Goal: Feedback & Contribution: Submit feedback/report problem

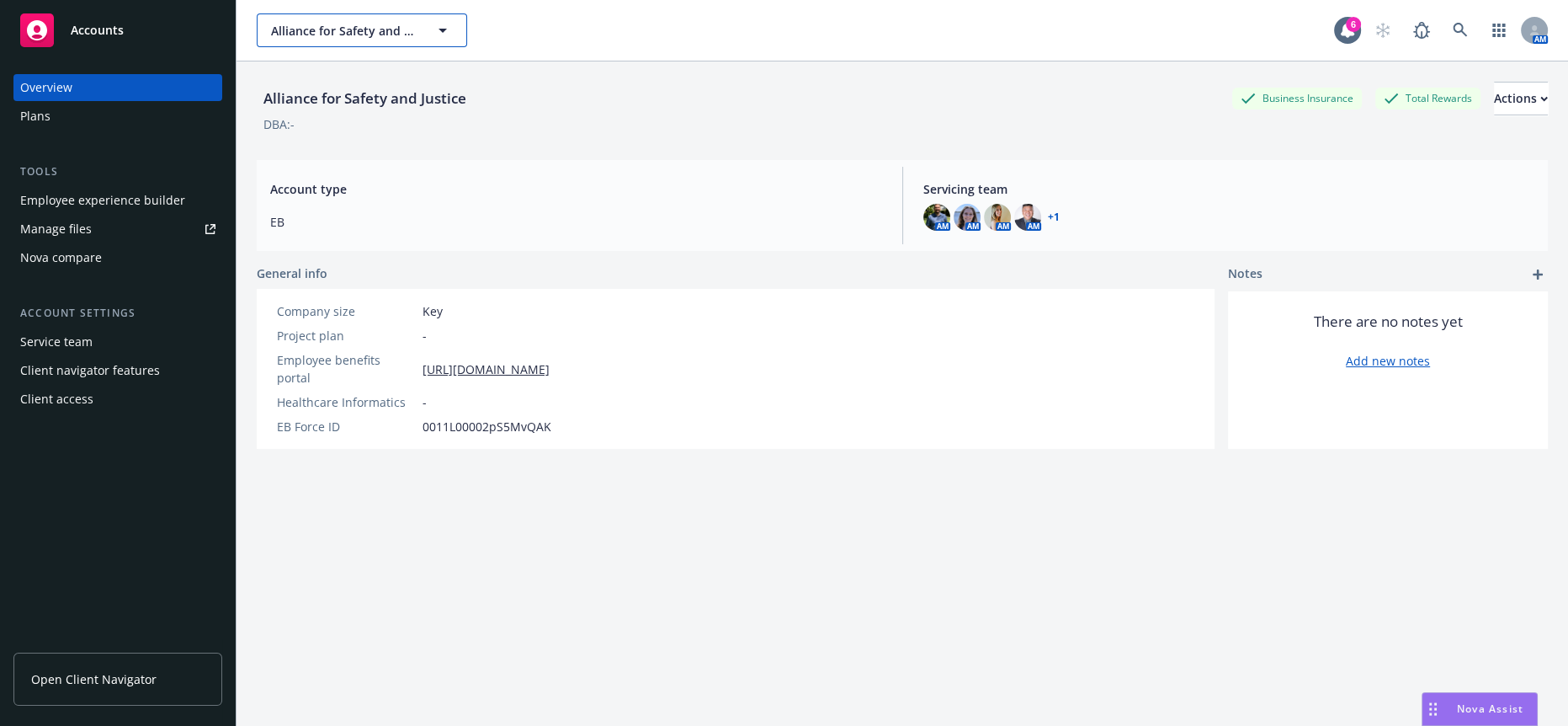
click at [328, 24] on span "Alliance for Safety and Justice" at bounding box center [344, 31] width 146 height 18
click at [683, 124] on div "DBA: -" at bounding box center [902, 124] width 1291 height 18
click at [405, 22] on span "Alliance for Safety and Justice" at bounding box center [344, 31] width 146 height 18
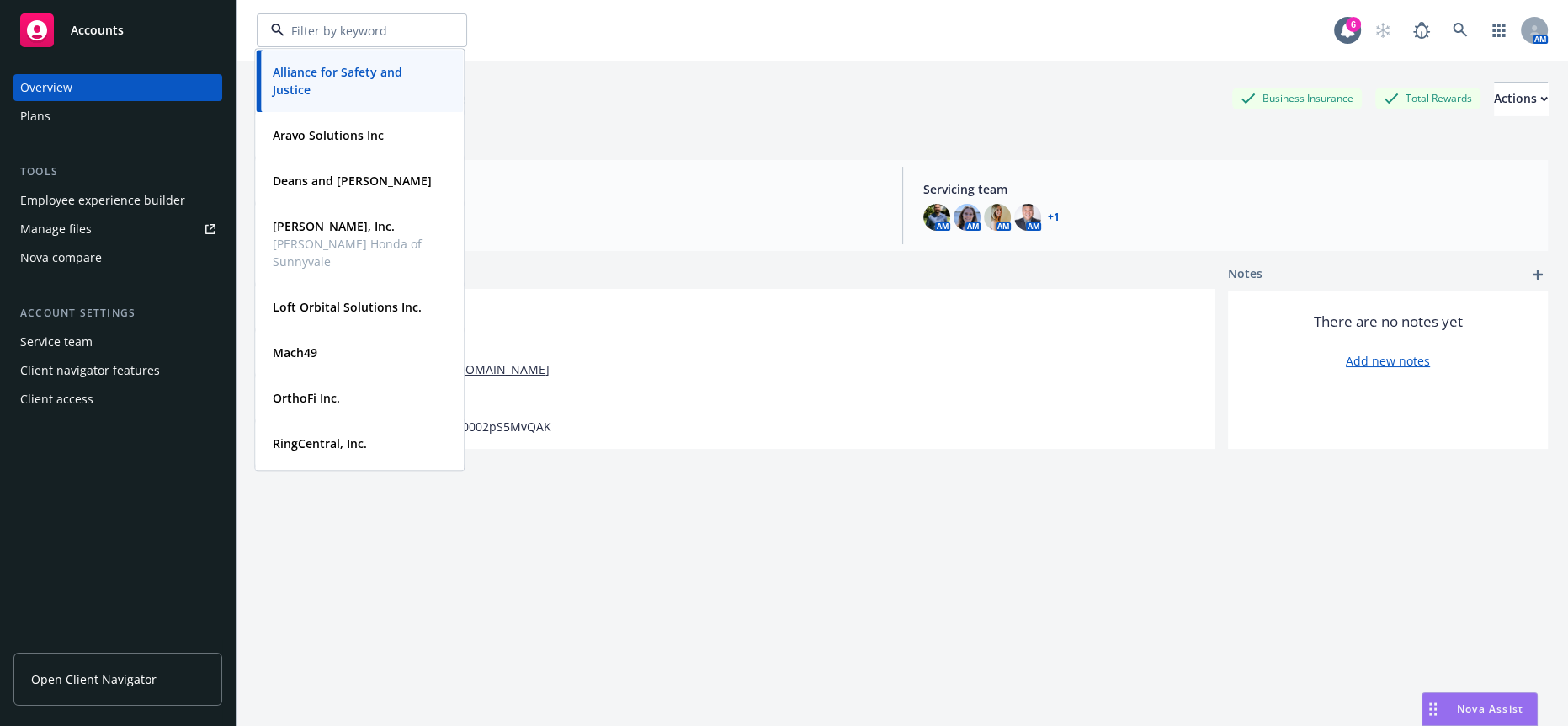
click at [551, 95] on div "Alliance for Safety and Justice Business Insurance Total Rewards Actions" at bounding box center [902, 99] width 1291 height 34
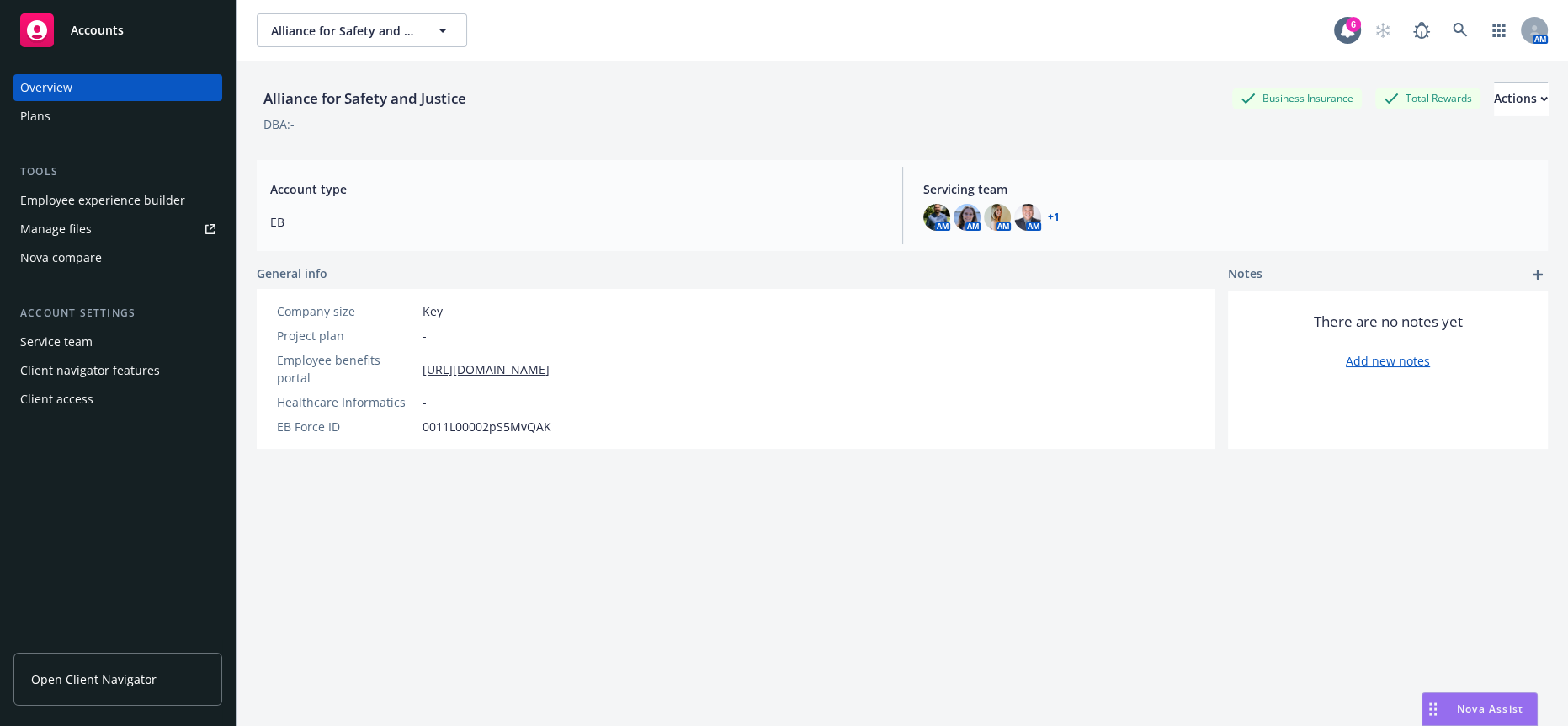
click at [93, 187] on div "Employee experience builder" at bounding box center [102, 200] width 165 height 27
click at [359, 22] on span "Alliance for Safety and Justice" at bounding box center [344, 31] width 146 height 18
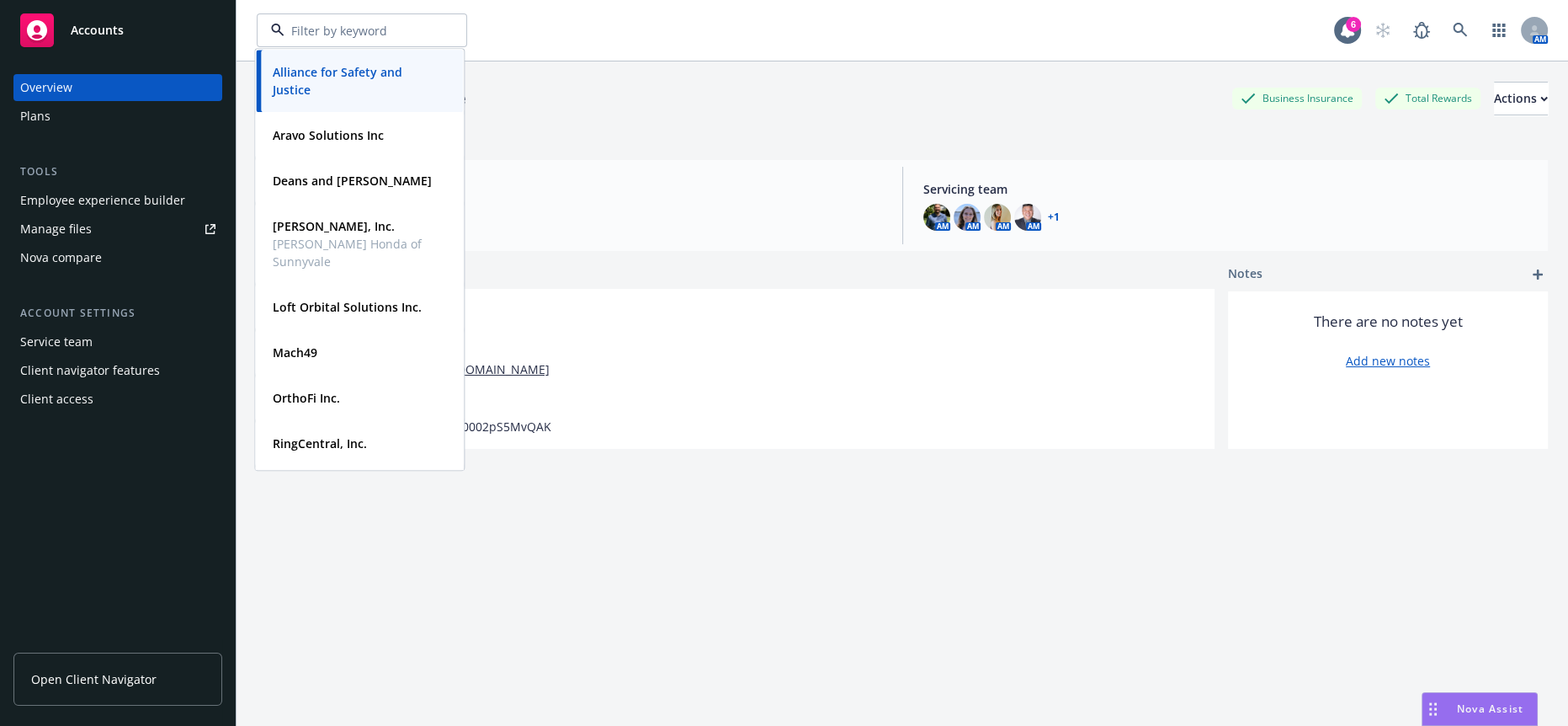
click at [773, 139] on div "Alliance for Safety and Justice Business Insurance Total Rewards Actions DBA: -…" at bounding box center [902, 413] width 1291 height 705
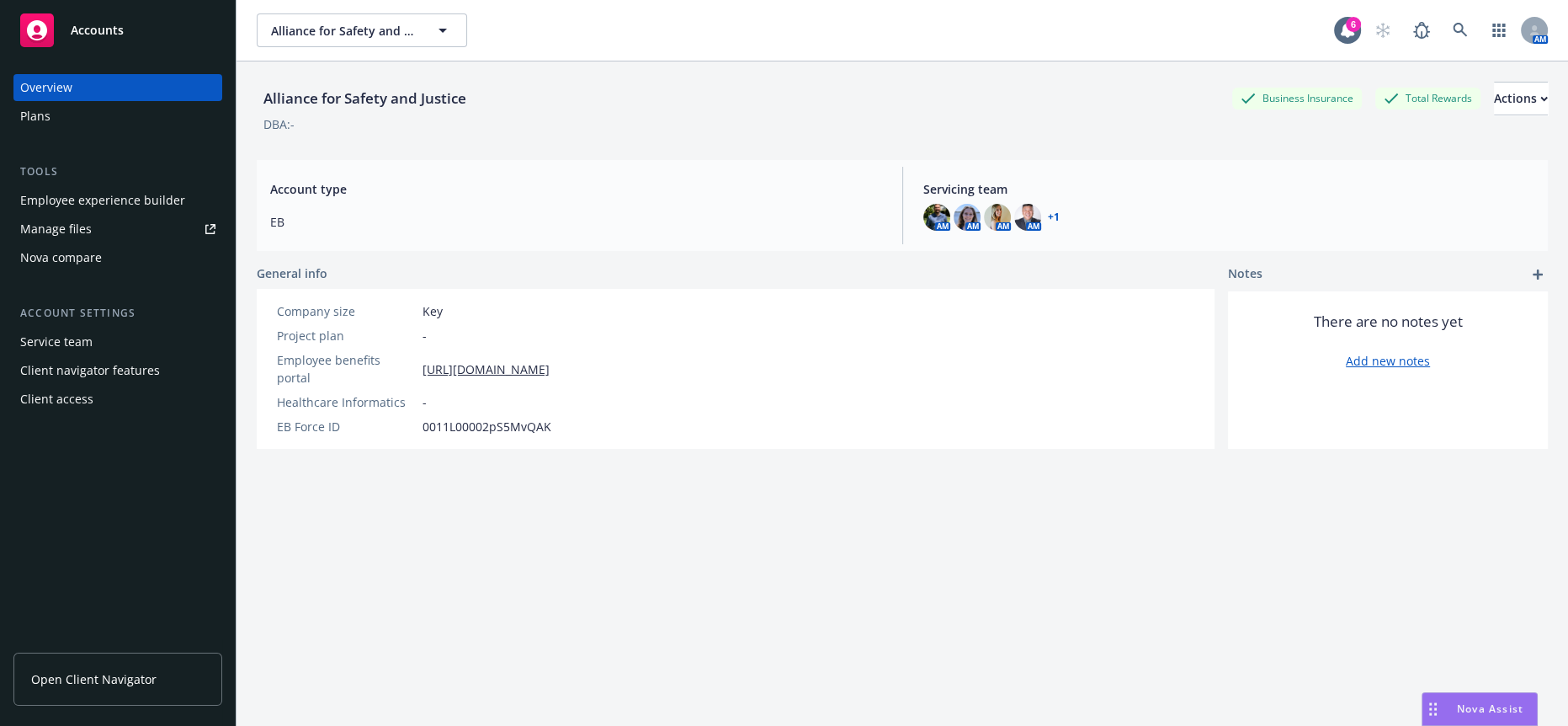
click at [1454, 713] on div "Nova Assist" at bounding box center [1489, 708] width 93 height 14
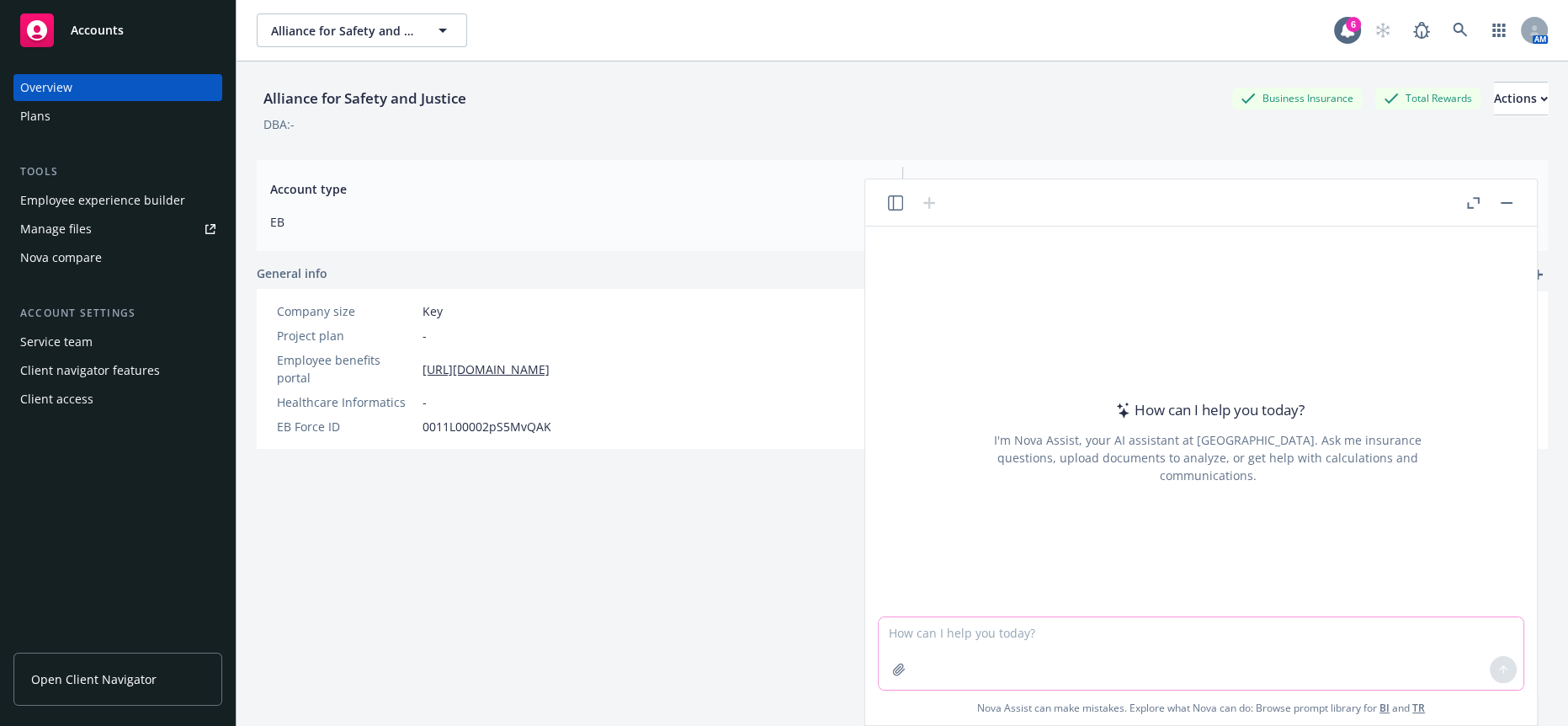
click at [1014, 625] on textarea at bounding box center [1201, 653] width 645 height 72
paste textarea "If you could please provide the following so we can update Aravo’s benefits com…"
type textarea "more professional If you could please provide the following so we can update Ar…"
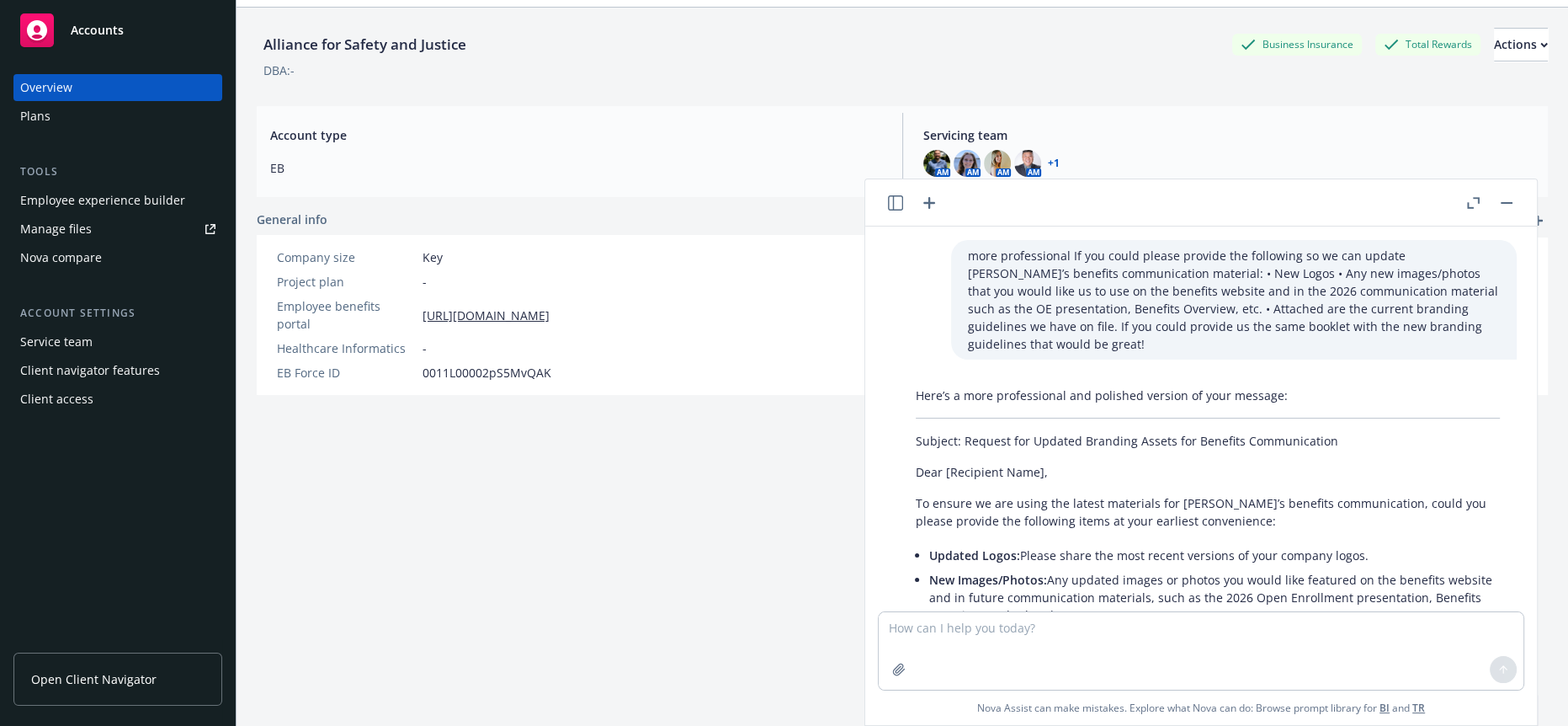
drag, startPoint x: 1114, startPoint y: 394, endPoint x: 906, endPoint y: 472, distance: 222.9
click at [906, 472] on div "Here’s a more professional and polished version of your message: Subject: Reque…" at bounding box center [1208, 626] width 618 height 492
copy div "To ensure we are using the latest materials for Aravo’s benefits communication,…"
click at [614, 503] on div "Alliance for Safety and Justice Business Insurance Total Rewards Actions DBA: -…" at bounding box center [902, 360] width 1291 height 705
click at [1513, 202] on rect "button" at bounding box center [1507, 203] width 12 height 2
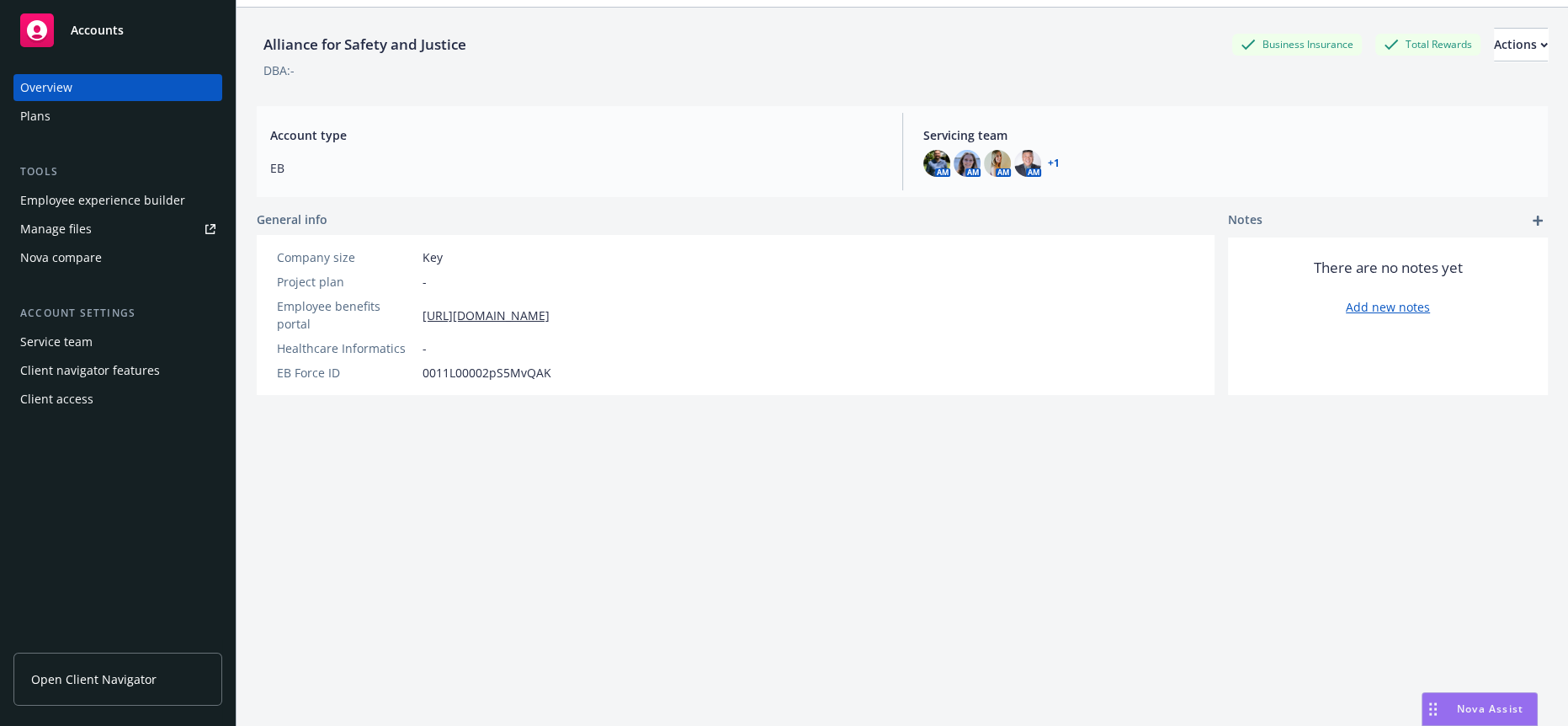
scroll to position [264, 0]
drag, startPoint x: 1472, startPoint y: 602, endPoint x: 1500, endPoint y: 673, distance: 76.7
click at [1472, 602] on div "Alliance for Safety and Justice Business Insurance Total Rewards Actions DBA: -…" at bounding box center [902, 360] width 1291 height 705
click at [1473, 719] on div "Nova Assist" at bounding box center [1479, 709] width 114 height 32
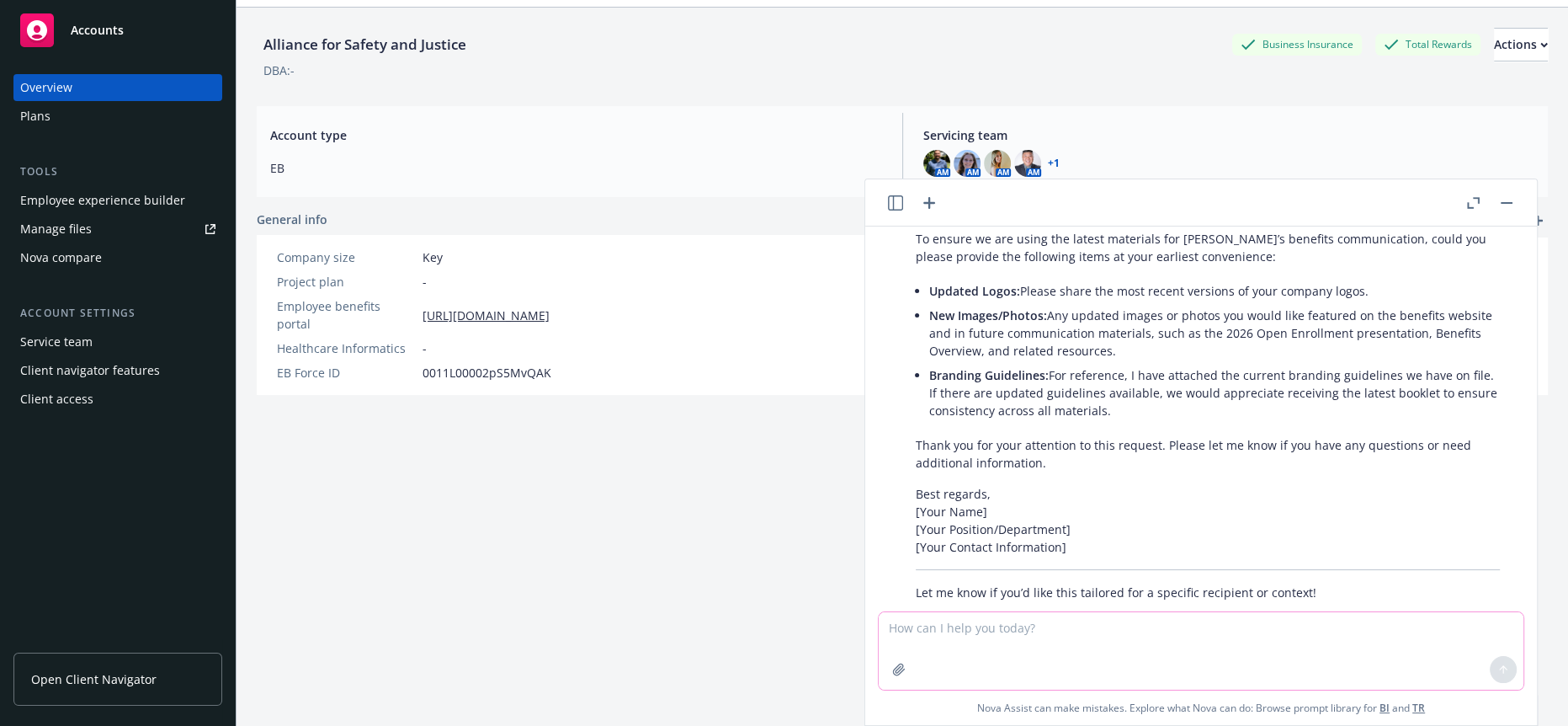
click at [1052, 652] on textarea at bounding box center [1201, 650] width 645 height 77
paste textarea "Ohhh you have, I just looked at your website. Looks great!!"
type textarea "Ohhh you have, I just looked at your website. Looks great!!"
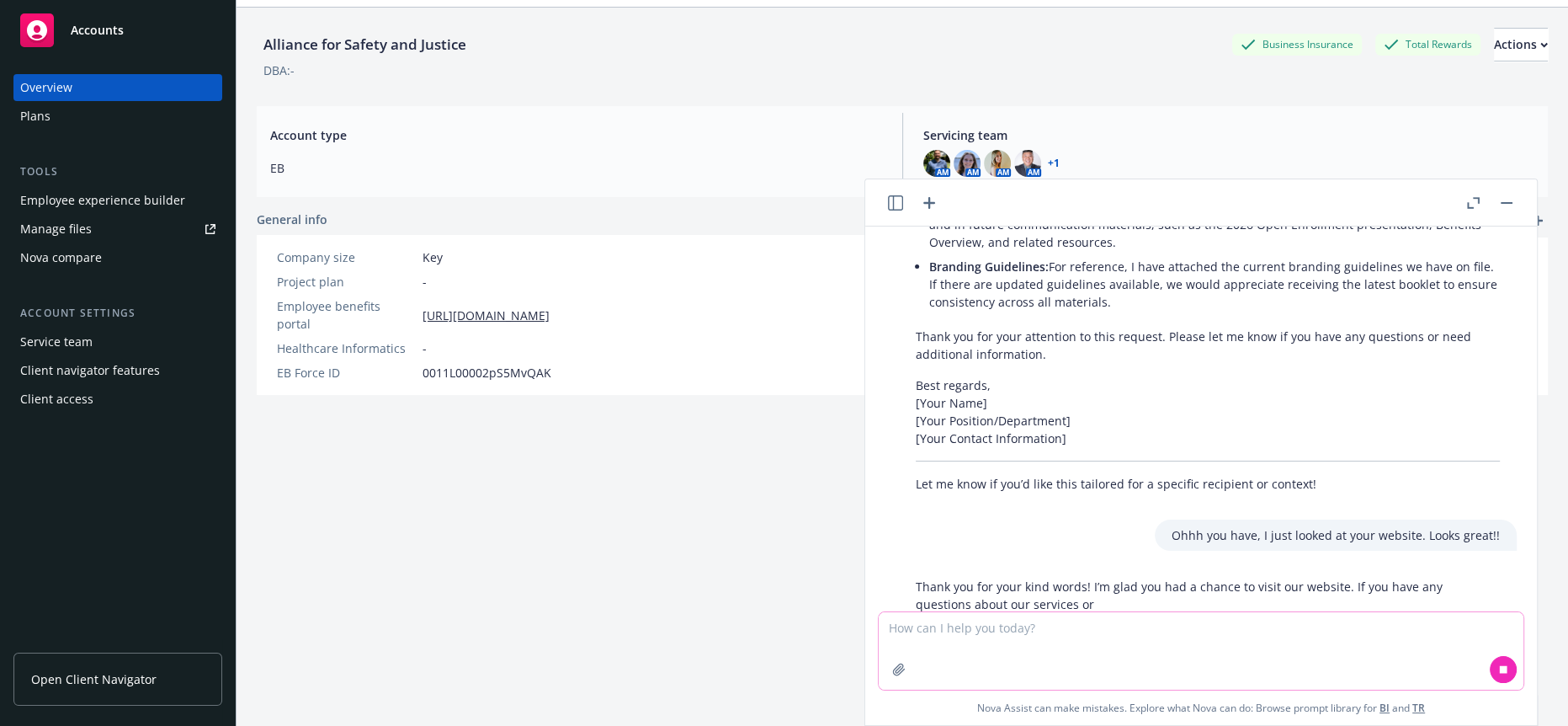
scroll to position [377, 0]
click at [1283, 515] on div "Ohhh you have, I just looked at your website. Looks great!!" at bounding box center [1336, 530] width 362 height 31
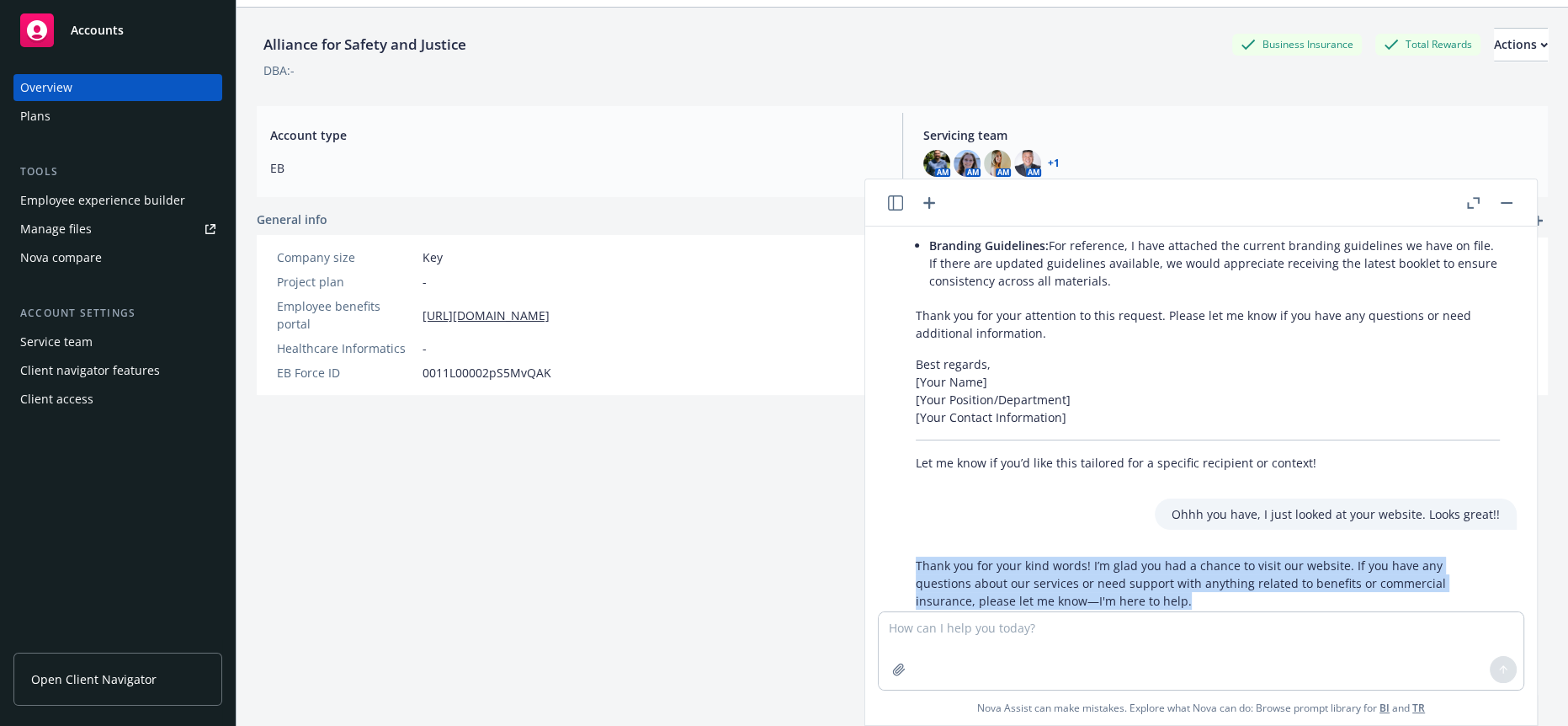
drag, startPoint x: 1188, startPoint y: 568, endPoint x: 877, endPoint y: 522, distance: 314.0
click at [877, 522] on div "more professional If you could please provide the following so we can update Ar…" at bounding box center [1201, 418] width 658 height 385
click at [1211, 556] on p "Thank you for your kind words! I’m glad you had a chance to visit our website. …" at bounding box center [1208, 582] width 584 height 53
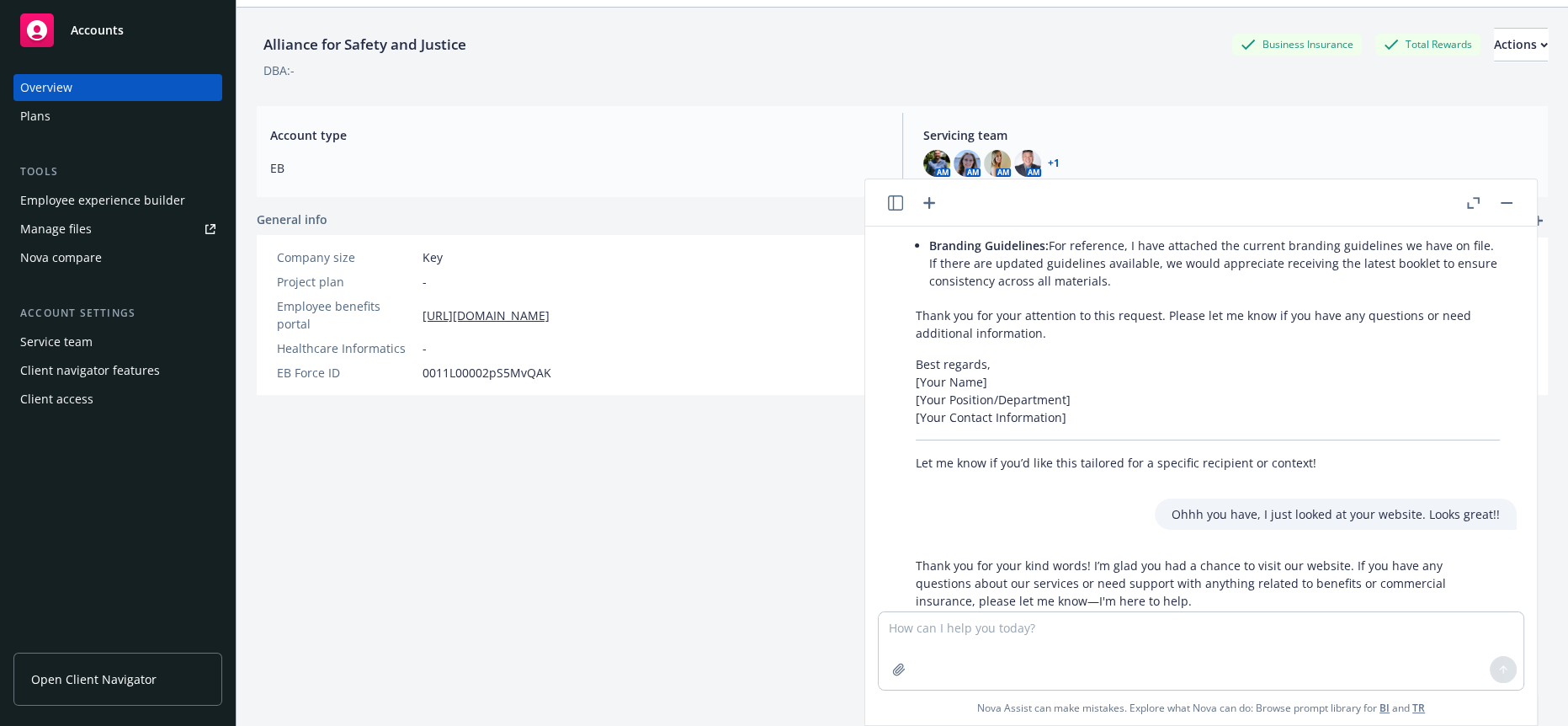
scroll to position [0, 0]
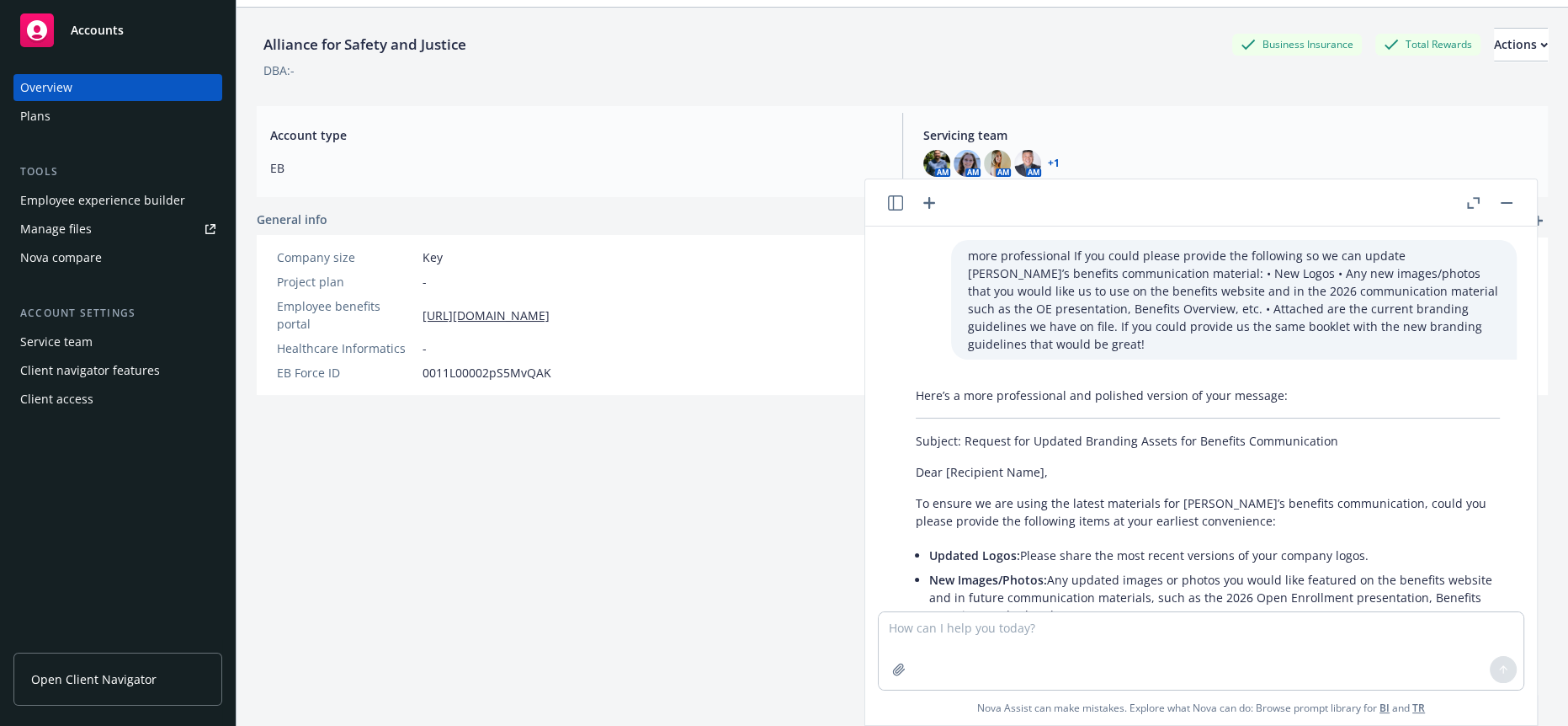
click at [831, 555] on div "Alliance for Safety and Justice Business Insurance Total Rewards Actions DBA: -…" at bounding box center [902, 360] width 1291 height 705
click at [1505, 195] on button "button" at bounding box center [1507, 203] width 20 height 20
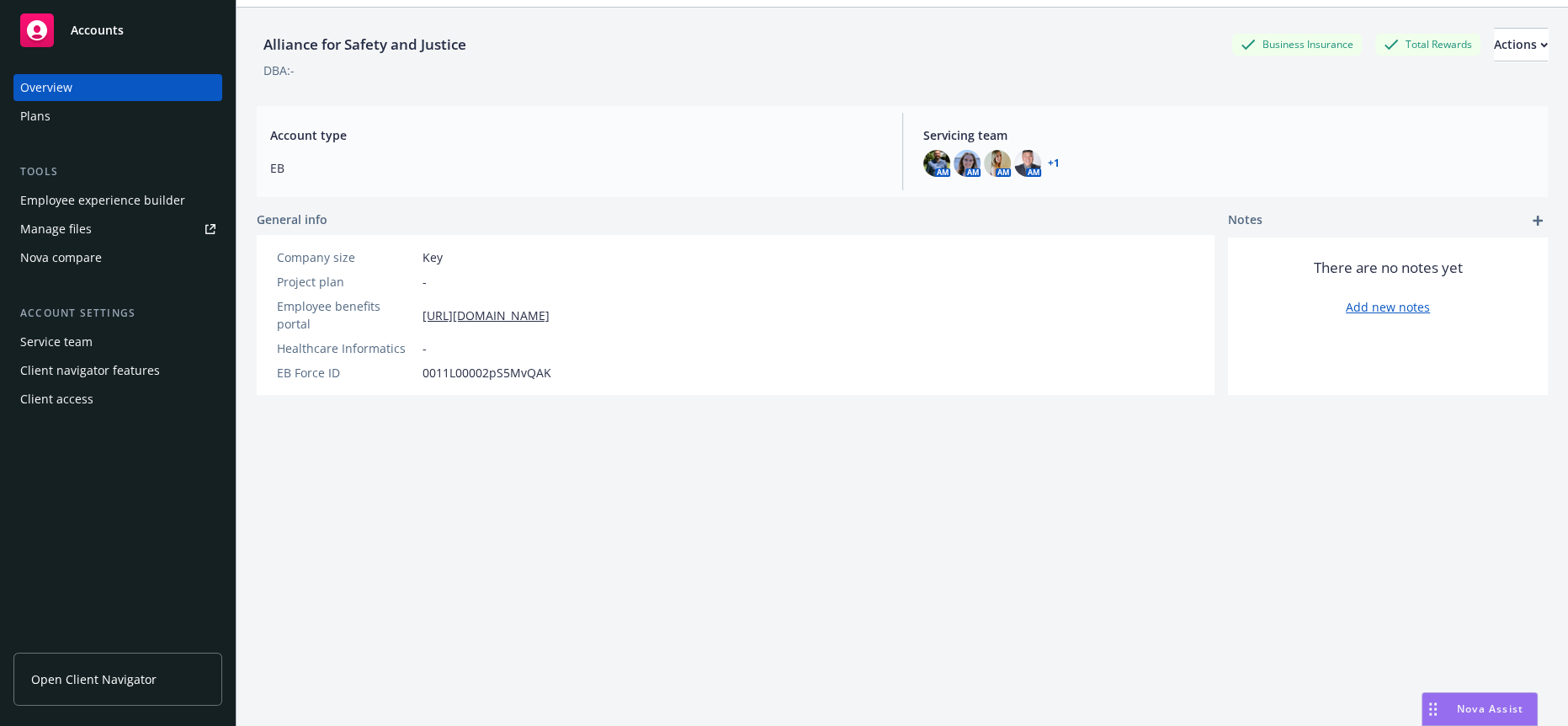
scroll to position [394, 0]
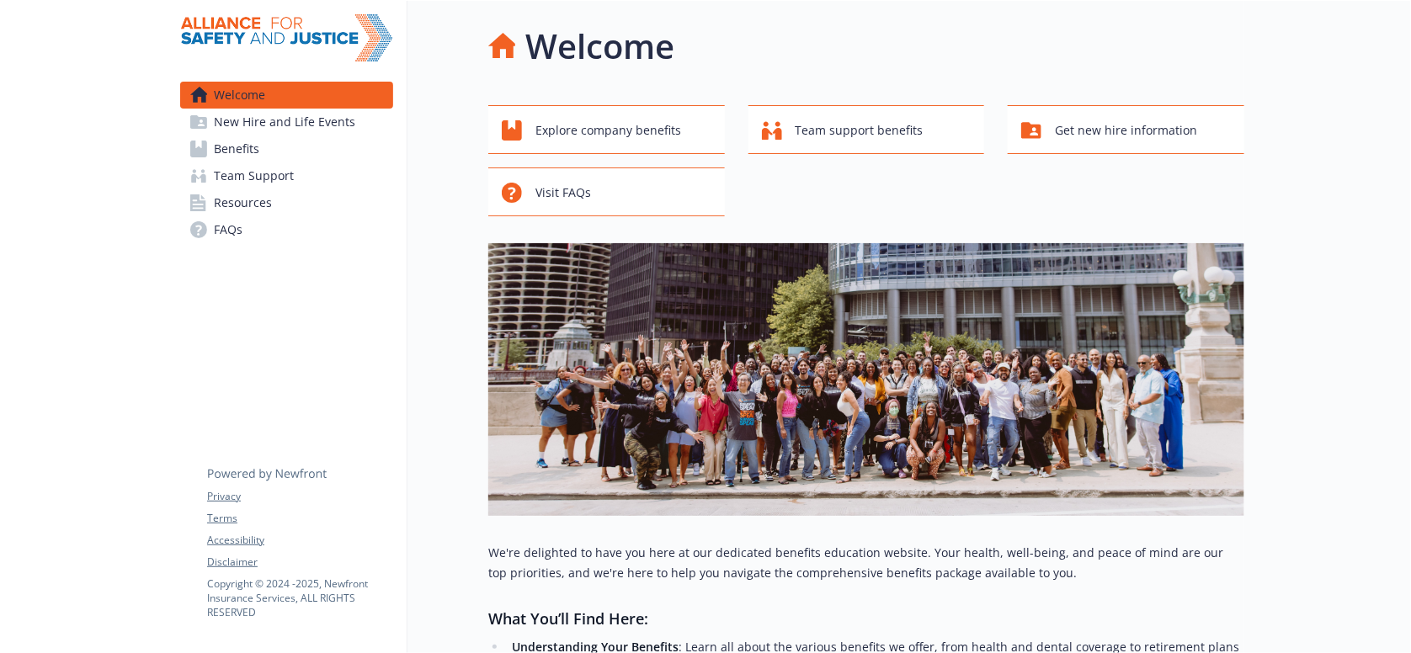
click at [276, 142] on link "Benefits" at bounding box center [286, 149] width 213 height 27
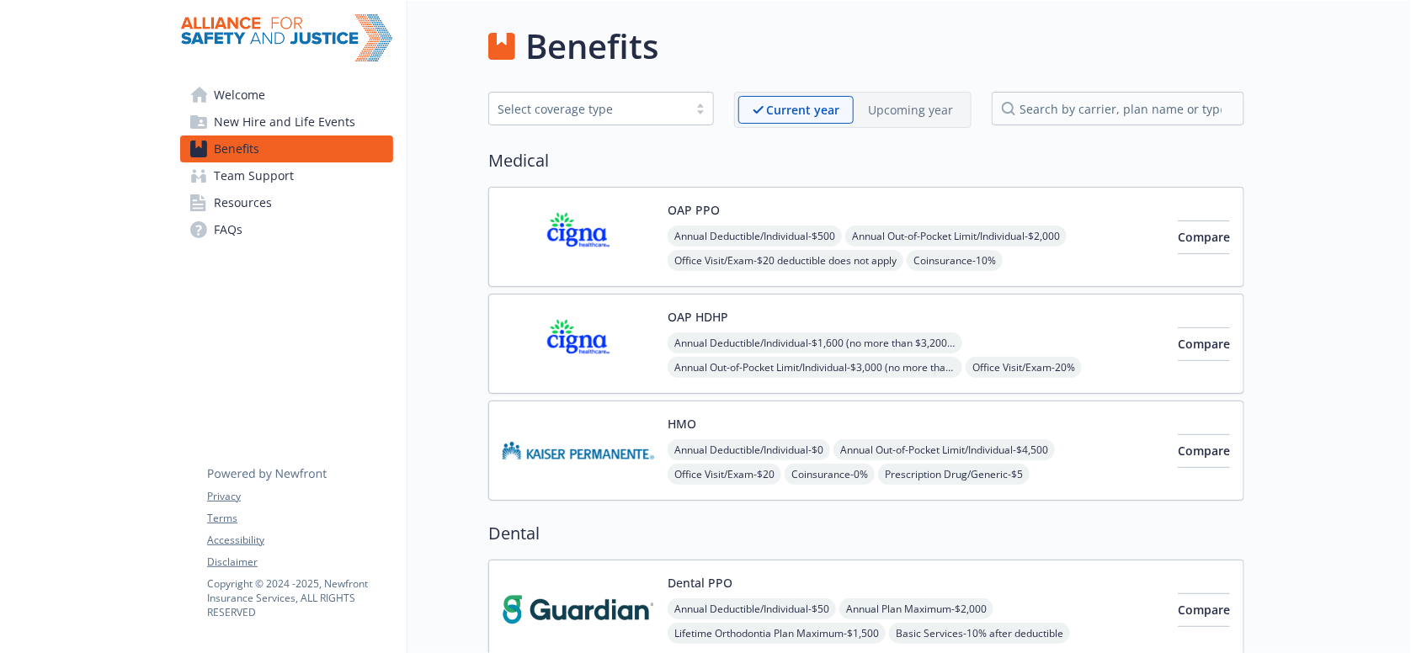
click at [967, 98] on div "Upcoming year" at bounding box center [910, 110] width 114 height 28
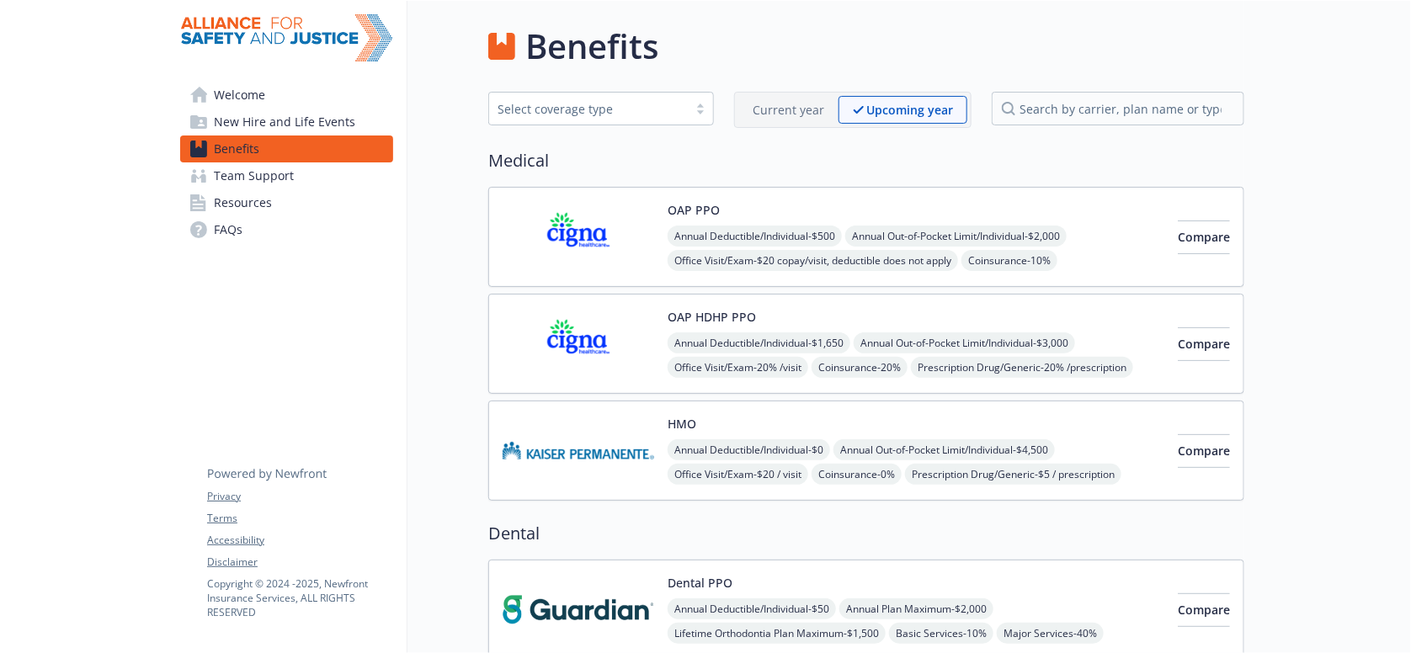
click at [806, 101] on p "Current year" at bounding box center [788, 110] width 72 height 18
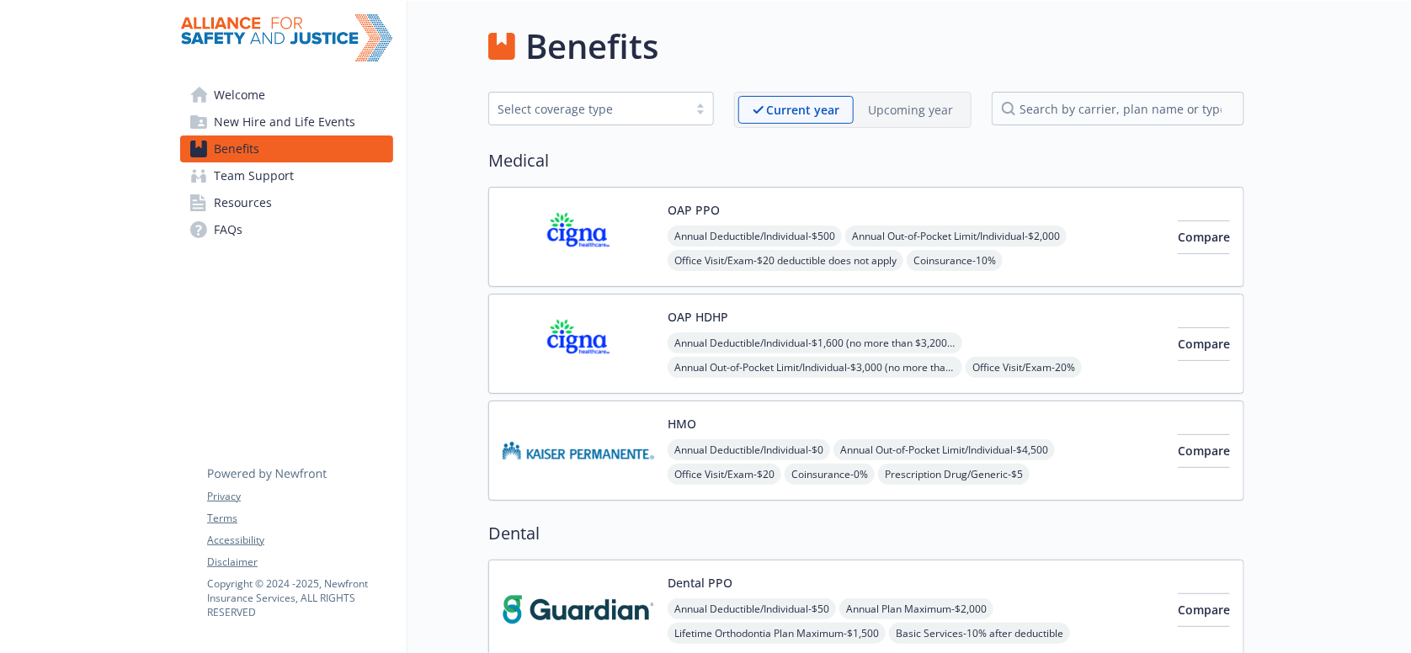
click at [892, 101] on p "Upcoming year" at bounding box center [910, 110] width 85 height 18
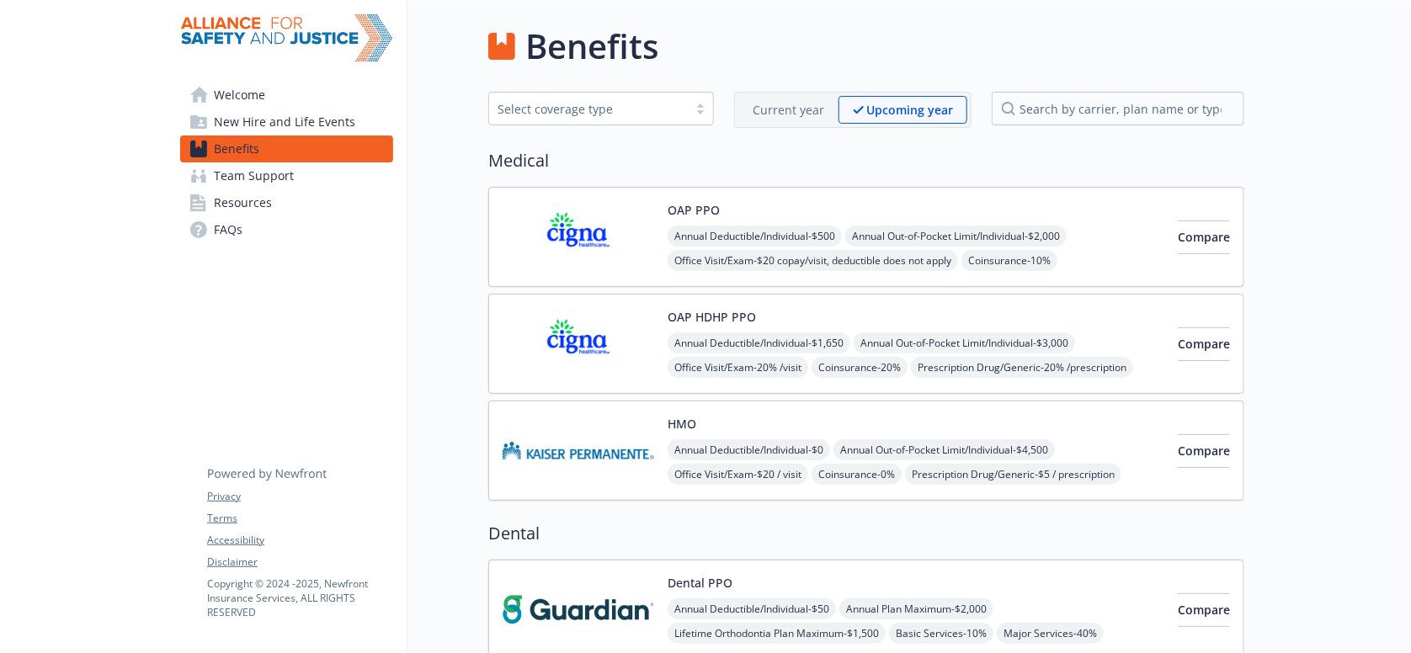
click at [816, 101] on p "Current year" at bounding box center [788, 110] width 72 height 18
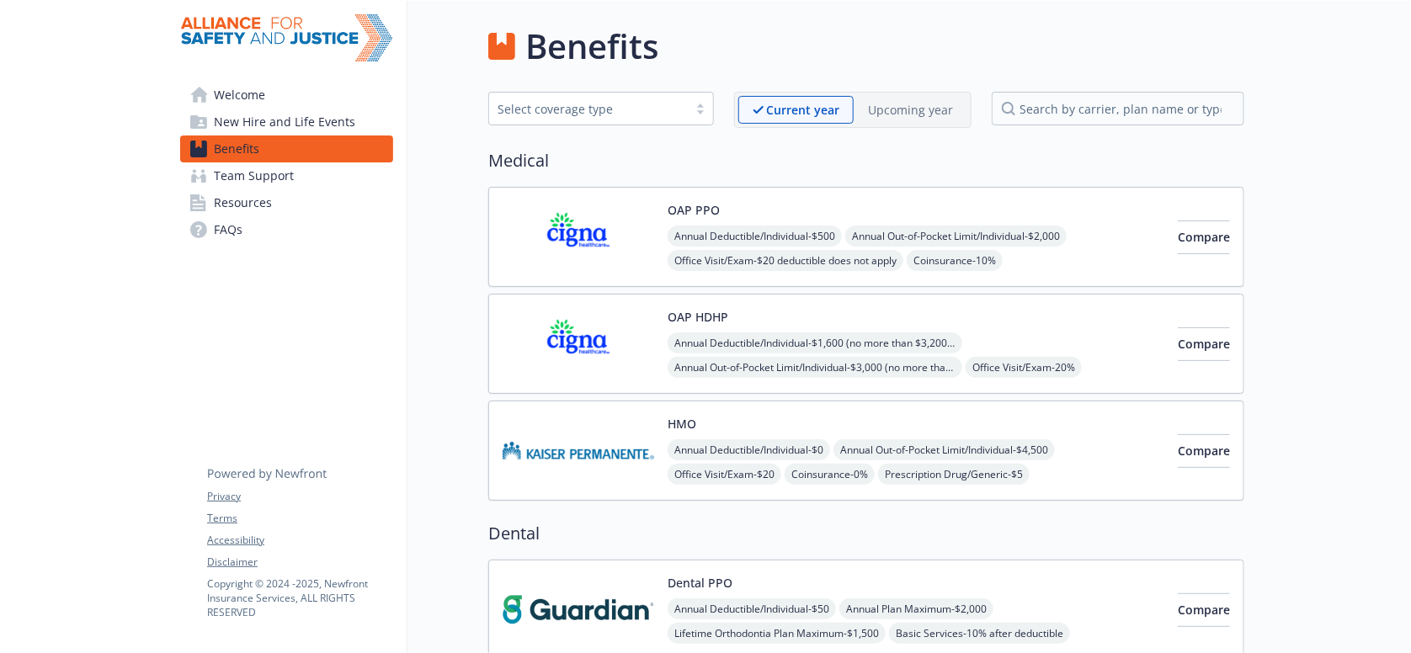
click at [894, 105] on p "Upcoming year" at bounding box center [910, 110] width 85 height 18
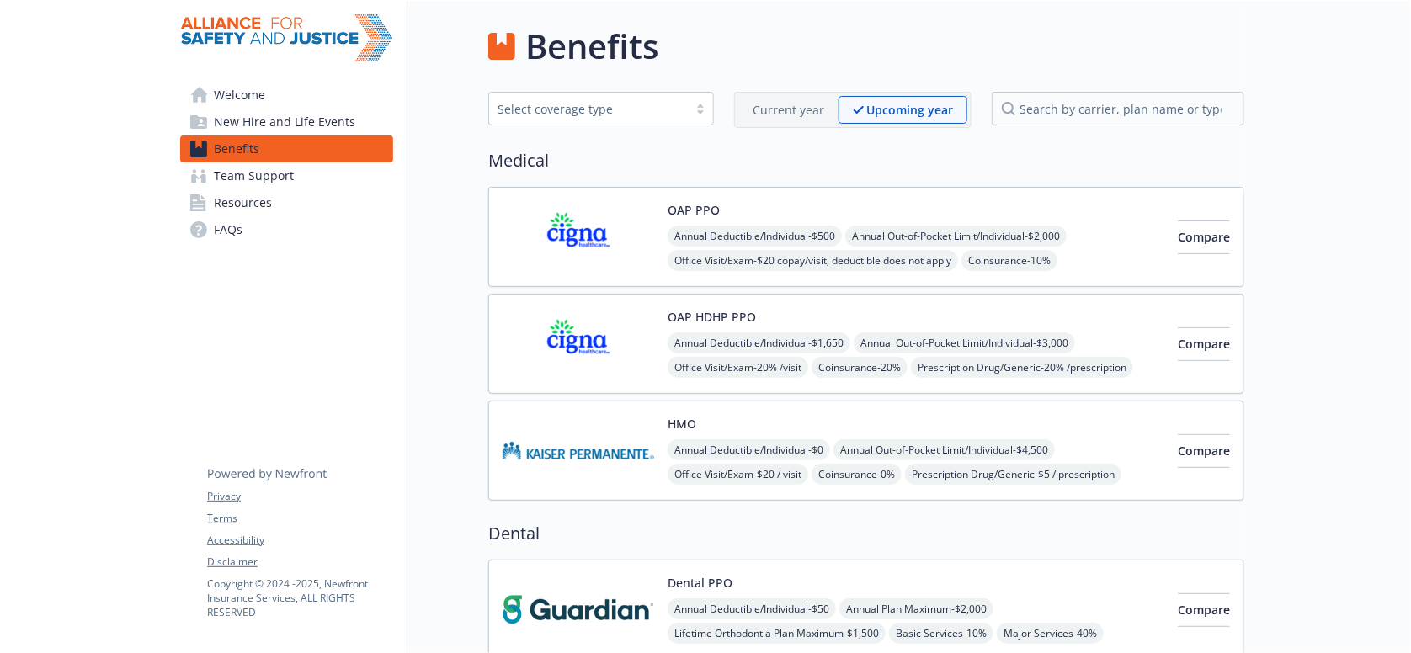
click at [570, 231] on img at bounding box center [578, 237] width 152 height 72
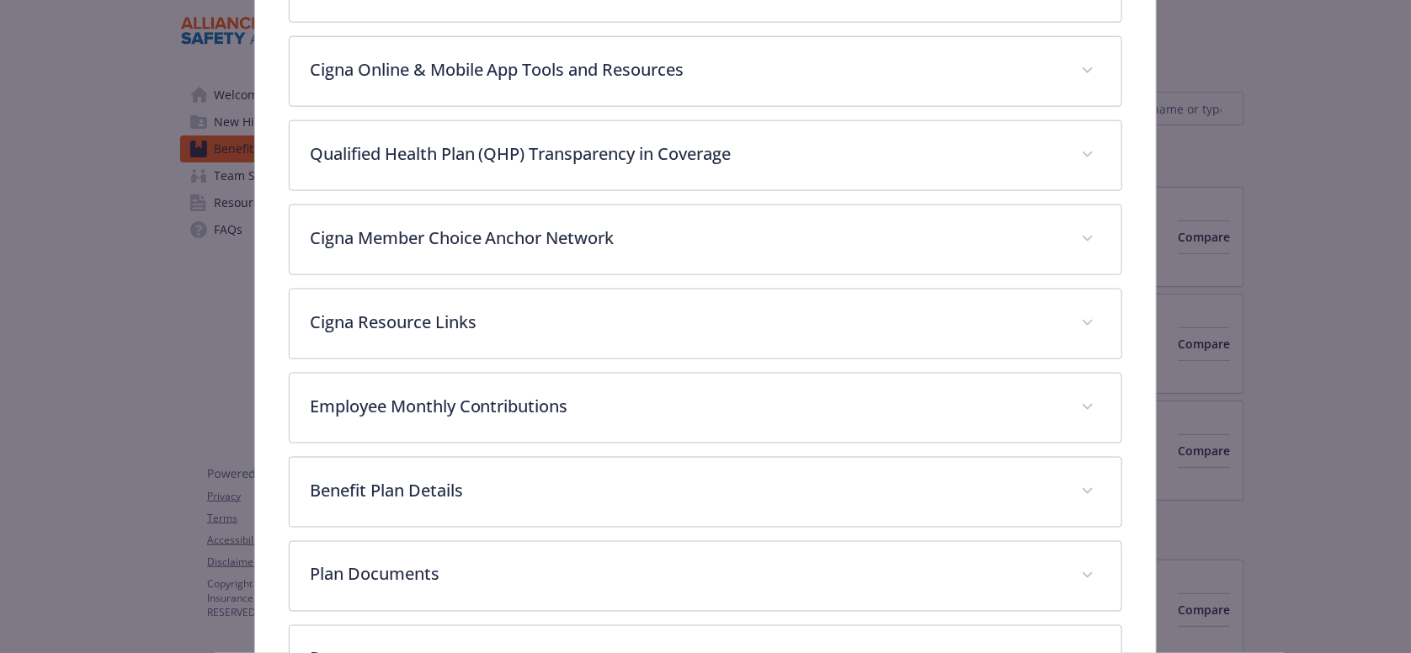
scroll to position [892, 0]
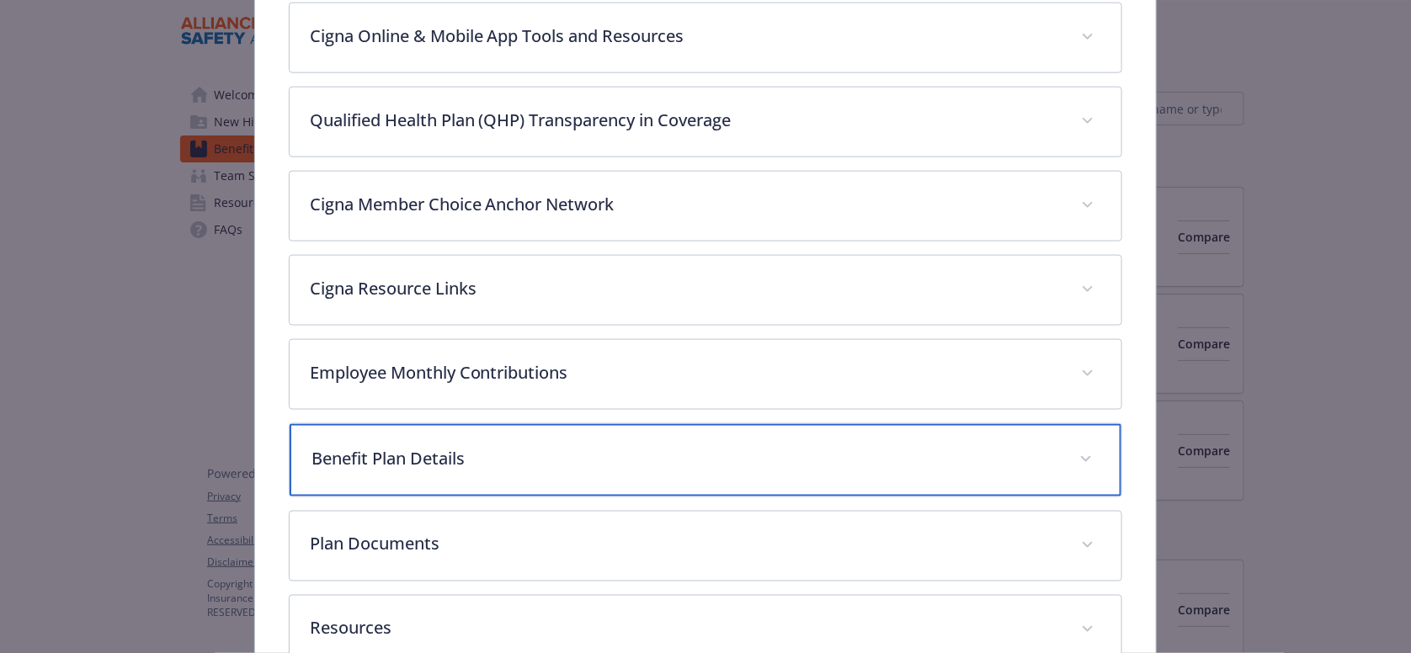
click at [445, 446] on p "Benefit Plan Details" at bounding box center [685, 458] width 748 height 25
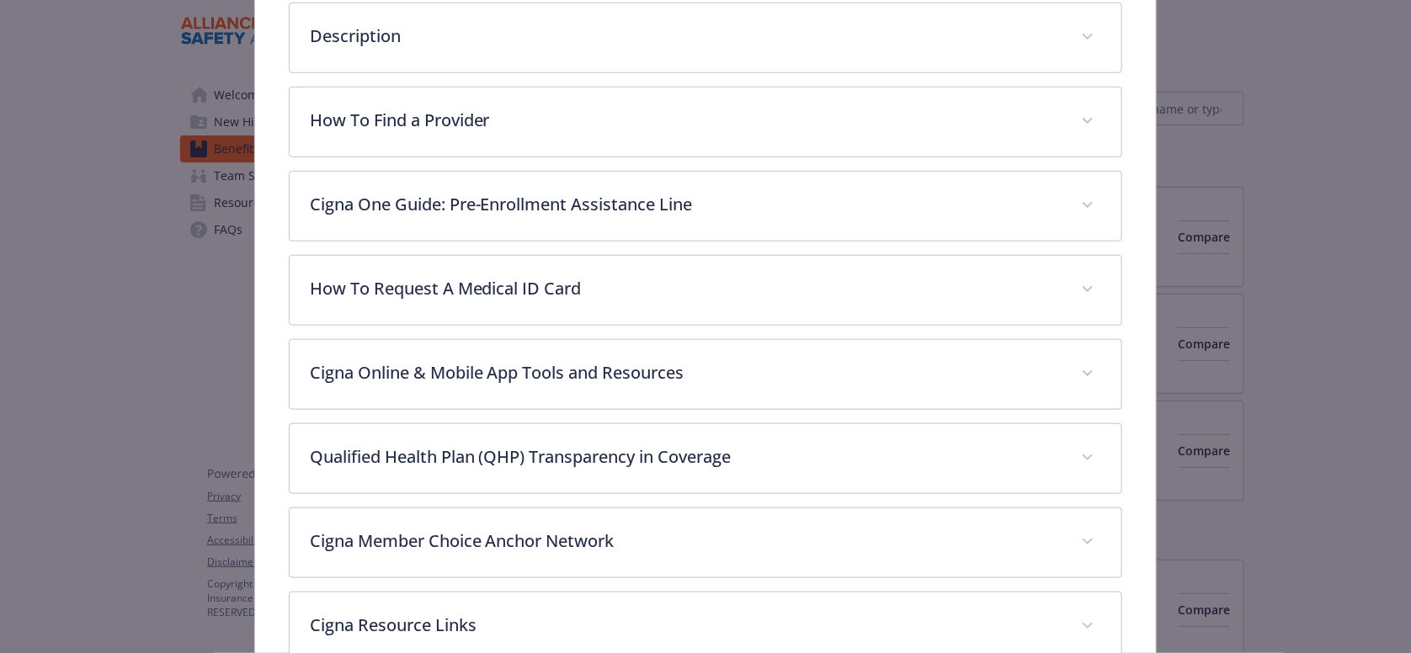
scroll to position [0, 0]
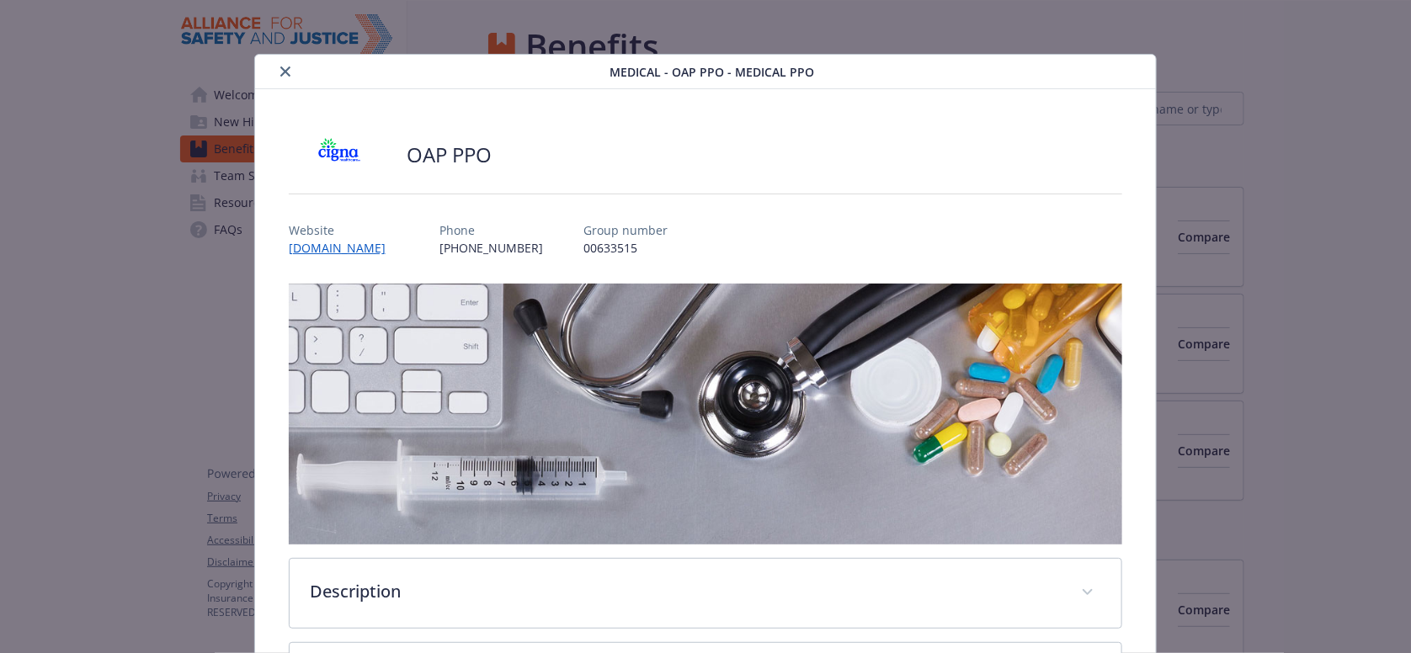
click at [280, 66] on icon "close" at bounding box center [285, 71] width 10 height 10
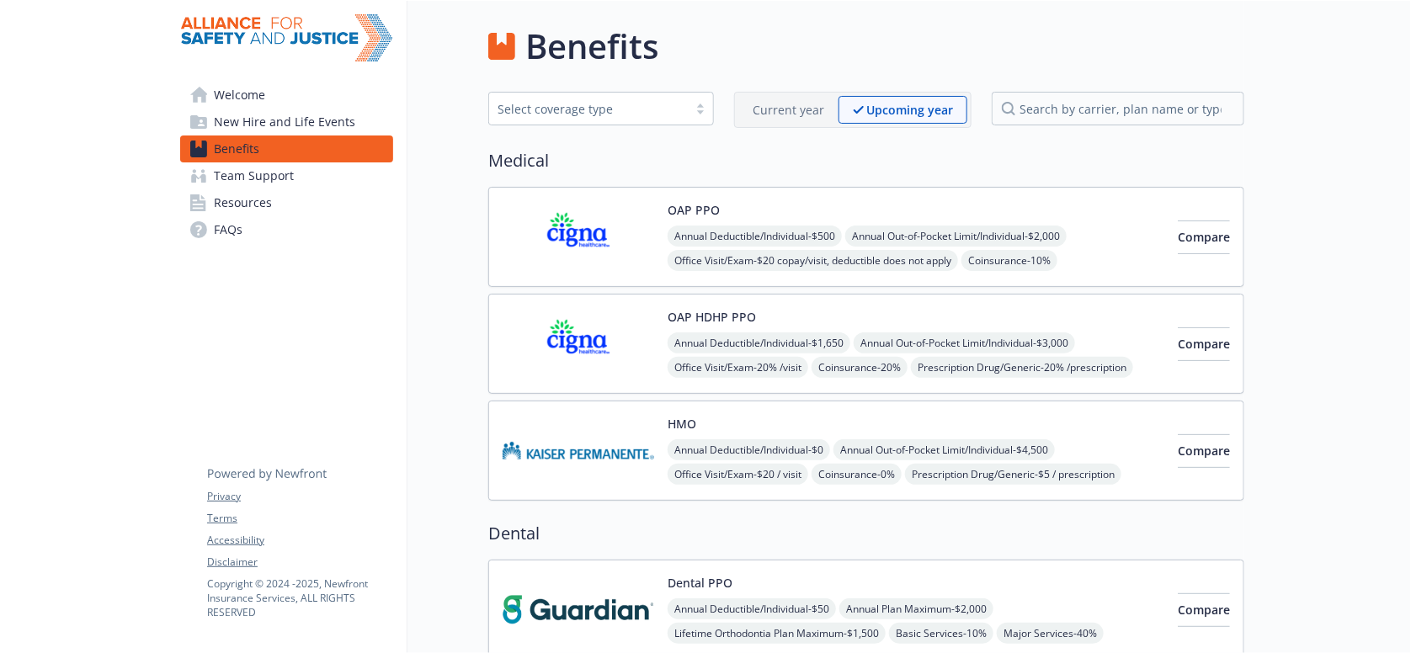
click at [802, 110] on p "Current year" at bounding box center [788, 110] width 72 height 18
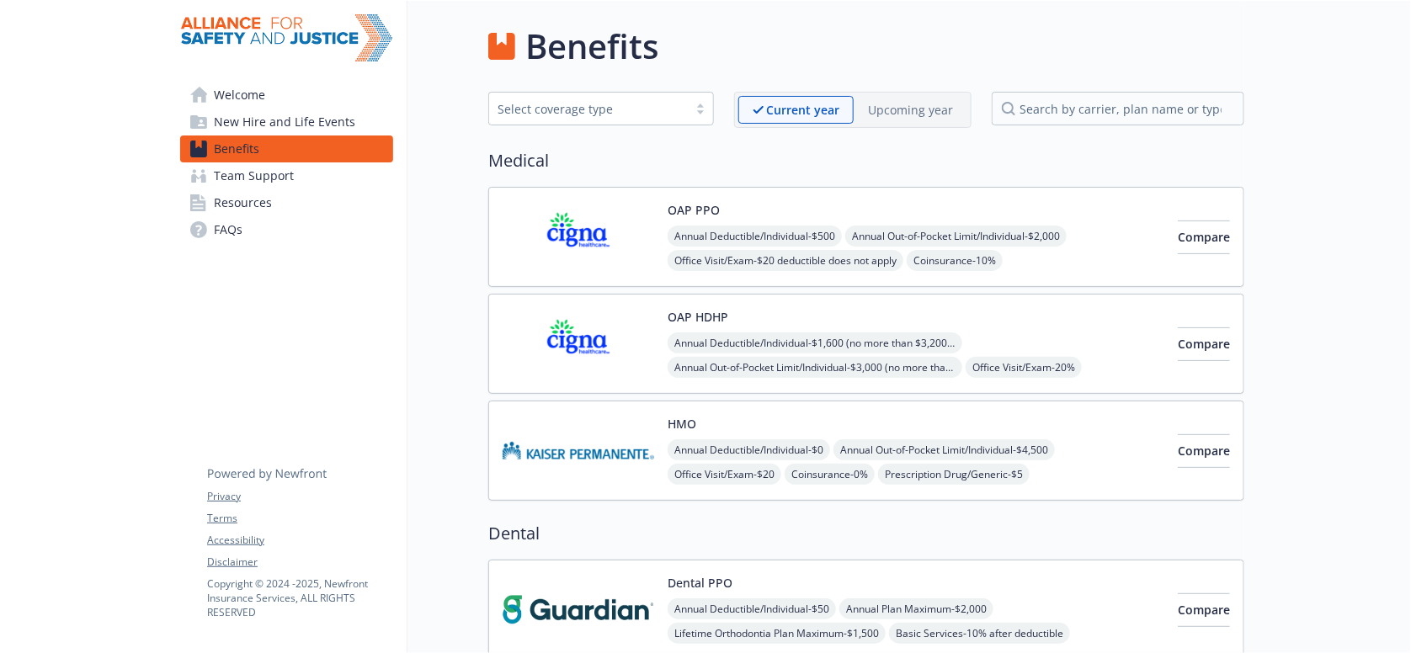
click at [571, 311] on img at bounding box center [578, 344] width 152 height 72
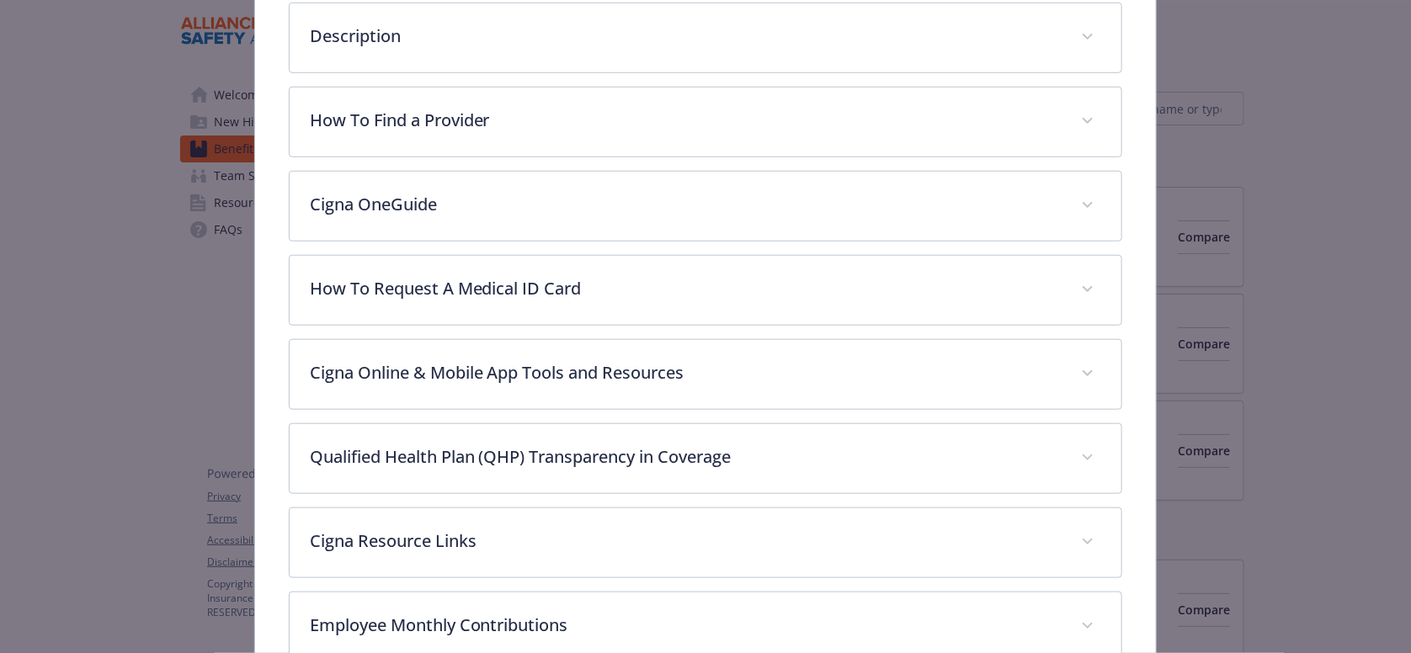
scroll to position [857, 0]
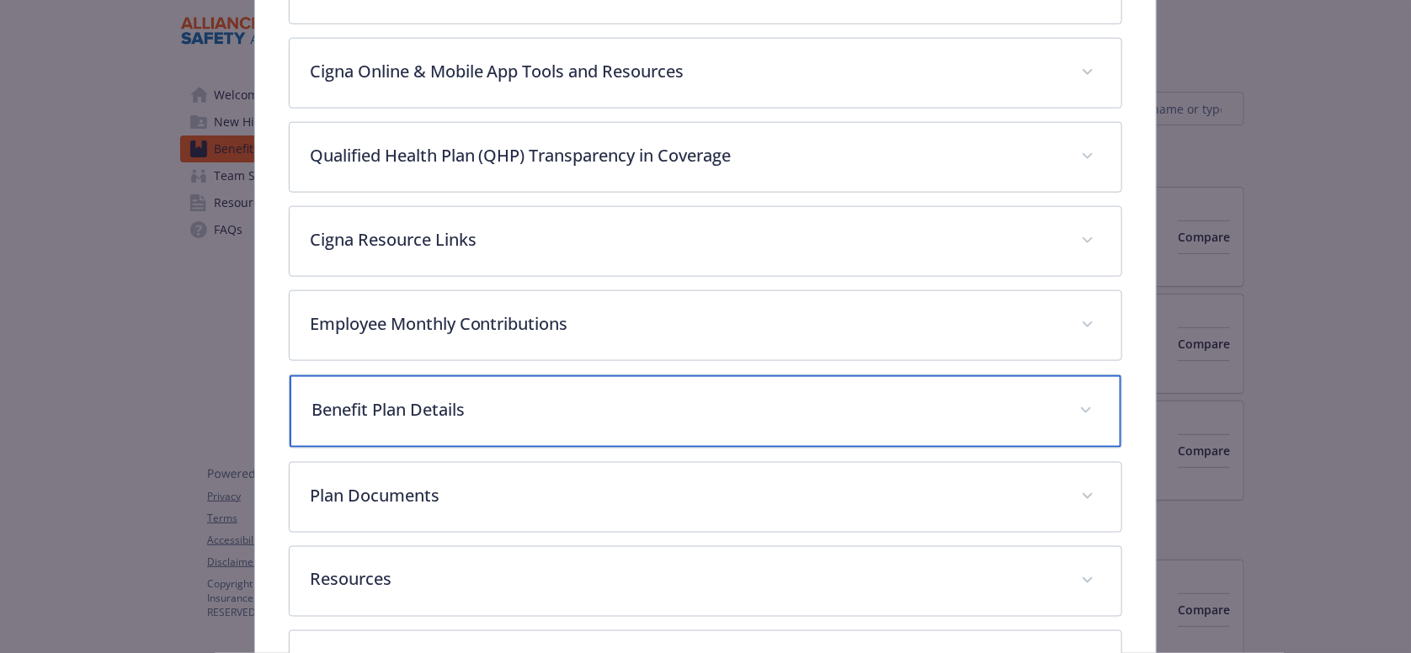
click at [490, 397] on p "Benefit Plan Details" at bounding box center [685, 409] width 748 height 25
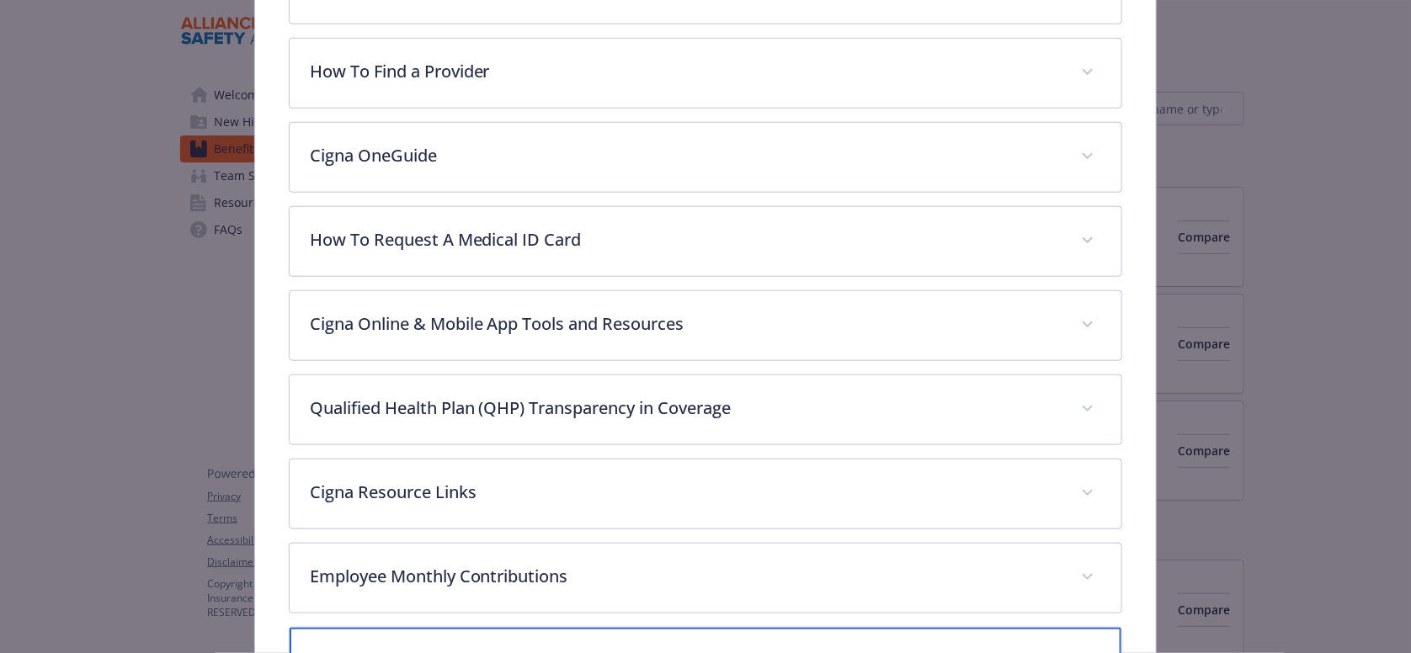
scroll to position [0, 0]
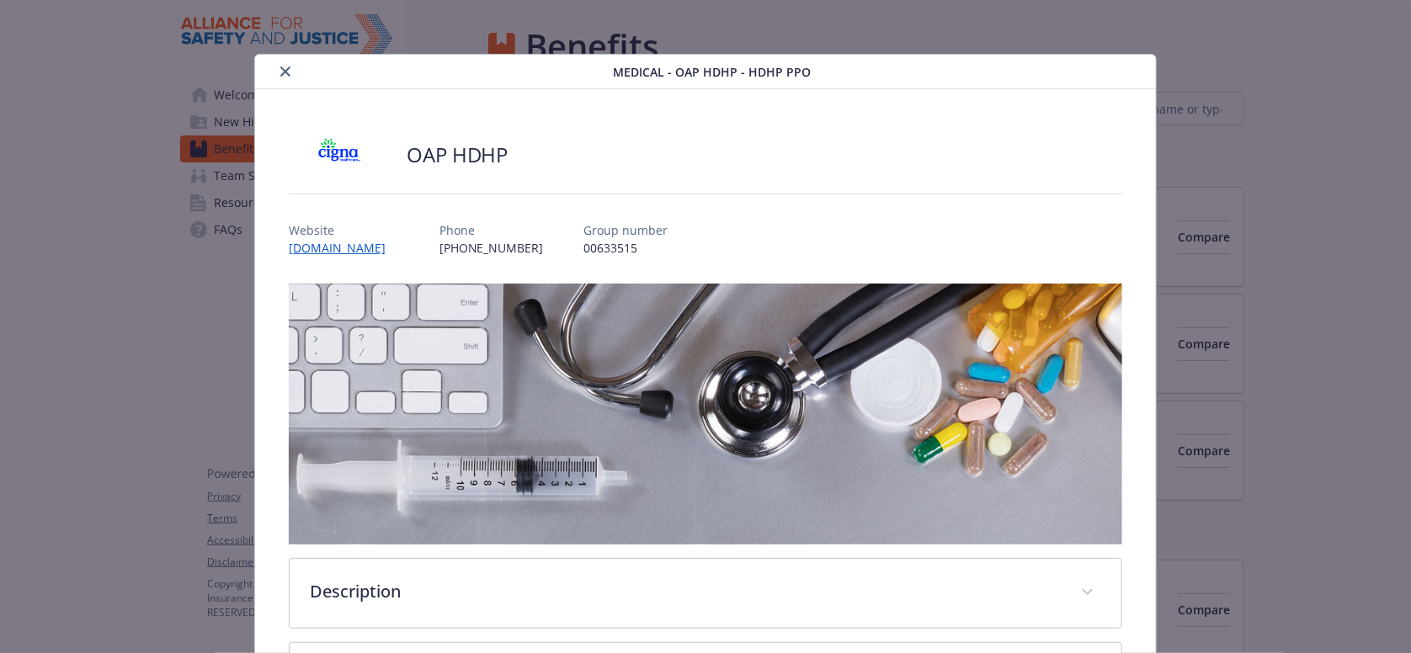
click at [277, 79] on div "Medical - OAP HDHP - HDHP PPO" at bounding box center [705, 72] width 901 height 35
click at [280, 71] on icon "close" at bounding box center [285, 71] width 10 height 10
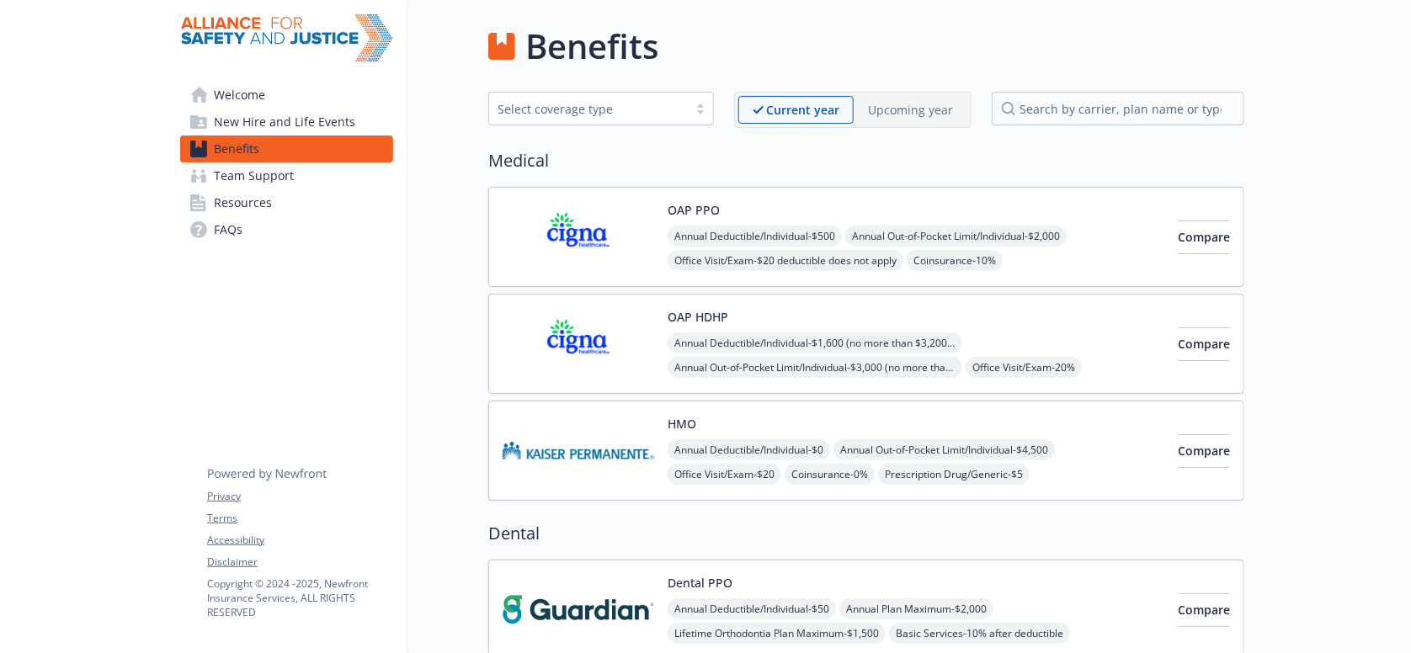
click at [592, 204] on img at bounding box center [578, 237] width 152 height 72
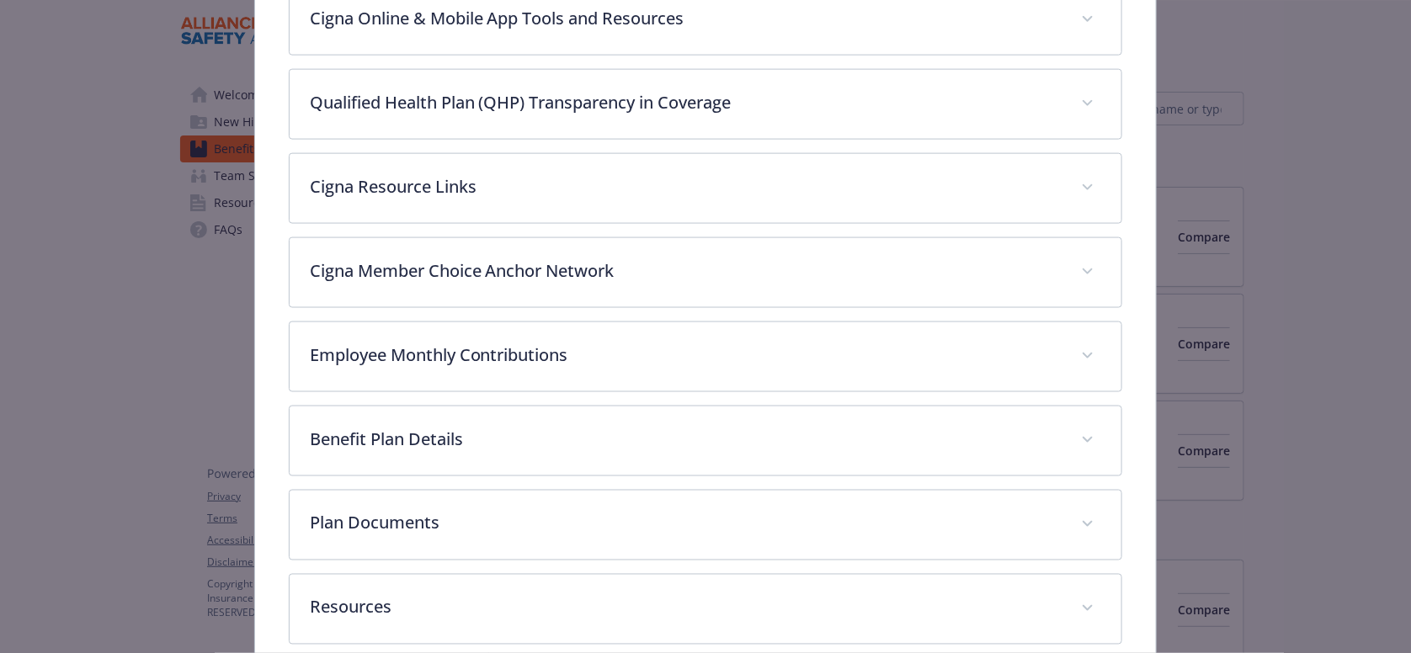
scroll to position [930, 0]
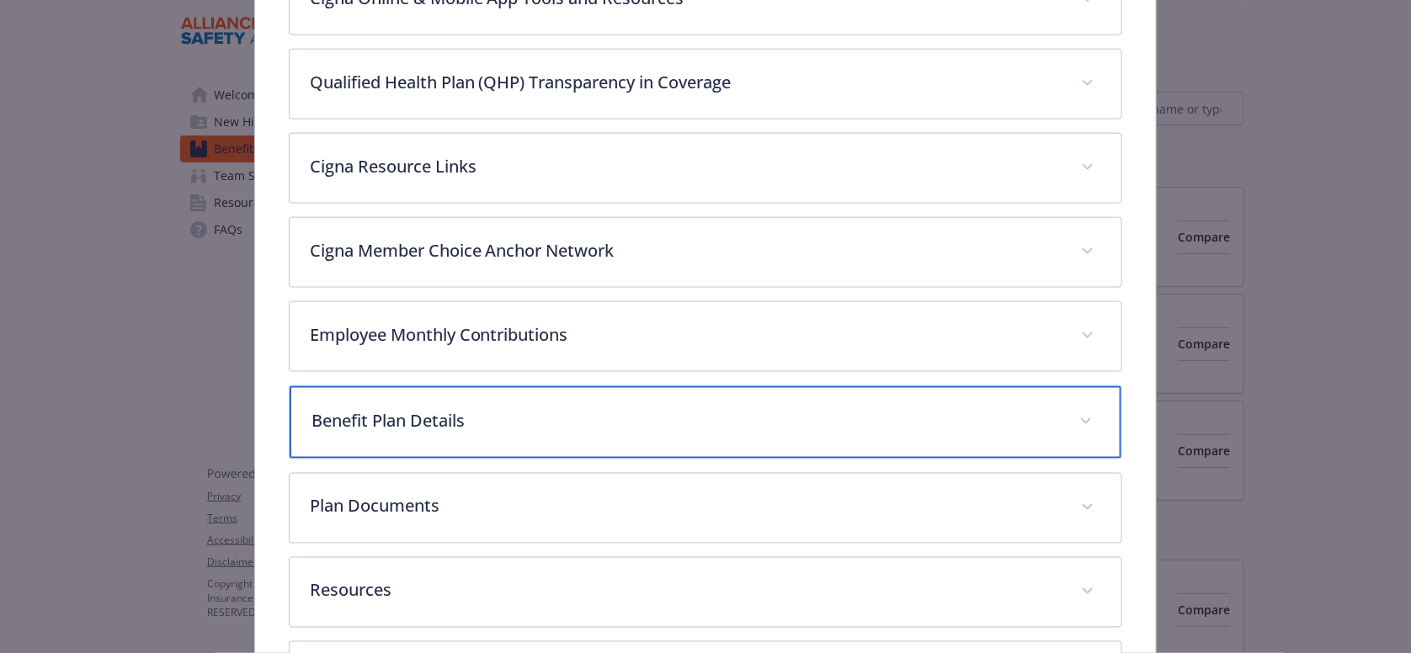
click at [470, 408] on p "Benefit Plan Details" at bounding box center [685, 420] width 748 height 25
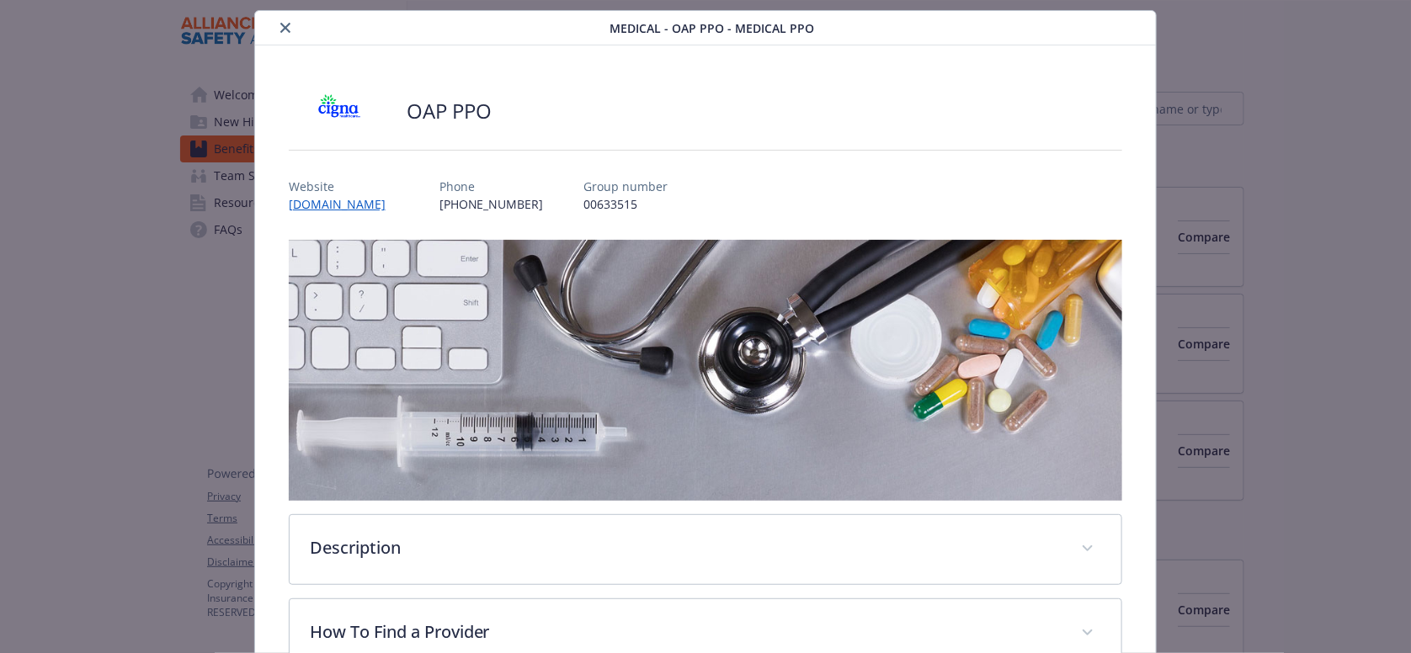
scroll to position [0, 0]
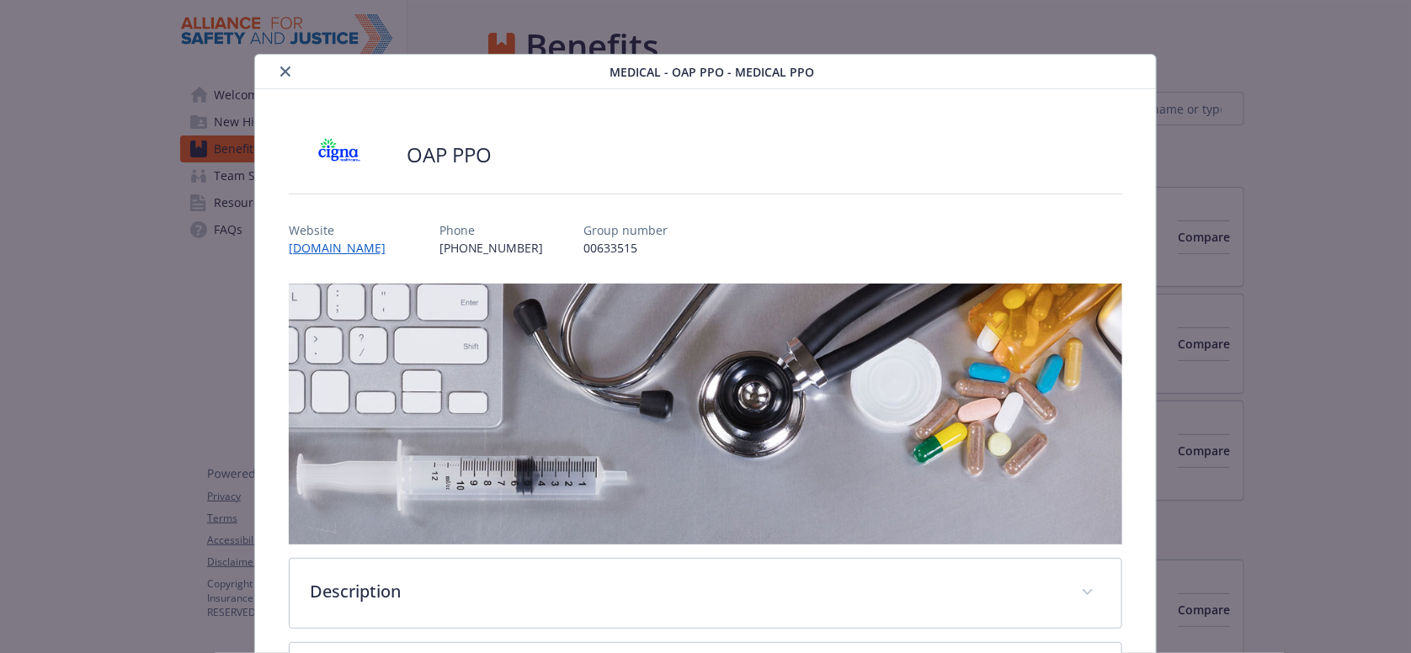
click at [281, 75] on button "close" at bounding box center [285, 71] width 20 height 20
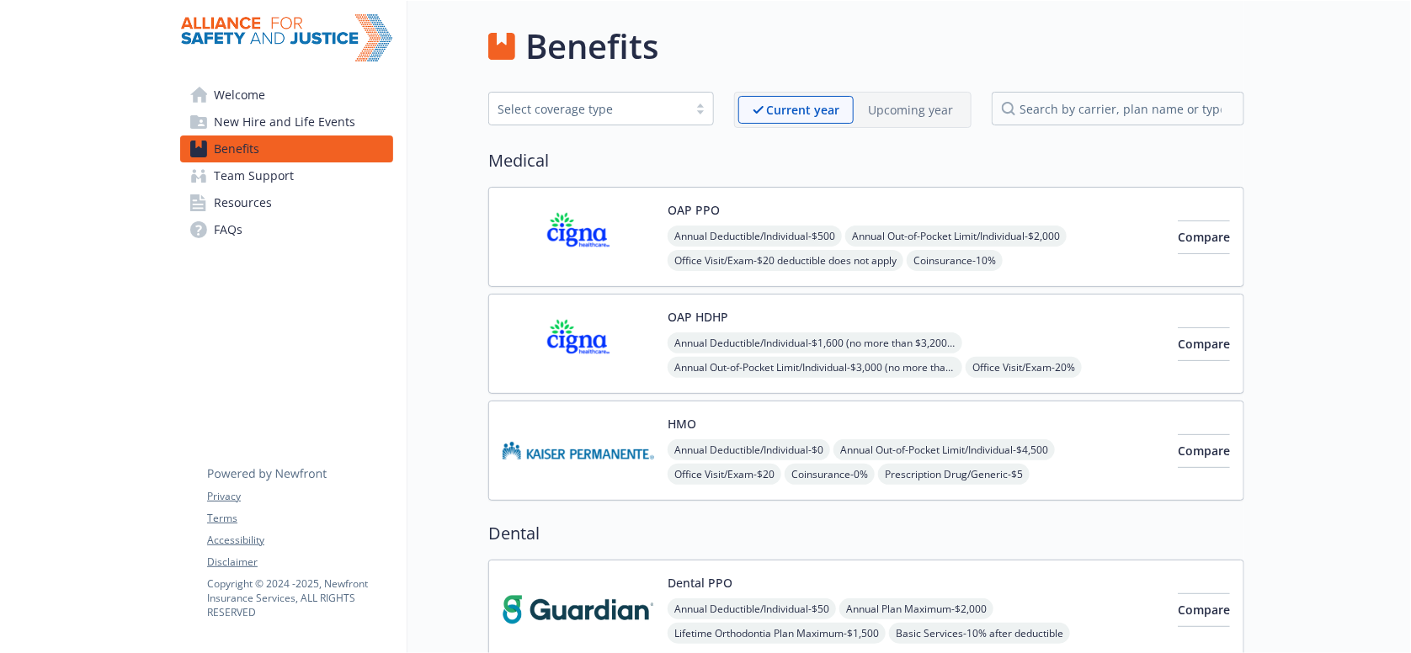
click at [879, 109] on p "Upcoming year" at bounding box center [910, 110] width 85 height 18
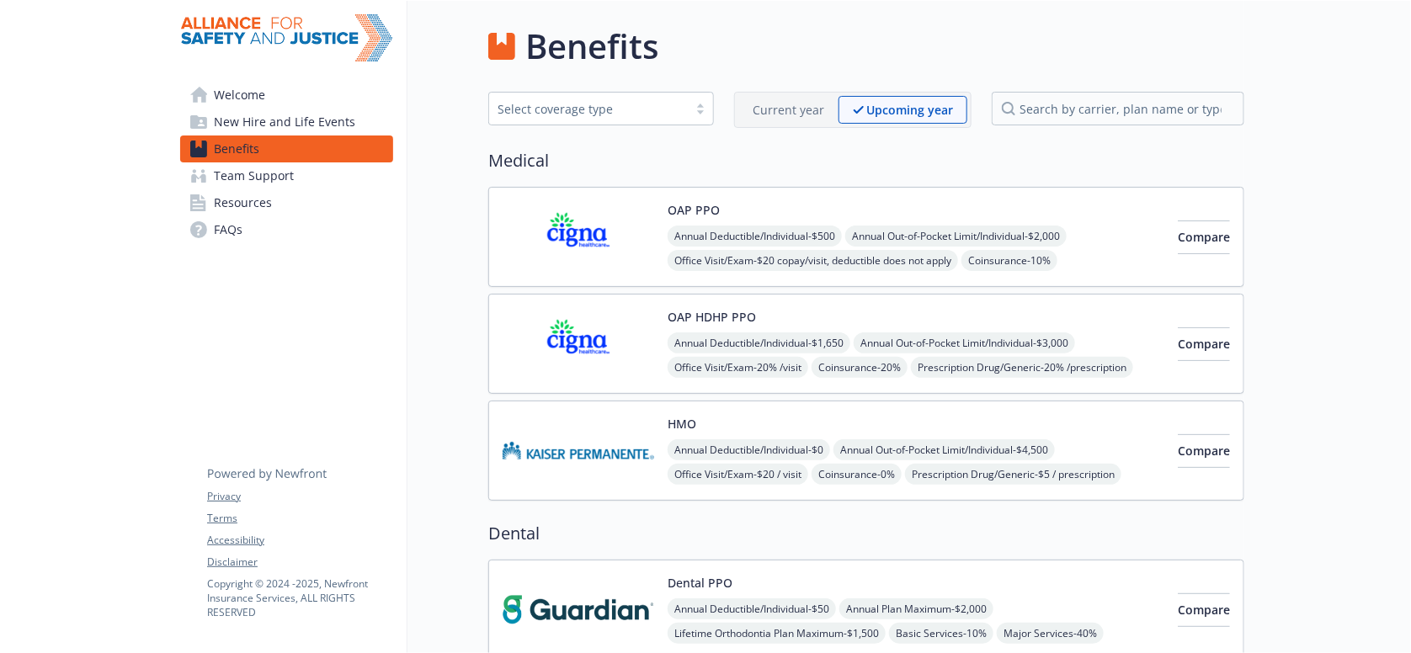
click at [587, 220] on img at bounding box center [578, 237] width 152 height 72
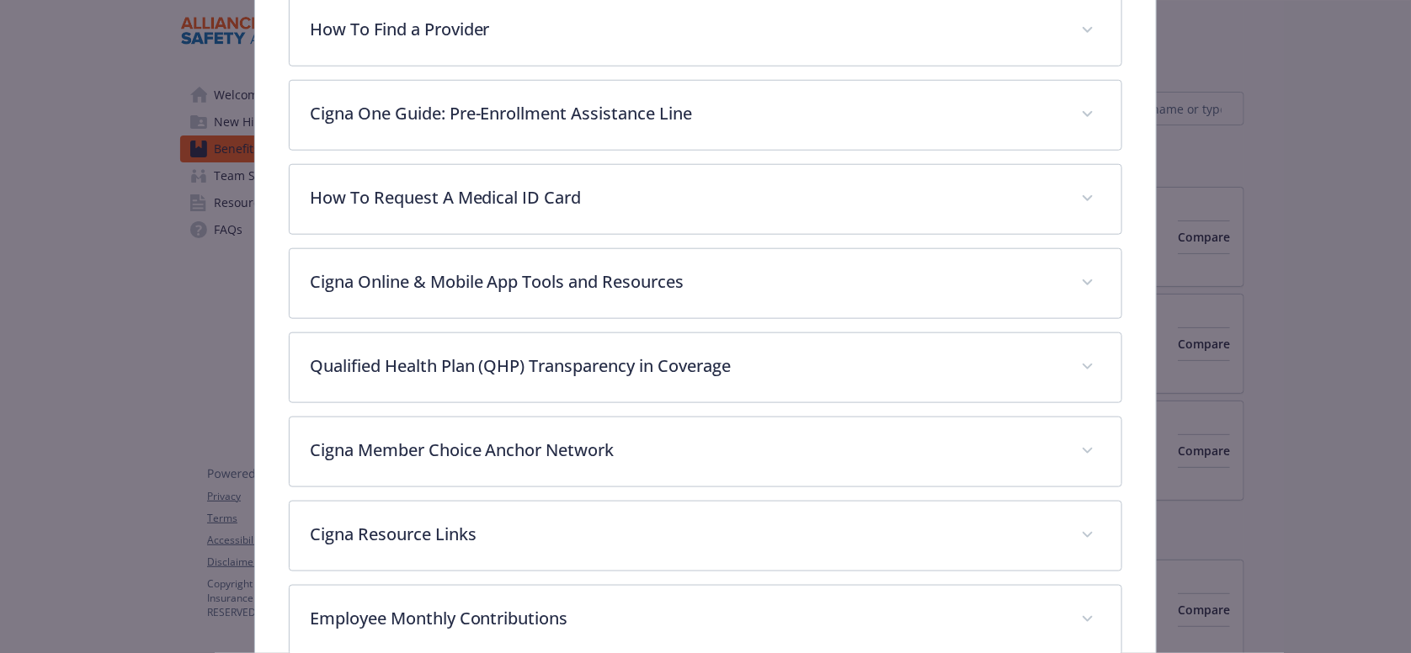
scroll to position [724, 0]
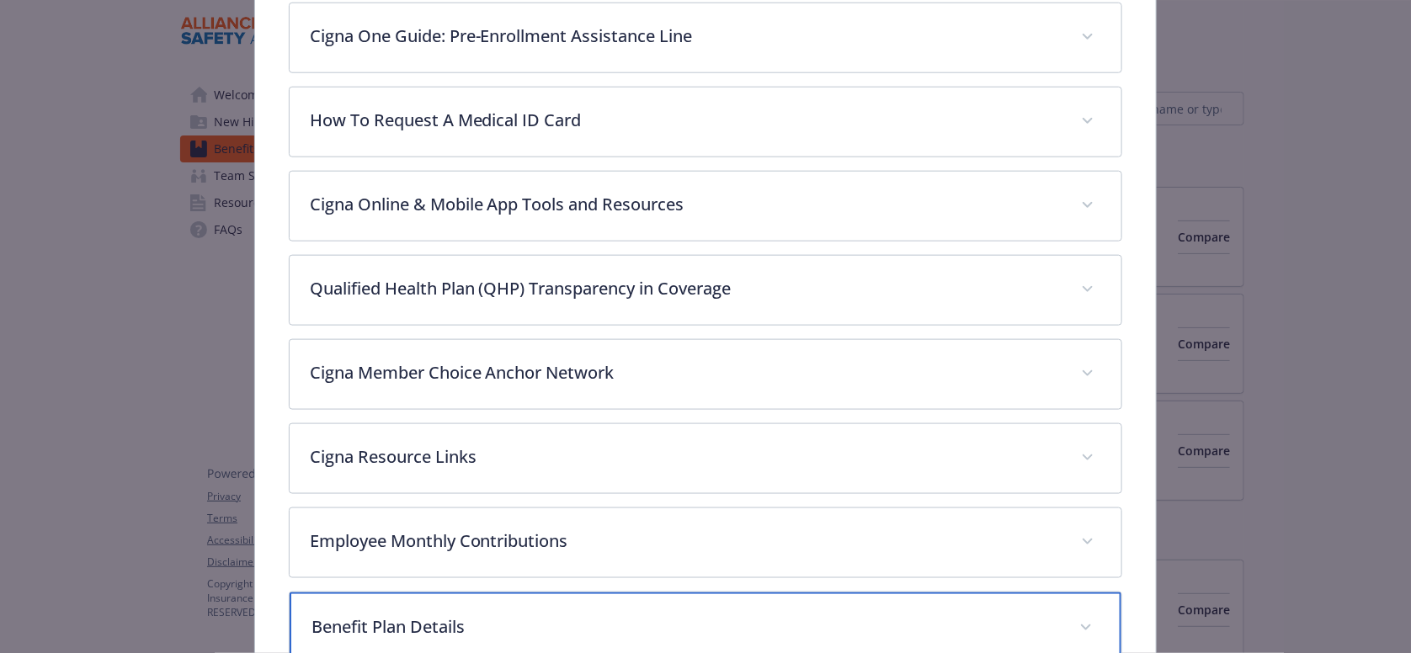
click at [426, 614] on p "Benefit Plan Details" at bounding box center [685, 626] width 748 height 25
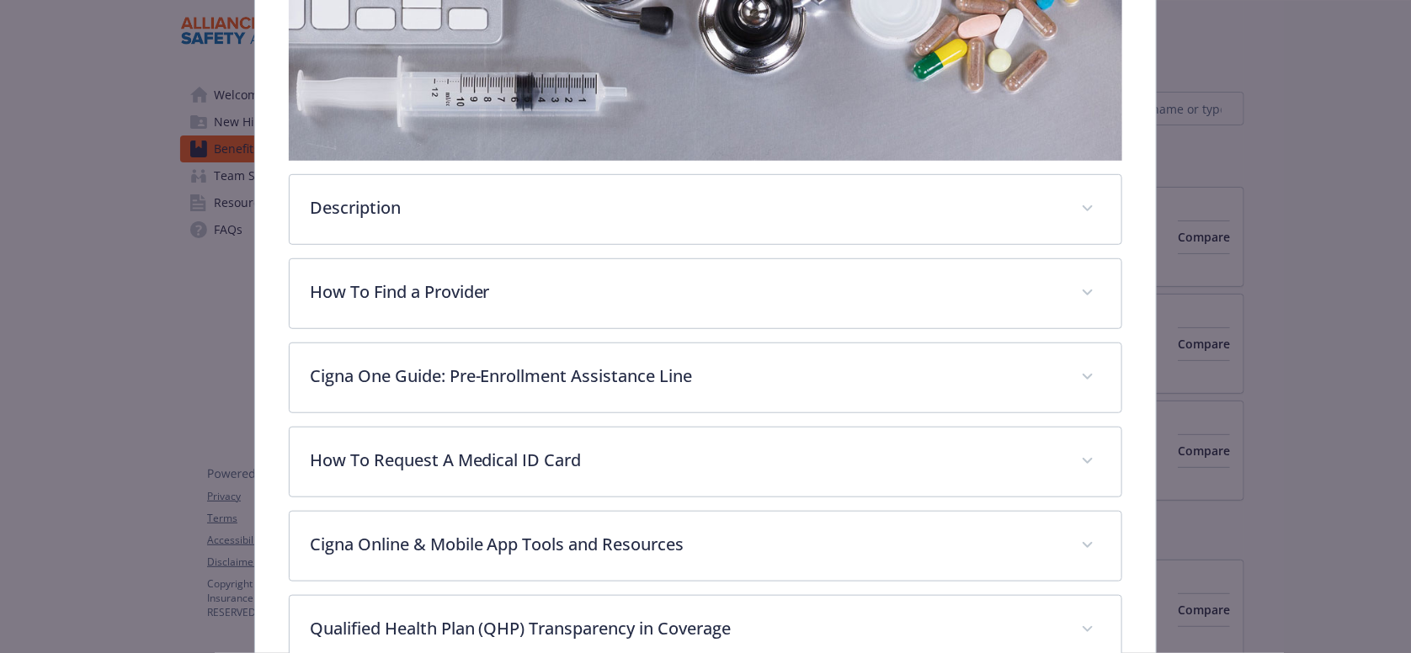
scroll to position [0, 0]
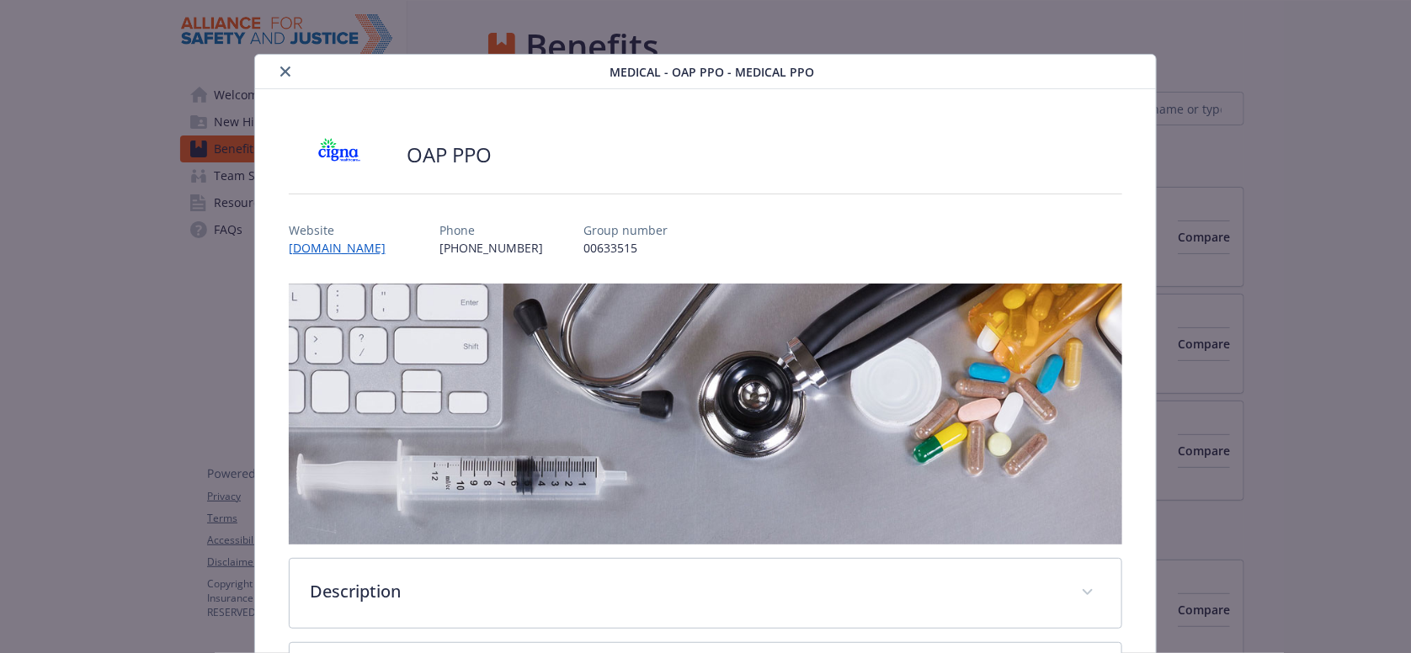
click at [280, 67] on icon "close" at bounding box center [285, 71] width 10 height 10
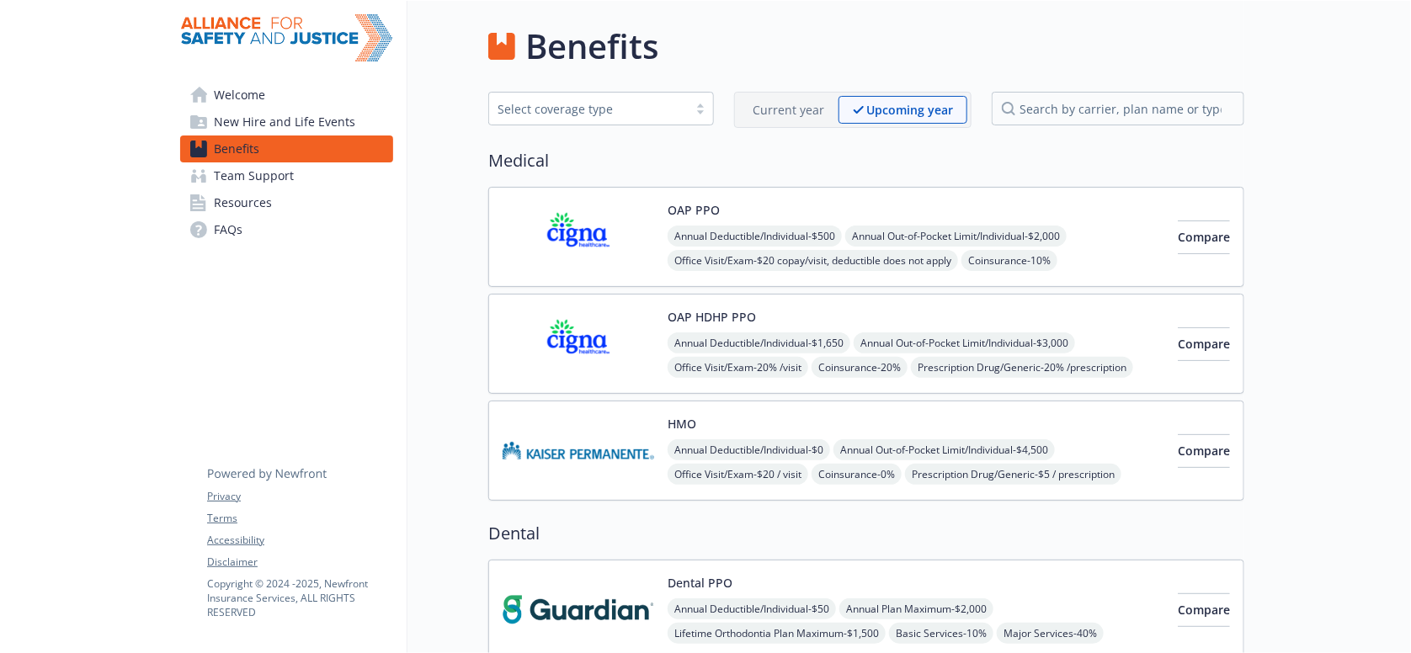
click at [806, 101] on p "Current year" at bounding box center [788, 110] width 72 height 18
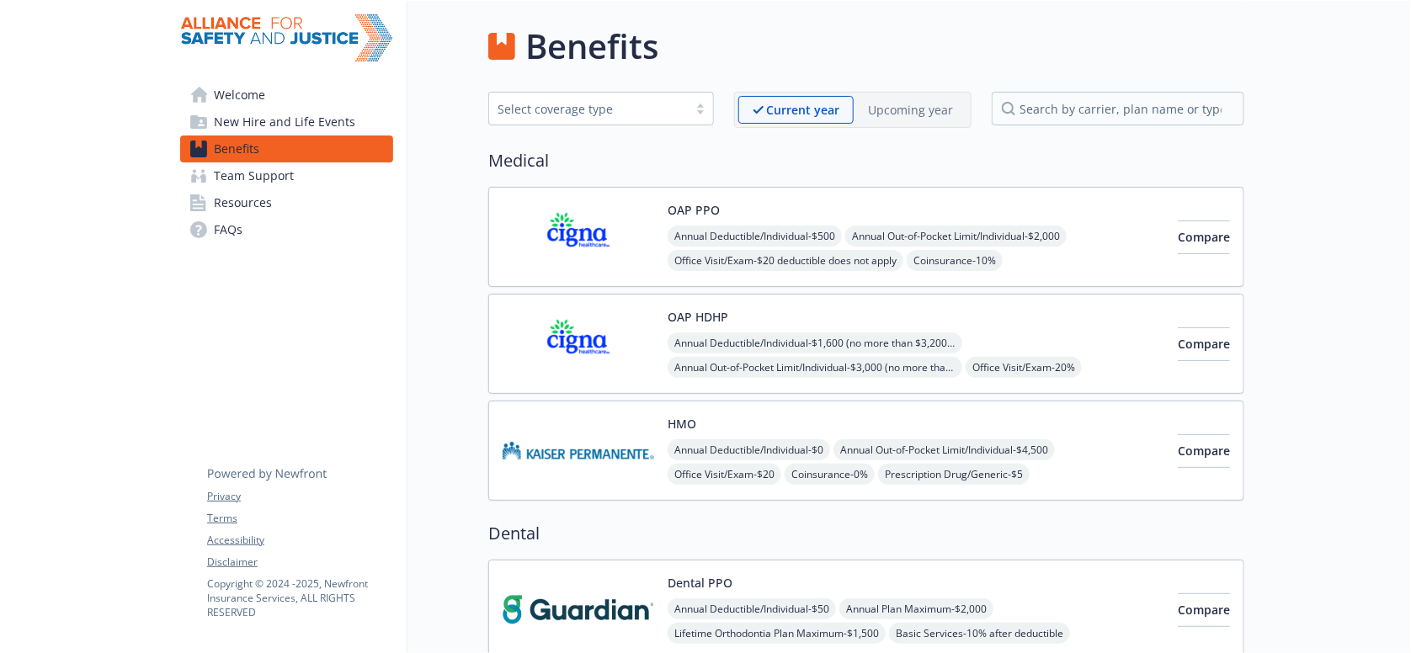
click at [582, 245] on img at bounding box center [578, 237] width 152 height 72
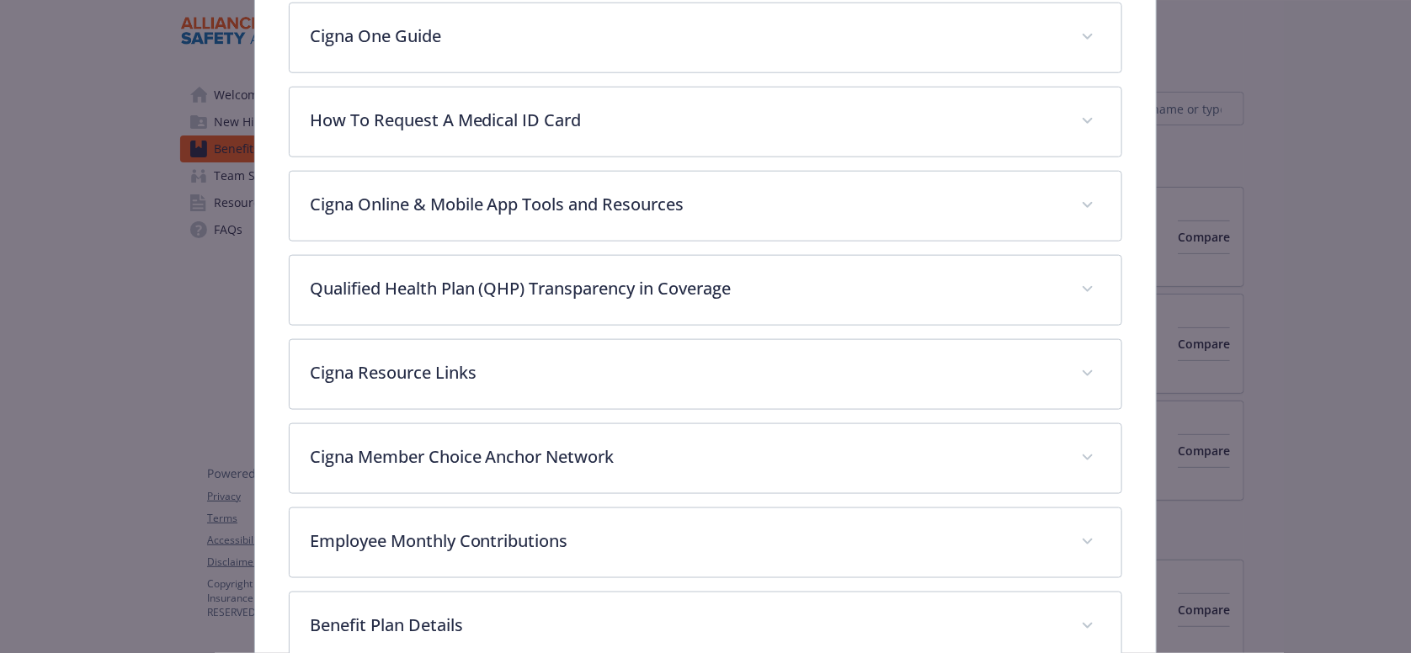
scroll to position [930, 0]
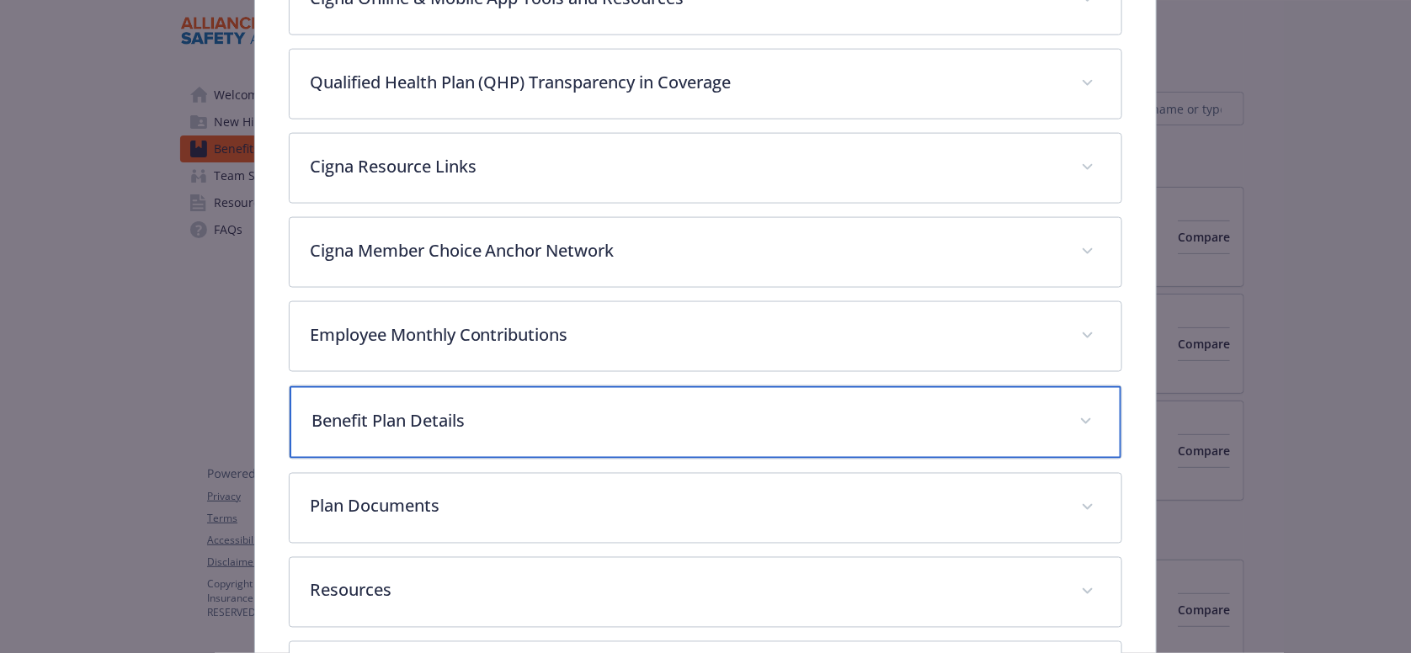
click at [412, 408] on p "Benefit Plan Details" at bounding box center [685, 420] width 748 height 25
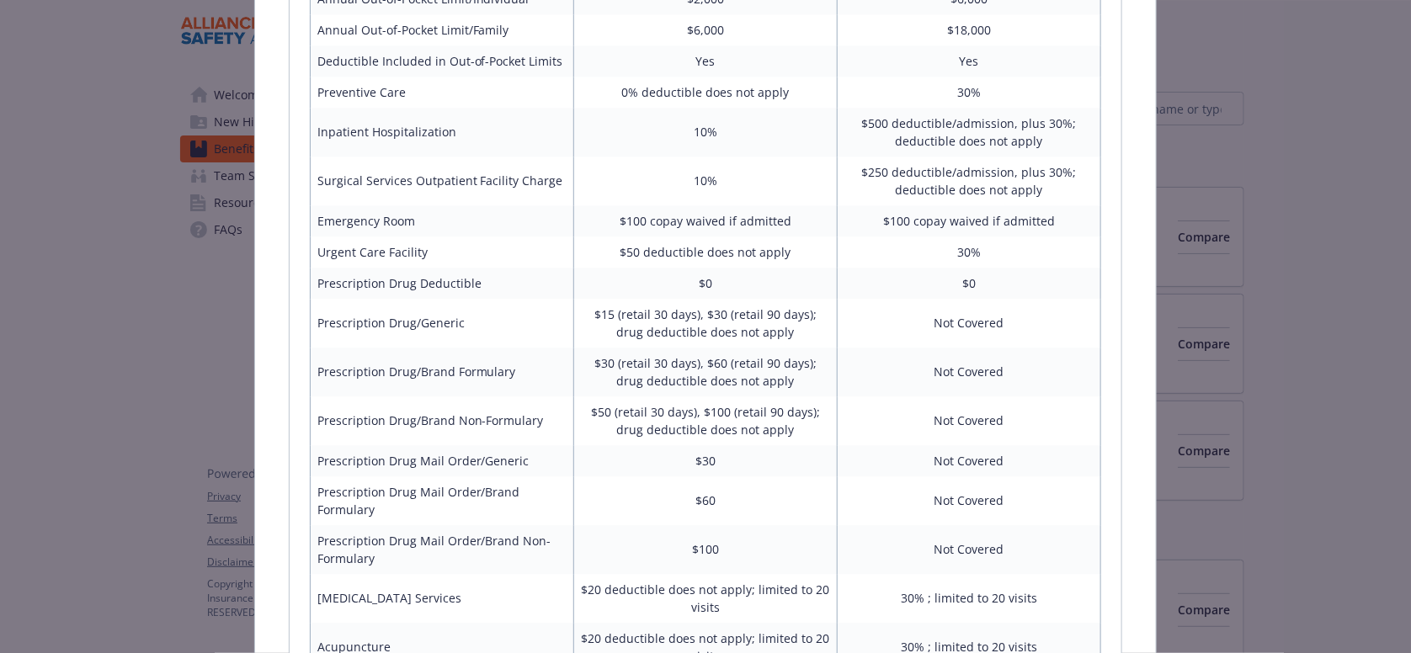
scroll to position [1601, 0]
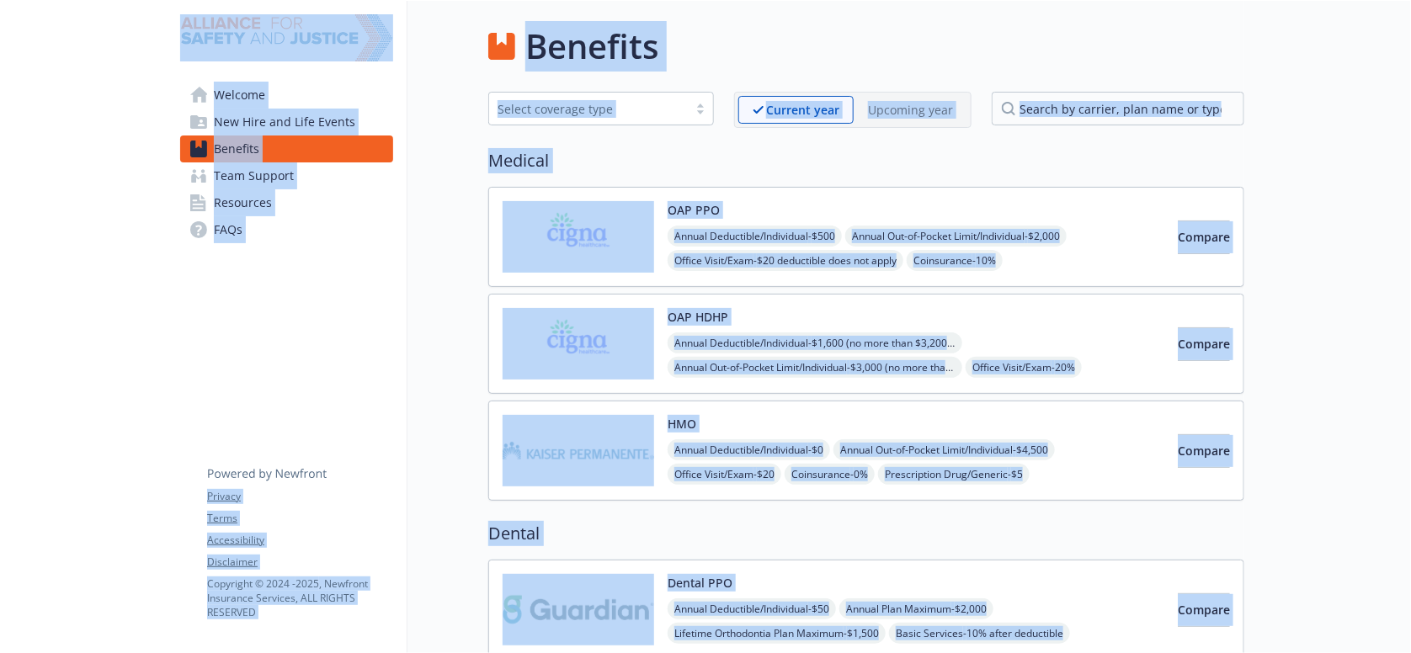
click at [725, 148] on h2 "Medical" at bounding box center [866, 160] width 756 height 25
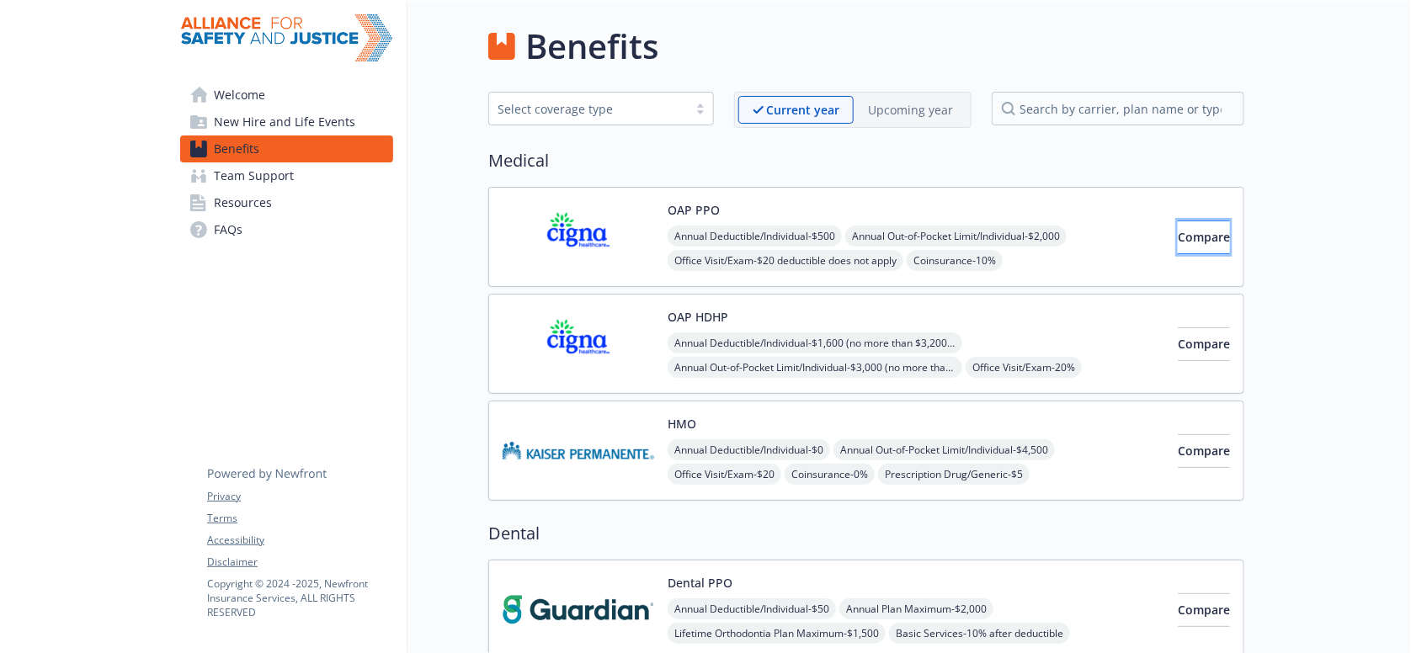
click at [1178, 229] on span "Compare" at bounding box center [1204, 237] width 52 height 16
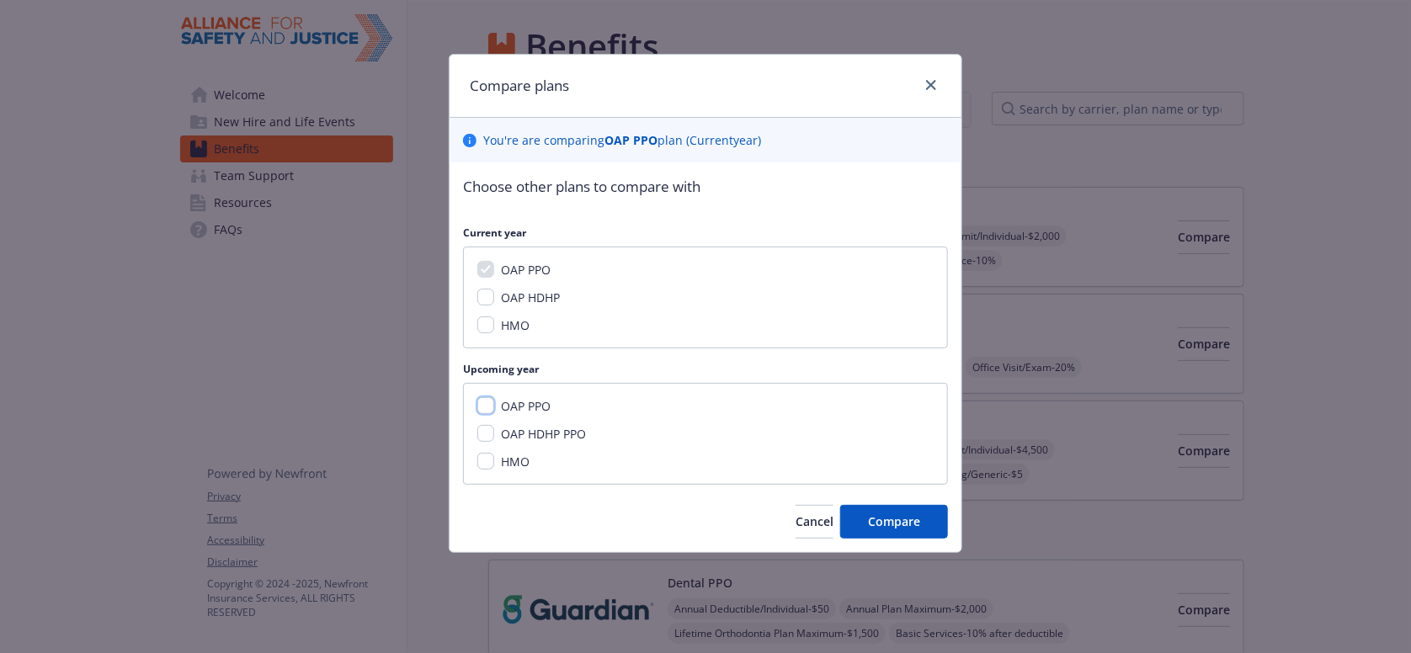
click at [486, 397] on input "OAP PPO" at bounding box center [485, 405] width 17 height 17
checkbox input "true"
click at [896, 513] on span "Compare" at bounding box center [894, 521] width 52 height 16
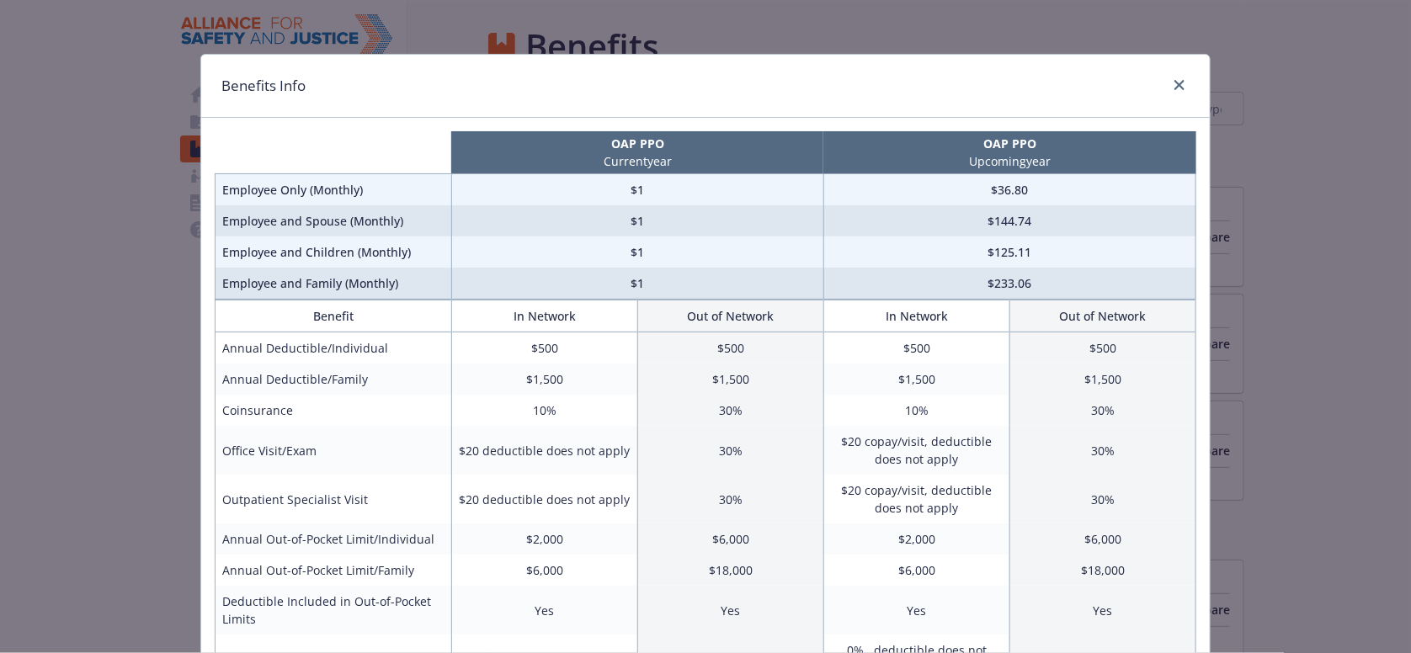
drag, startPoint x: 71, startPoint y: 452, endPoint x: 143, endPoint y: 391, distance: 94.9
click at [71, 452] on div "Benefits Info OAP PPO Current year OAP PPO Upcoming year Employee Only (Monthly…" at bounding box center [705, 326] width 1411 height 653
click at [1188, 82] on div "Benefits Info" at bounding box center [705, 86] width 1008 height 63
click at [1183, 86] on link "close" at bounding box center [1179, 85] width 20 height 20
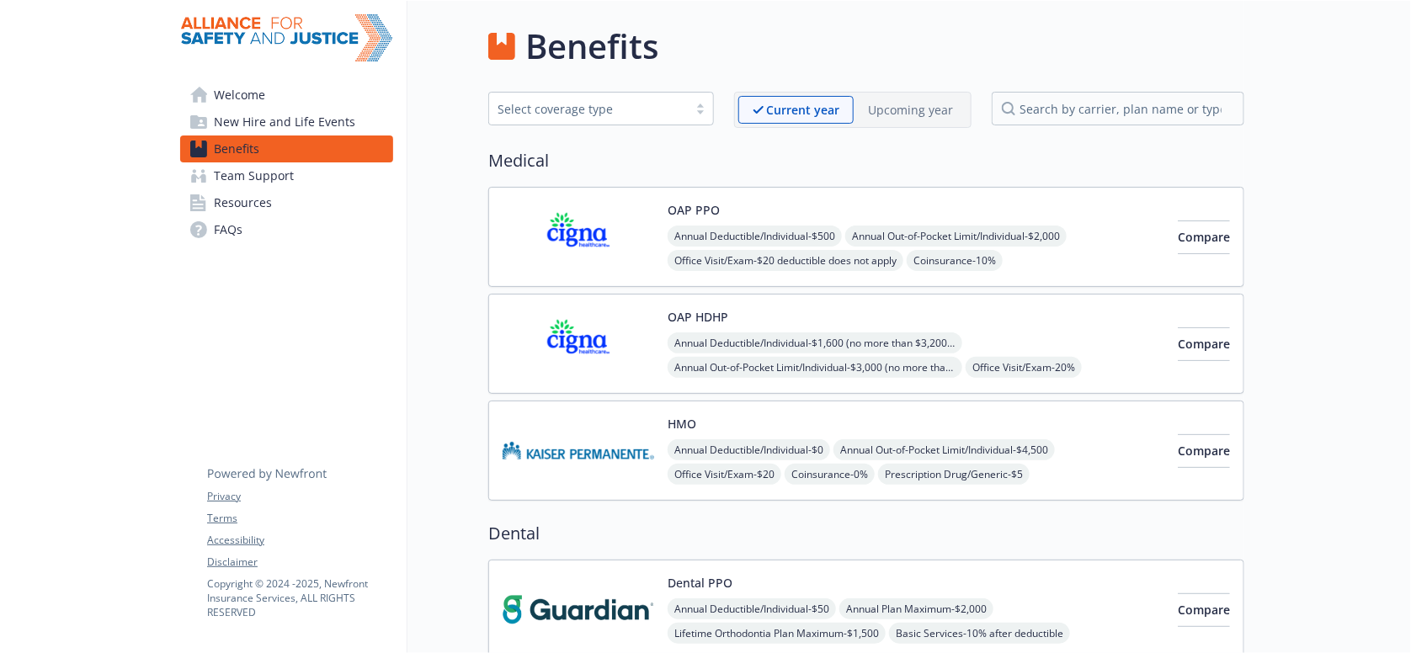
click at [569, 421] on img at bounding box center [578, 451] width 152 height 72
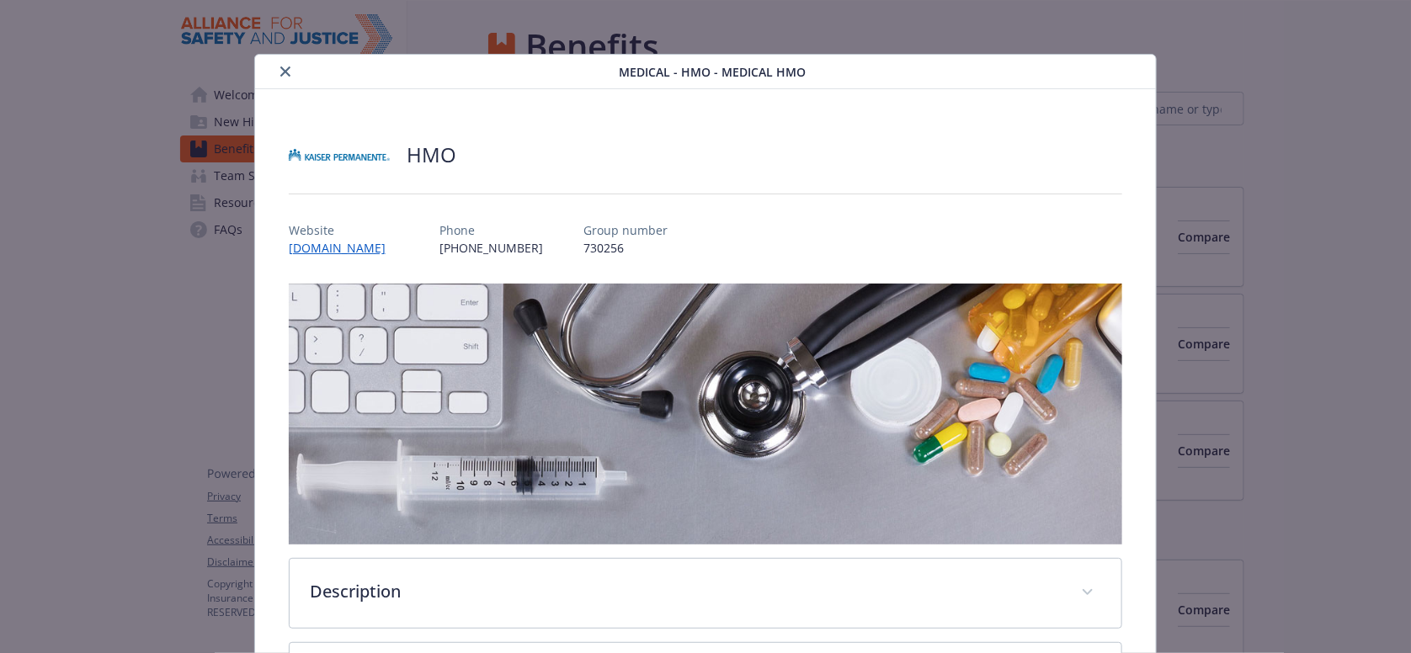
scroll to position [51, 0]
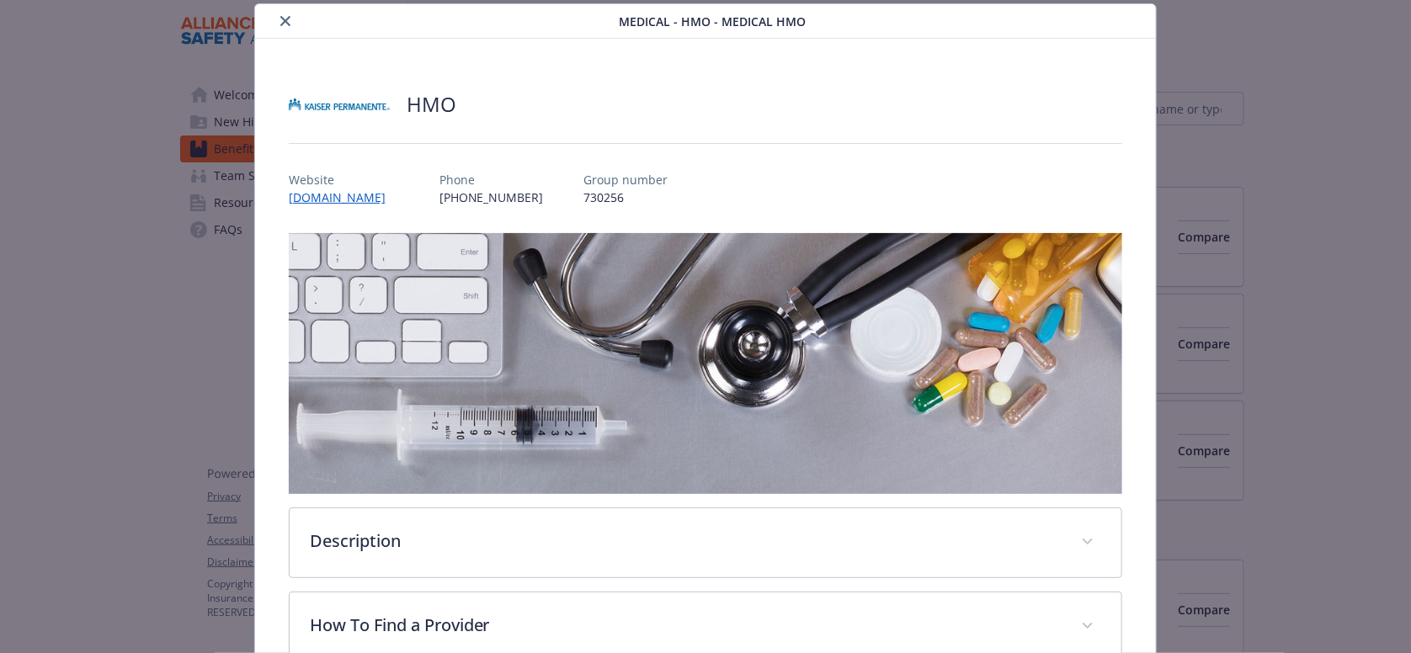
click at [275, 24] on button "close" at bounding box center [285, 21] width 20 height 20
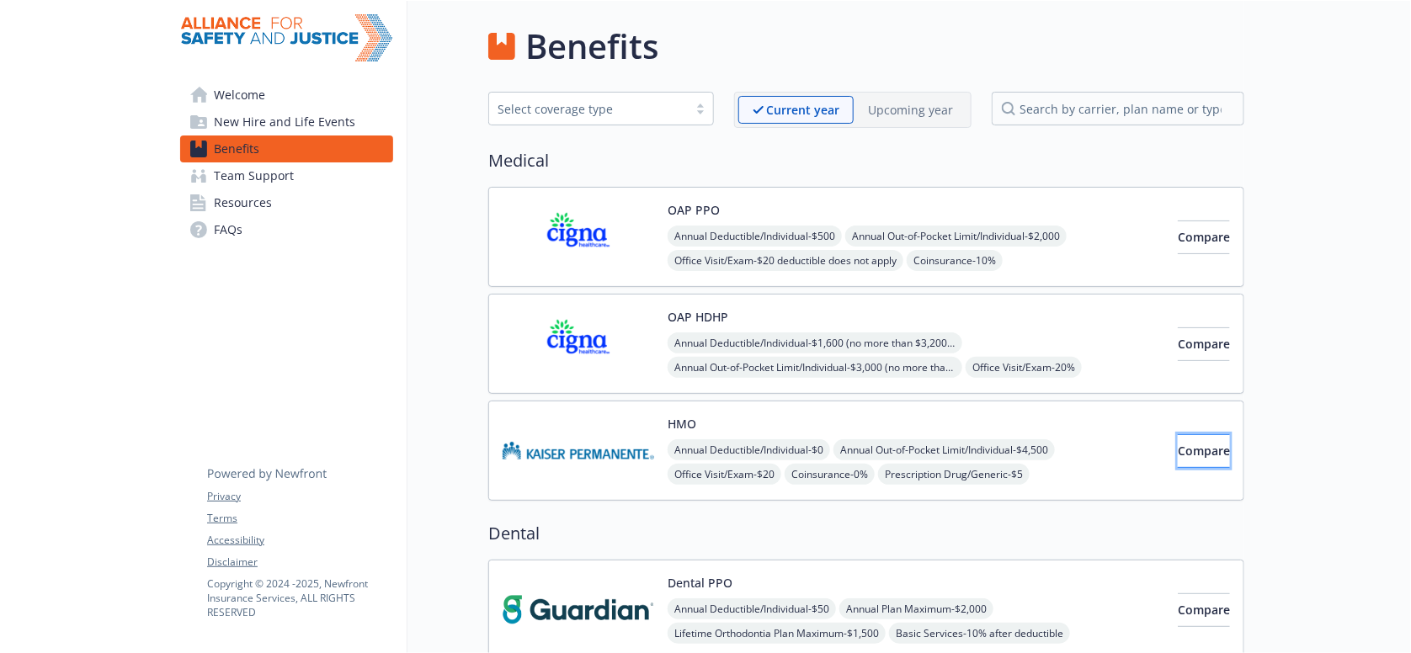
click at [1199, 443] on span "Compare" at bounding box center [1204, 451] width 52 height 16
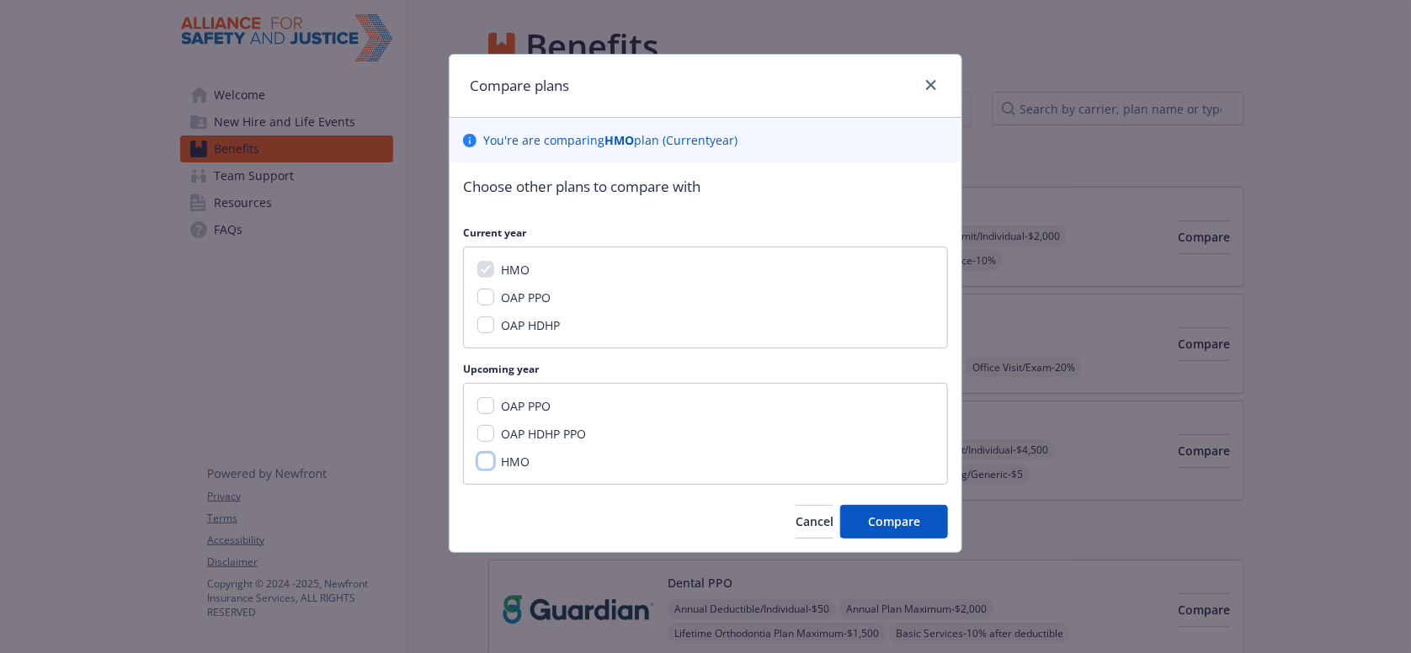
click at [477, 453] on input "HMO" at bounding box center [485, 461] width 17 height 17
checkbox input "true"
click at [893, 513] on span "Compare" at bounding box center [894, 521] width 52 height 16
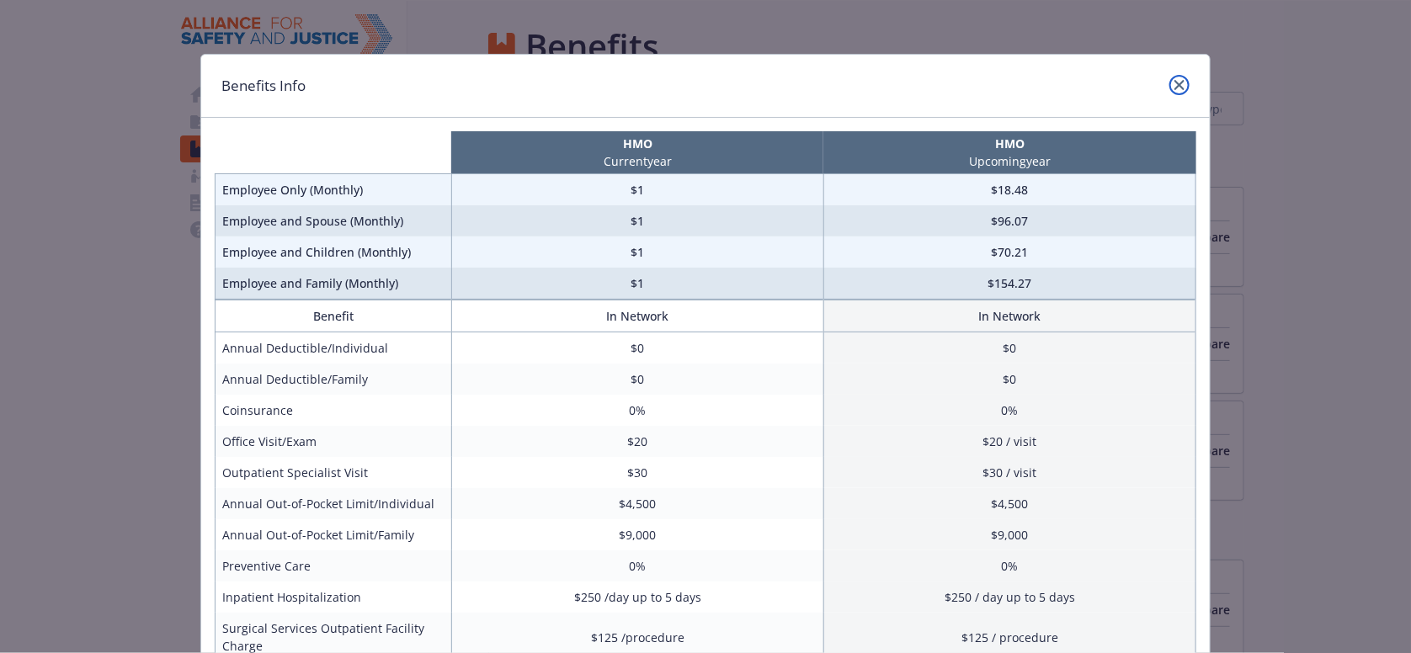
click at [1174, 87] on icon "close" at bounding box center [1179, 85] width 10 height 10
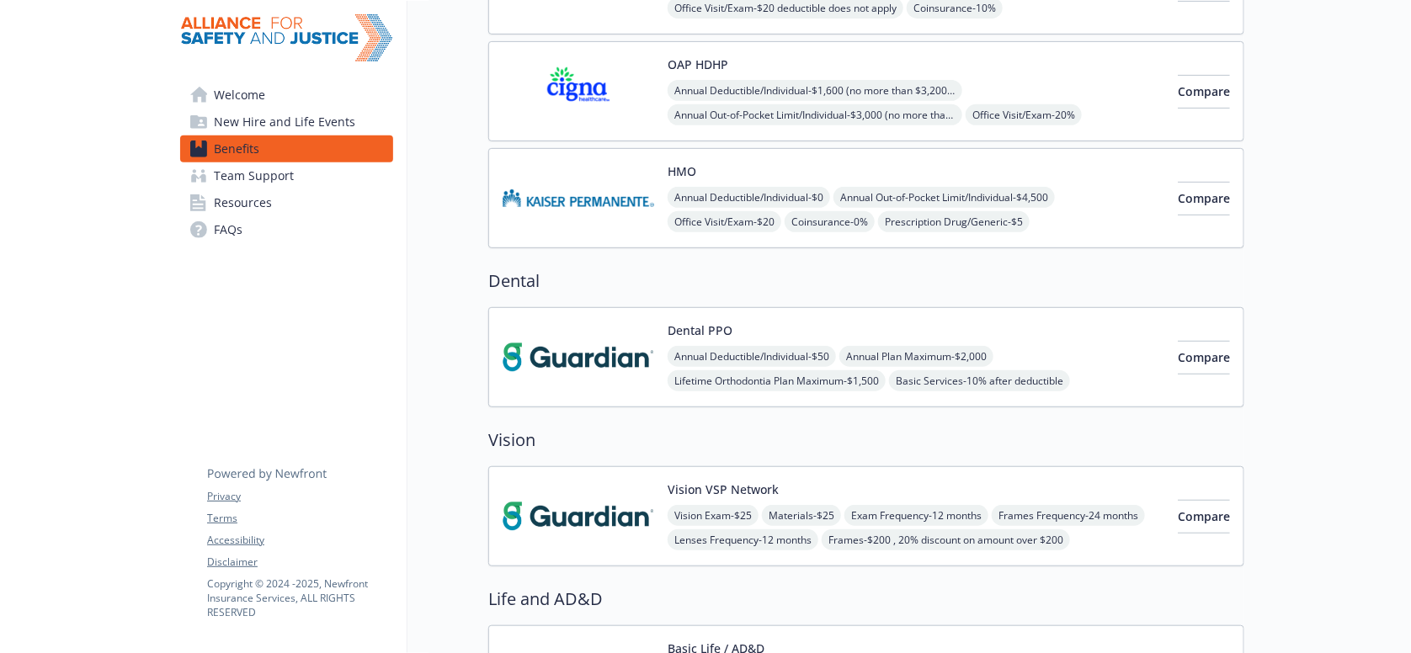
click at [552, 322] on img at bounding box center [578, 358] width 152 height 72
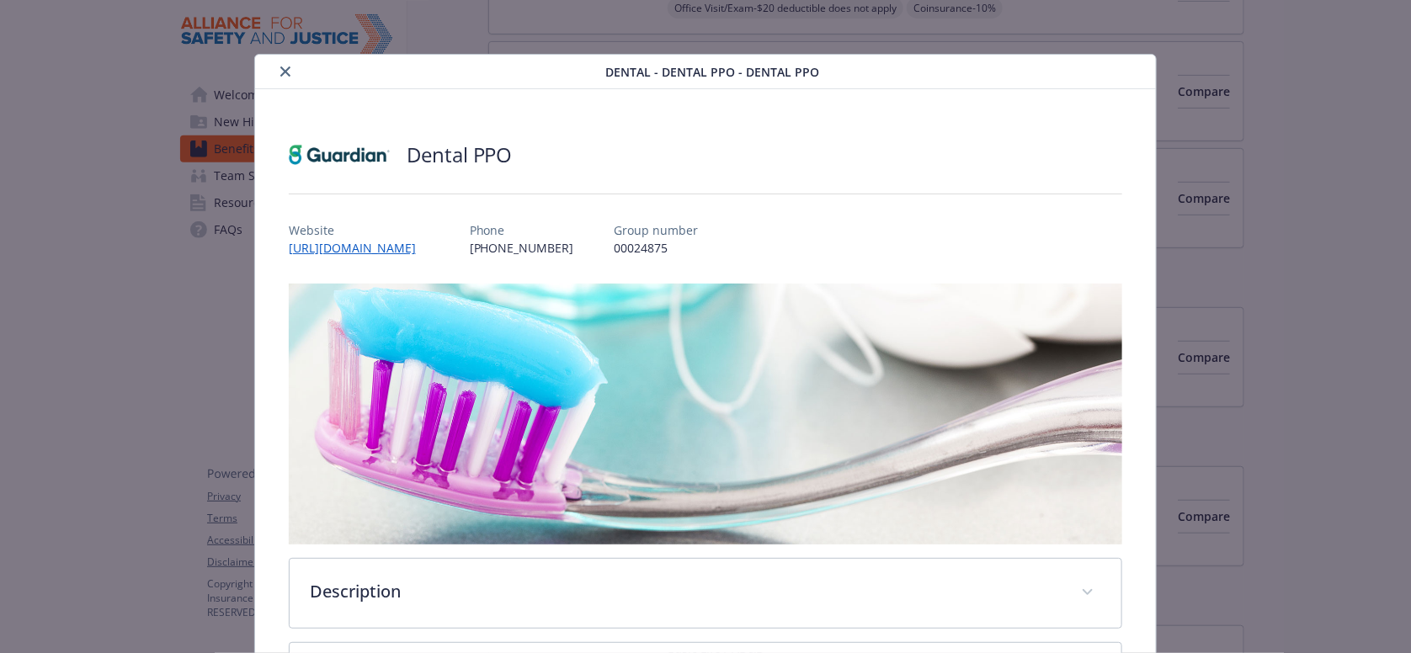
scroll to position [51, 0]
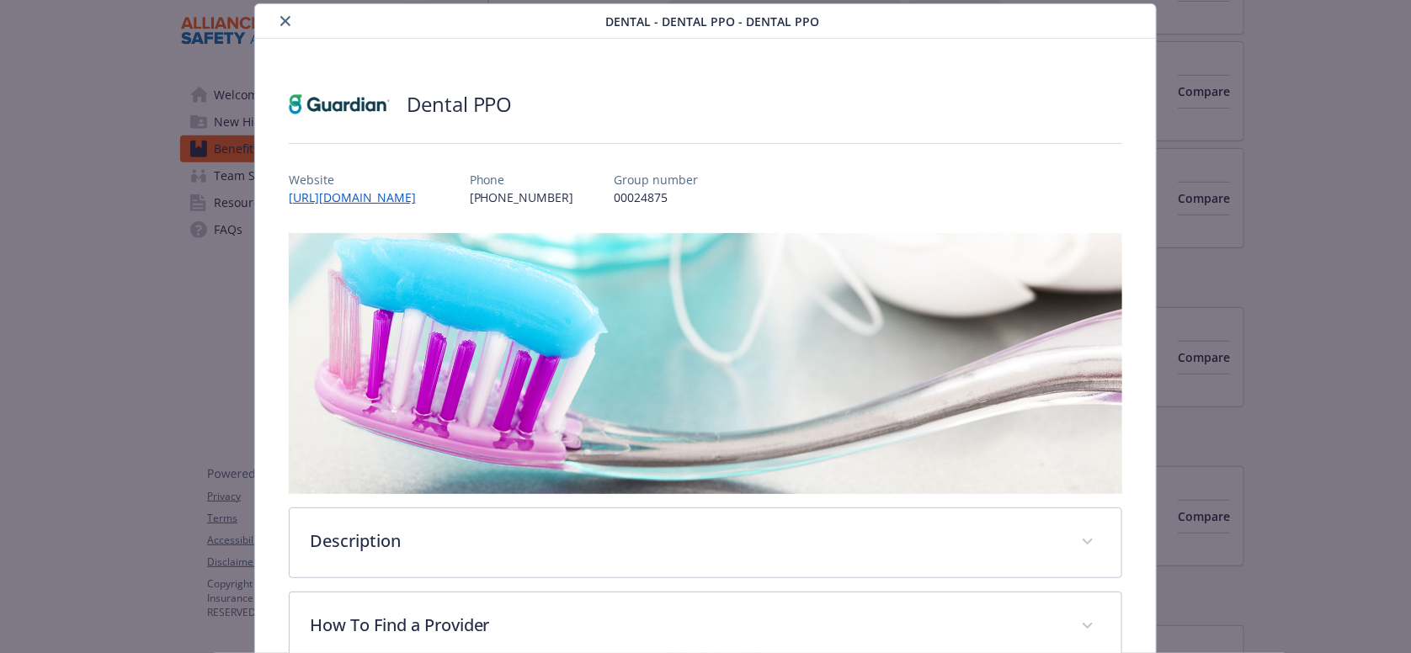
click at [281, 21] on icon "close" at bounding box center [285, 21] width 10 height 10
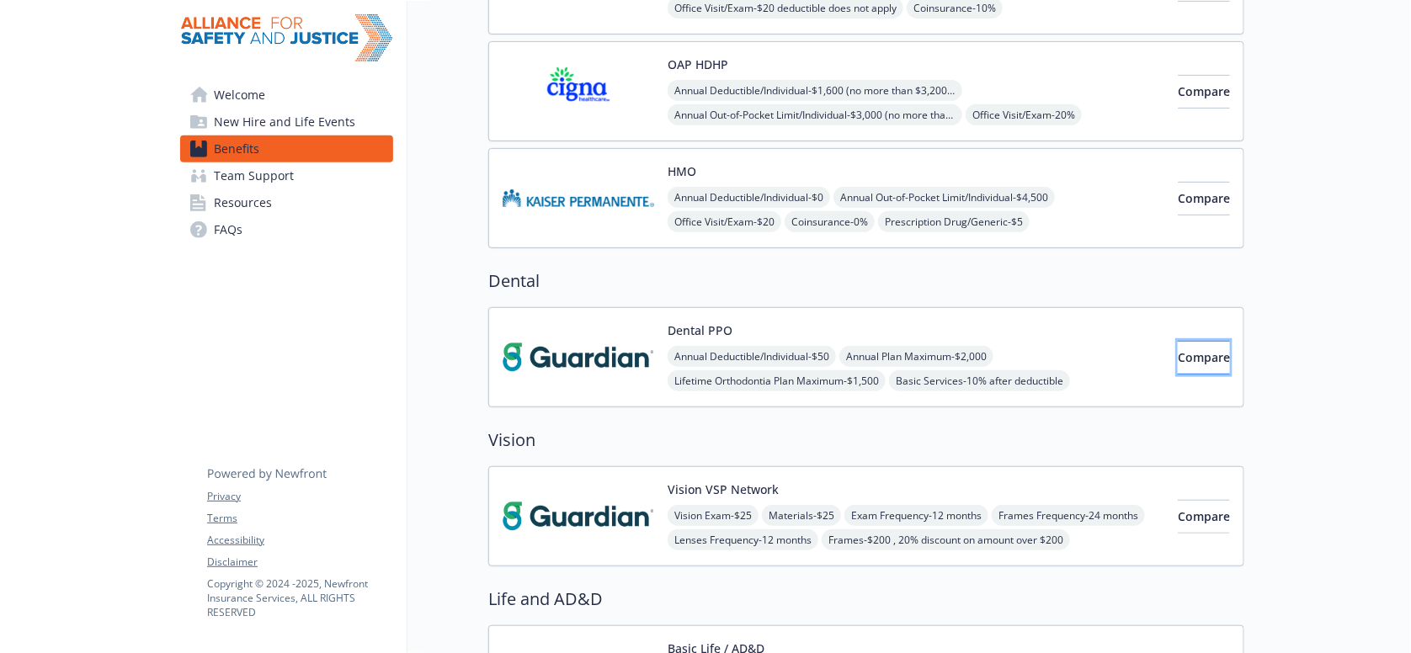
click at [1188, 349] on span "Compare" at bounding box center [1204, 357] width 52 height 16
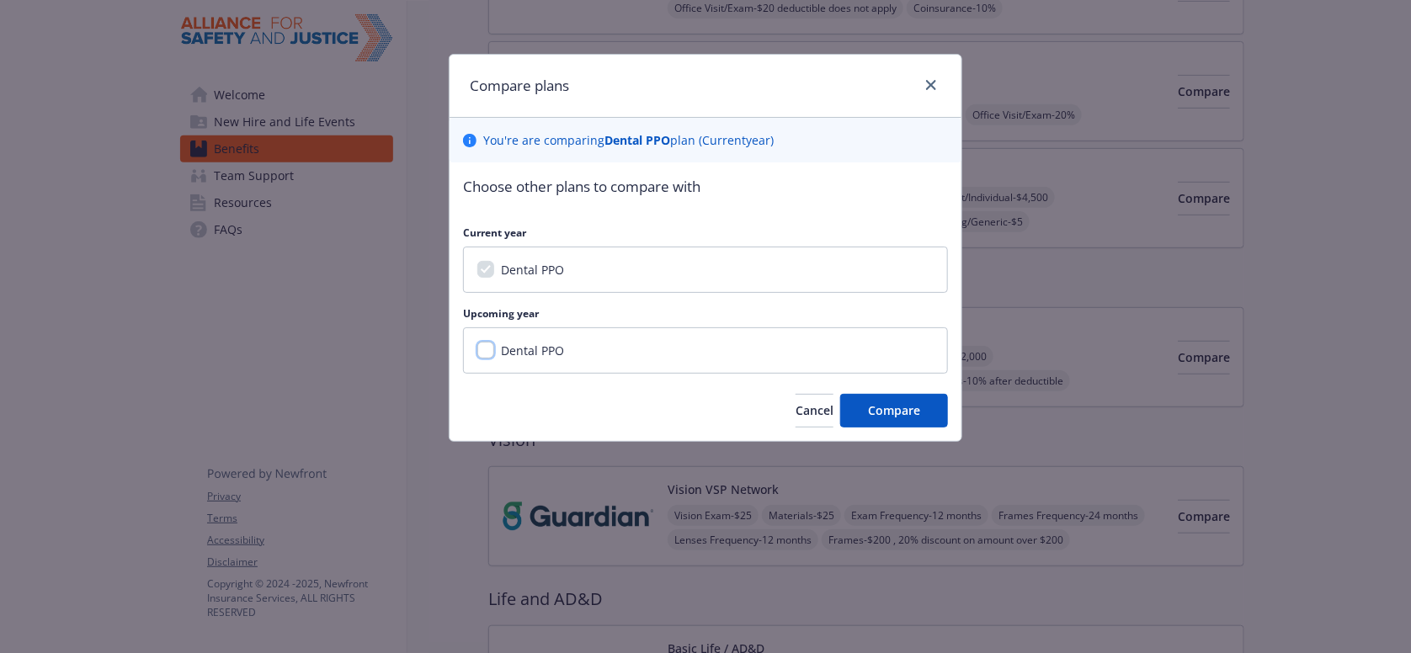
click at [477, 342] on input "Dental PPO" at bounding box center [485, 350] width 17 height 17
checkbox input "true"
click at [922, 394] on button "Compare" at bounding box center [894, 411] width 108 height 34
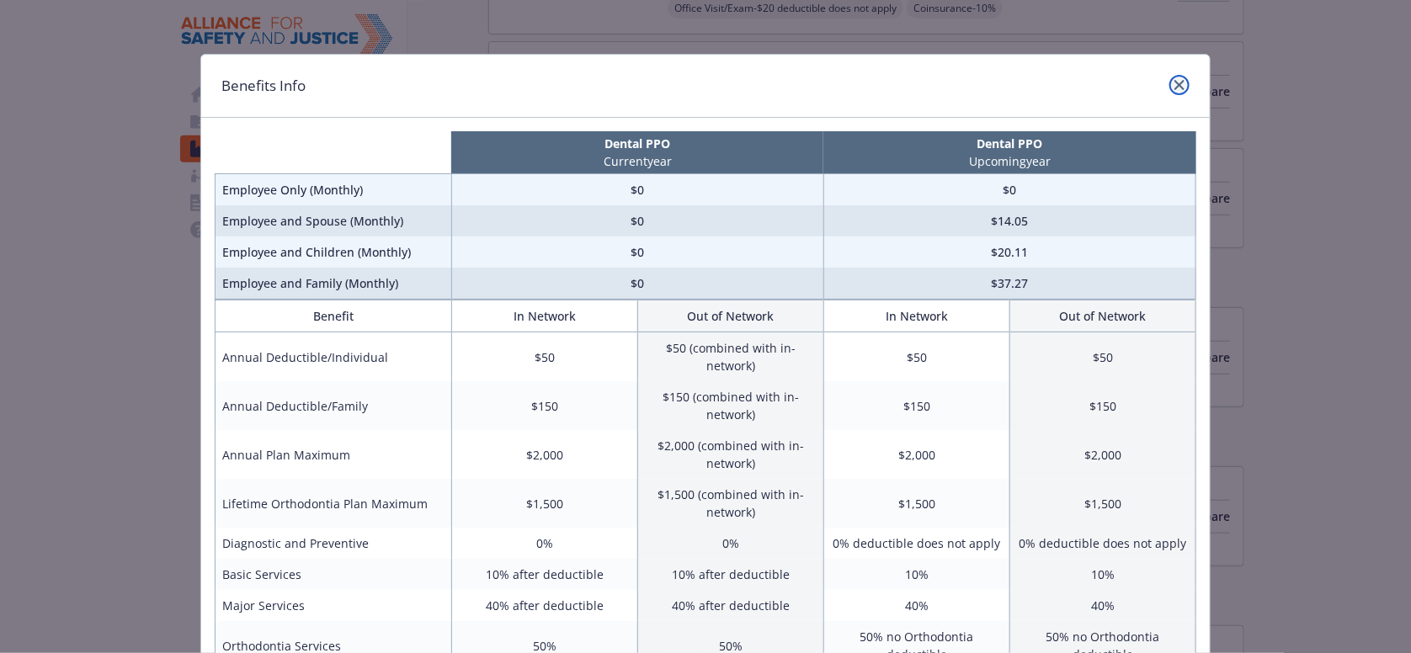
click at [1174, 84] on icon "close" at bounding box center [1179, 85] width 10 height 10
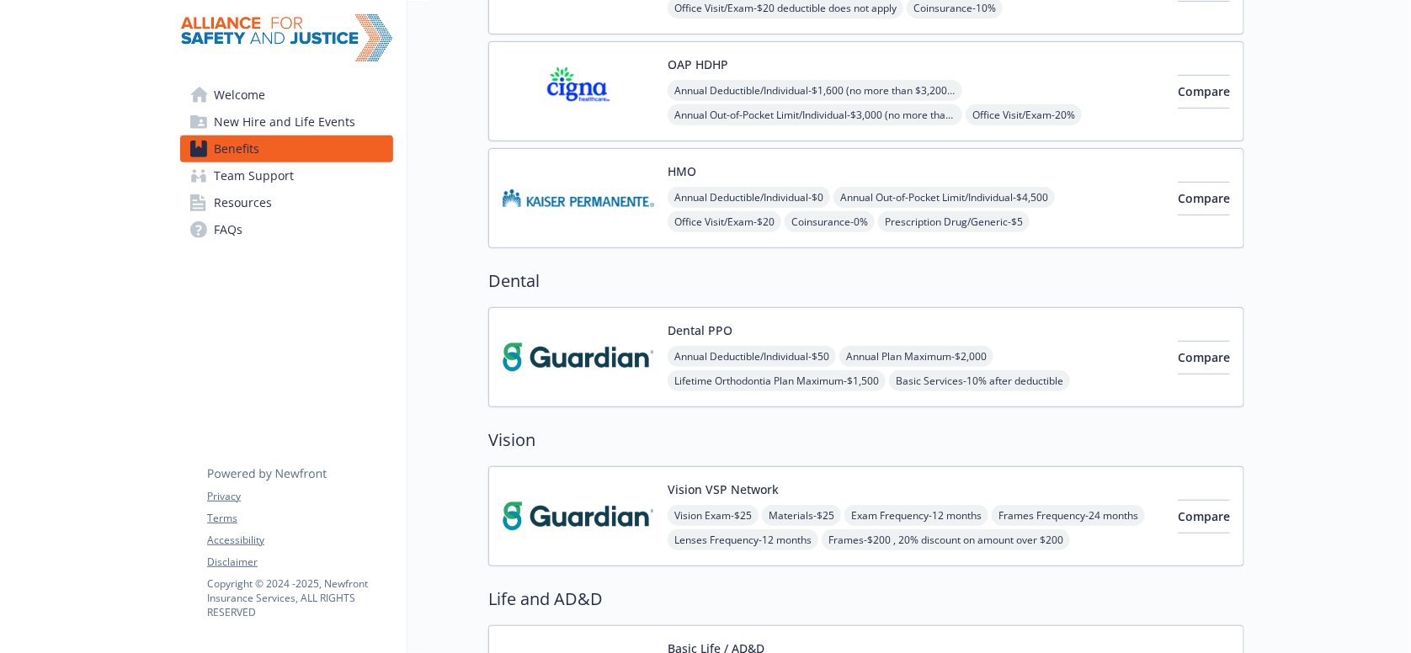
click at [565, 481] on img at bounding box center [578, 517] width 152 height 72
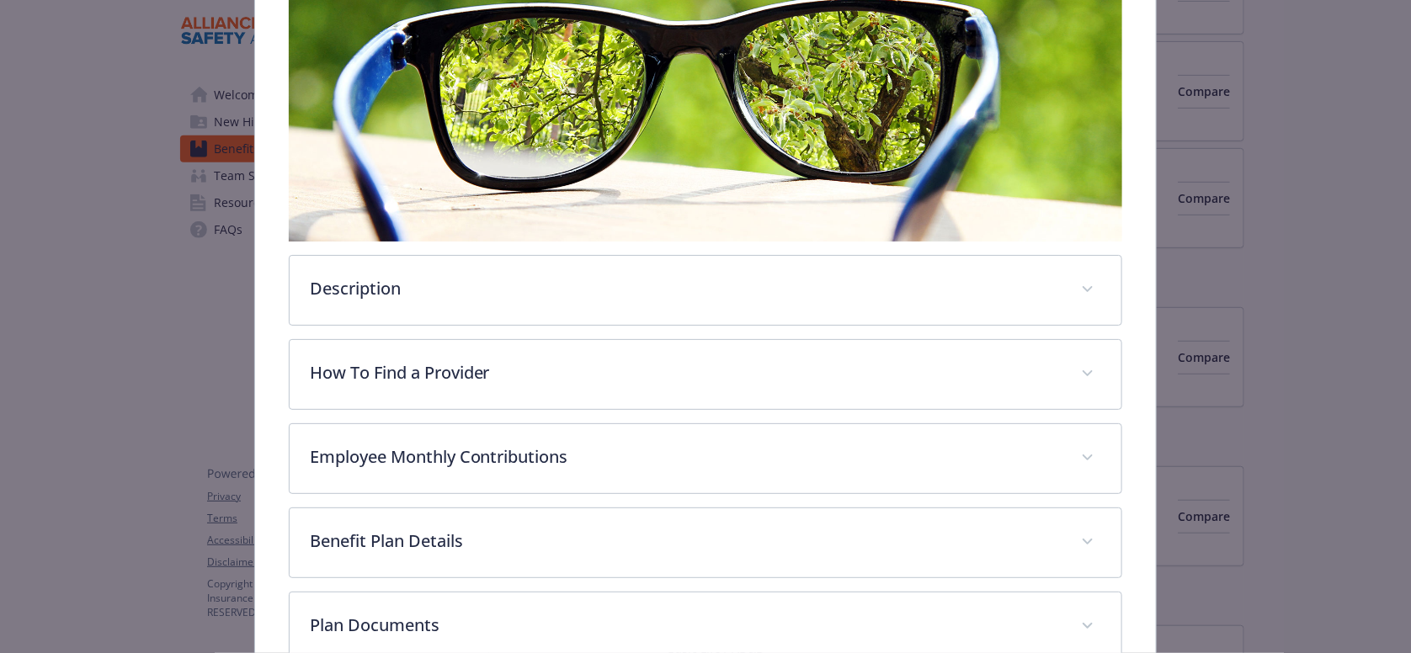
scroll to position [414, 0]
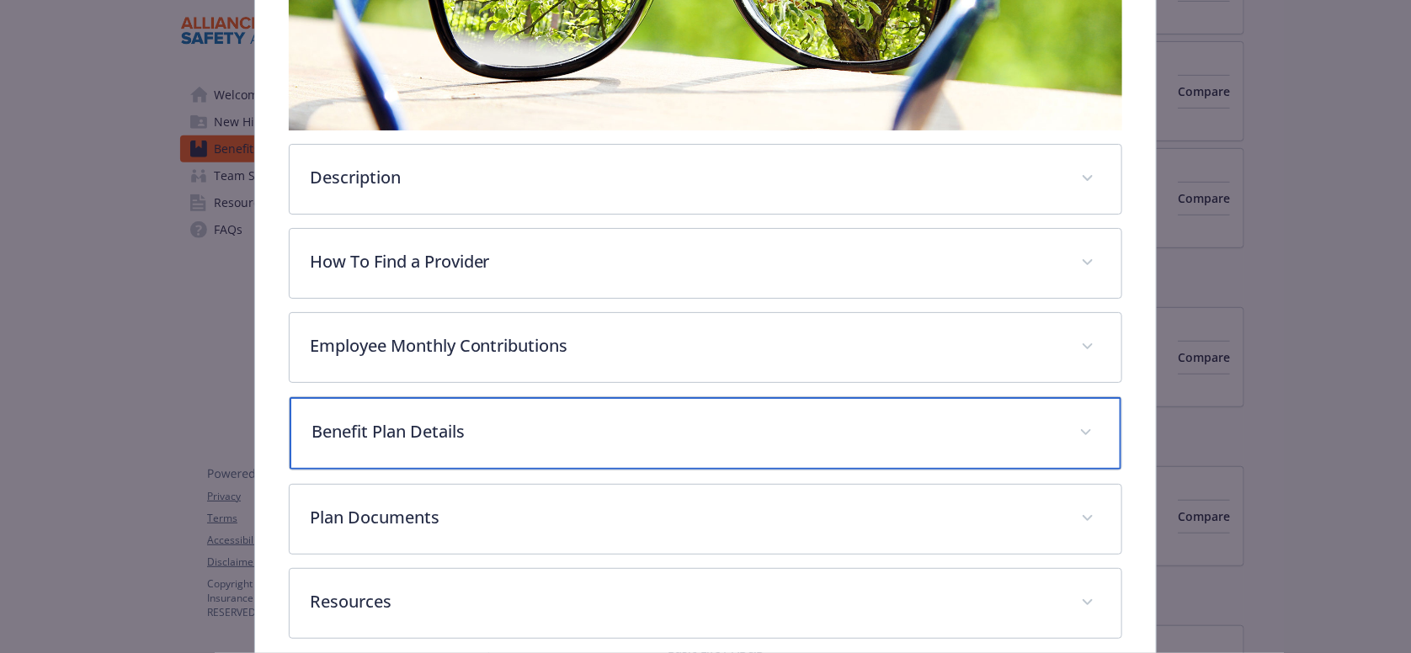
click at [415, 397] on div "Benefit Plan Details" at bounding box center [706, 433] width 832 height 72
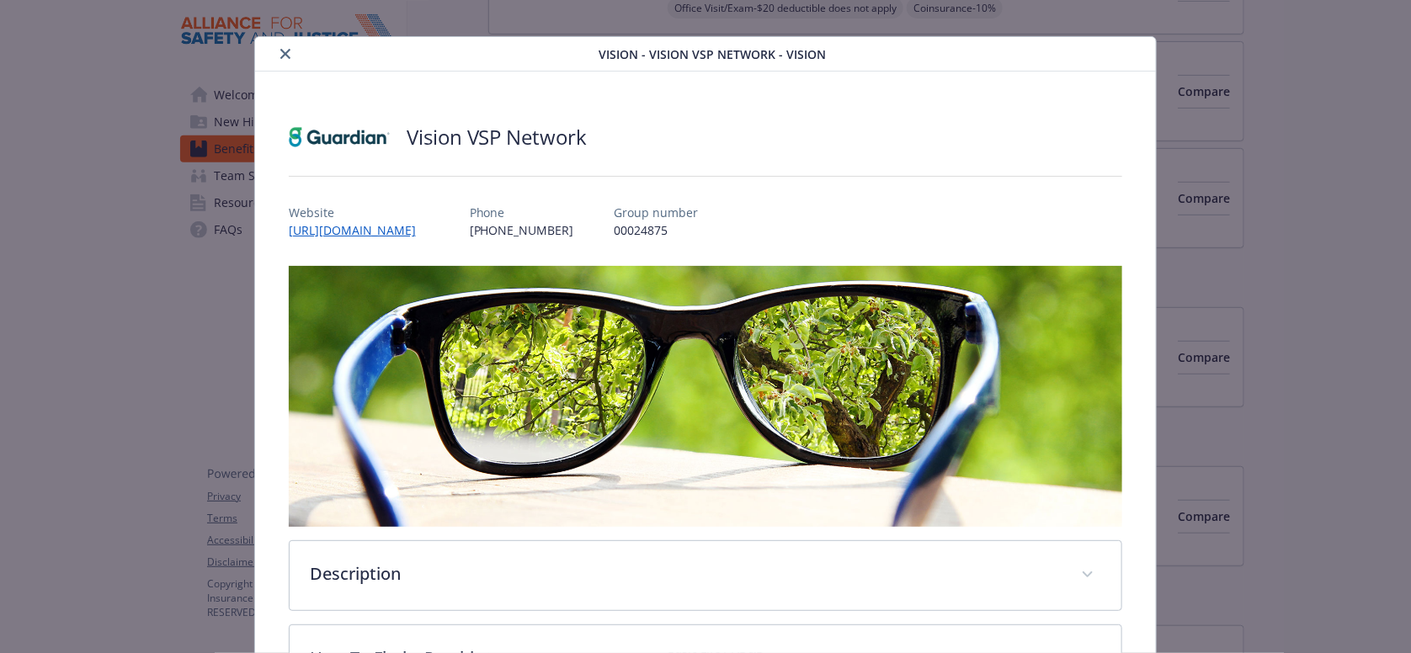
scroll to position [0, 0]
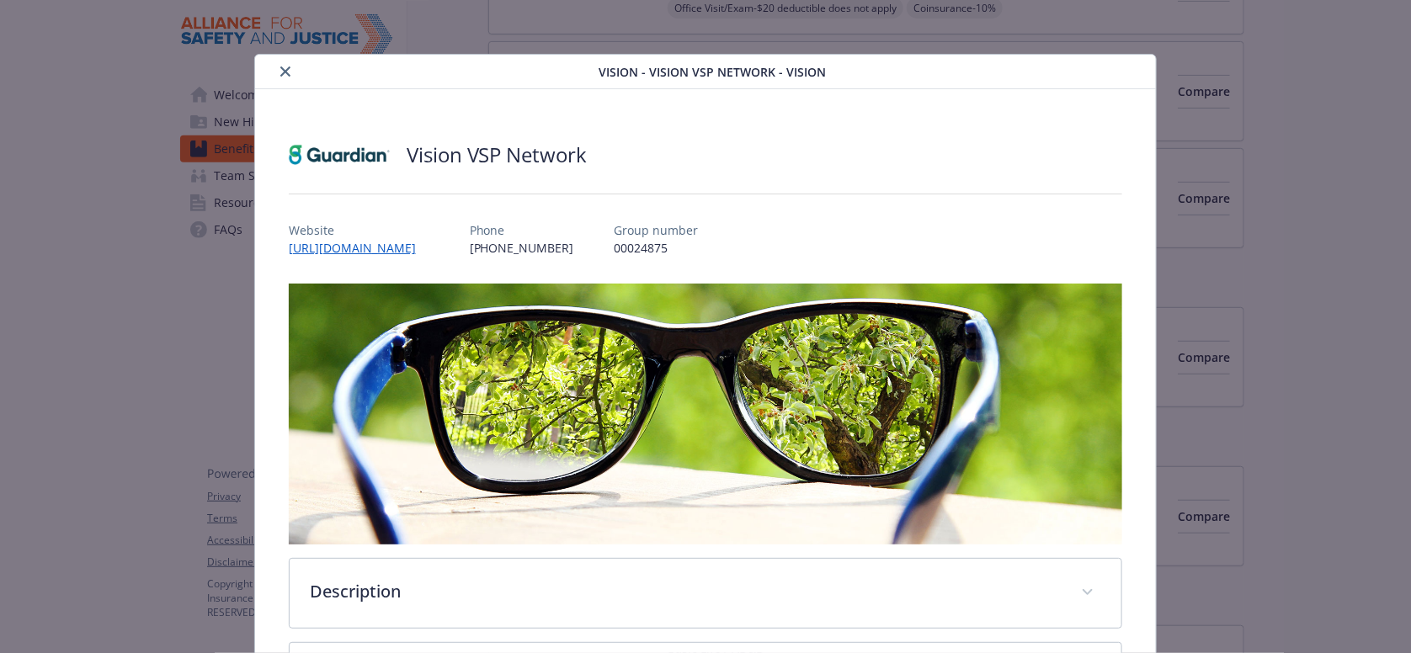
click at [280, 70] on icon "close" at bounding box center [285, 71] width 10 height 10
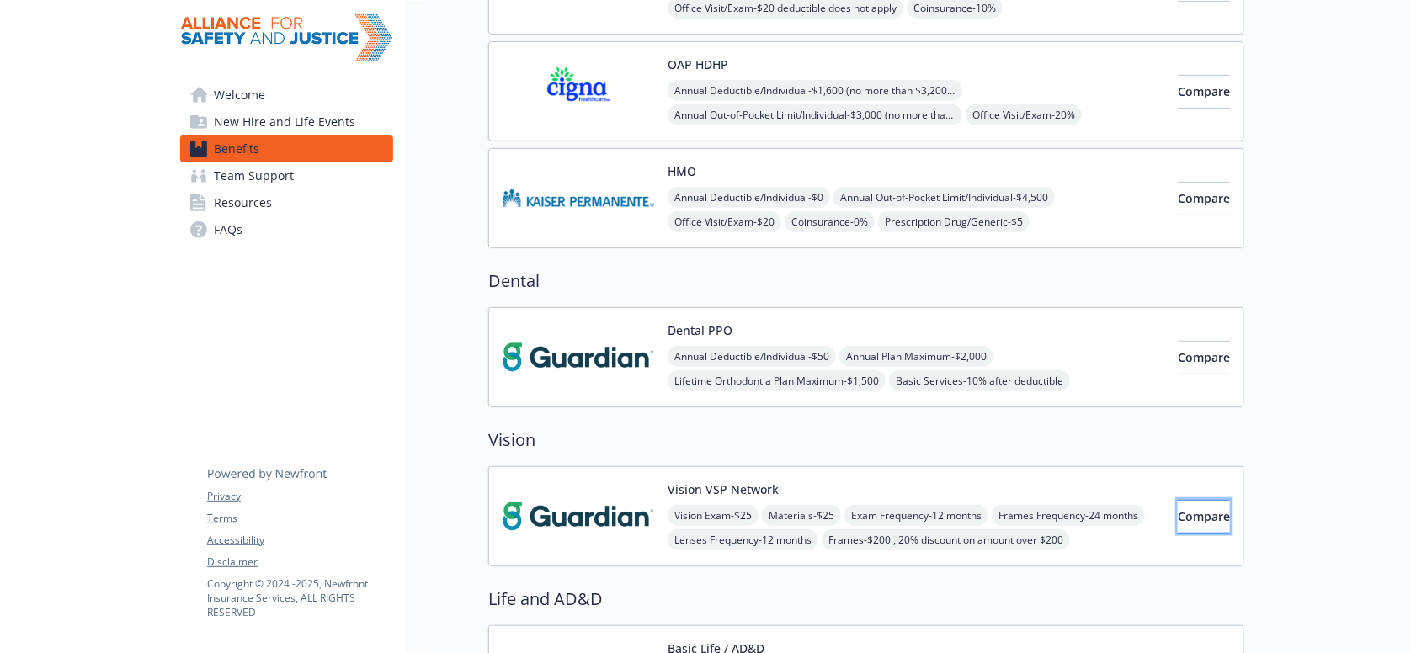
click at [1197, 508] on span "Compare" at bounding box center [1204, 516] width 52 height 16
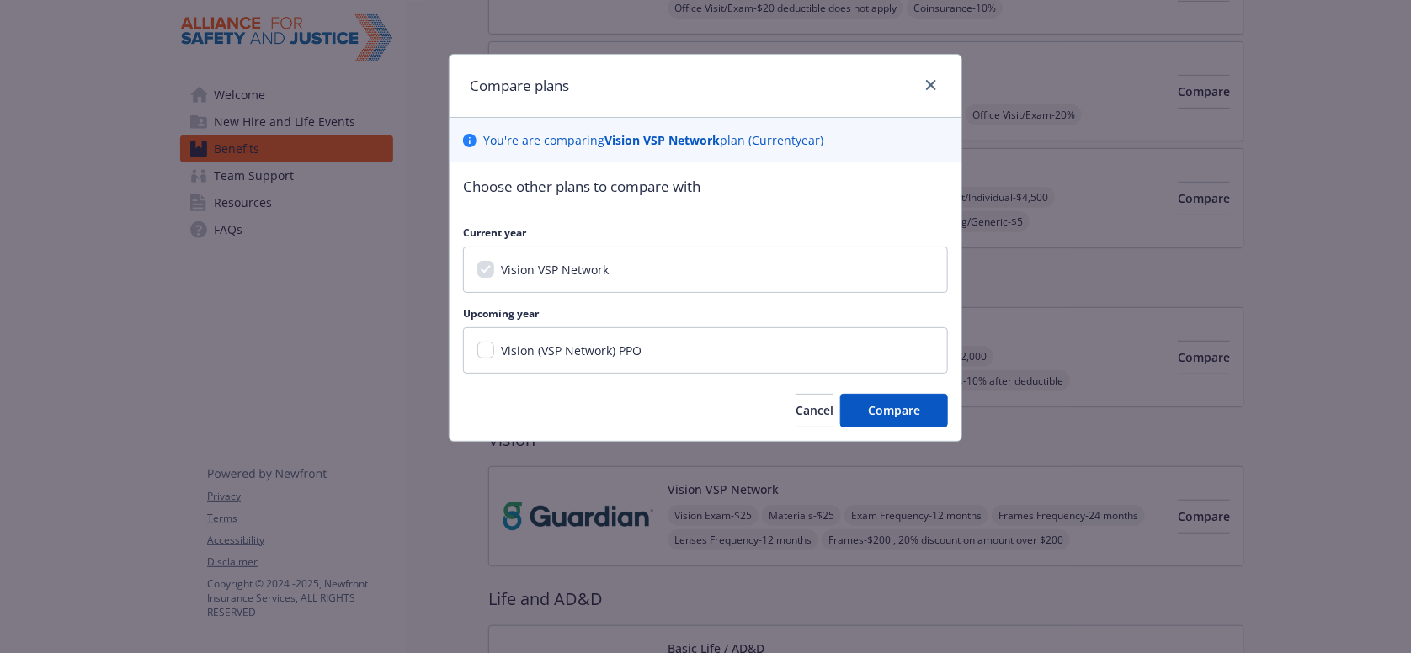
click at [501, 343] on span "Vision (VSP Network) PPO" at bounding box center [571, 351] width 141 height 16
click at [494, 342] on input "Vision (VSP Network) PPO" at bounding box center [485, 350] width 17 height 17
click at [482, 342] on input "Vision (VSP Network) PPO" at bounding box center [485, 350] width 17 height 17
click at [494, 342] on div "Vision (VSP Network) PPO" at bounding box center [569, 351] width 151 height 18
click at [488, 342] on input "Vision (VSP Network) PPO" at bounding box center [485, 350] width 17 height 17
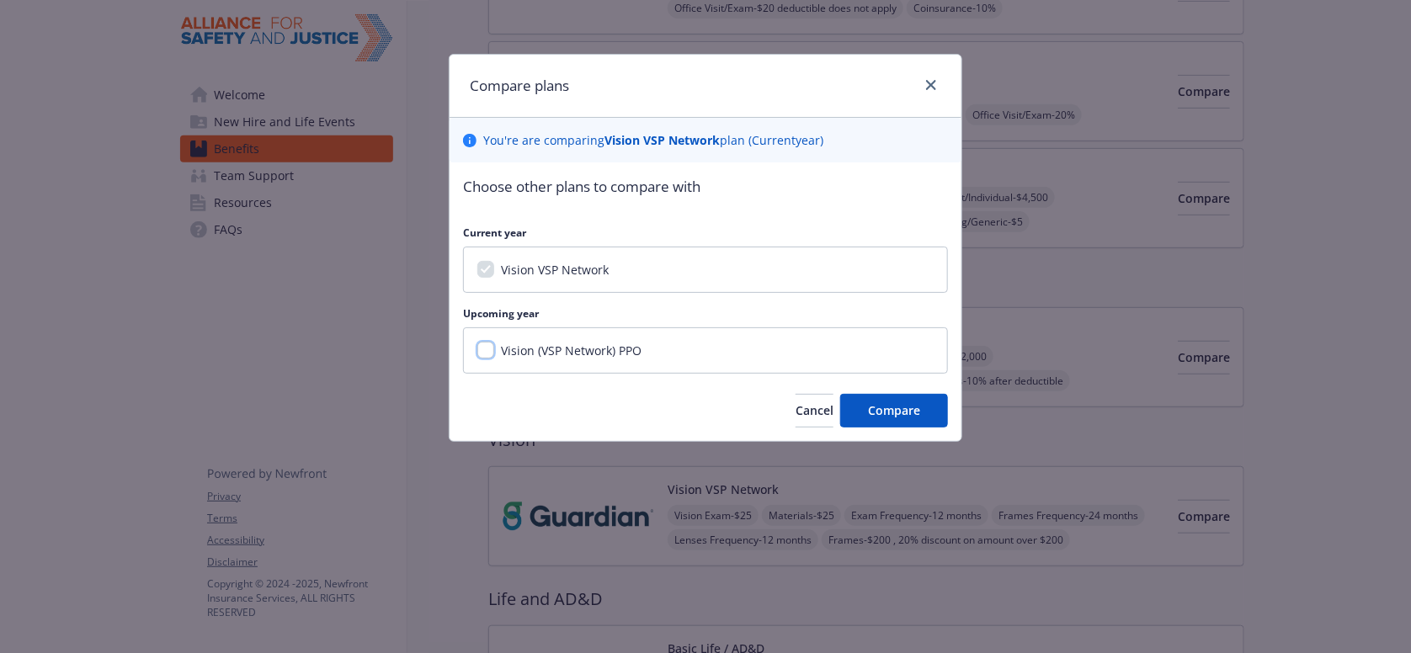
checkbox input "true"
click at [880, 402] on span "Compare" at bounding box center [894, 410] width 52 height 16
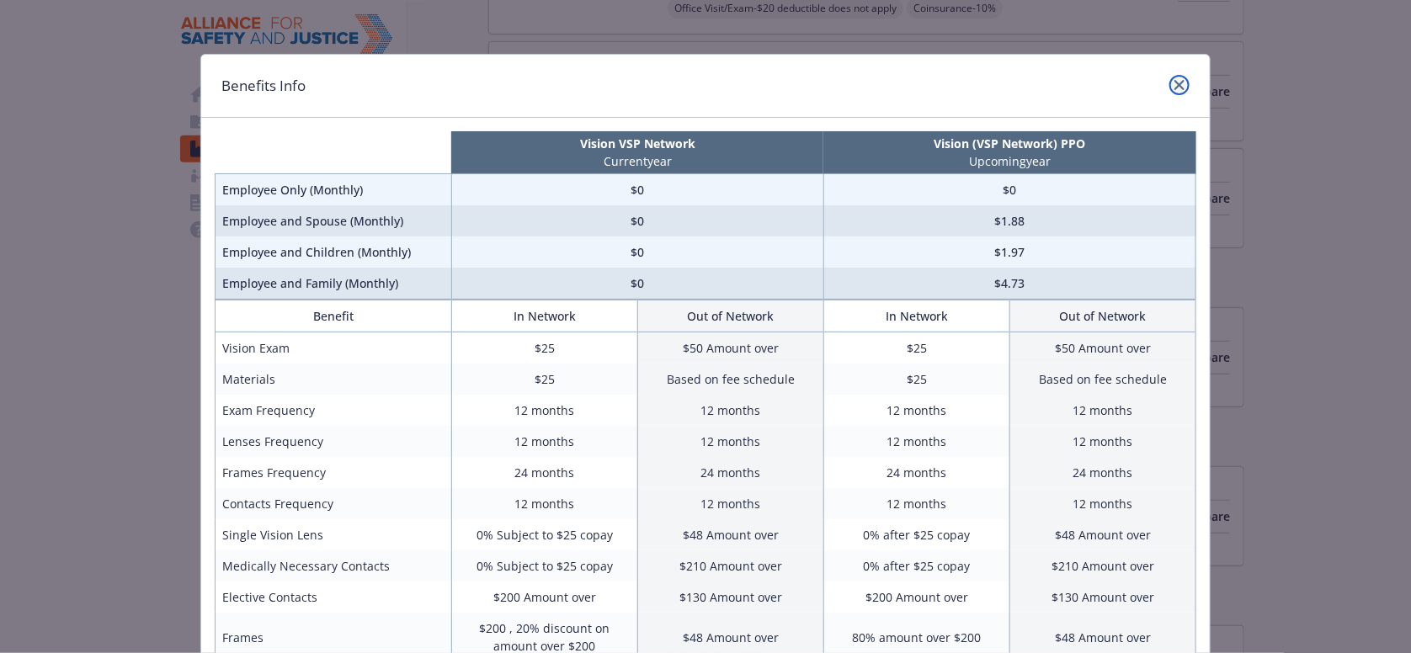
click at [1177, 82] on icon "close" at bounding box center [1179, 85] width 10 height 10
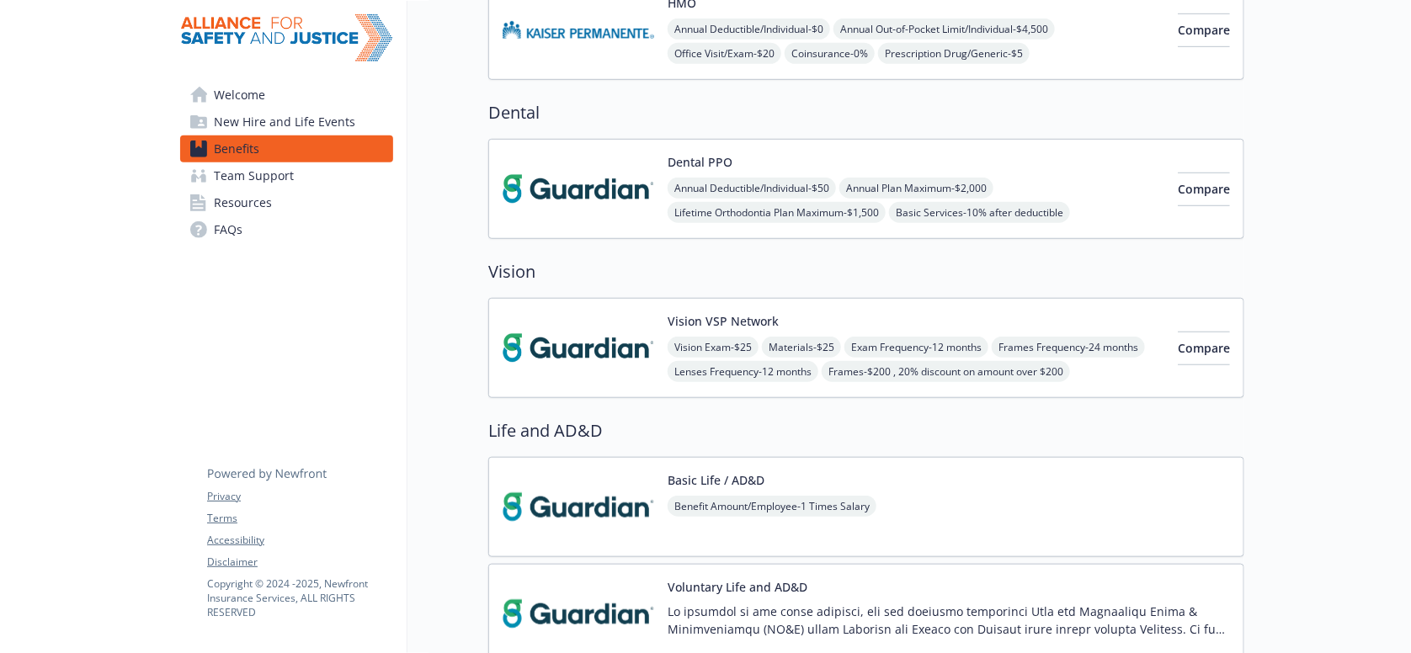
click at [603, 471] on img at bounding box center [578, 507] width 152 height 72
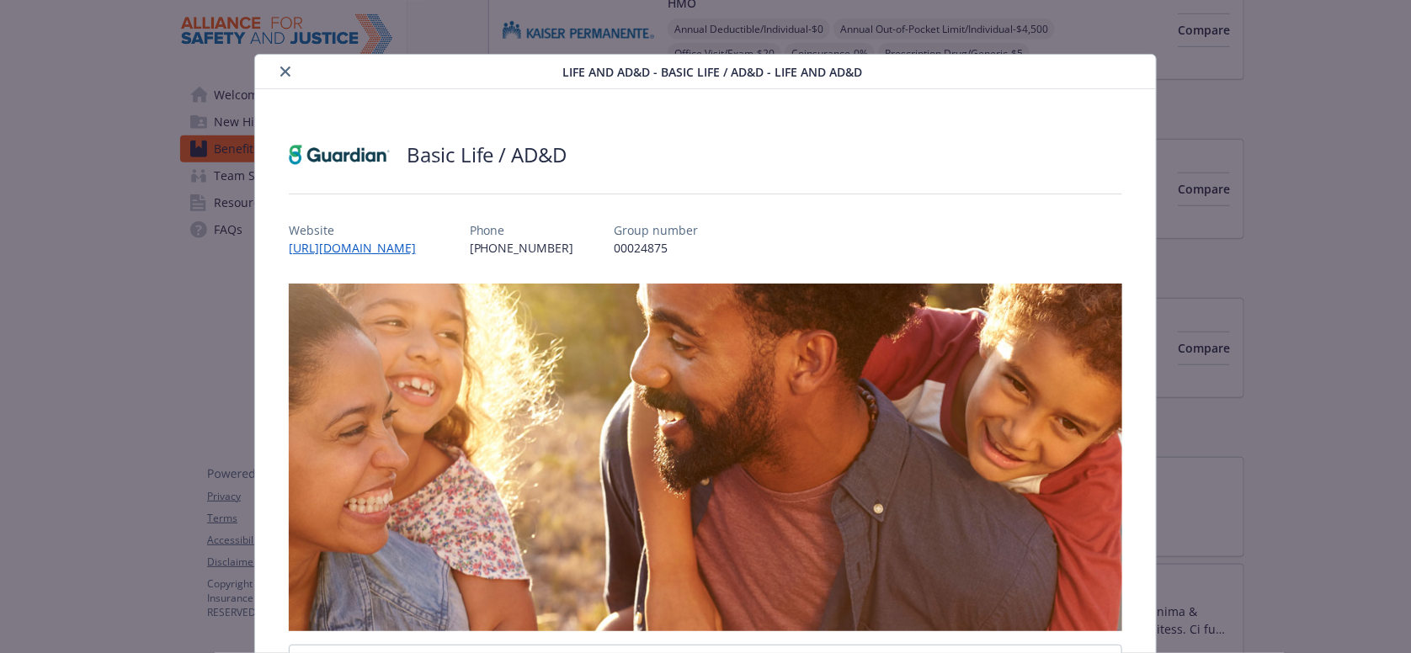
scroll to position [23, 0]
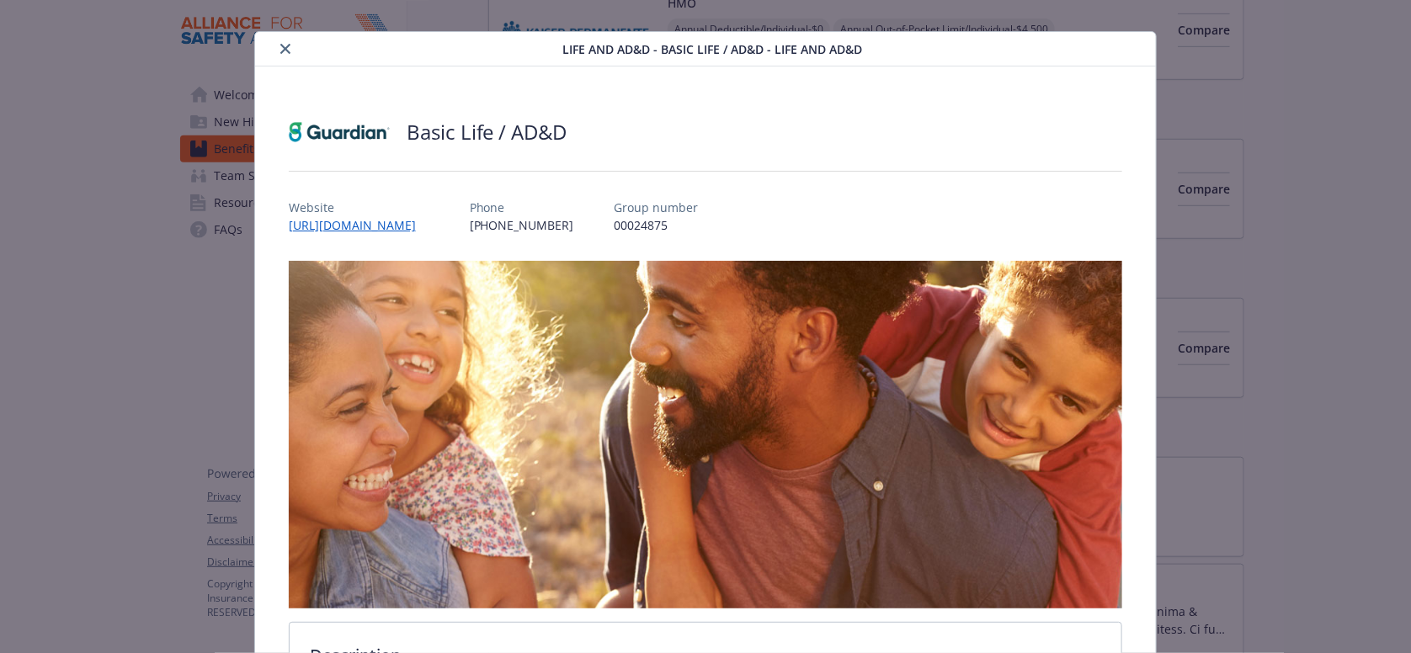
click at [286, 46] on button "close" at bounding box center [285, 49] width 20 height 20
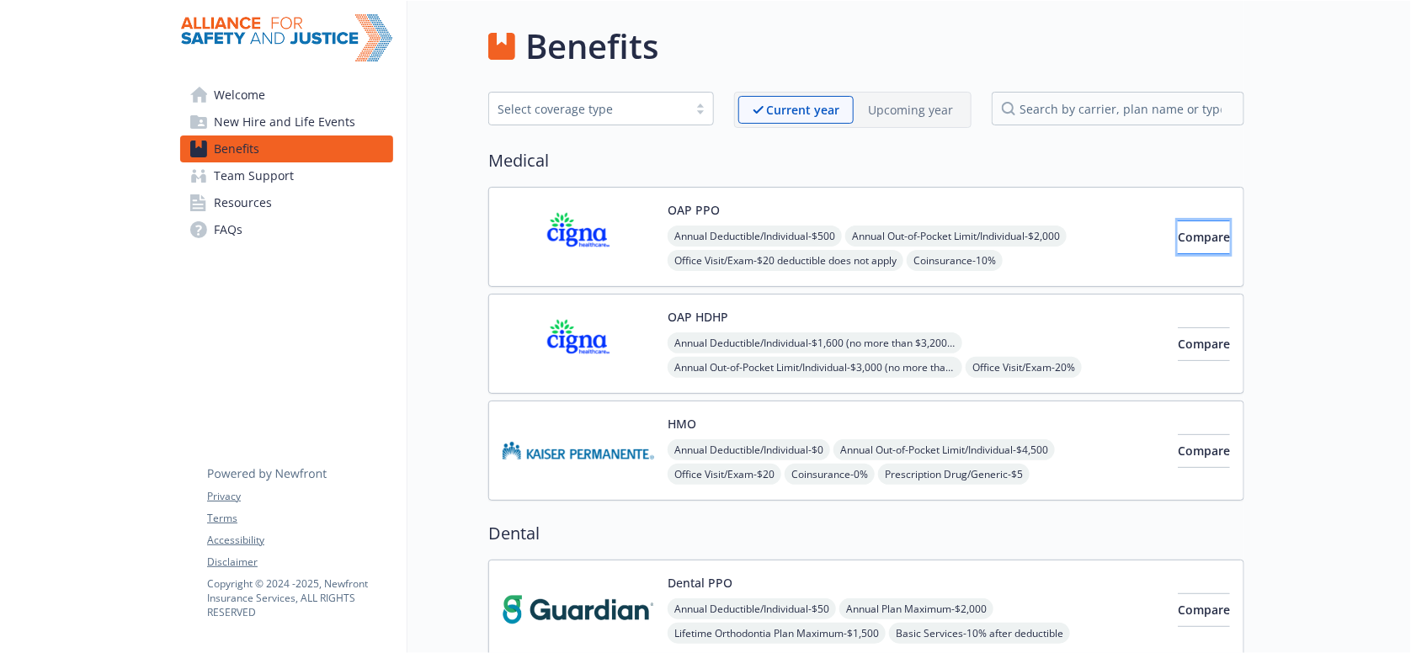
click at [1220, 228] on button "Compare" at bounding box center [1204, 238] width 52 height 34
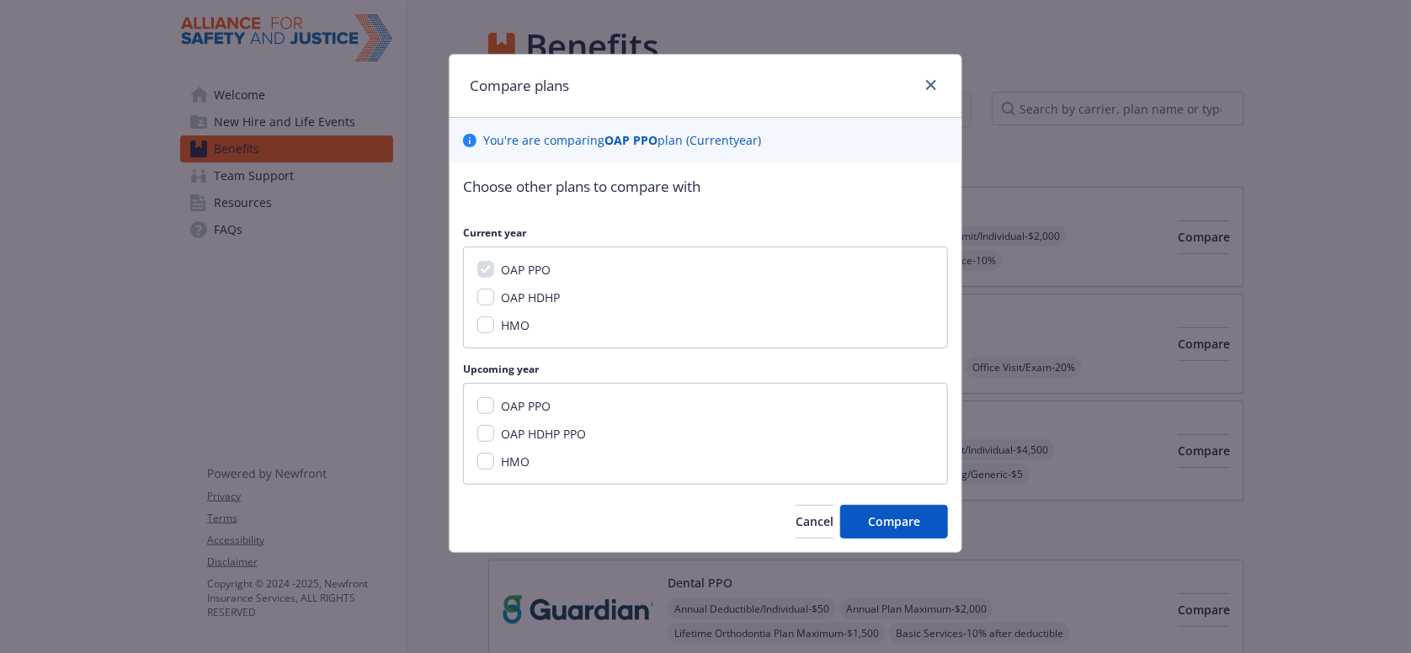
click at [519, 398] on span "OAP PPO" at bounding box center [526, 406] width 50 height 16
click at [494, 397] on input "OAP PPO" at bounding box center [485, 405] width 17 height 17
checkbox input "true"
click at [922, 505] on button "Compare" at bounding box center [894, 522] width 108 height 34
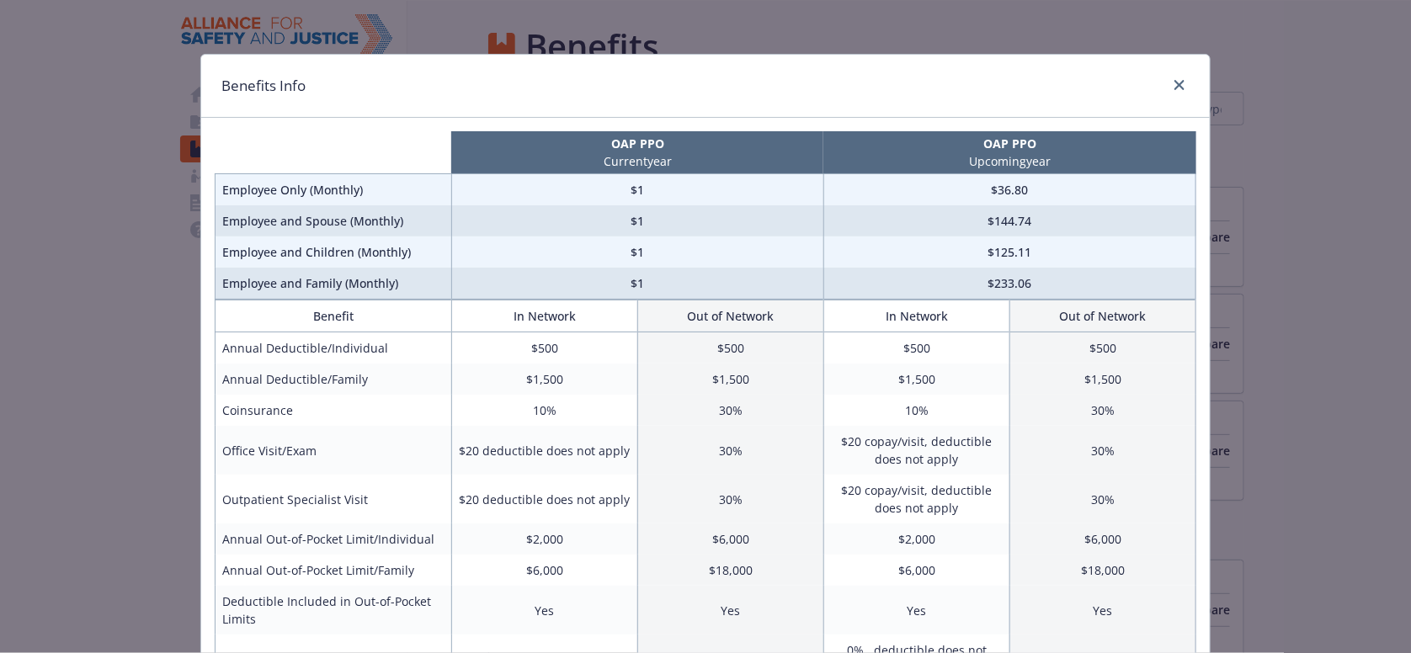
scroll to position [84, 0]
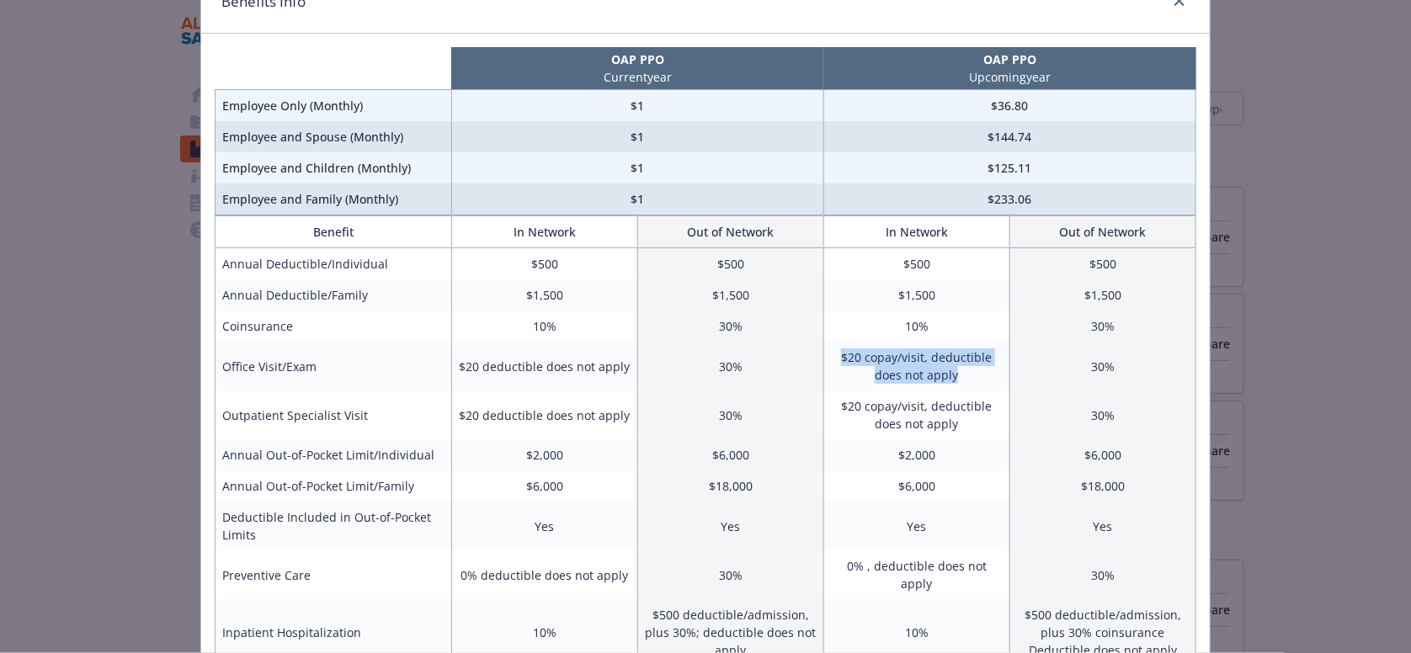
drag, startPoint x: 970, startPoint y: 358, endPoint x: 837, endPoint y: 336, distance: 134.8
click at [837, 342] on td "$20 copay/visit, deductible does not apply" at bounding box center [916, 366] width 186 height 49
copy td "$20 copay/visit, deductible does not apply"
click at [823, 599] on td "10%" at bounding box center [916, 632] width 186 height 66
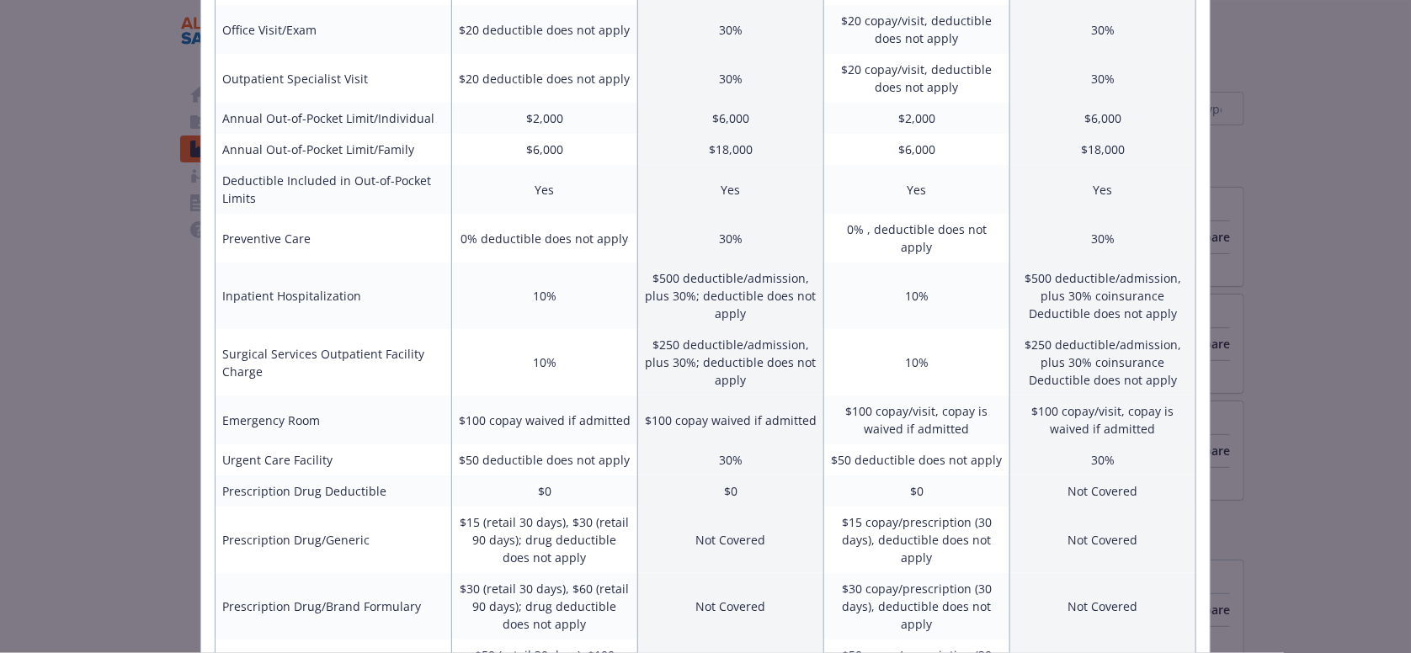
scroll to position [0, 0]
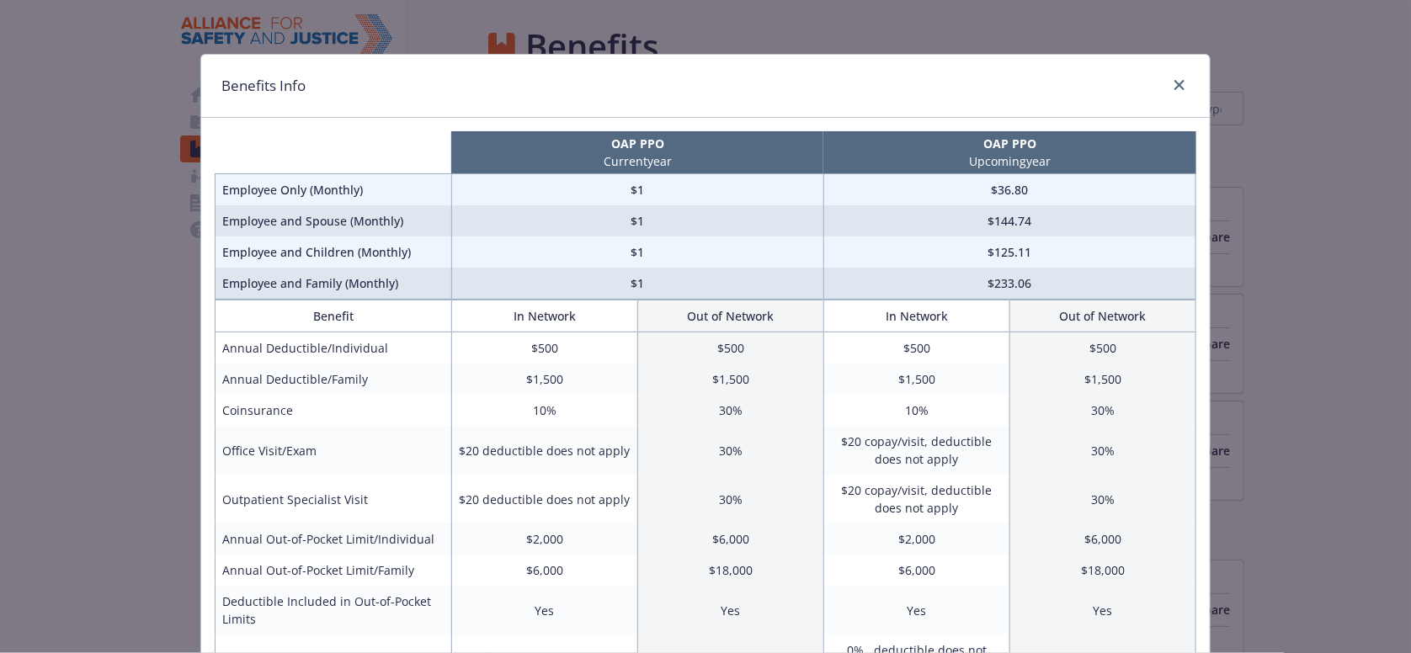
click at [902, 434] on td "$20 copay/visit, deductible does not apply" at bounding box center [916, 450] width 186 height 49
drag, startPoint x: 968, startPoint y: 435, endPoint x: 859, endPoint y: 419, distance: 110.6
click at [859, 426] on td "$20 copay/visit, deductible does not apply" at bounding box center [916, 450] width 186 height 49
click at [960, 448] on td "$20 copay/visit, deductible does not apply" at bounding box center [916, 450] width 186 height 49
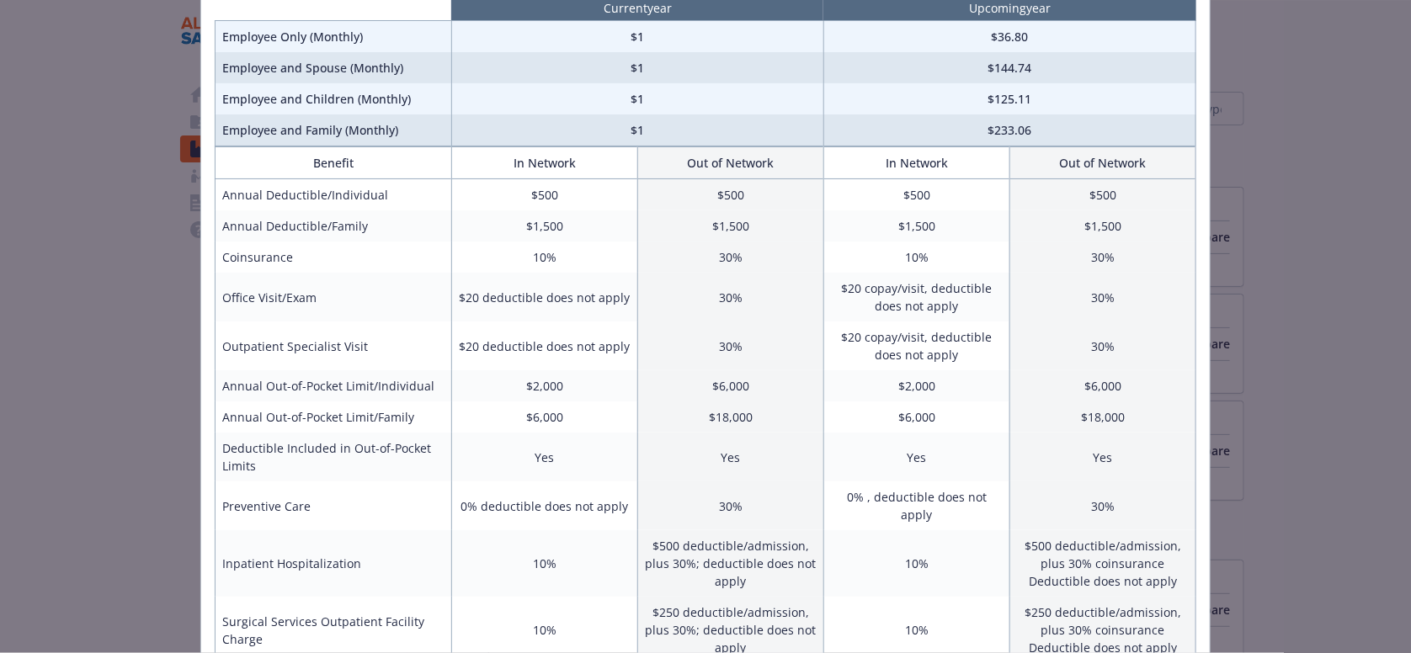
scroll to position [167, 0]
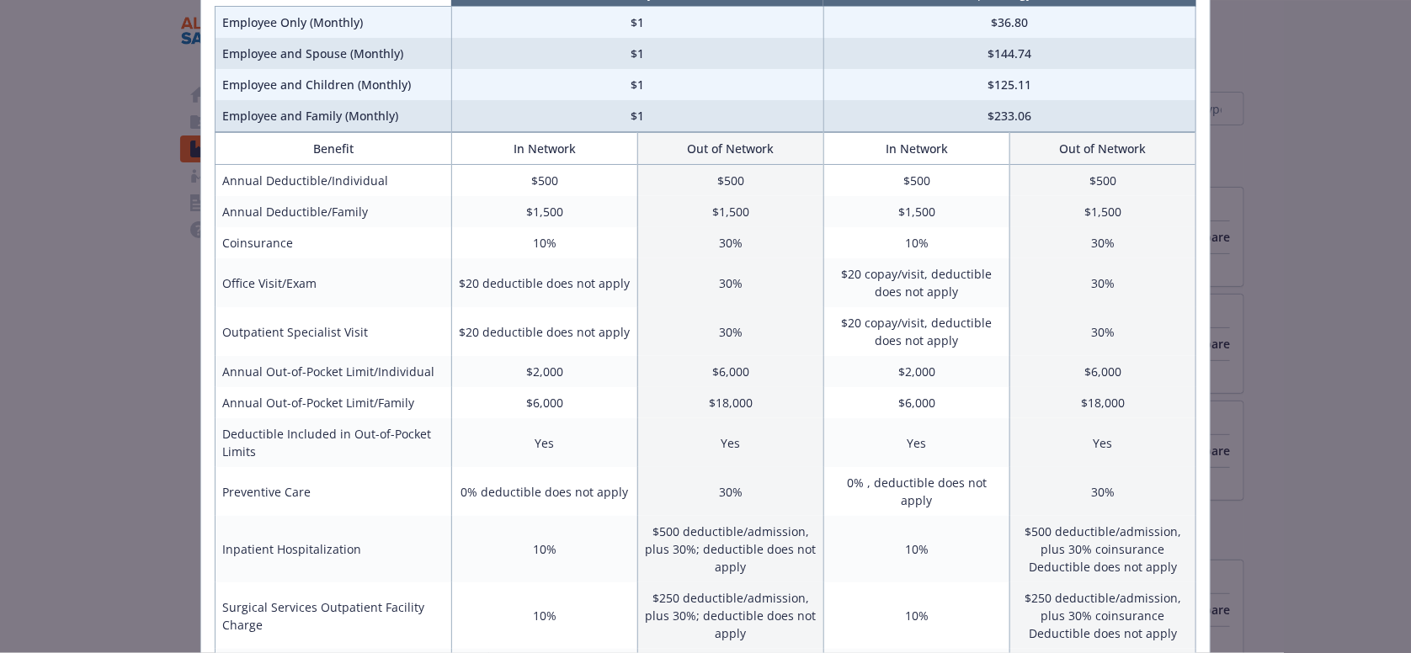
click at [1156, 423] on td "Yes" at bounding box center [1102, 442] width 186 height 49
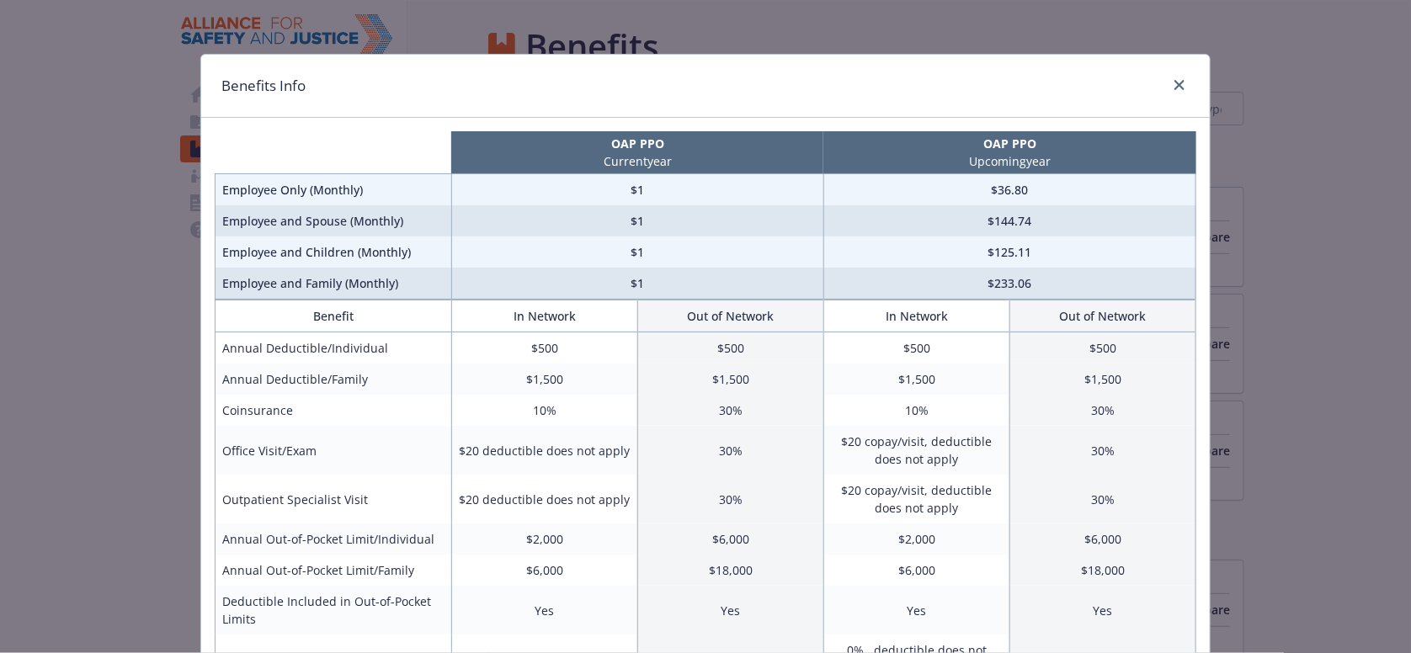
scroll to position [84, 0]
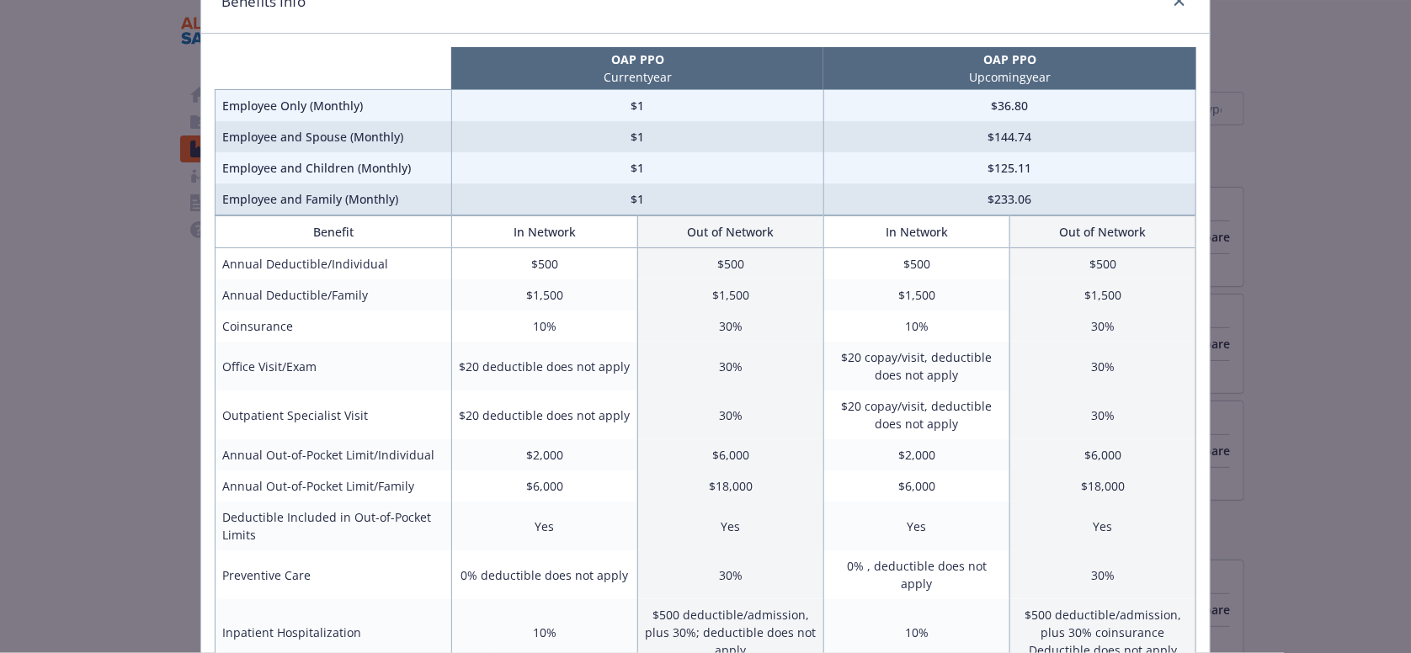
drag, startPoint x: 82, startPoint y: 288, endPoint x: 71, endPoint y: 282, distance: 13.2
click at [83, 286] on div "Benefits Info OAP PPO Current year OAP PPO Upcoming year Employee Only (Monthly…" at bounding box center [705, 326] width 1411 height 653
click at [291, 152] on td "Employee and Children (Monthly)" at bounding box center [333, 167] width 237 height 31
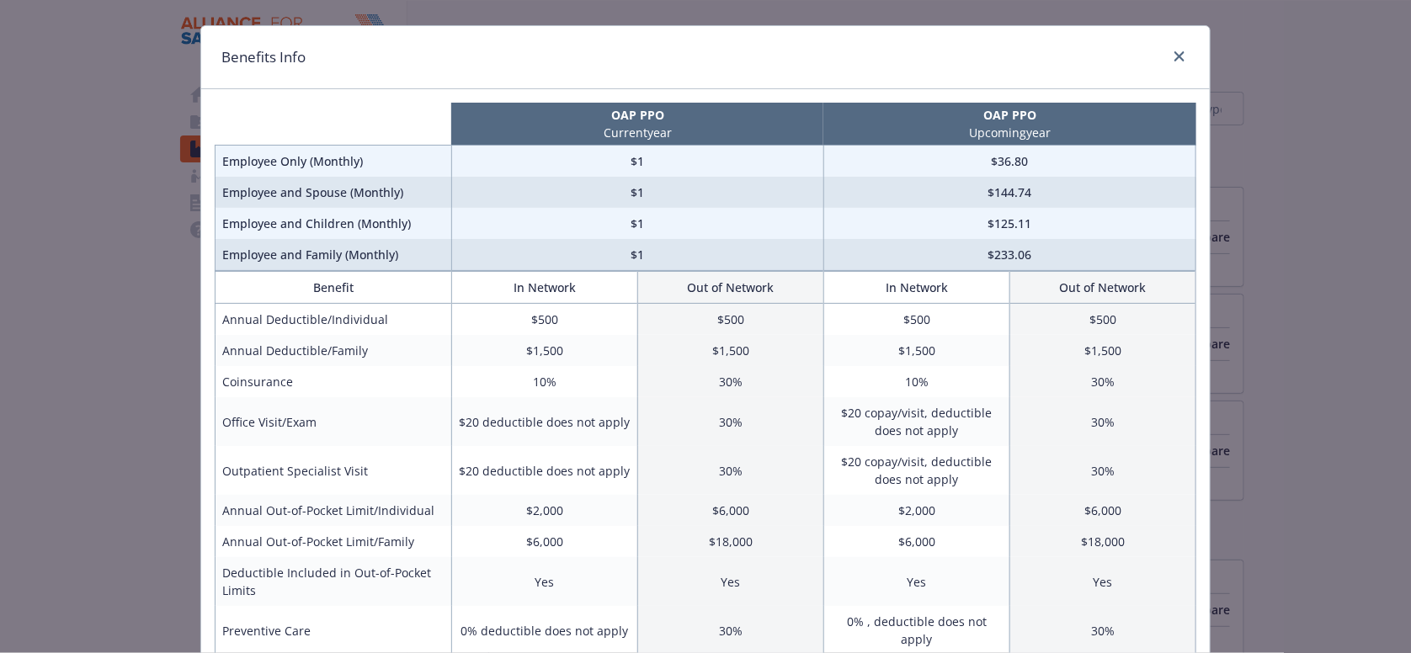
scroll to position [0, 0]
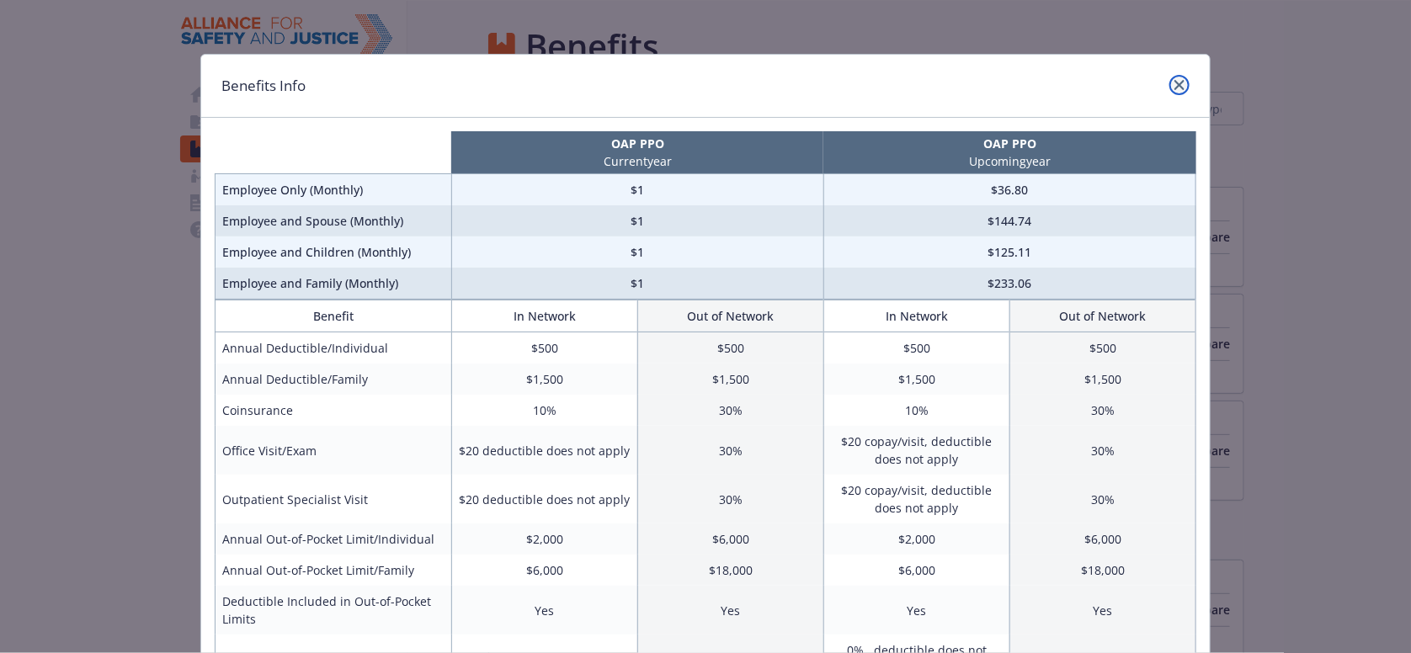
click at [1177, 85] on icon "close" at bounding box center [1179, 85] width 10 height 10
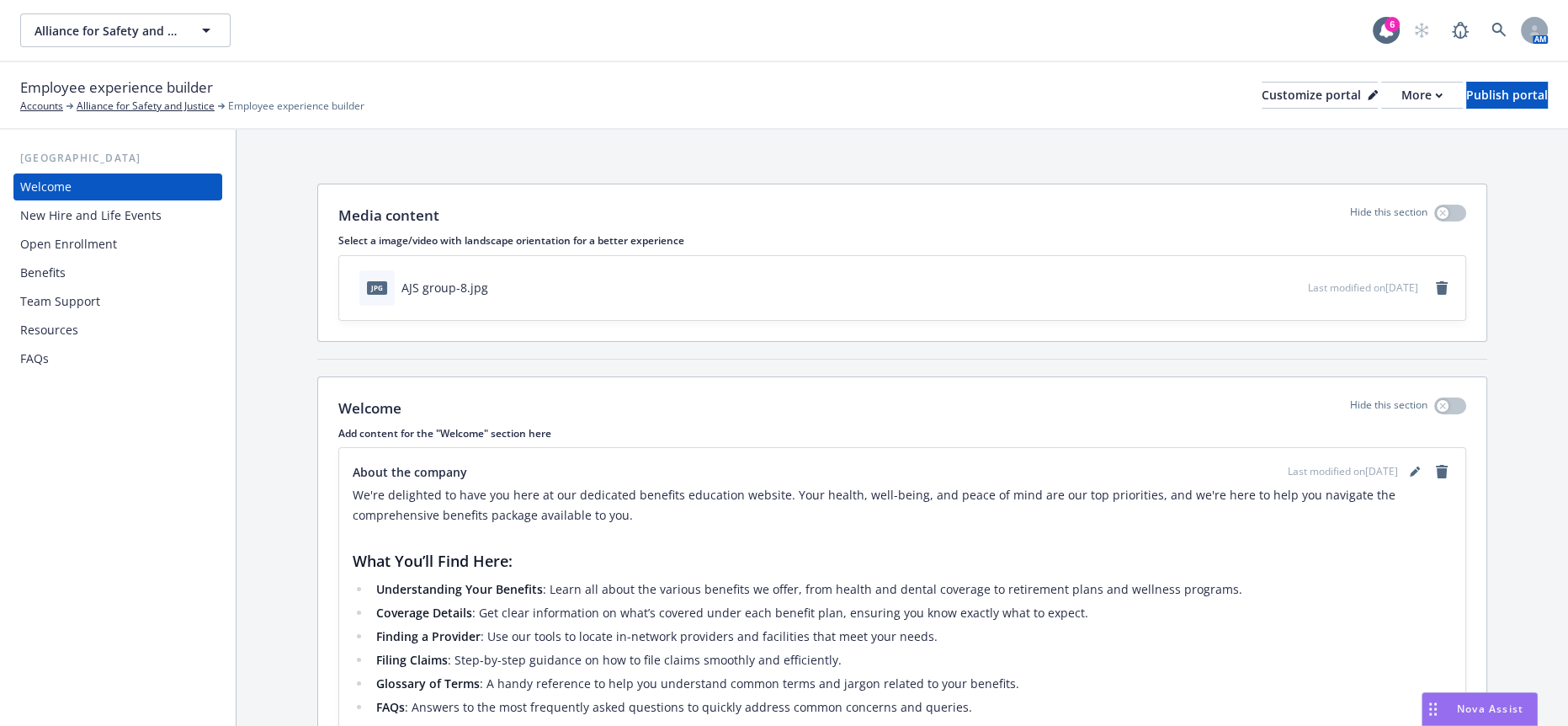
click at [1504, 708] on span "Nova Assist" at bounding box center [1490, 708] width 66 height 14
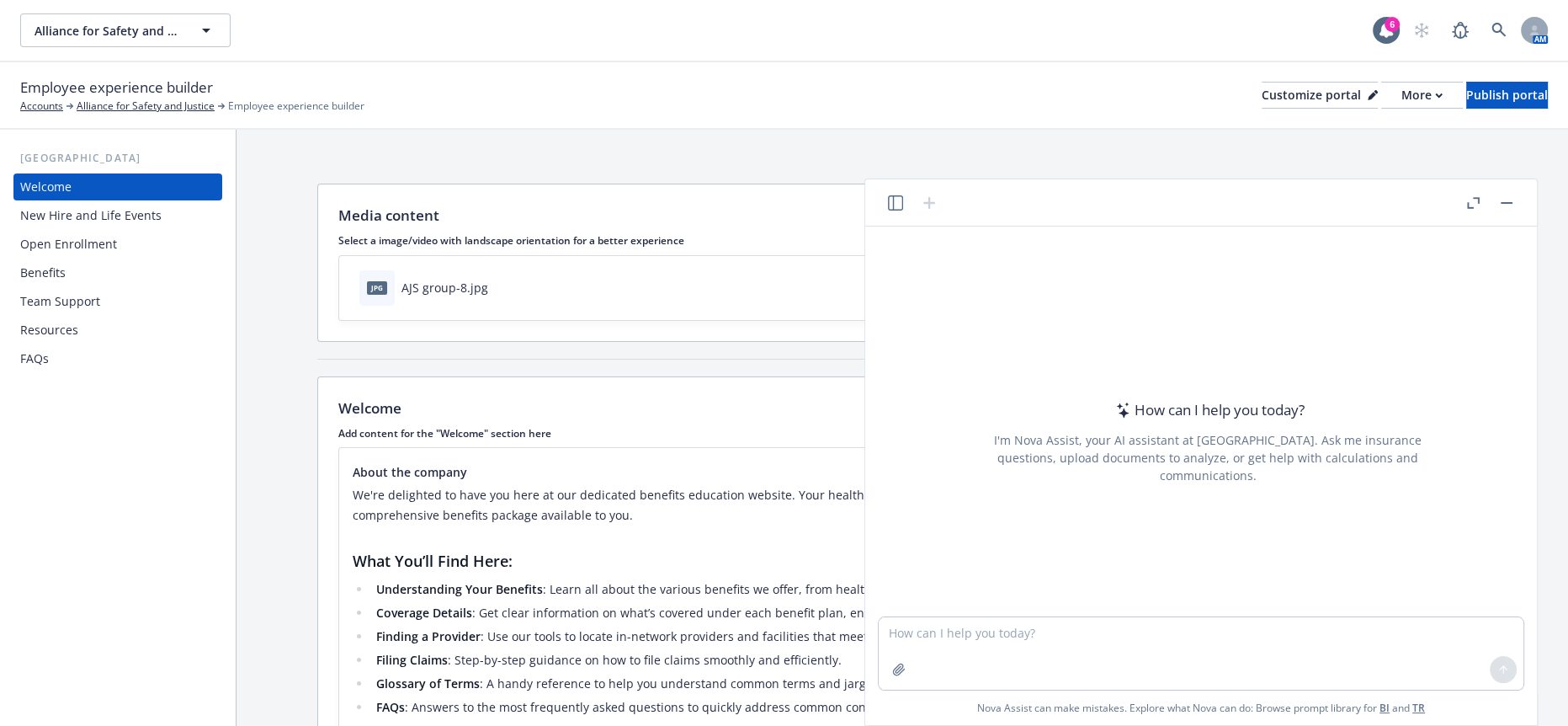
click at [1422, 692] on button "Nova Assist" at bounding box center [1480, 709] width 116 height 34
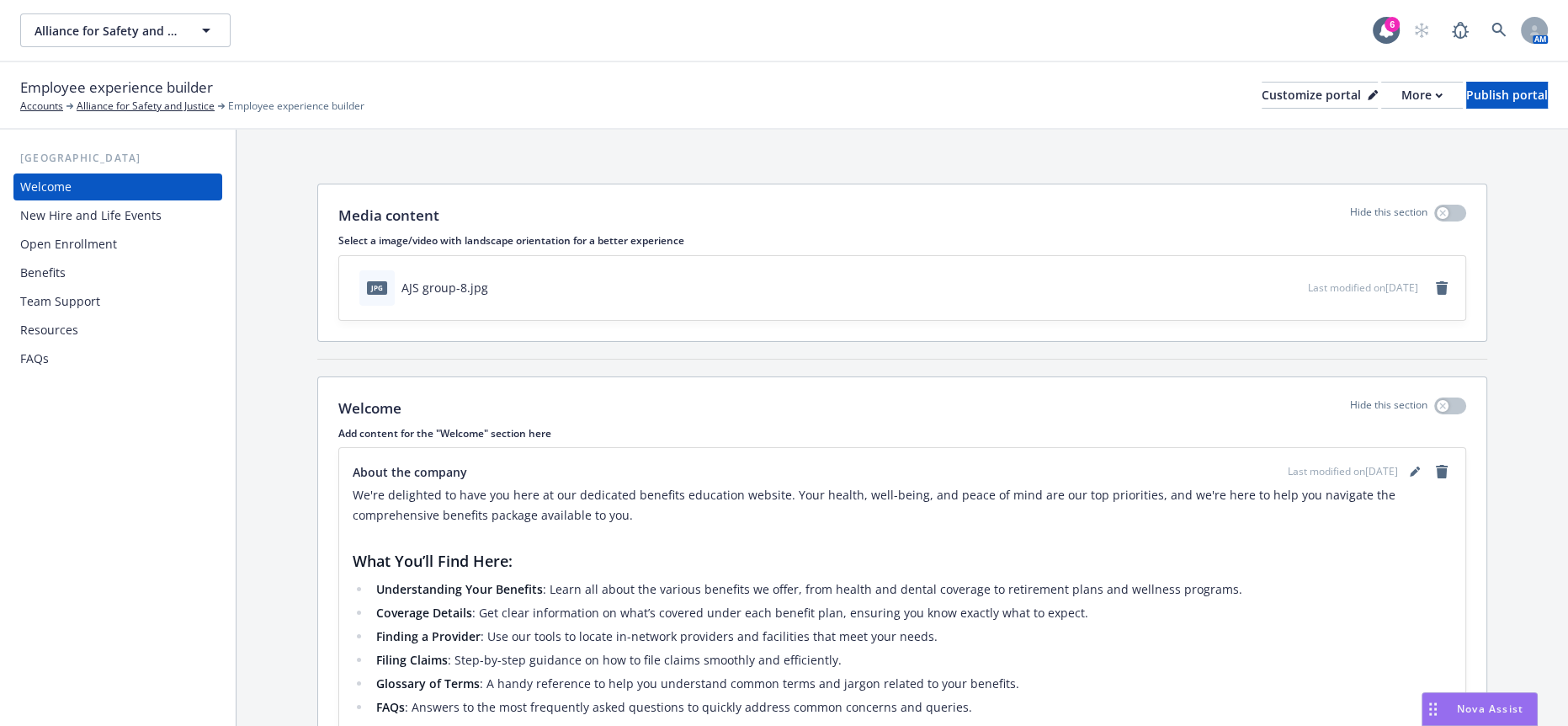
click at [1480, 706] on span "Nova Assist" at bounding box center [1490, 708] width 66 height 14
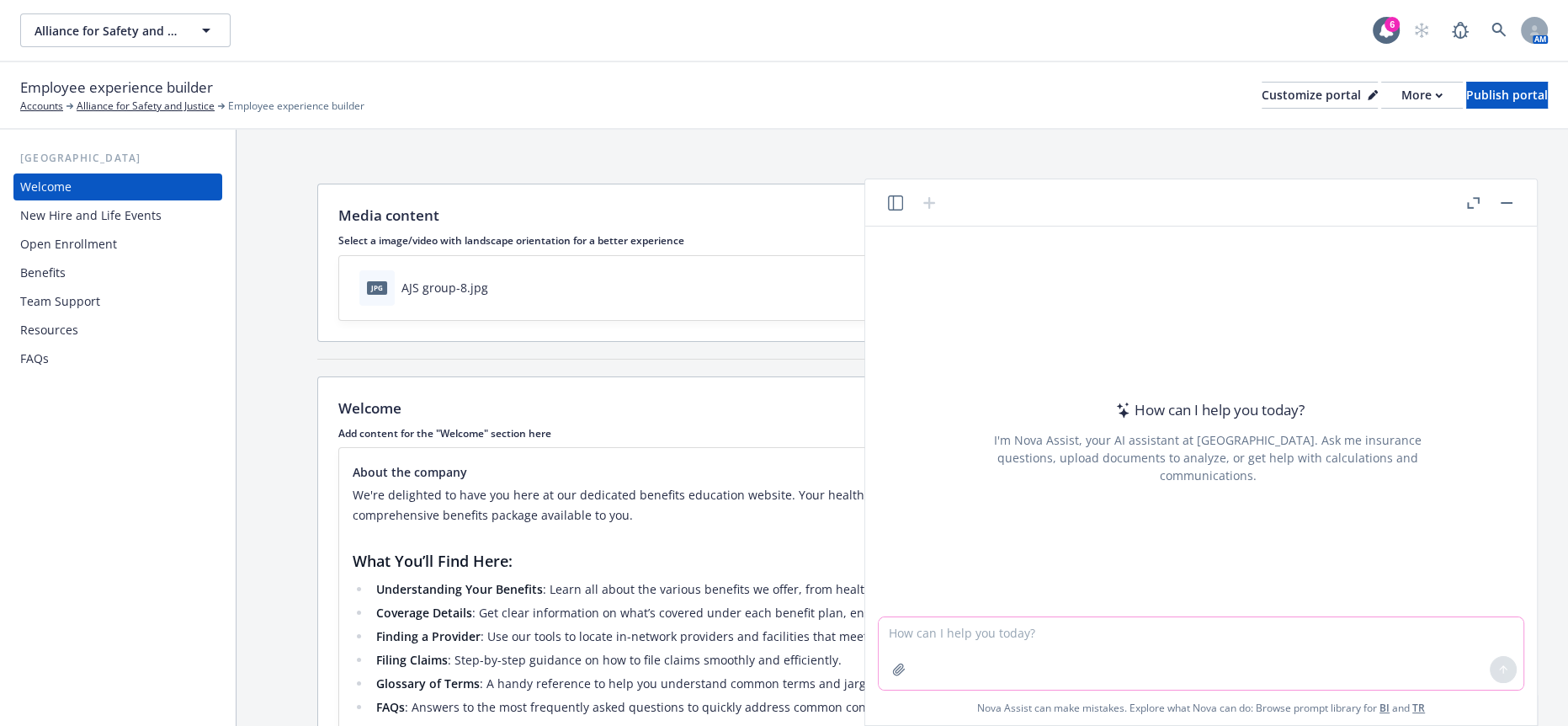
click at [1265, 666] on textarea at bounding box center [1201, 653] width 645 height 72
paste textarea "o Please note, the link to the OE page is not live yet. Once we receive your ap…"
type textarea "more professional o Please note, the link to the OE page is not live yet. Once …"
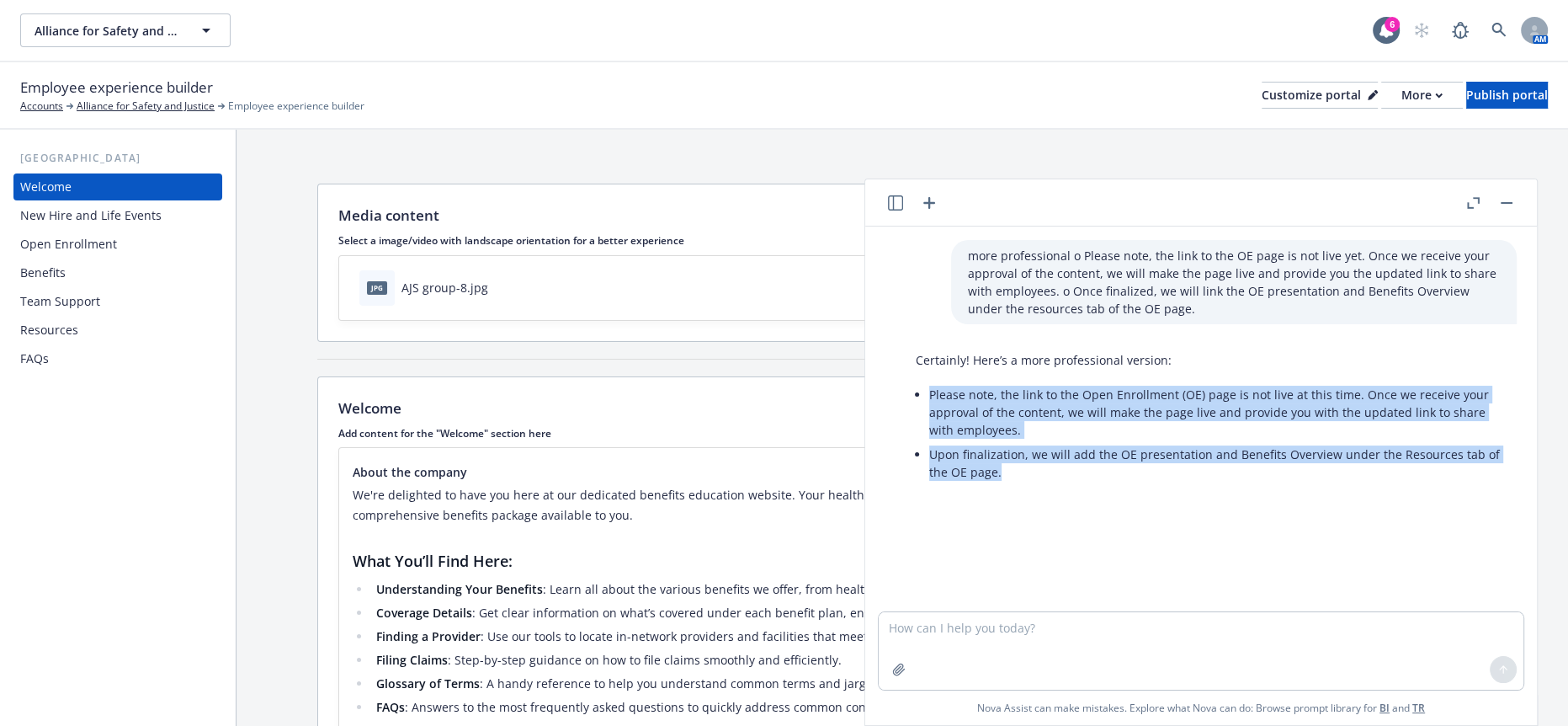
drag, startPoint x: 1038, startPoint y: 456, endPoint x: 917, endPoint y: 370, distance: 147.8
click at [917, 370] on div "Certainly! Here’s a more professional version: Please note, the link to the Ope…" at bounding box center [1208, 417] width 618 height 146
copy ul "Please note, the link to the Open Enrollment (OE) page is not live at this time…"
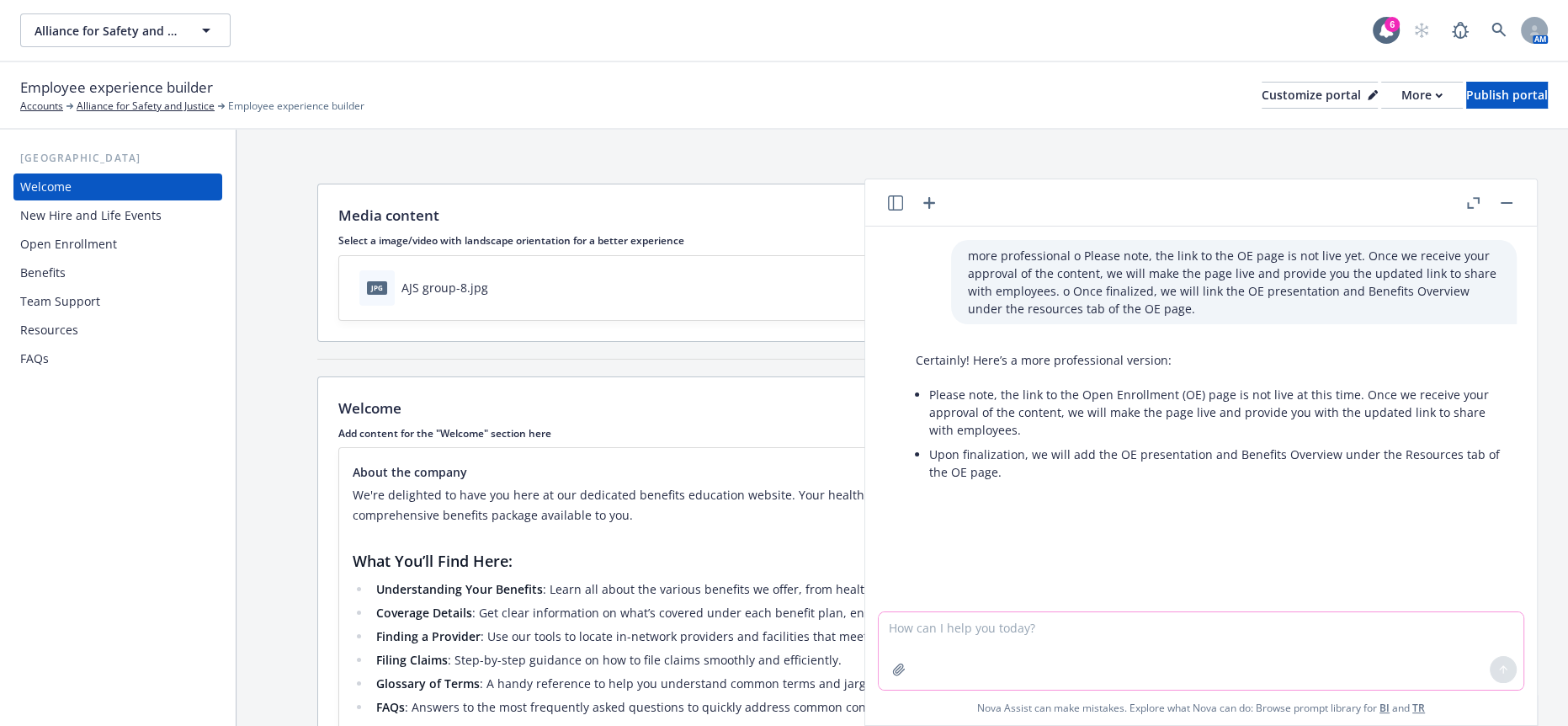
click at [1275, 655] on textarea at bounding box center [1201, 650] width 645 height 77
paste textarea "o We are making a few changes to the plan attributes but the rest of the conten…"
type textarea "more professional o We are making a few changes to the plan attributes but the …"
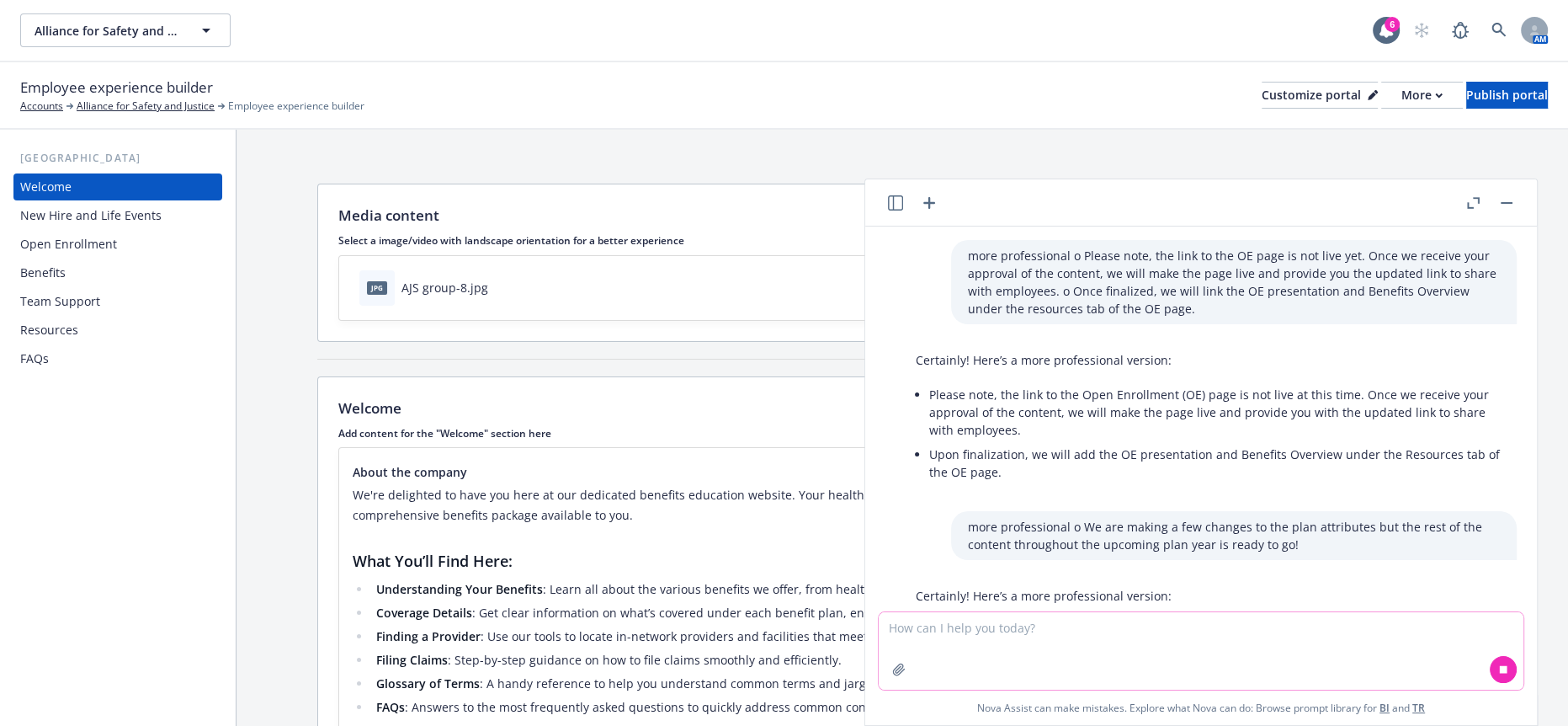
scroll to position [62, 0]
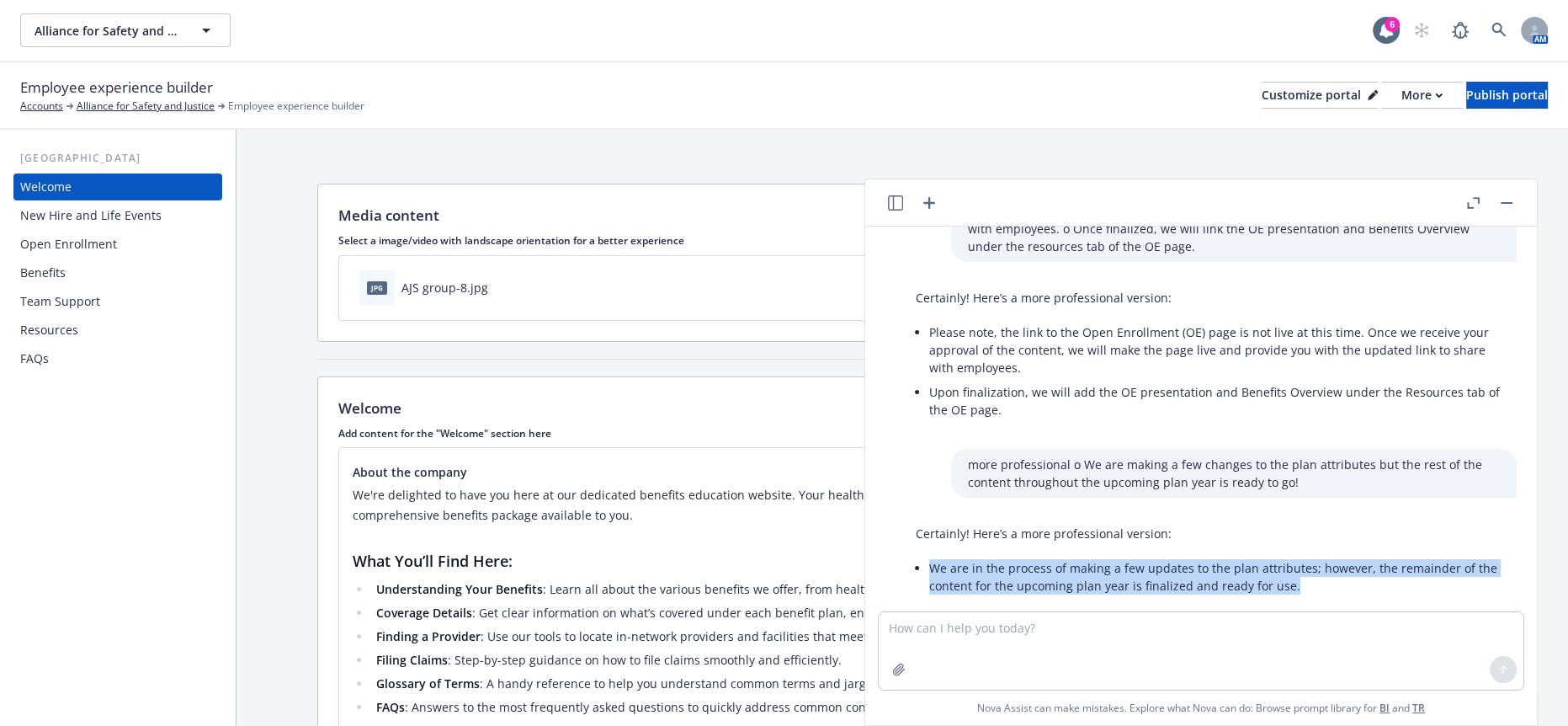
drag, startPoint x: 1321, startPoint y: 557, endPoint x: 910, endPoint y: 549, distance: 410.8
click at [910, 549] on div "Certainly! Here’s a more professional version: We are in the process of making …" at bounding box center [1208, 561] width 618 height 87
copy li "We are in the process of making a few updates to the plan attributes; however, …"
click at [1369, 662] on textarea at bounding box center [1201, 650] width 645 height 77
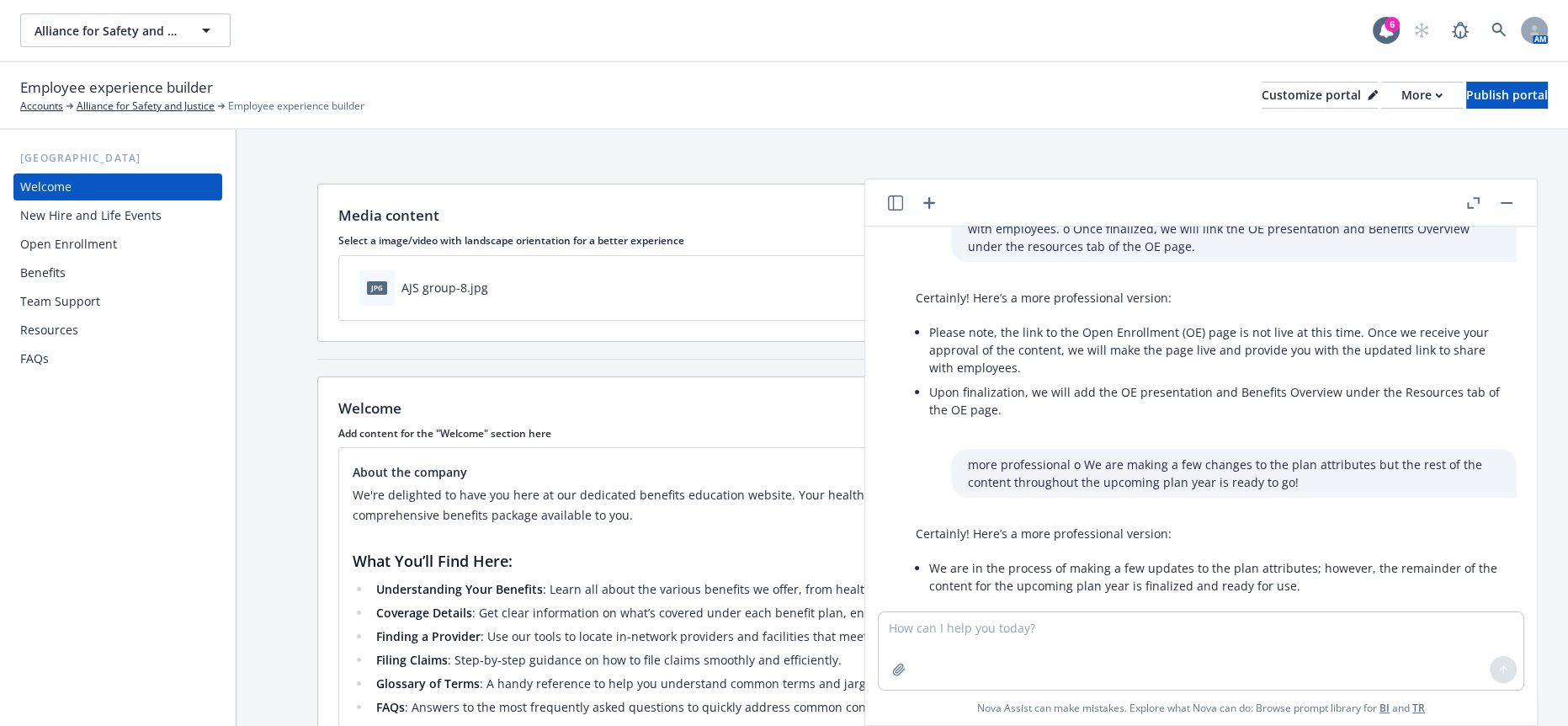
click at [294, 338] on div "Media content Hide this section Select a image/video with landscape orientation…" at bounding box center [903, 517] width 1332 height 774
click at [1506, 188] on header at bounding box center [1201, 202] width 672 height 47
click at [1509, 201] on button "button" at bounding box center [1507, 203] width 20 height 20
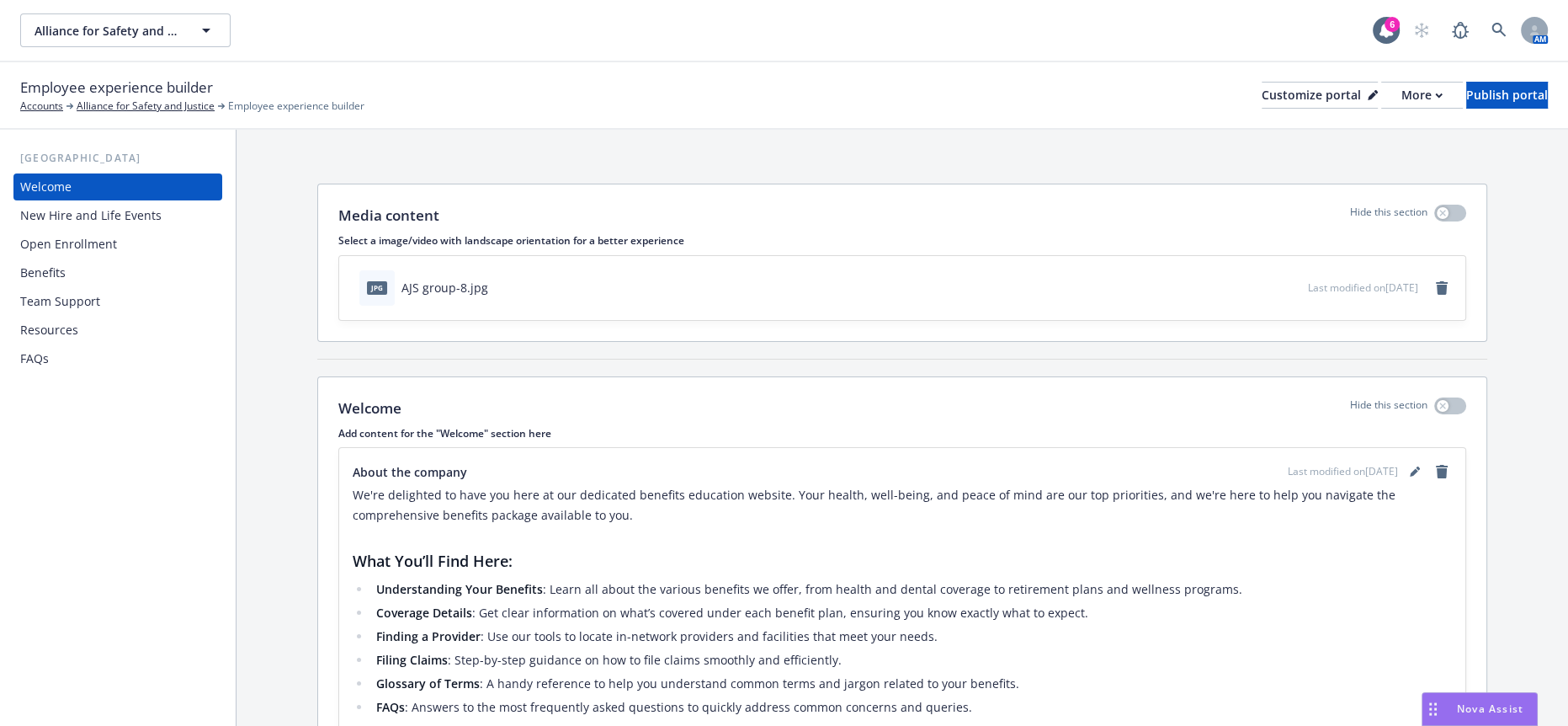
click at [1483, 711] on span "Nova Assist" at bounding box center [1490, 708] width 66 height 14
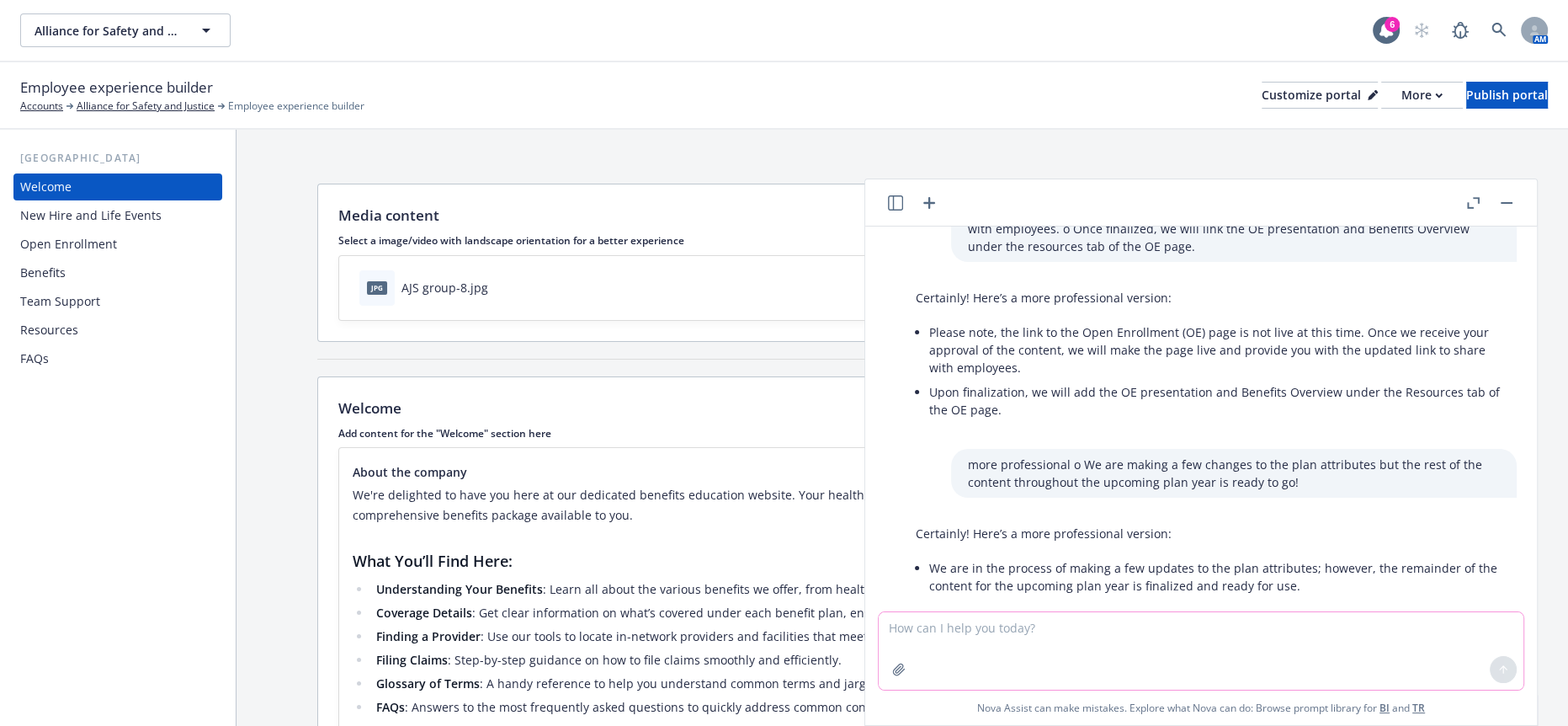
click at [1098, 646] on textarea at bounding box center [1201, 650] width 645 height 77
type textarea "p"
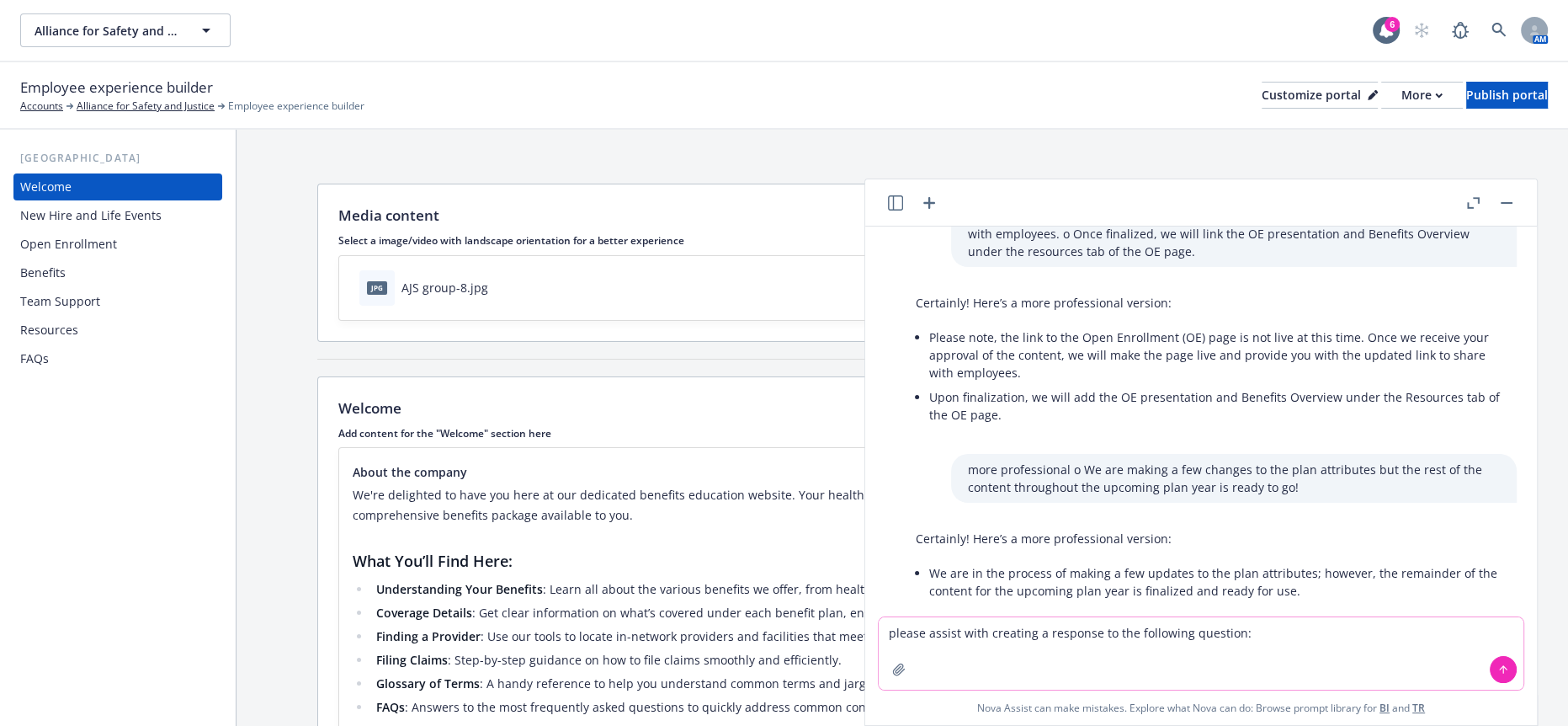
paste textarea "• Can we put something in the HSA and dependent care section that talks about n…"
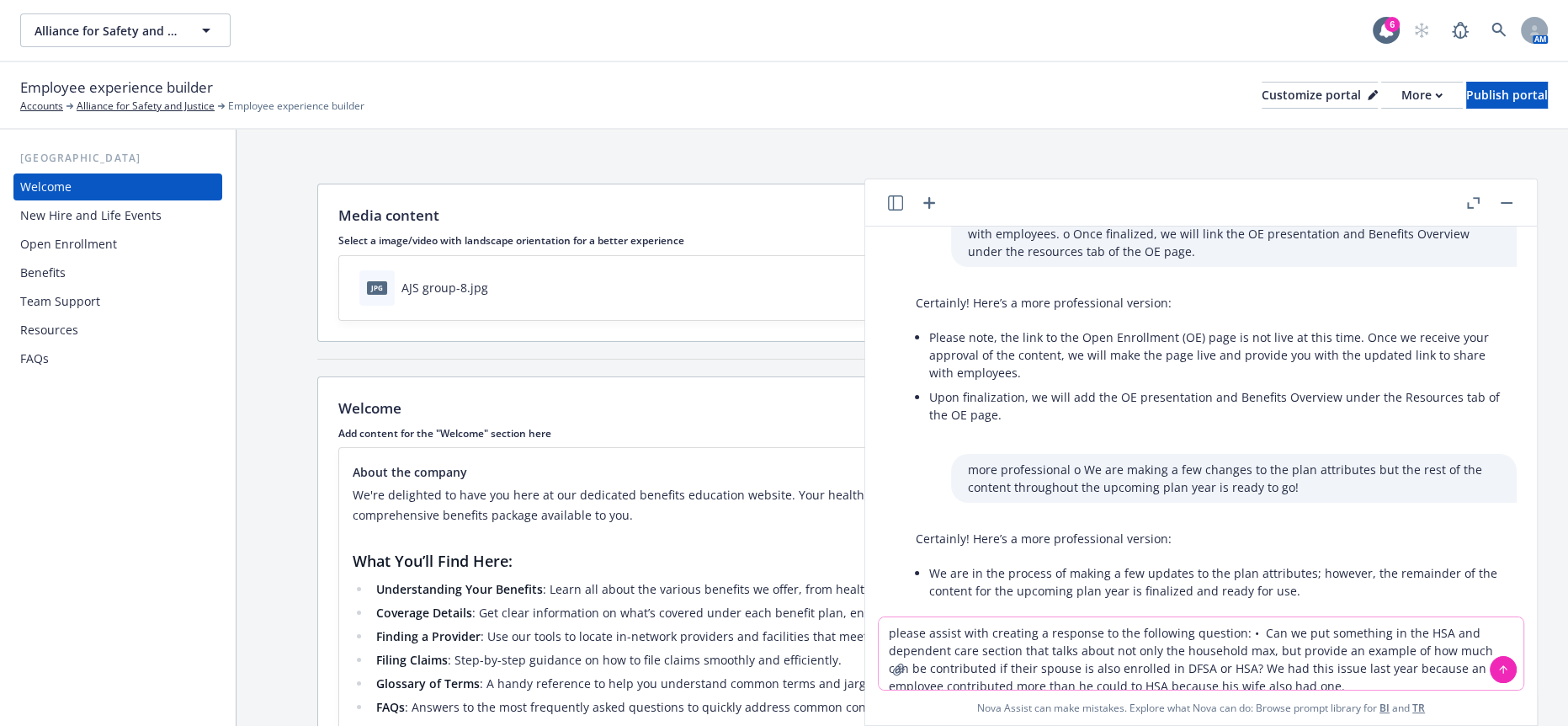
scroll to position [62, 0]
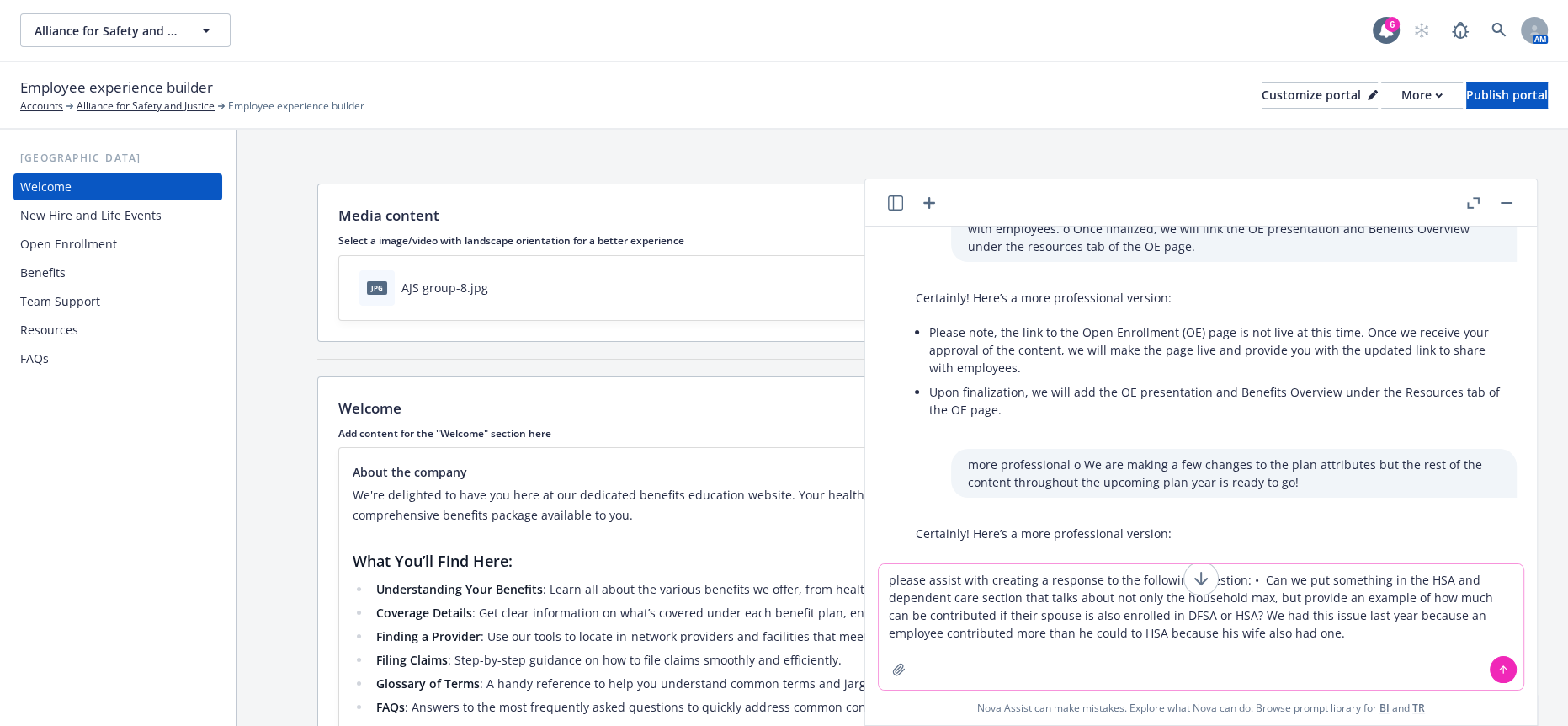
click at [1300, 582] on textarea "please assist with creating a response to the following question: • Can we put …" at bounding box center [1201, 626] width 645 height 125
type textarea "please assist with creating a response to the following question: Can we put so…"
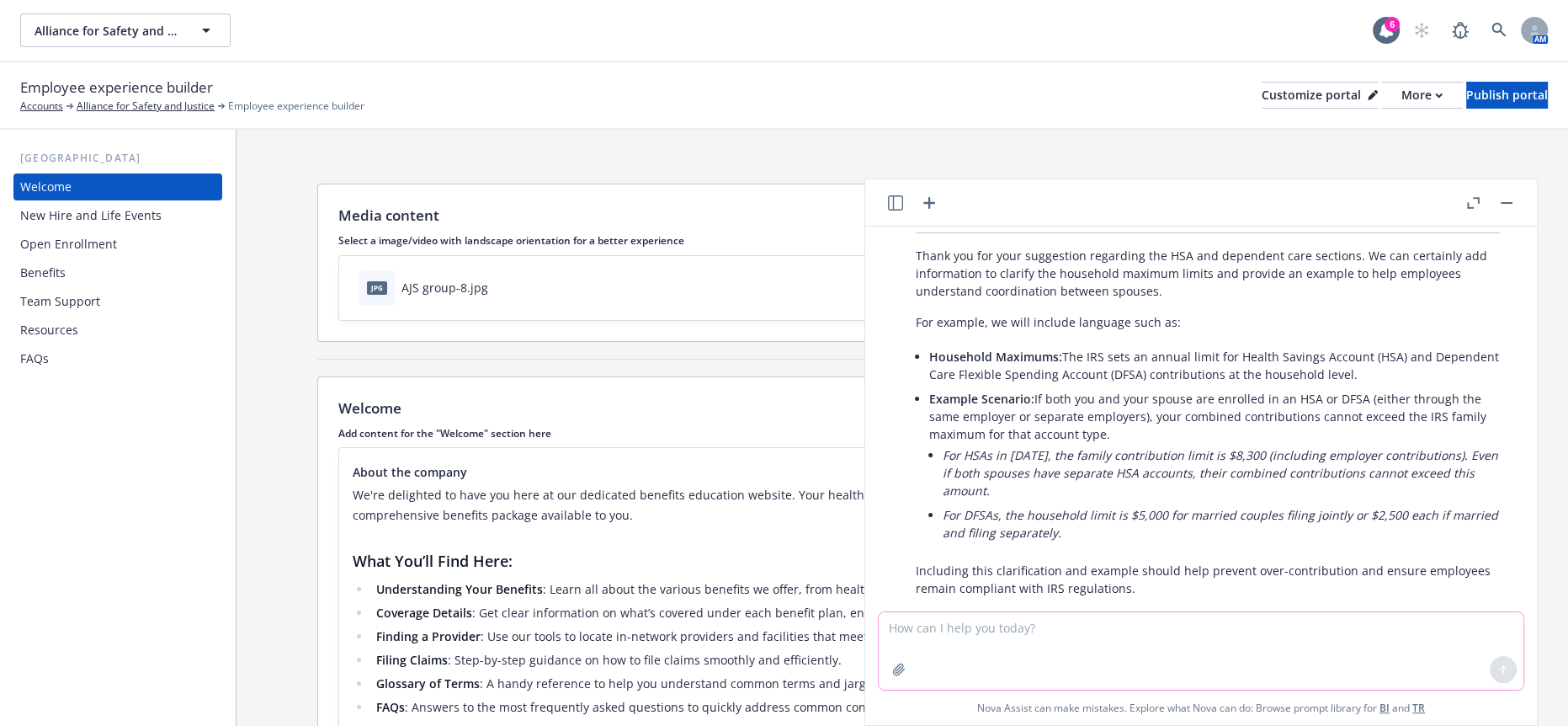
scroll to position [571, 0]
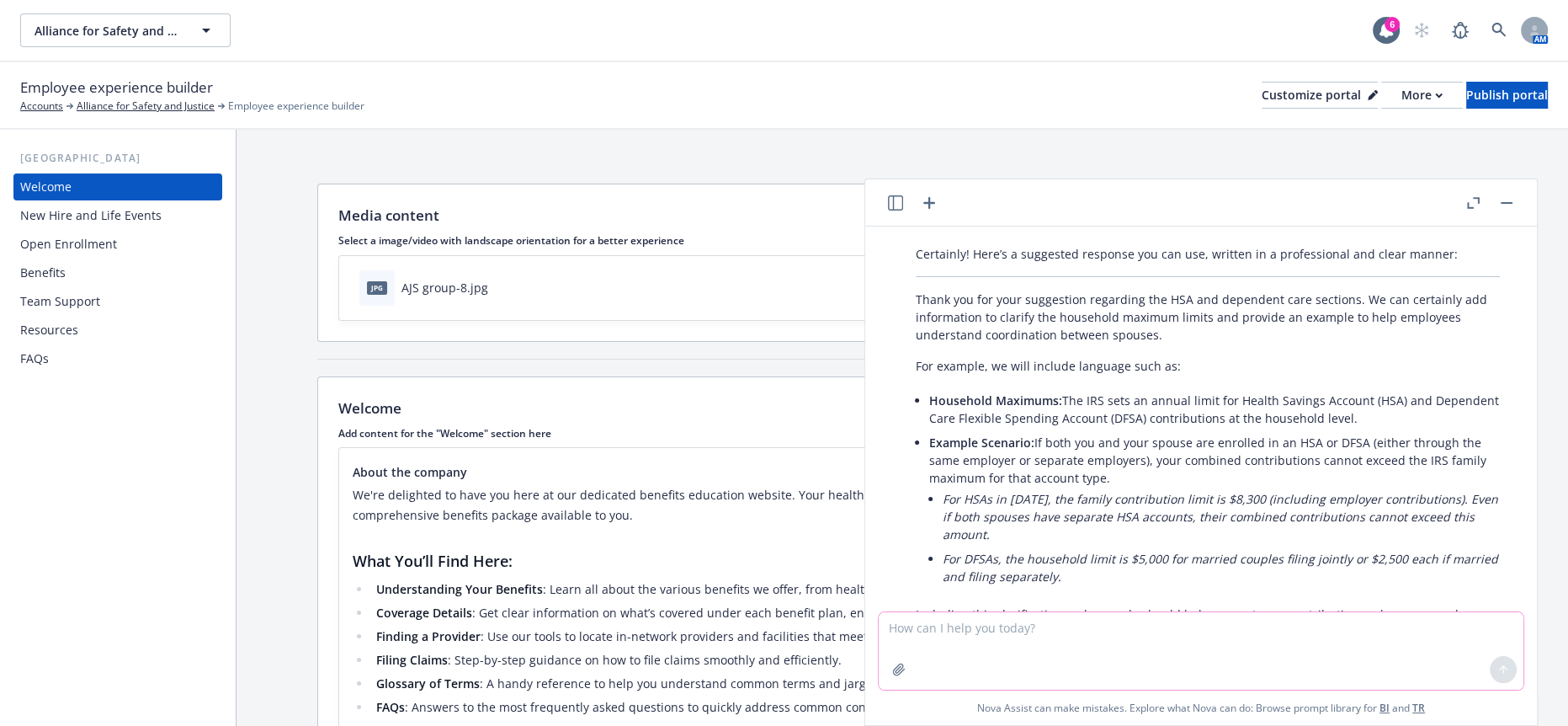
click at [1067, 639] on textarea at bounding box center [1201, 650] width 645 height 77
type textarea "yes please!"
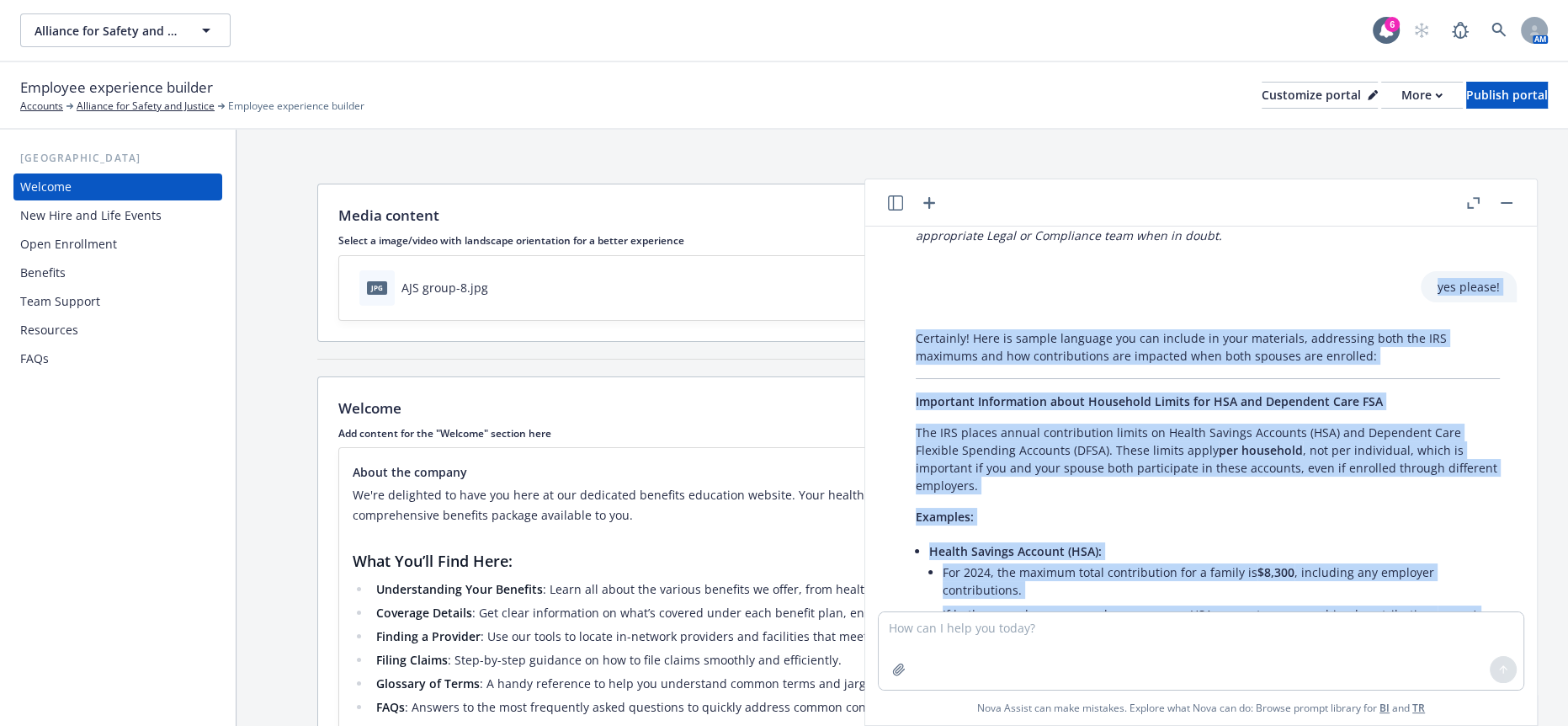
scroll to position [1032, 0]
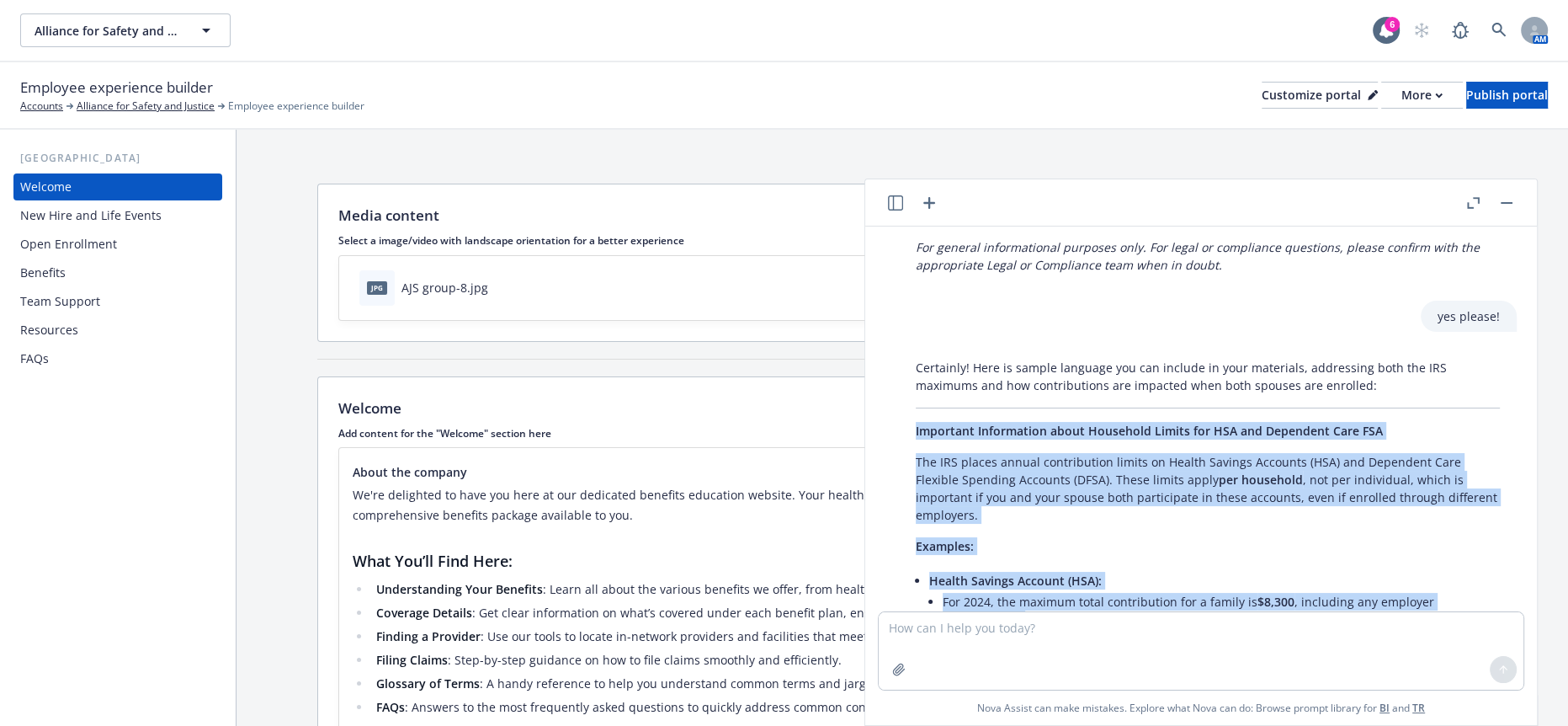
drag, startPoint x: 1396, startPoint y: 499, endPoint x: 901, endPoint y: 356, distance: 514.4
click at [901, 356] on div "Certainly! Here is sample language you can include in your materials, addressin…" at bounding box center [1208, 667] width 618 height 630
copy div "Important Information about Household Limits for HSA and Dependent Care FSA The…"
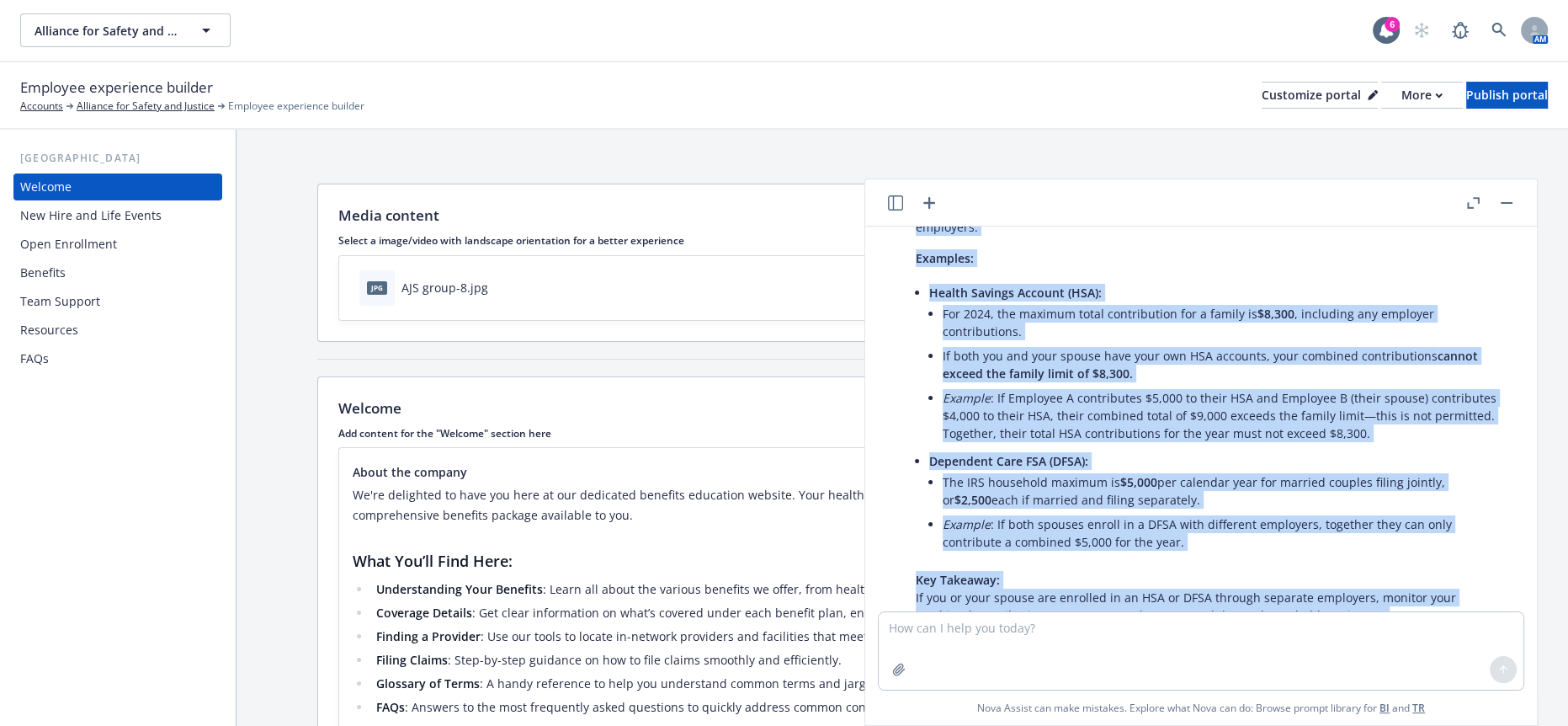
scroll to position [1321, 0]
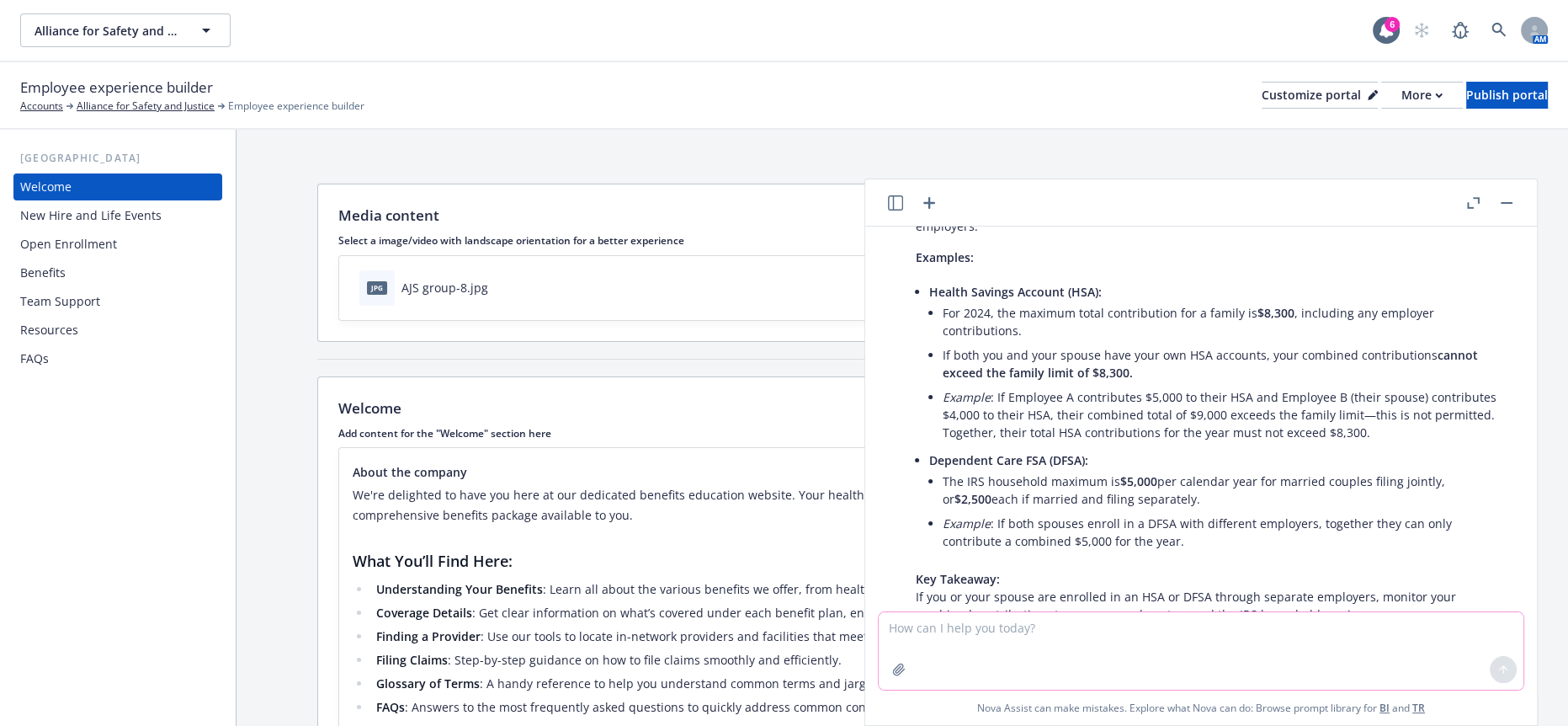
click at [1189, 634] on textarea at bounding box center [1201, 650] width 645 height 77
type textarea "amazing! Thank you!!!"
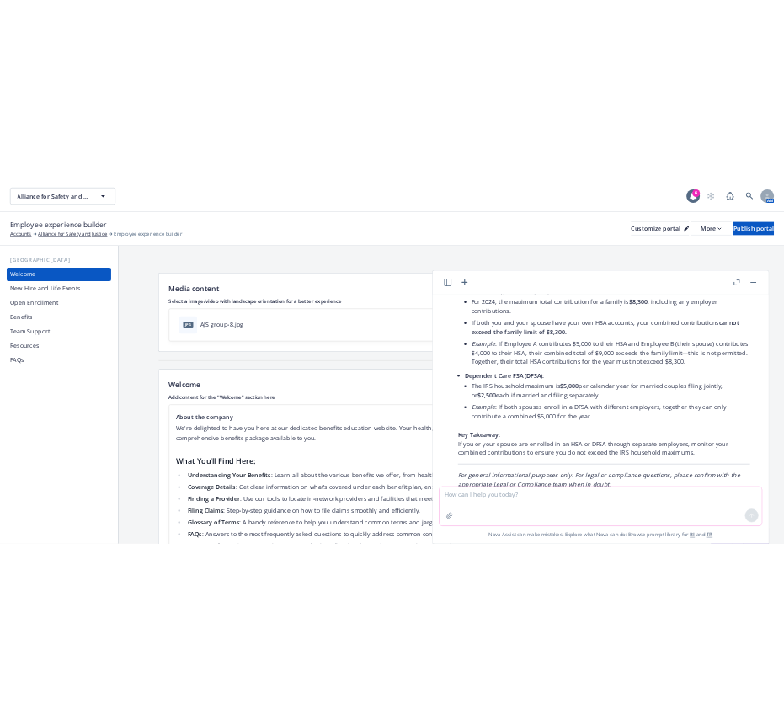
scroll to position [1433, 0]
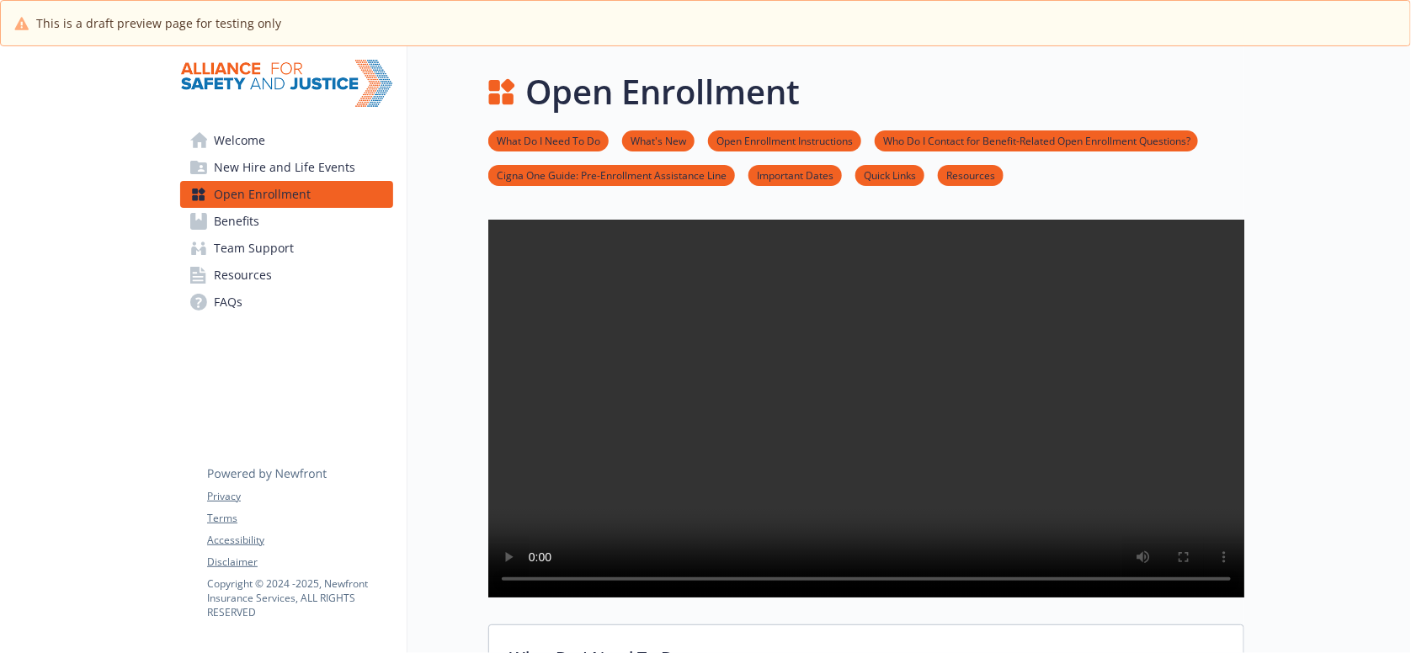
click at [344, 310] on div "Welcome New Hire and Life Events Open Enrollment Benefits Team Support Resource…" at bounding box center [287, 197] width 240 height 303
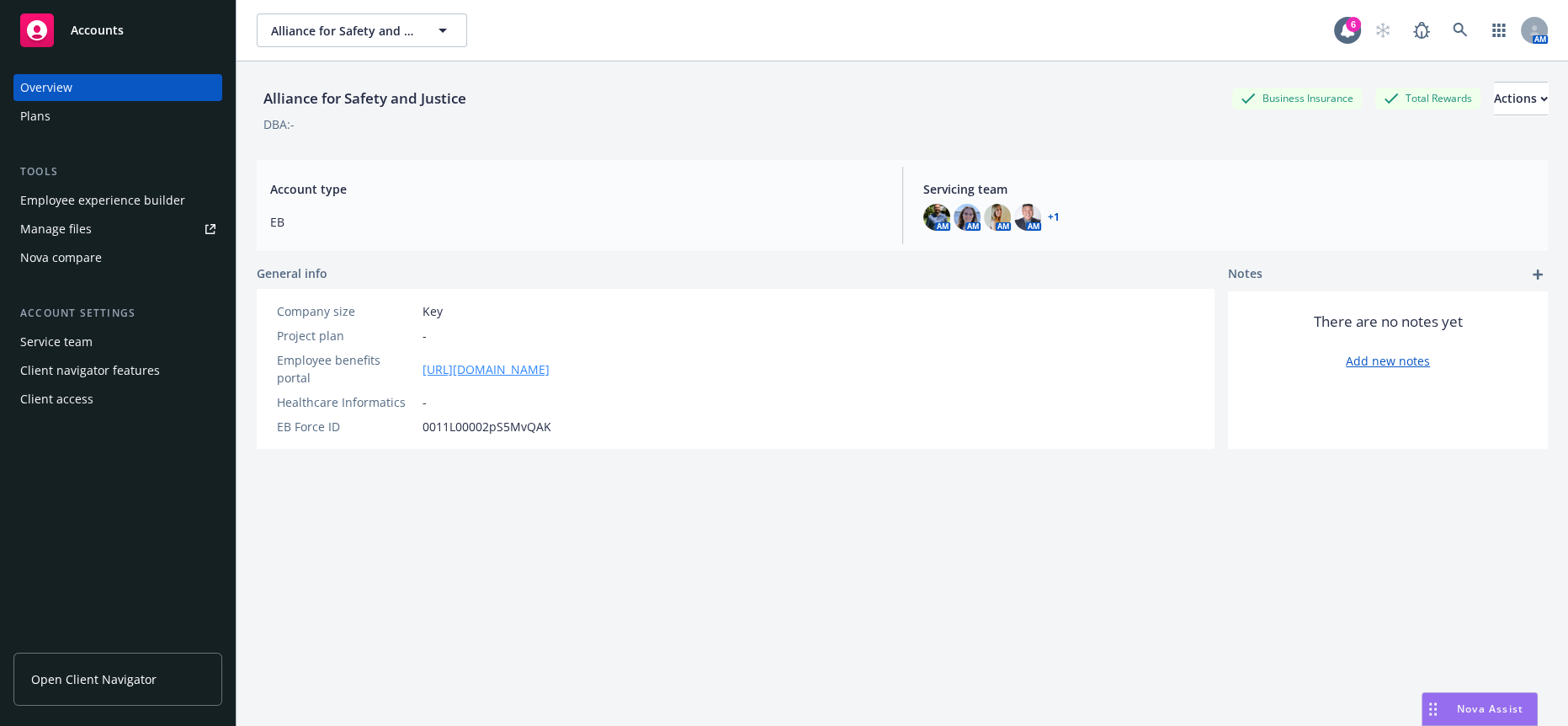
scroll to position [394, 0]
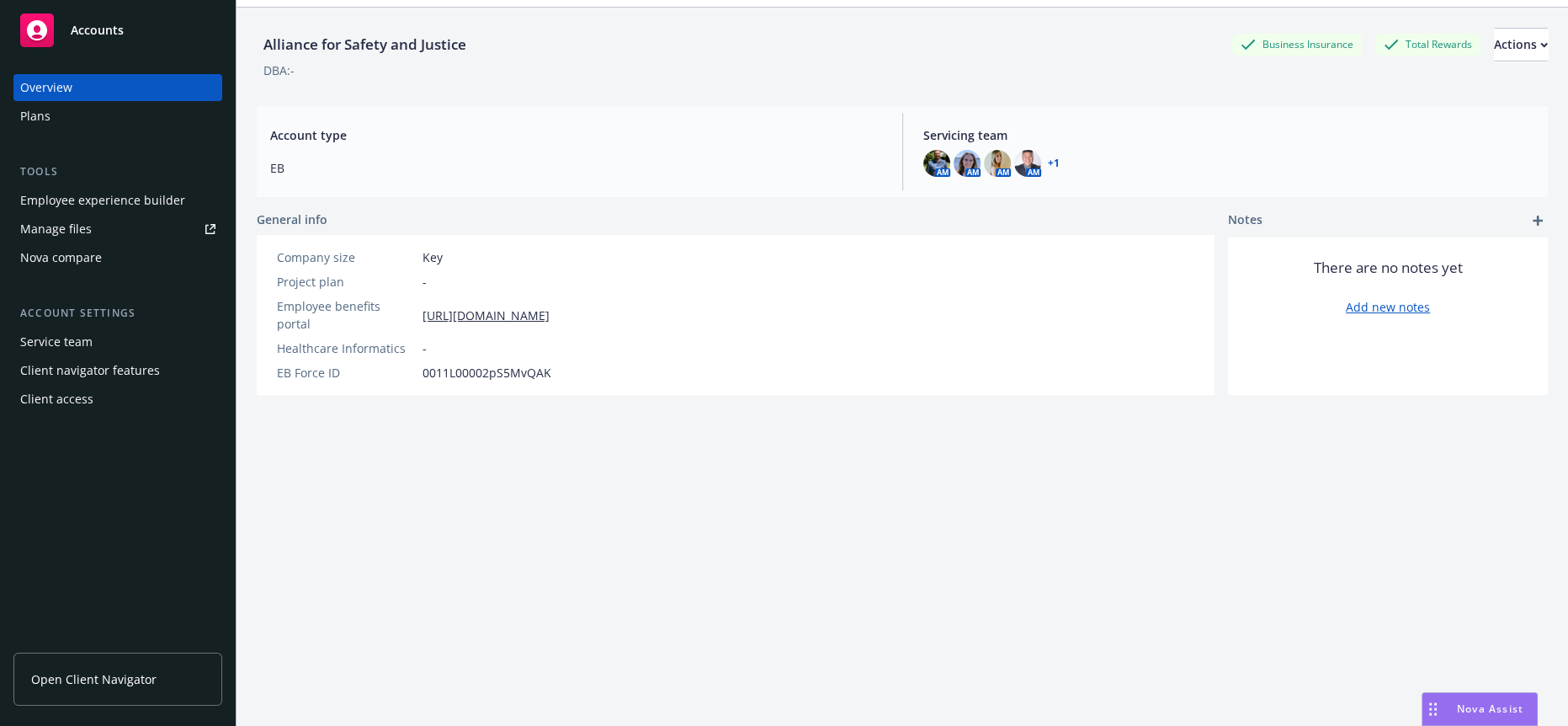
click at [1481, 706] on span "Nova Assist" at bounding box center [1490, 708] width 66 height 14
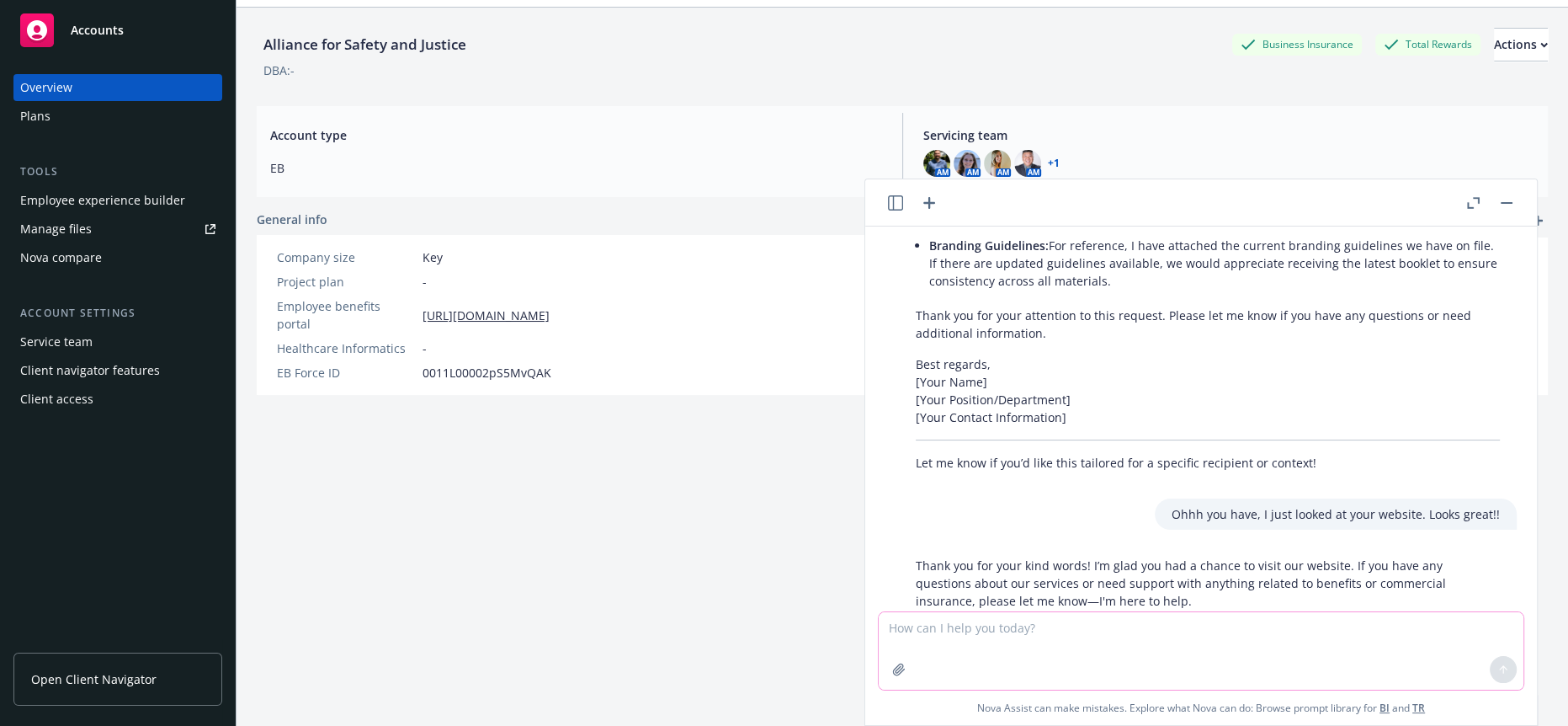
click at [1167, 630] on textarea at bounding box center [1201, 650] width 645 height 77
click at [1509, 193] on button "button" at bounding box center [1507, 203] width 20 height 20
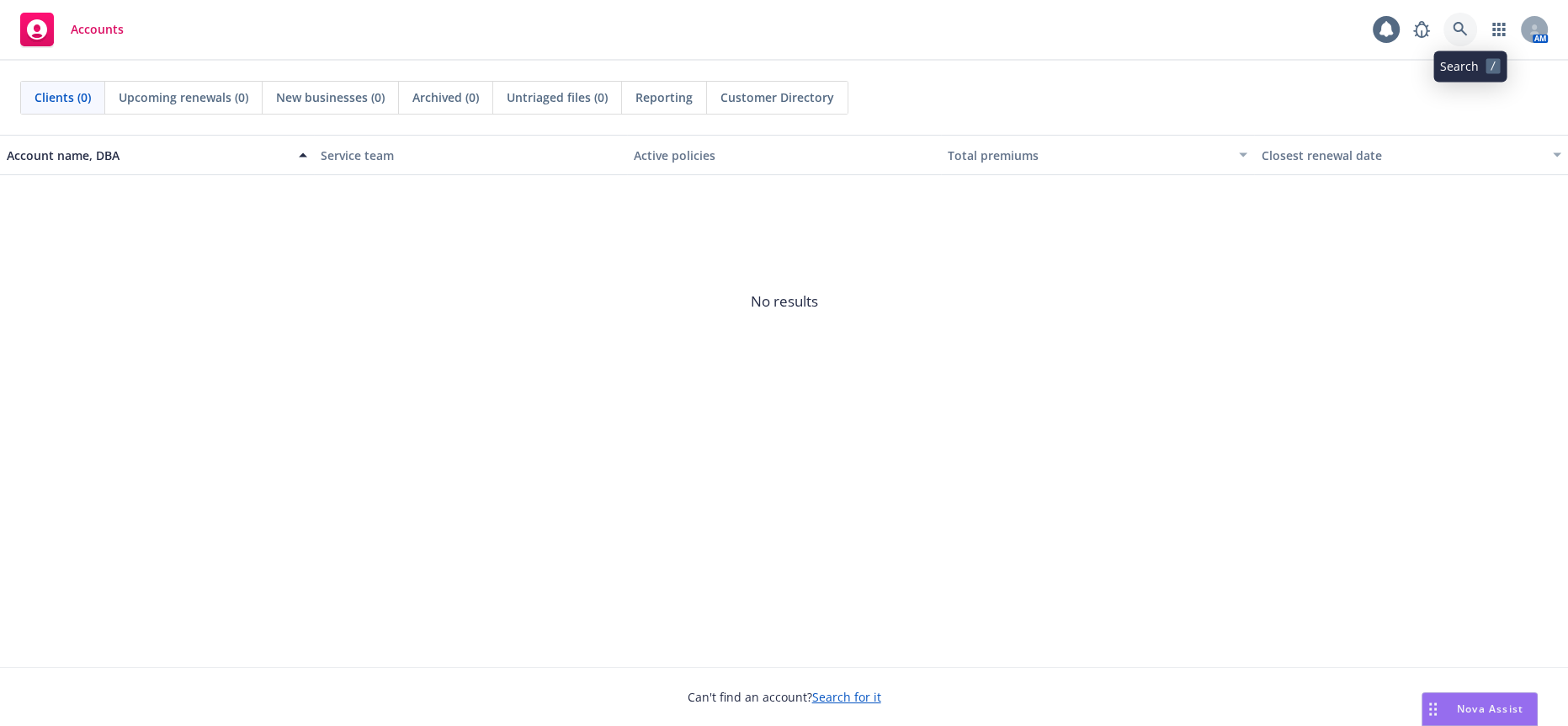
click at [1463, 29] on icon at bounding box center [1460, 29] width 15 height 15
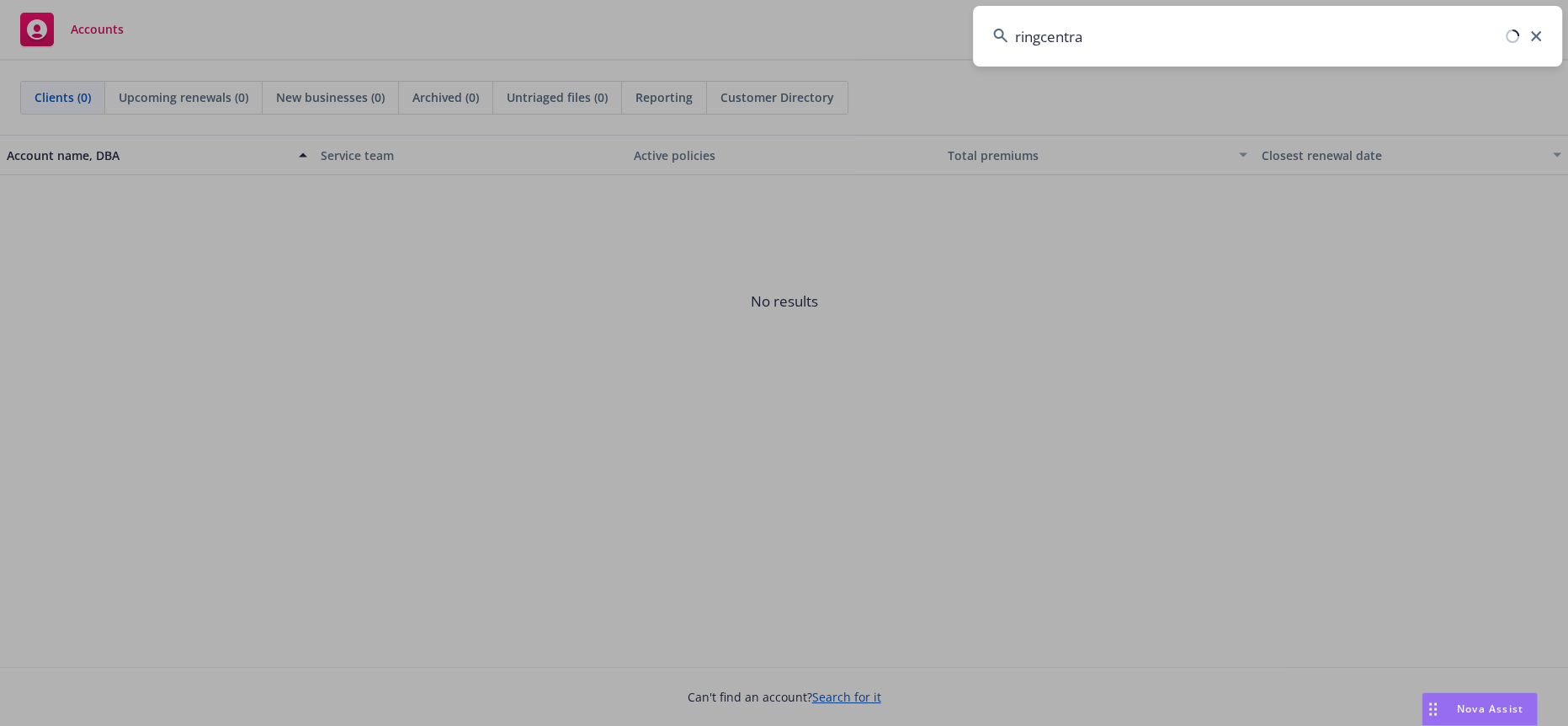
type input "ringcentral"
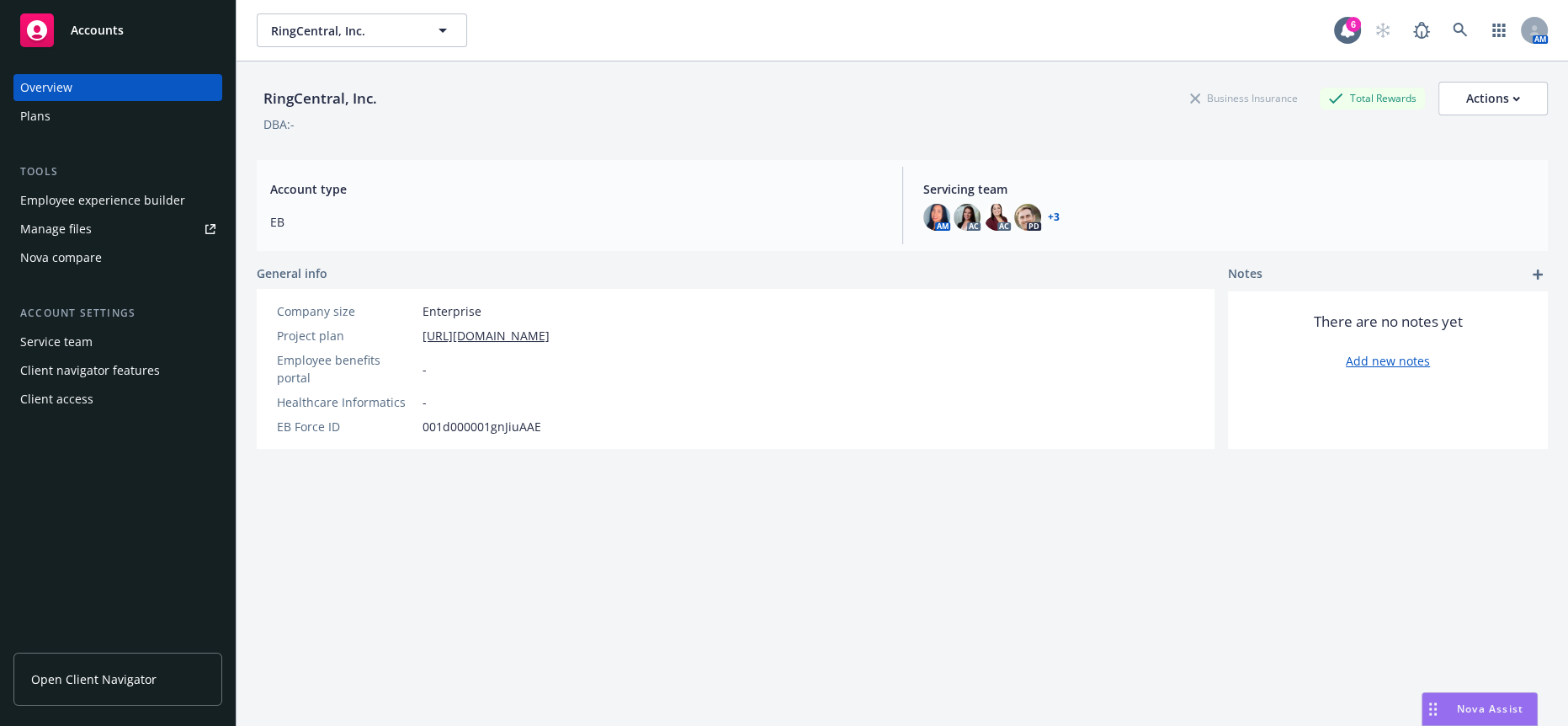
click at [56, 107] on div "Plans" at bounding box center [117, 116] width 195 height 27
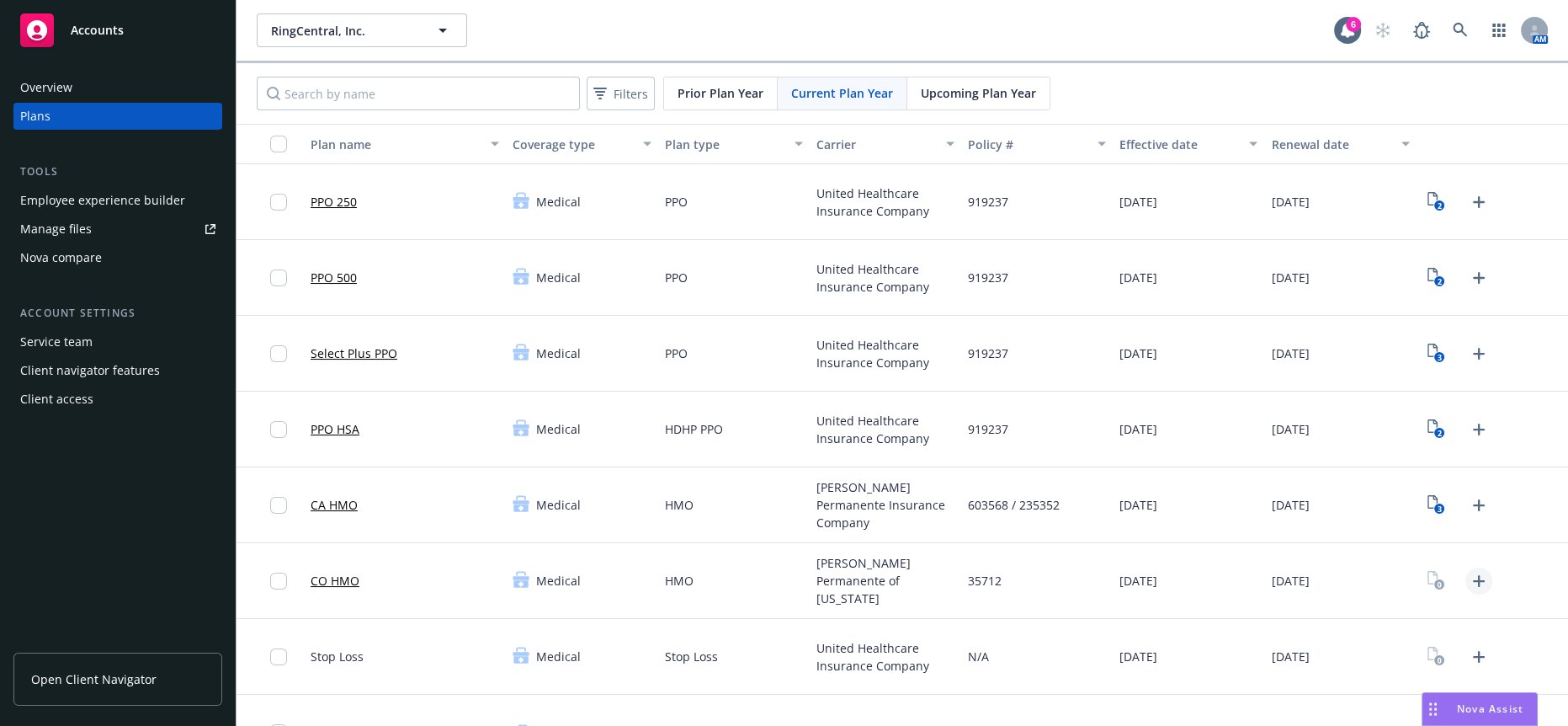
click at [1471, 571] on icon "Upload Plan Documents" at bounding box center [1479, 581] width 20 height 20
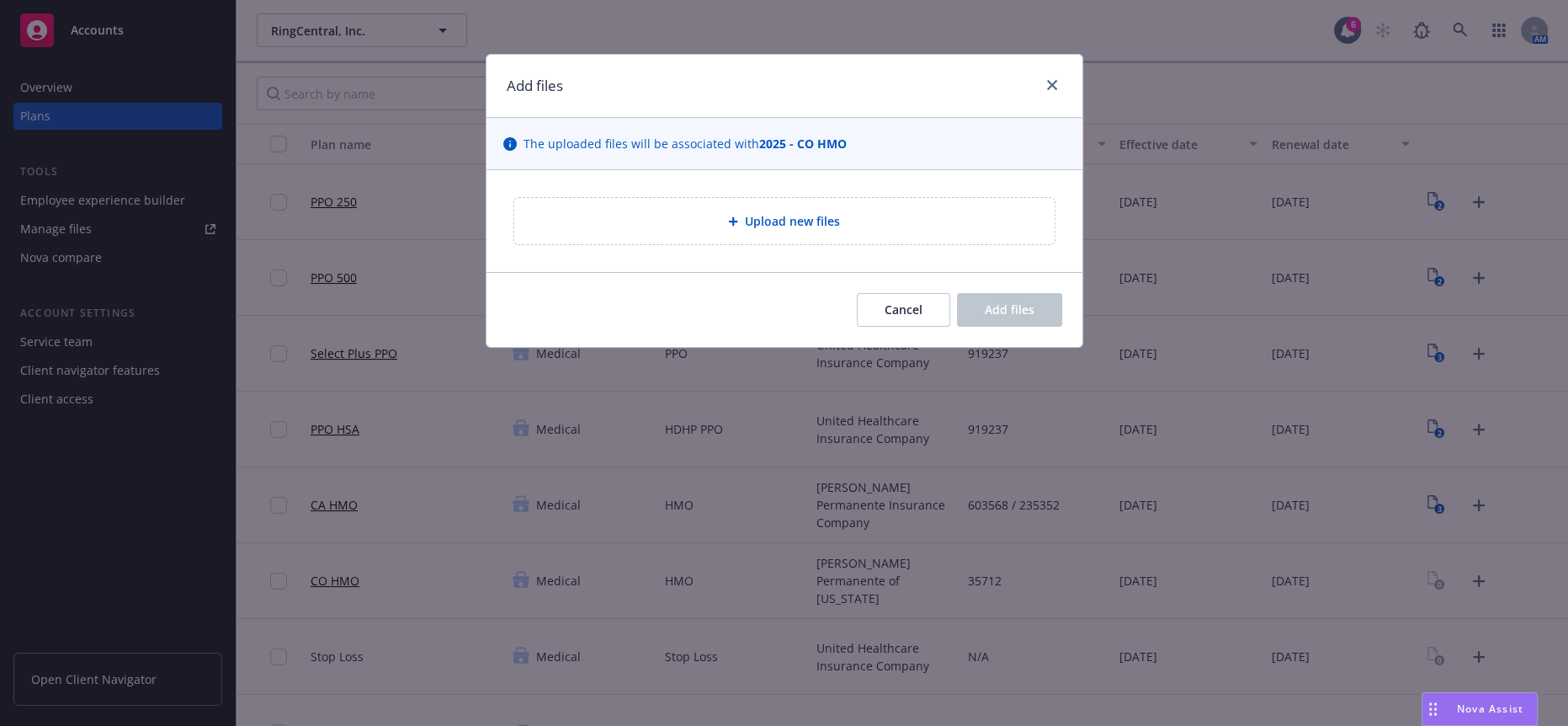
click at [739, 216] on div at bounding box center [736, 221] width 17 height 10
click at [778, 212] on span "Upload new files" at bounding box center [792, 221] width 95 height 18
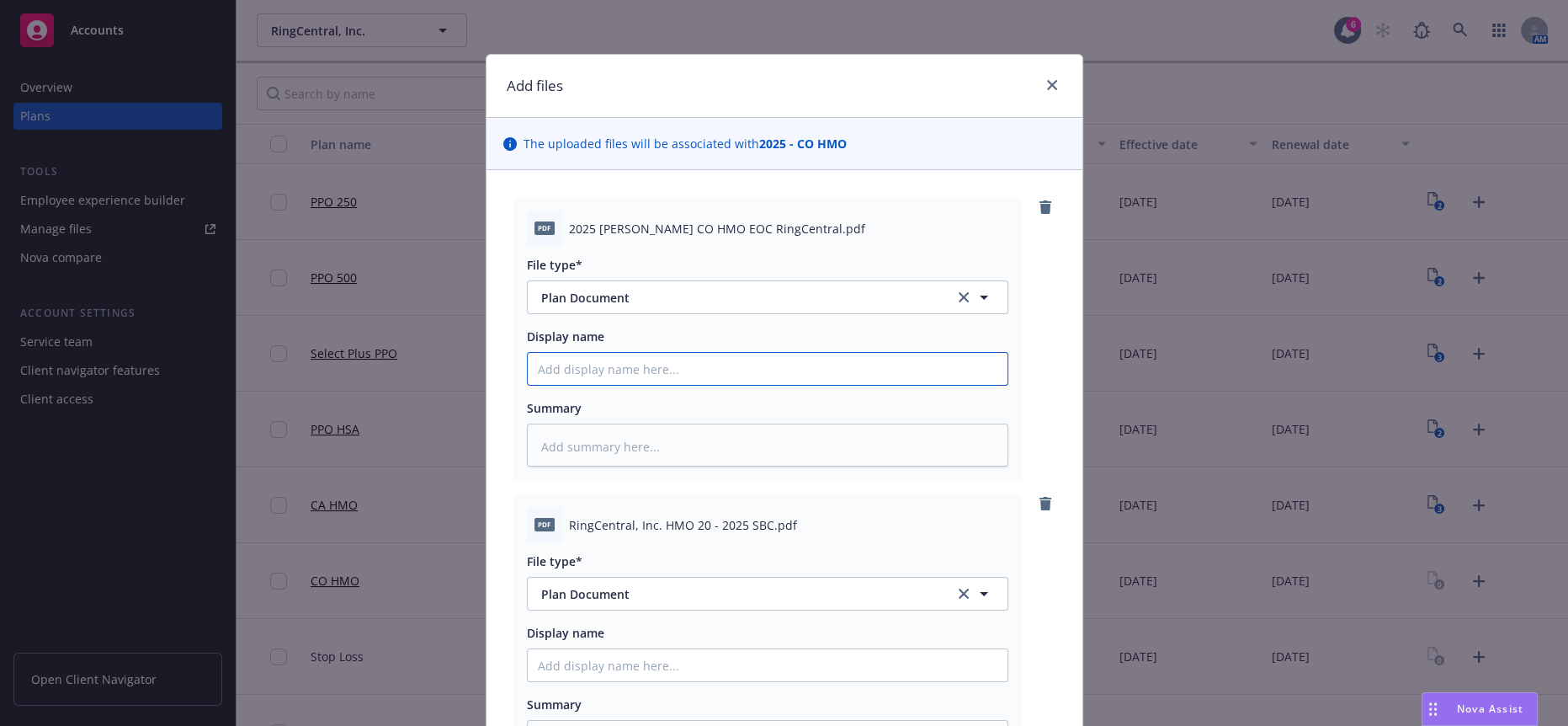
click at [580, 353] on input "Display name" at bounding box center [768, 369] width 480 height 32
type textarea "x"
type input "20"
type textarea "x"
type input "202"
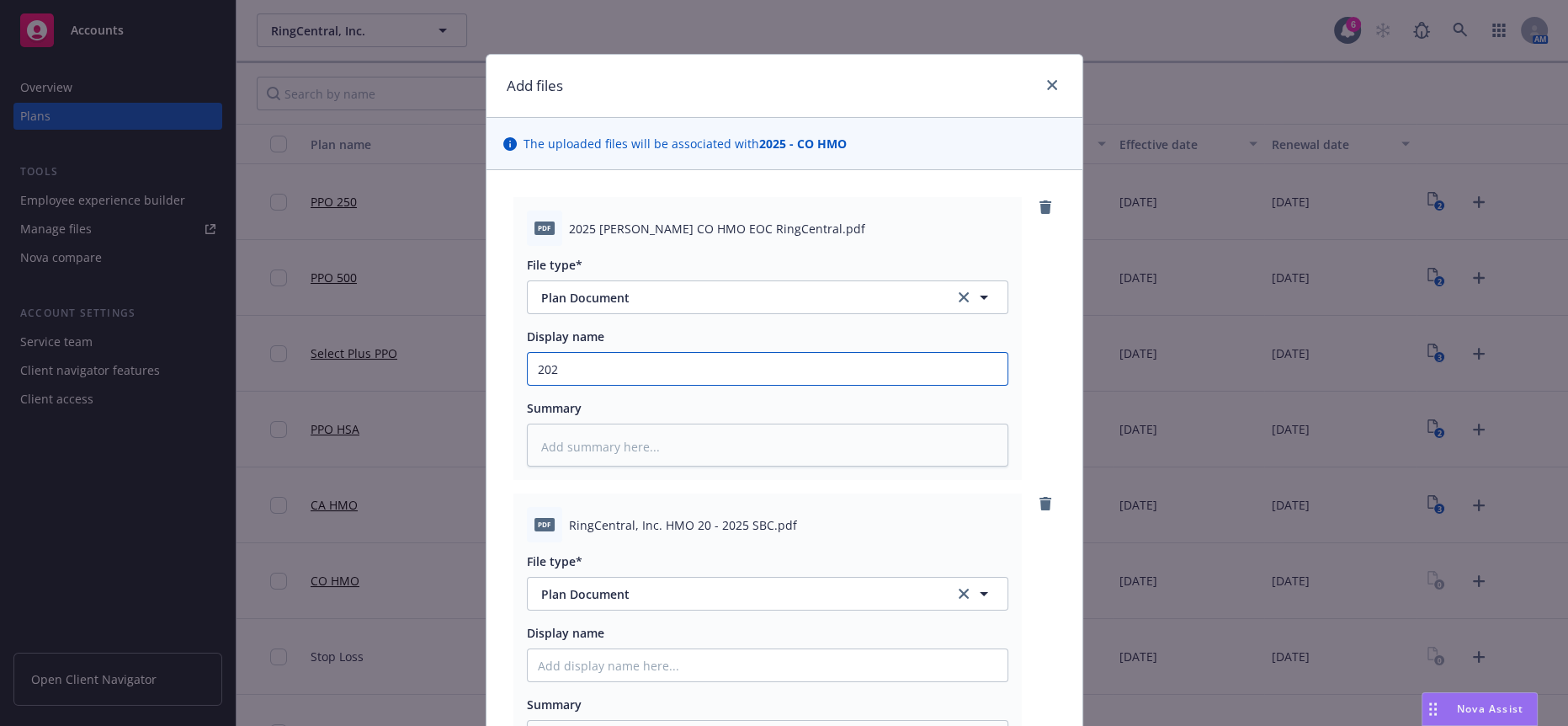
type textarea "x"
type input "2025"
type textarea "x"
type input "2025 K"
type textarea "x"
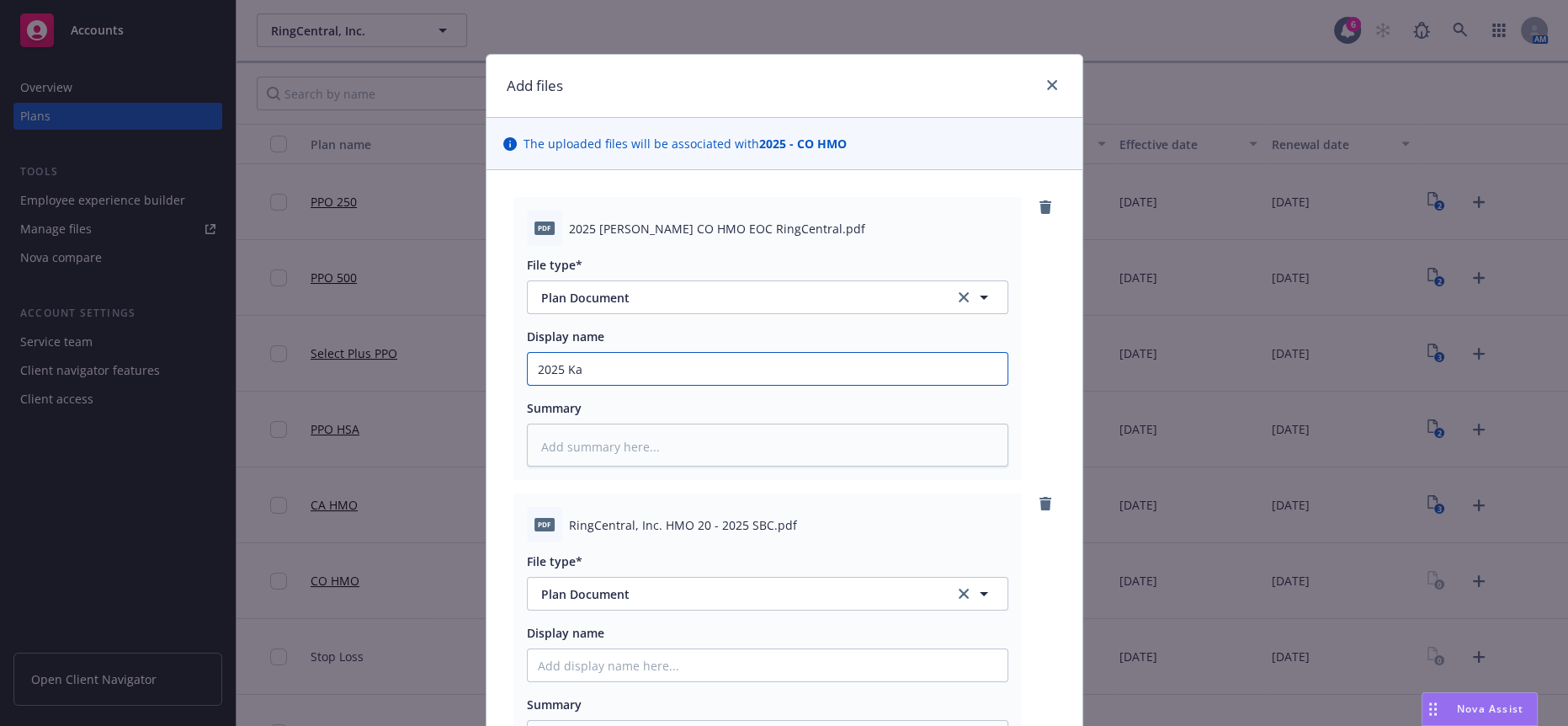
type input "2025 [PERSON_NAME]"
type textarea "x"
type input "2025 Kais"
type textarea "x"
type input "2025 Kaise"
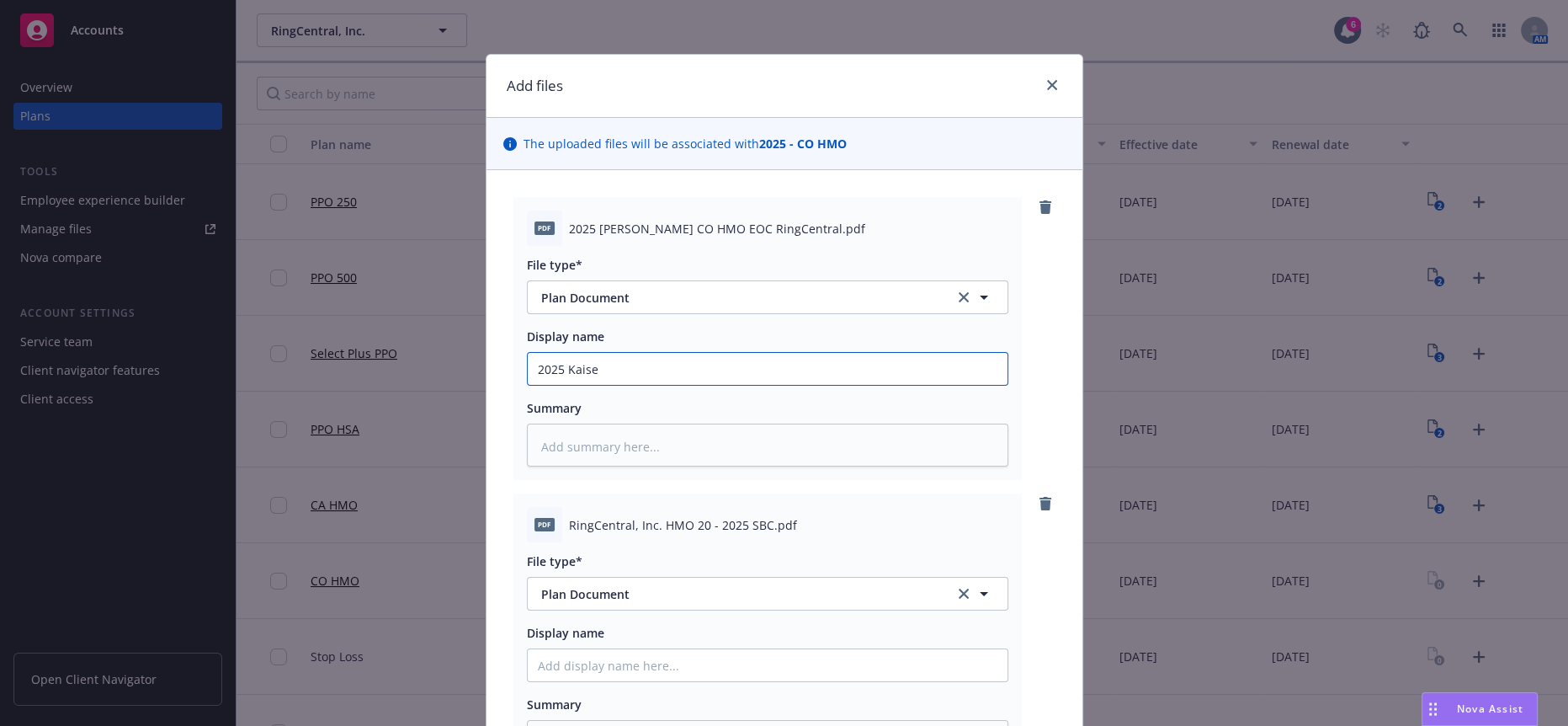
type textarea "x"
type input "2025 [PERSON_NAME]"
type textarea "x"
type input "2025 [PERSON_NAME] CO"
type textarea "x"
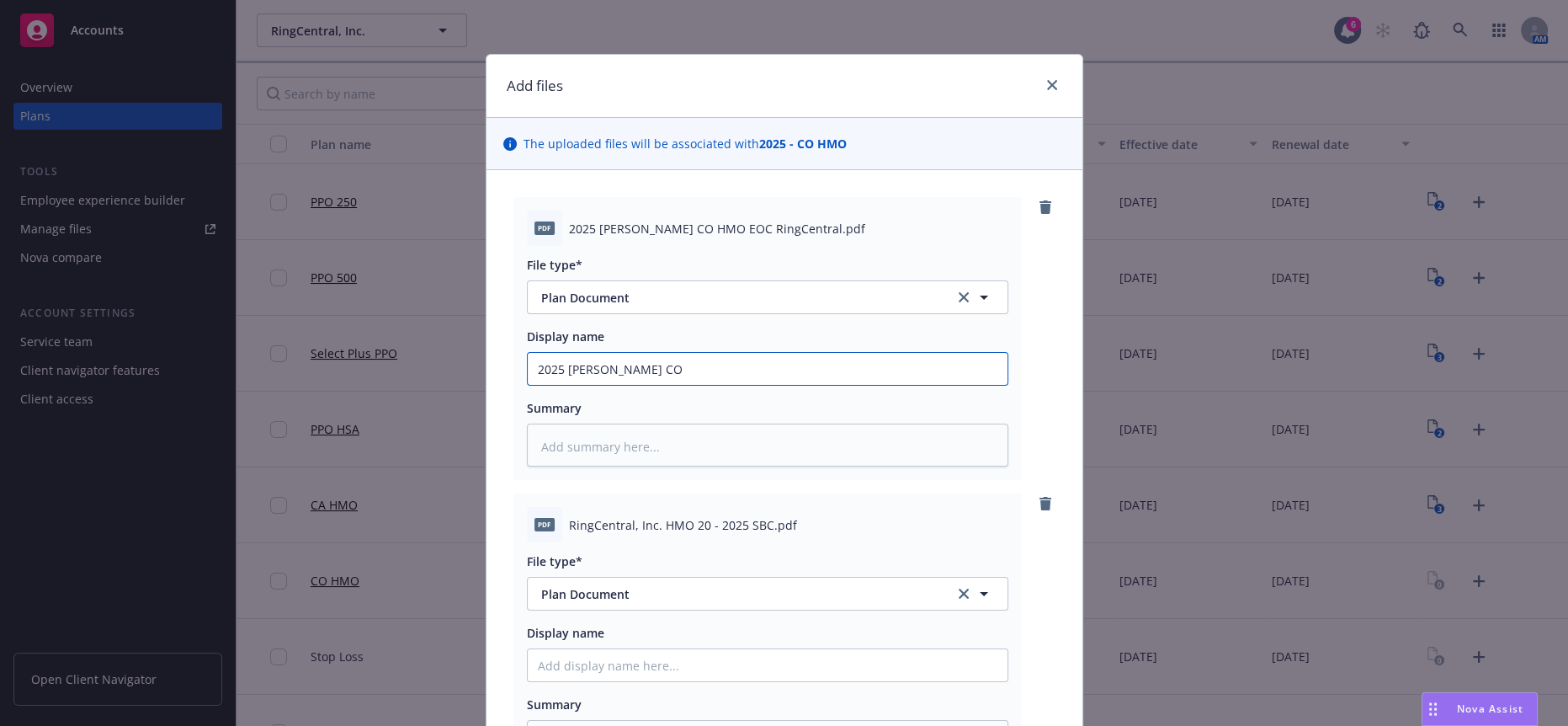
type input "2025 [PERSON_NAME] CO"
type textarea "x"
type input "2025 [PERSON_NAME] CO H"
type textarea "x"
type input "2025 [PERSON_NAME] CO HM"
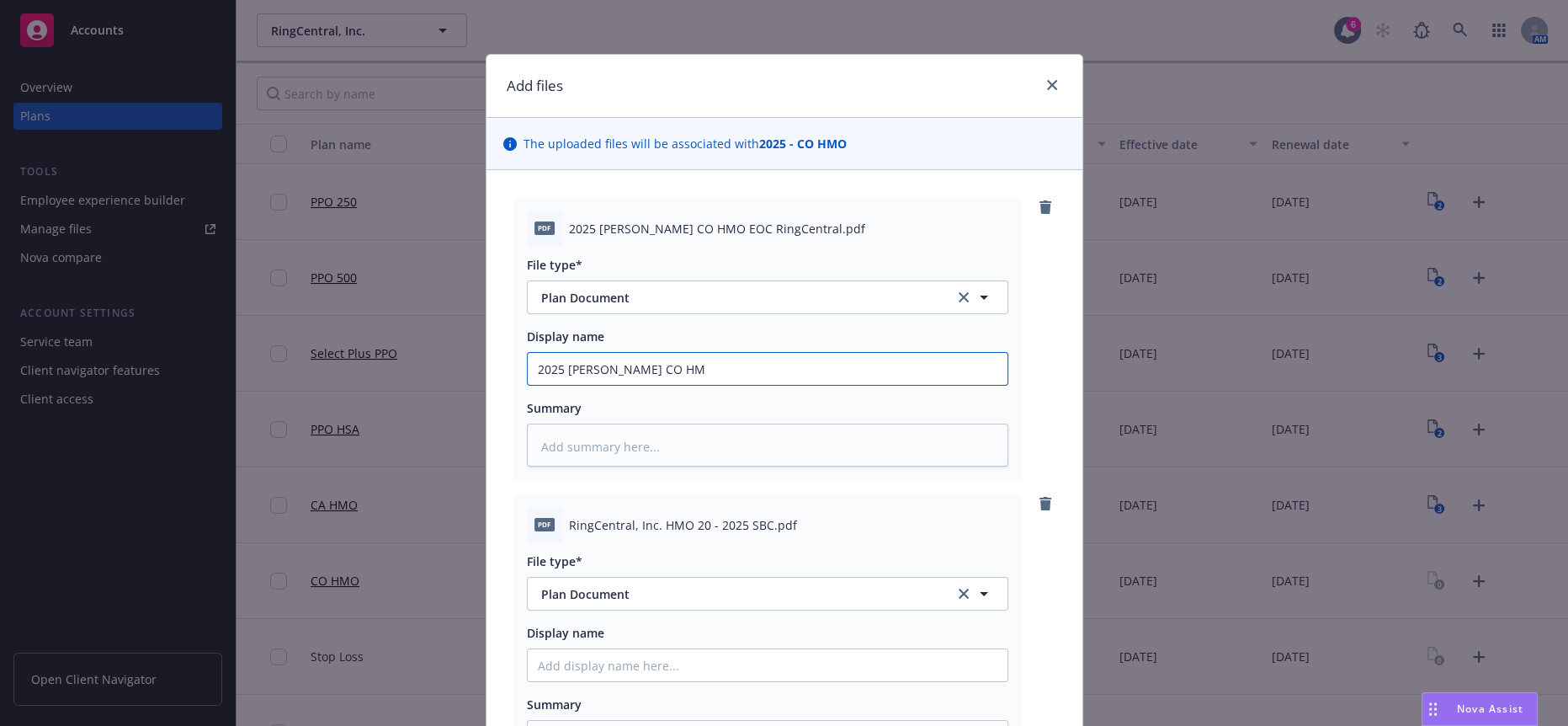
type textarea "x"
type input "2025 [PERSON_NAME] CO HMO"
type textarea "x"
type input "2025 [PERSON_NAME] CO HMO"
type textarea "x"
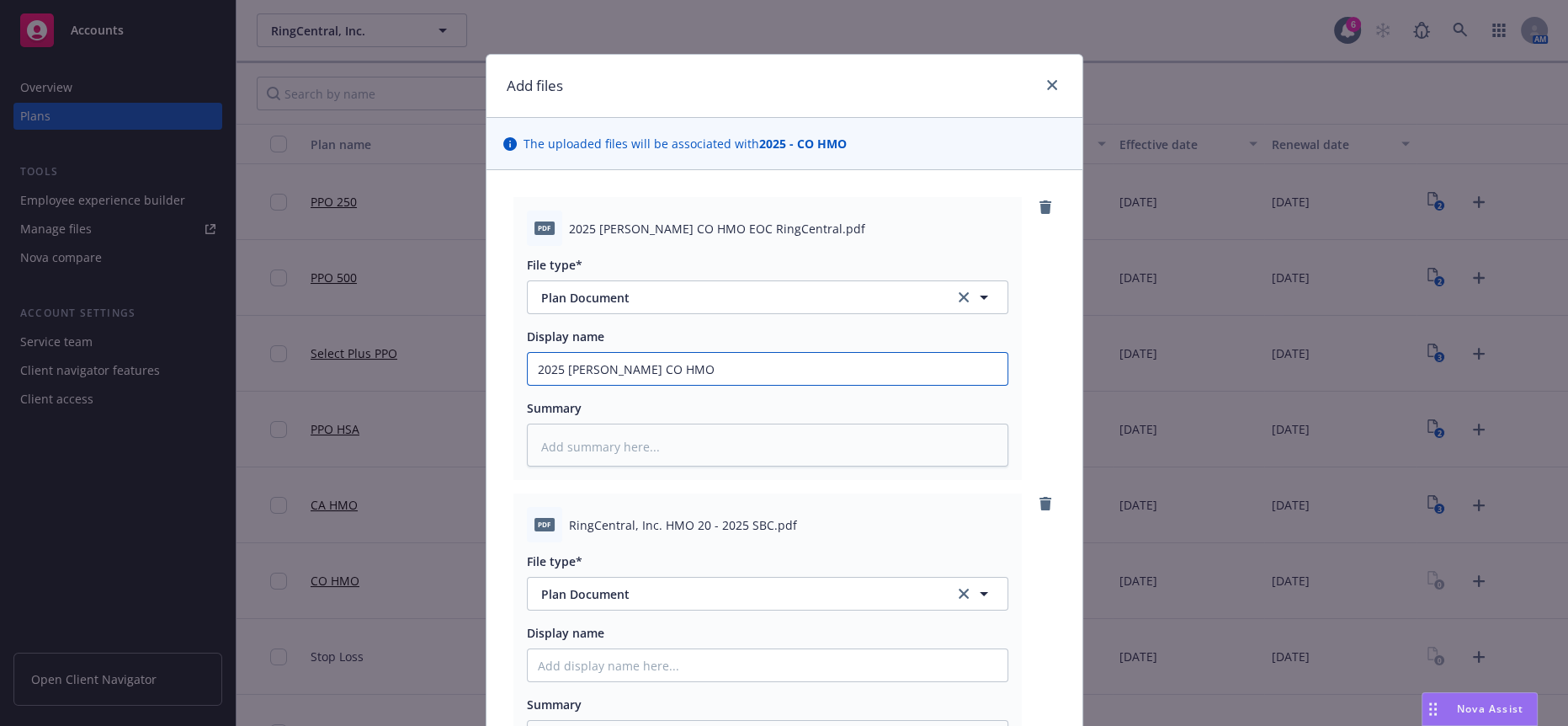
type input "2025 [PERSON_NAME] CO HMO E"
type textarea "x"
type input "2025 [PERSON_NAME] CO HMO EO"
type textarea "x"
type input "2025 [PERSON_NAME] CO HMO EOC"
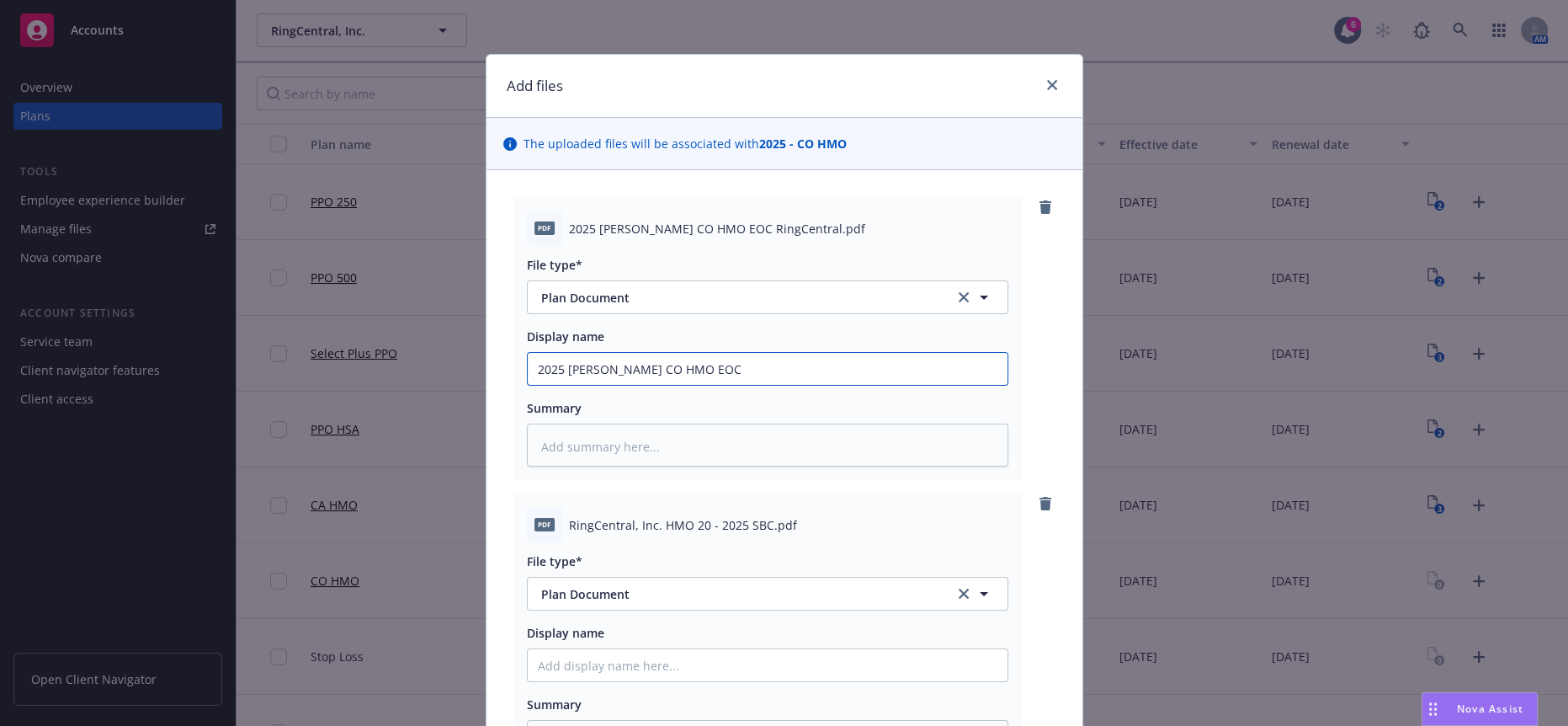
type textarea "x"
type input "2025 [PERSON_NAME] CO HMO EOC"
type textarea "x"
type input "2025 [PERSON_NAME] CO HMO EOC R"
type textarea "x"
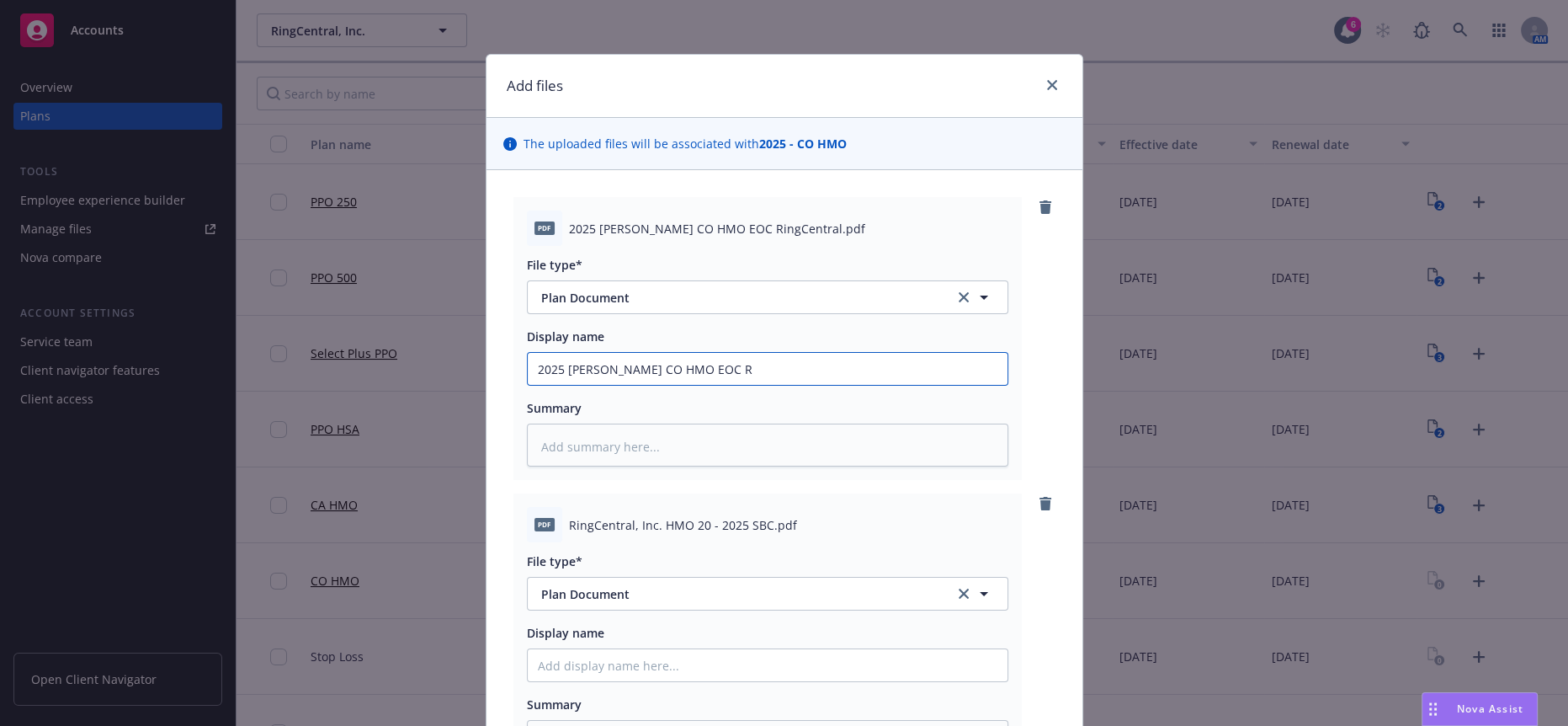
type input "2025 [PERSON_NAME] CO HMO EOC Ri"
type textarea "x"
type input "2025 [PERSON_NAME] CO HMO EOC Rin"
type textarea "x"
type input "2025 [PERSON_NAME] CO HMO EOC Ring"
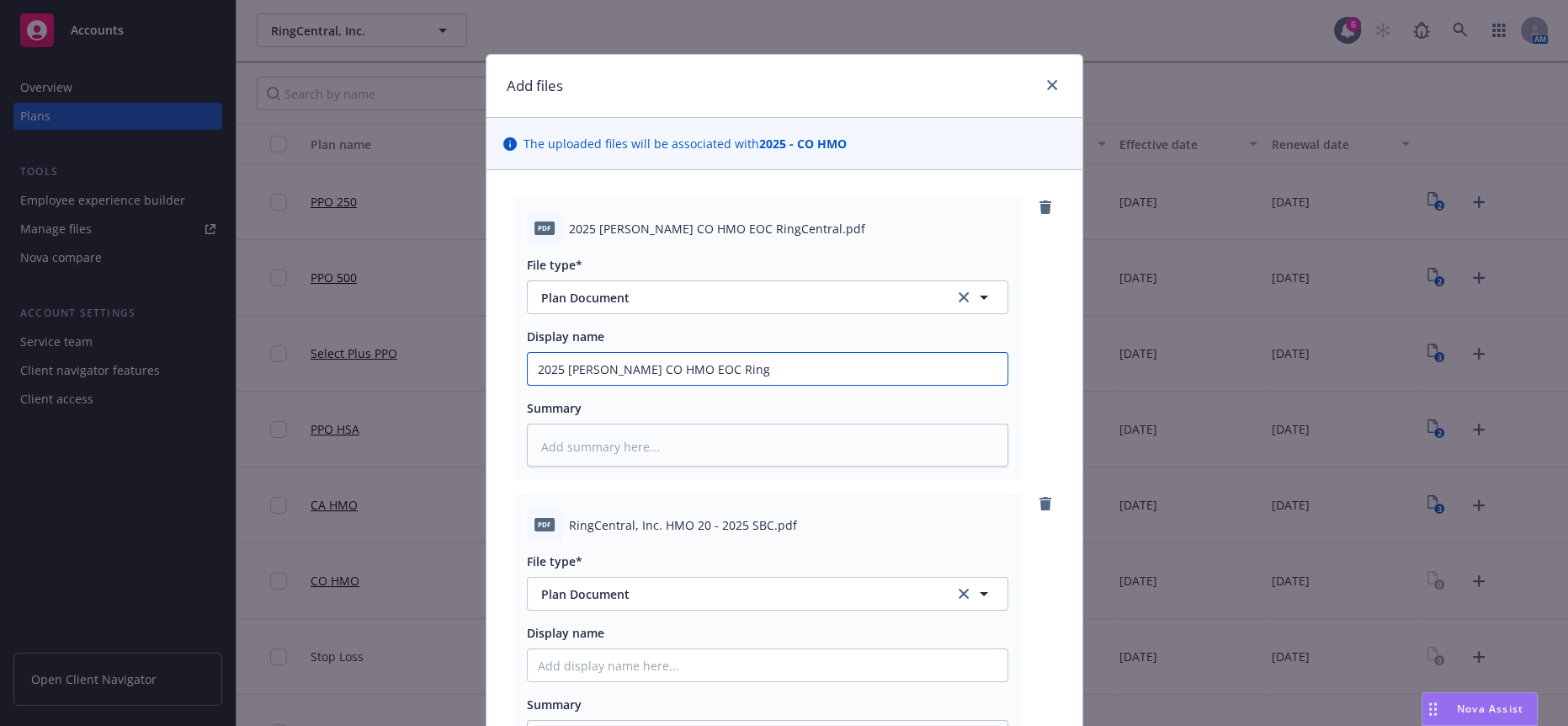
type textarea "x"
type input "2025 [PERSON_NAME] CO HMO EOC RingC"
type textarea "x"
type input "2025 [PERSON_NAME] CO HMO EOC RingCen"
type textarea "x"
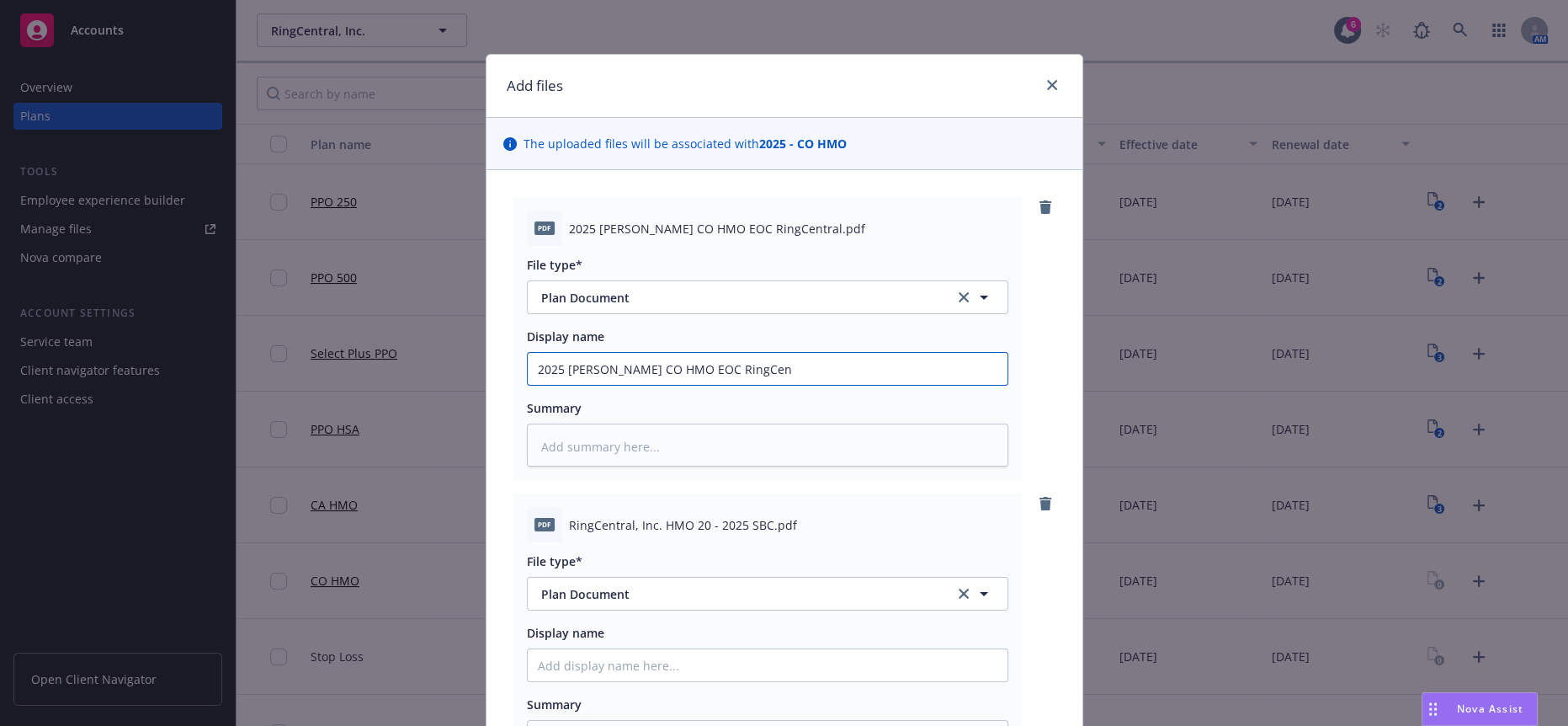
type input "2025 [PERSON_NAME] CO HMO EOC RingCent"
type textarea "x"
type input "2025 [PERSON_NAME] CO HMO EOC RingCentr"
type textarea "x"
type input "2025 [PERSON_NAME] CO HMO EOC RingCentral"
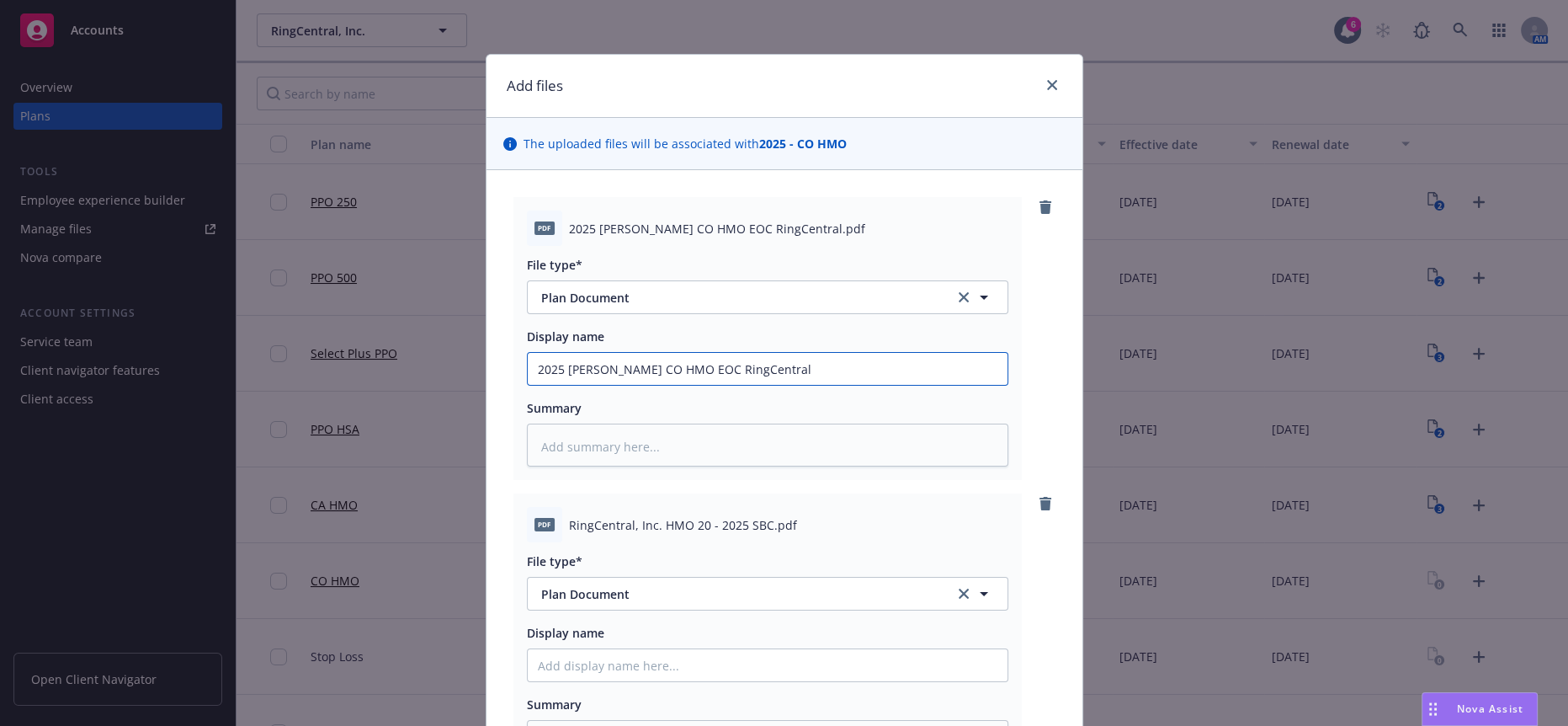
type textarea "x"
drag, startPoint x: 757, startPoint y: 343, endPoint x: 510, endPoint y: 347, distance: 246.6
click at [513, 347] on div "pdf 2025 [PERSON_NAME] CO HMO EOC RingCentral.pdf File type* Plan Document Plan…" at bounding box center [767, 338] width 508 height 283
type input "2025 [PERSON_NAME] CO HMO EOC RingCentral"
click at [540, 385] on input "Display name" at bounding box center [768, 369] width 480 height 32
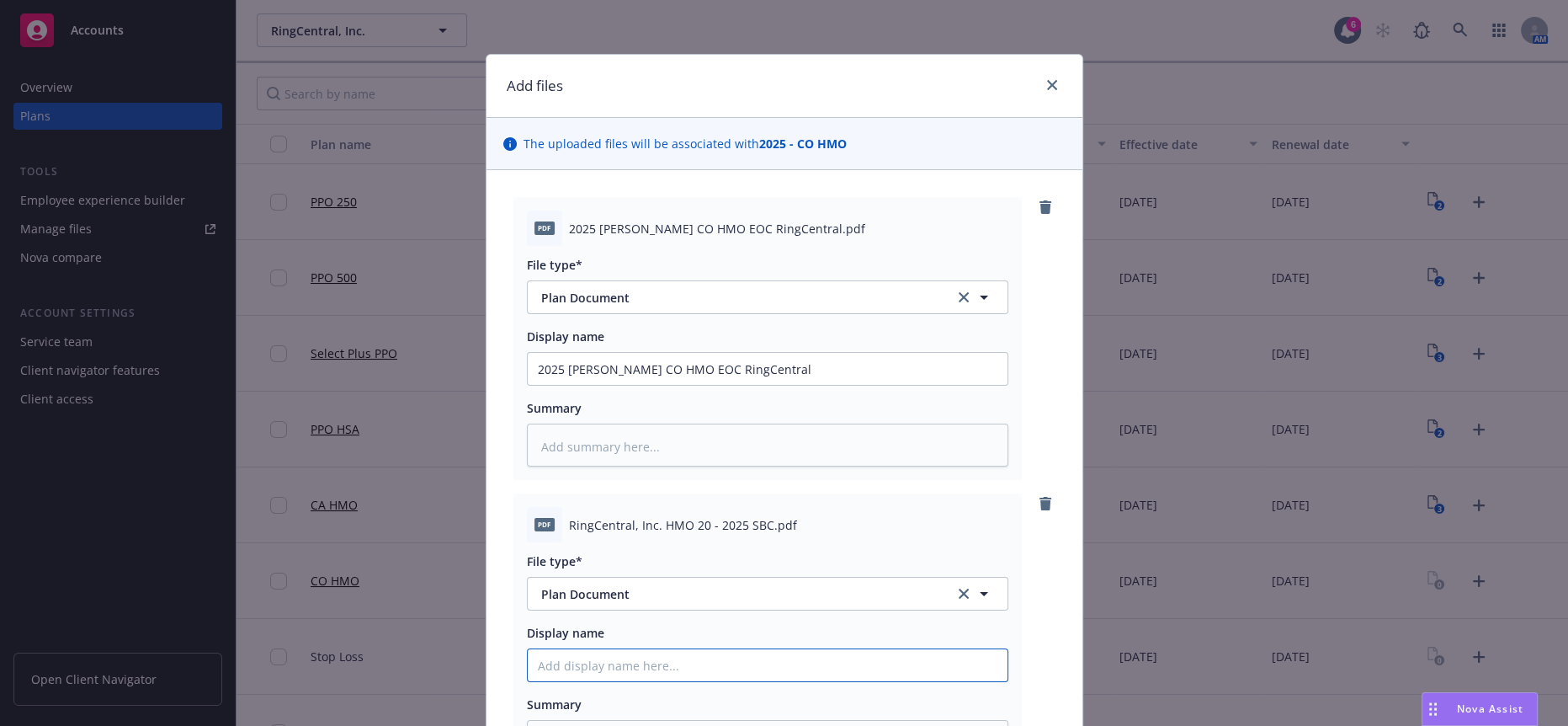
paste input "2025 [PERSON_NAME] CO HMO EOC RingCentral"
type textarea "x"
type input "2025 [PERSON_NAME] CO HMO EOC RingCentral"
click at [648, 385] on input "2025 [PERSON_NAME] CO HMO EOC RingCentral" at bounding box center [768, 369] width 480 height 32
click at [649, 385] on input "2025 [PERSON_NAME] CO HMO EOC RingCentral" at bounding box center [768, 369] width 480 height 32
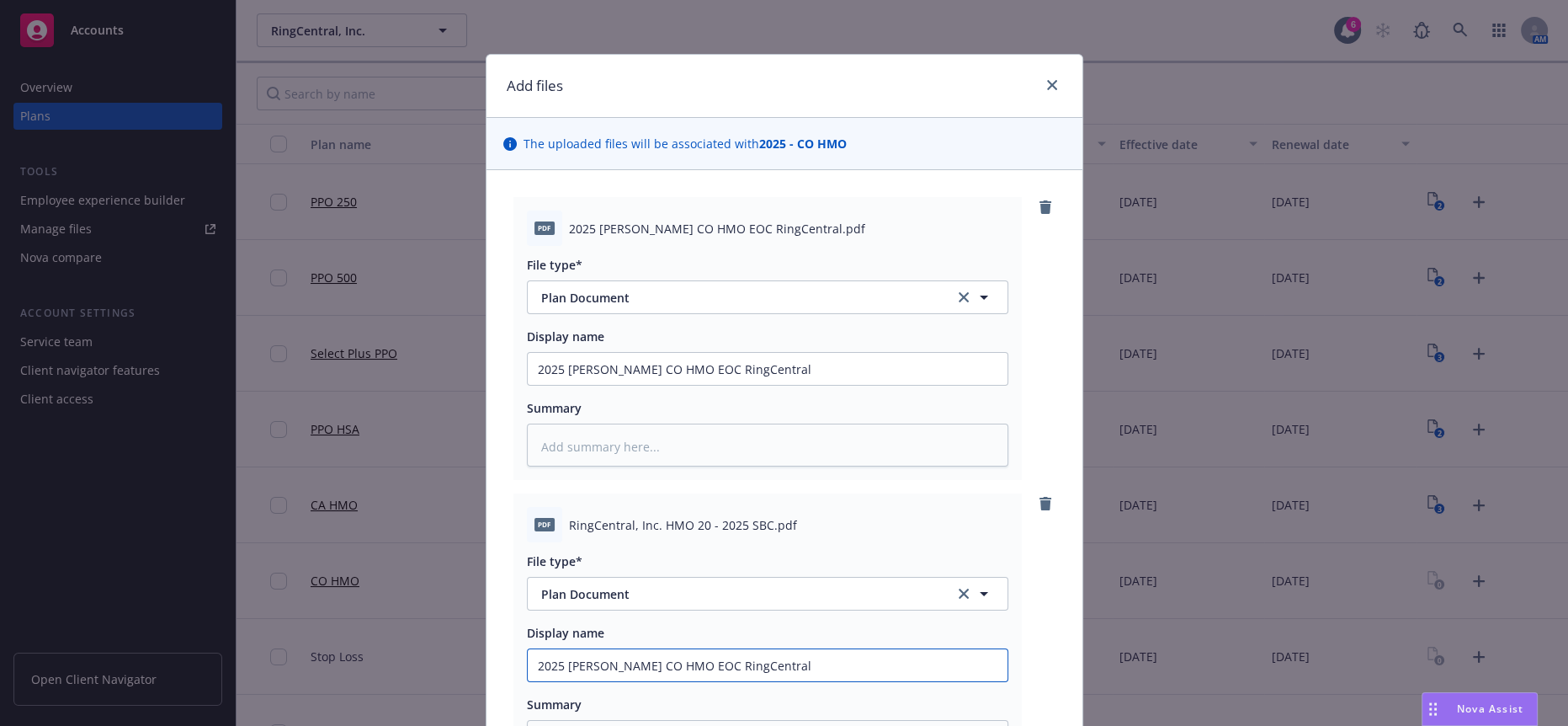
type textarea "x"
type input "2025 [PERSON_NAME] CO HMO SRingCentral"
type textarea "x"
type input "2025 [PERSON_NAME] CO HMO SBRingCentral"
type textarea "x"
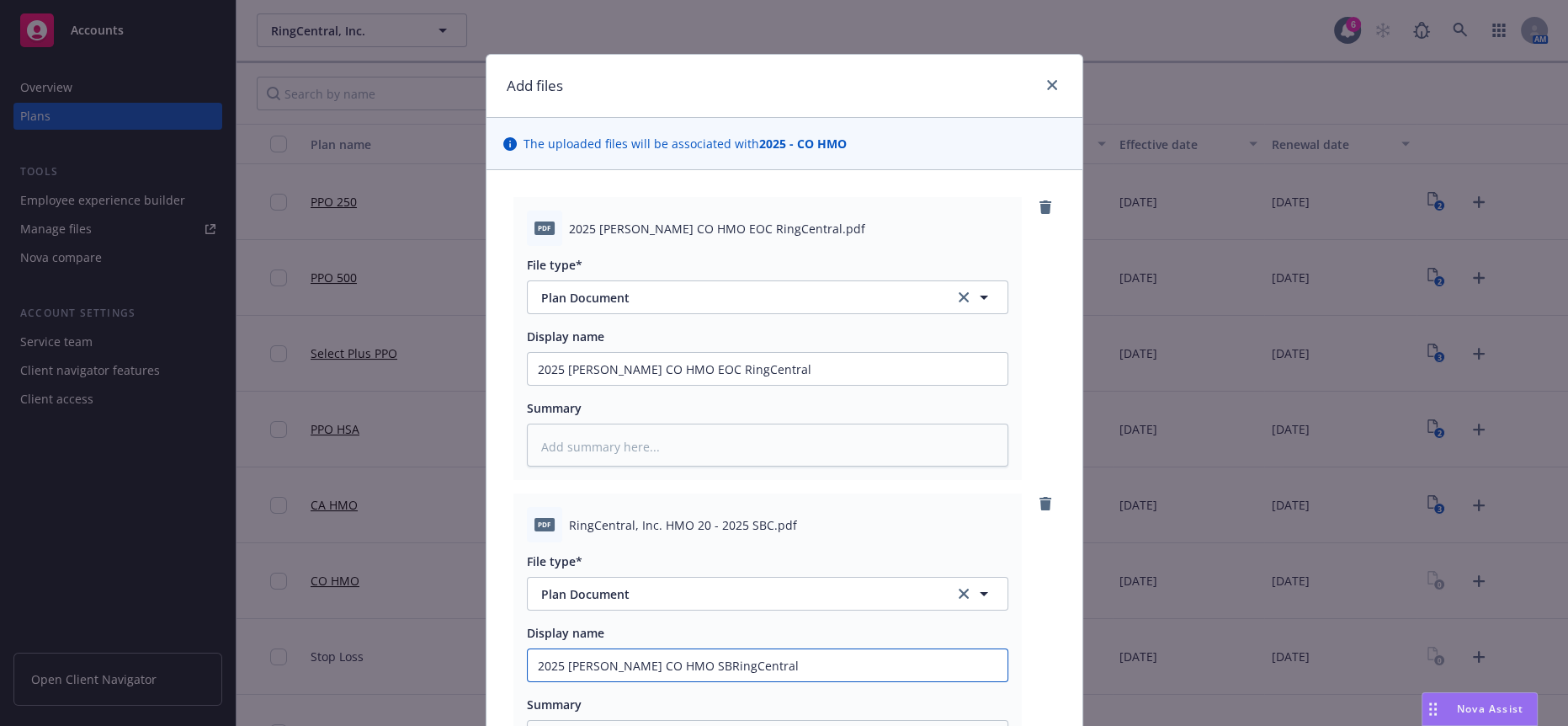
type input "2025 [PERSON_NAME] CO HMO SBCRingCentral"
type textarea "x"
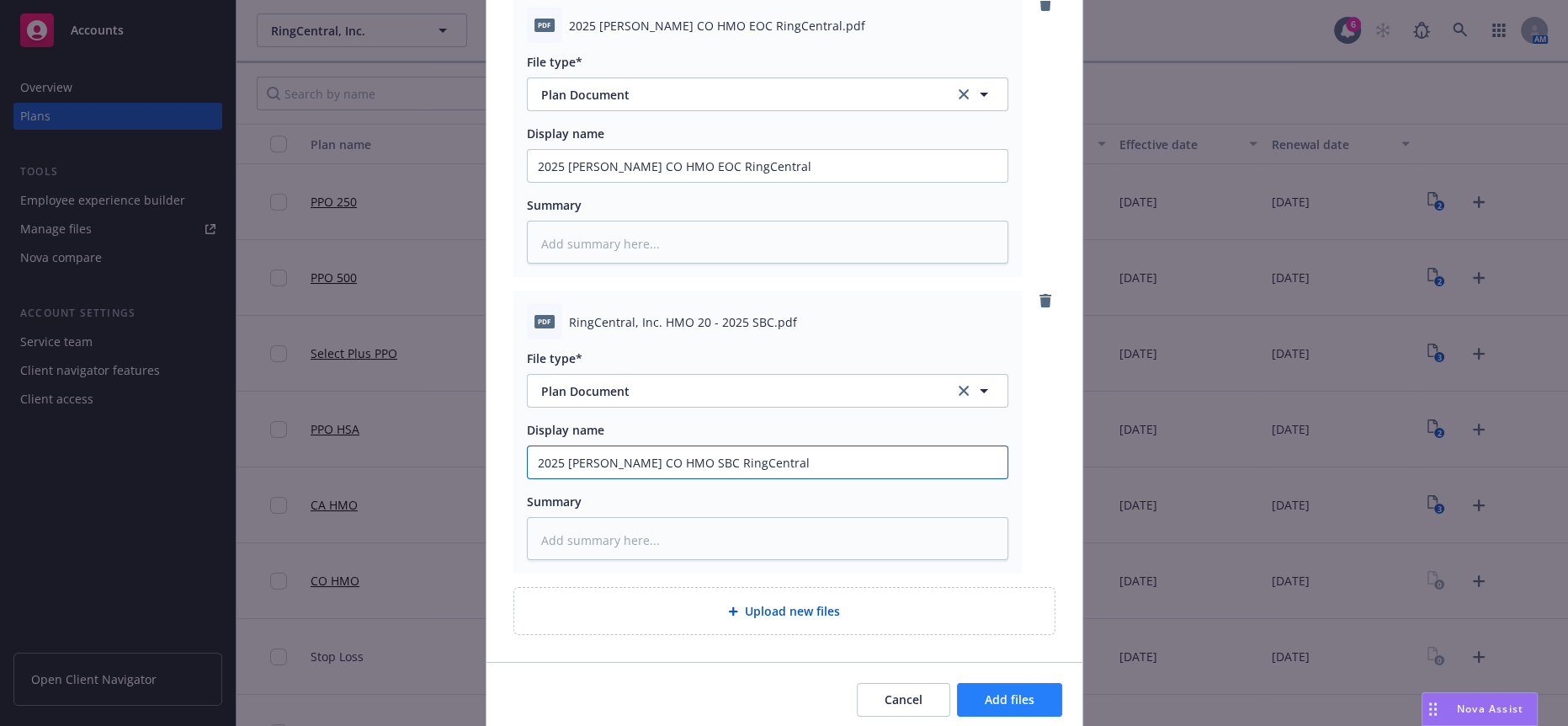
type input "2025 [PERSON_NAME] CO HMO SBC RingCentral"
click at [987, 683] on button "Add files" at bounding box center [1009, 700] width 105 height 34
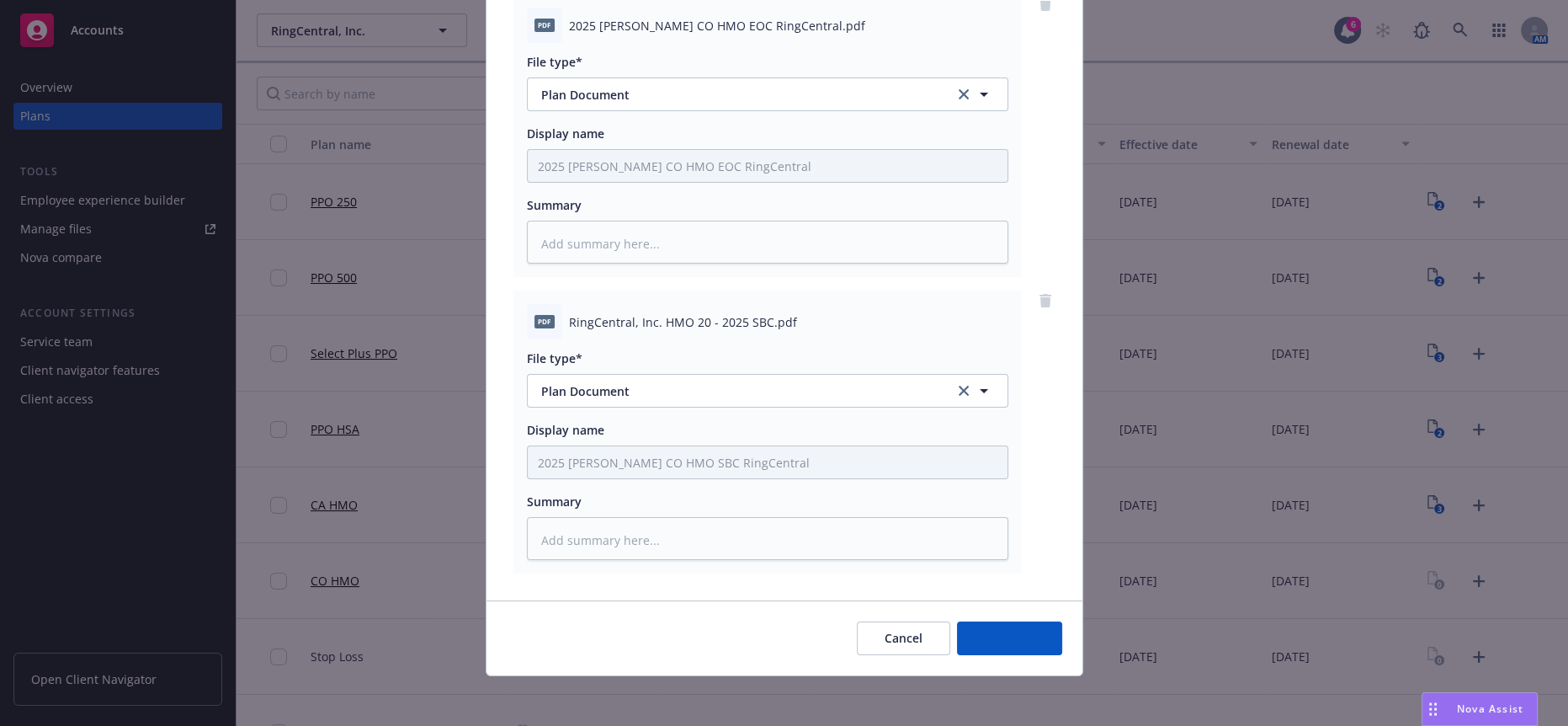
scroll to position [146, 0]
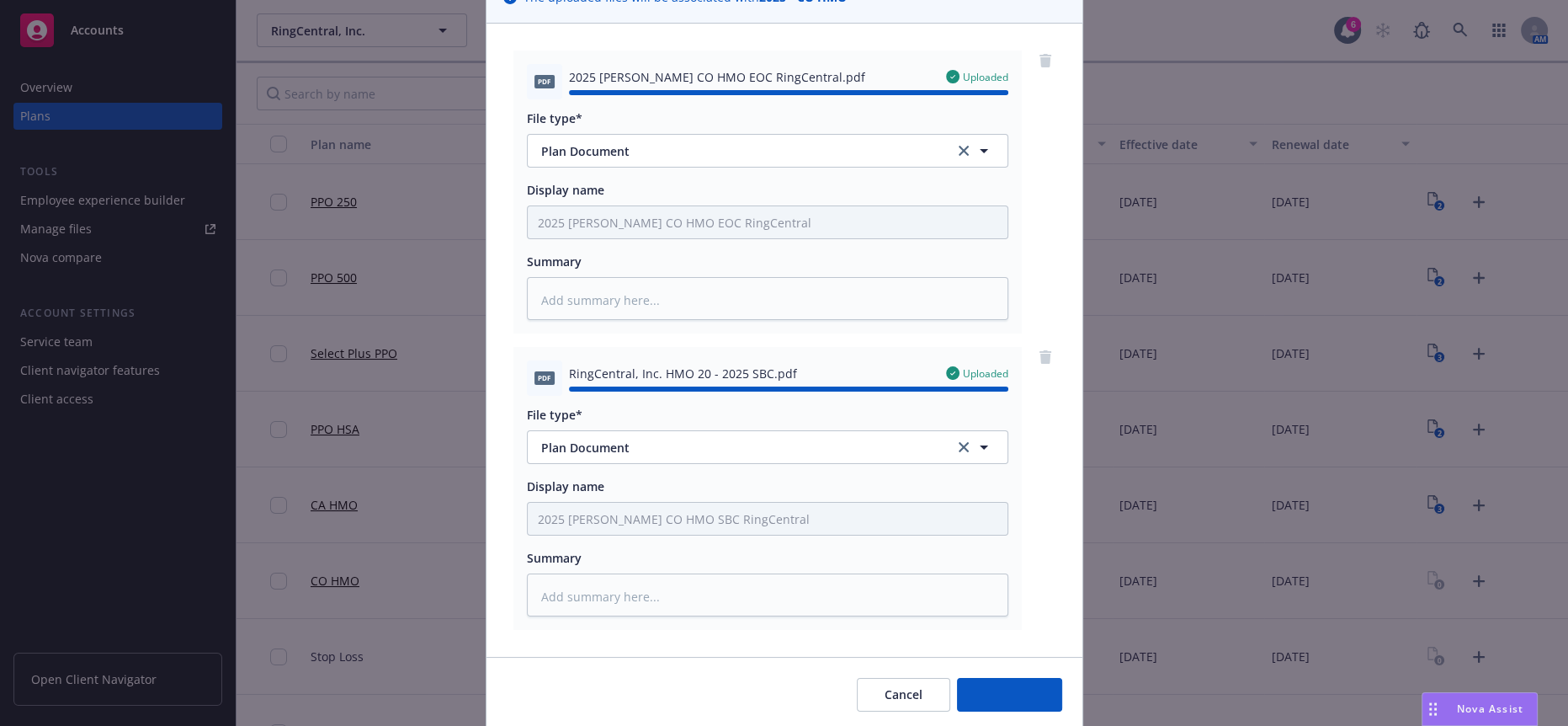
type textarea "x"
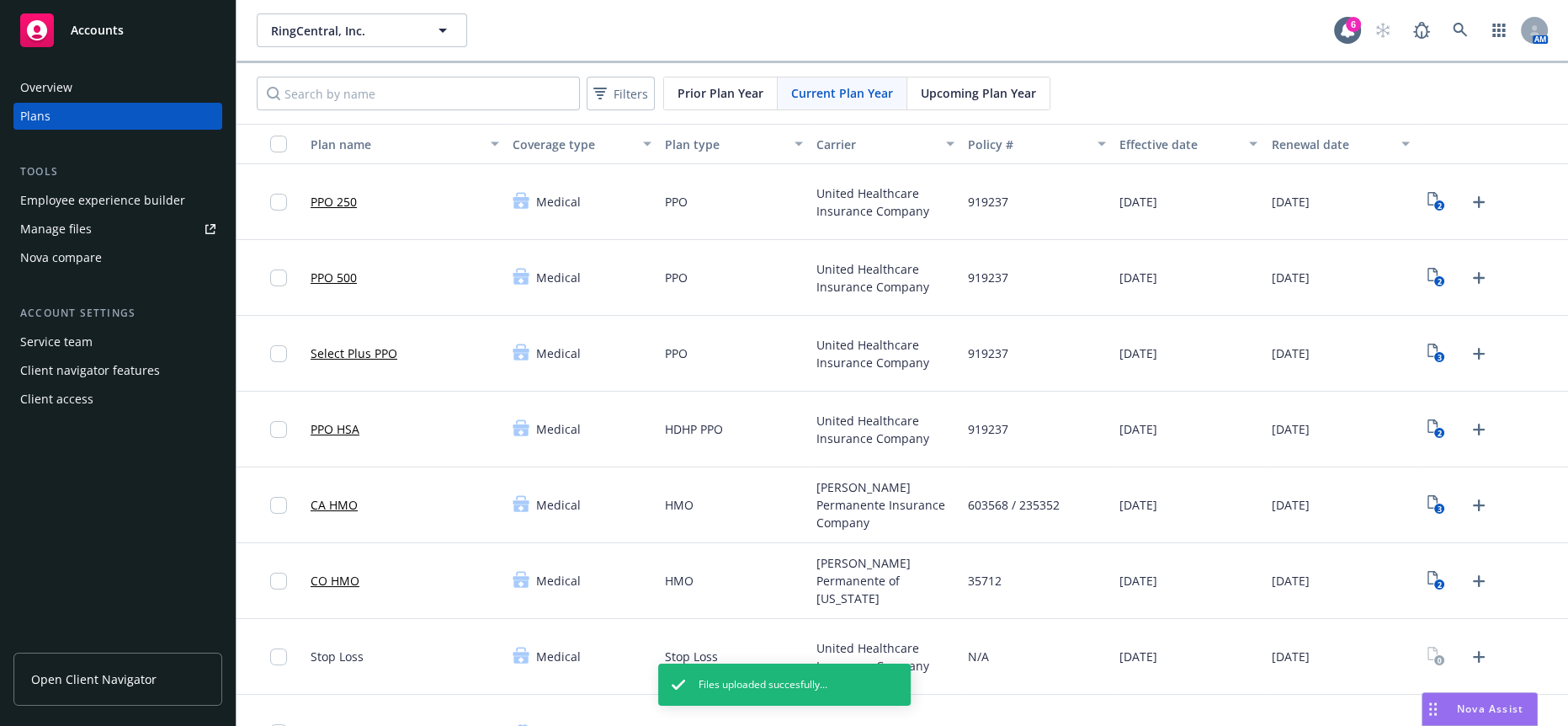
click at [79, 385] on div "Client access" at bounding box center [56, 398] width 73 height 27
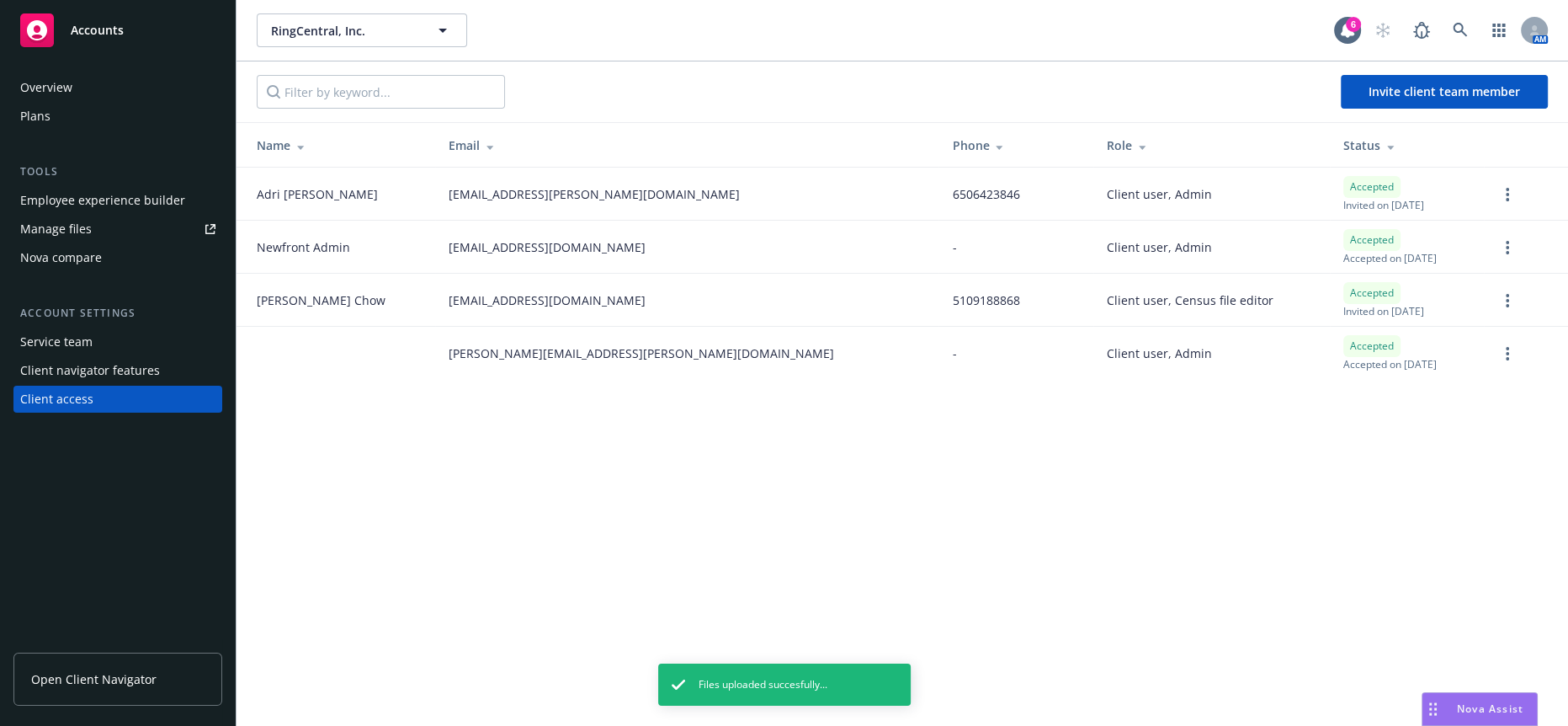
click at [492, 508] on div "RingCentral, Inc. RingCentral, Inc. 6 AM Invite client team member Name Email P…" at bounding box center [903, 363] width 1332 height 726
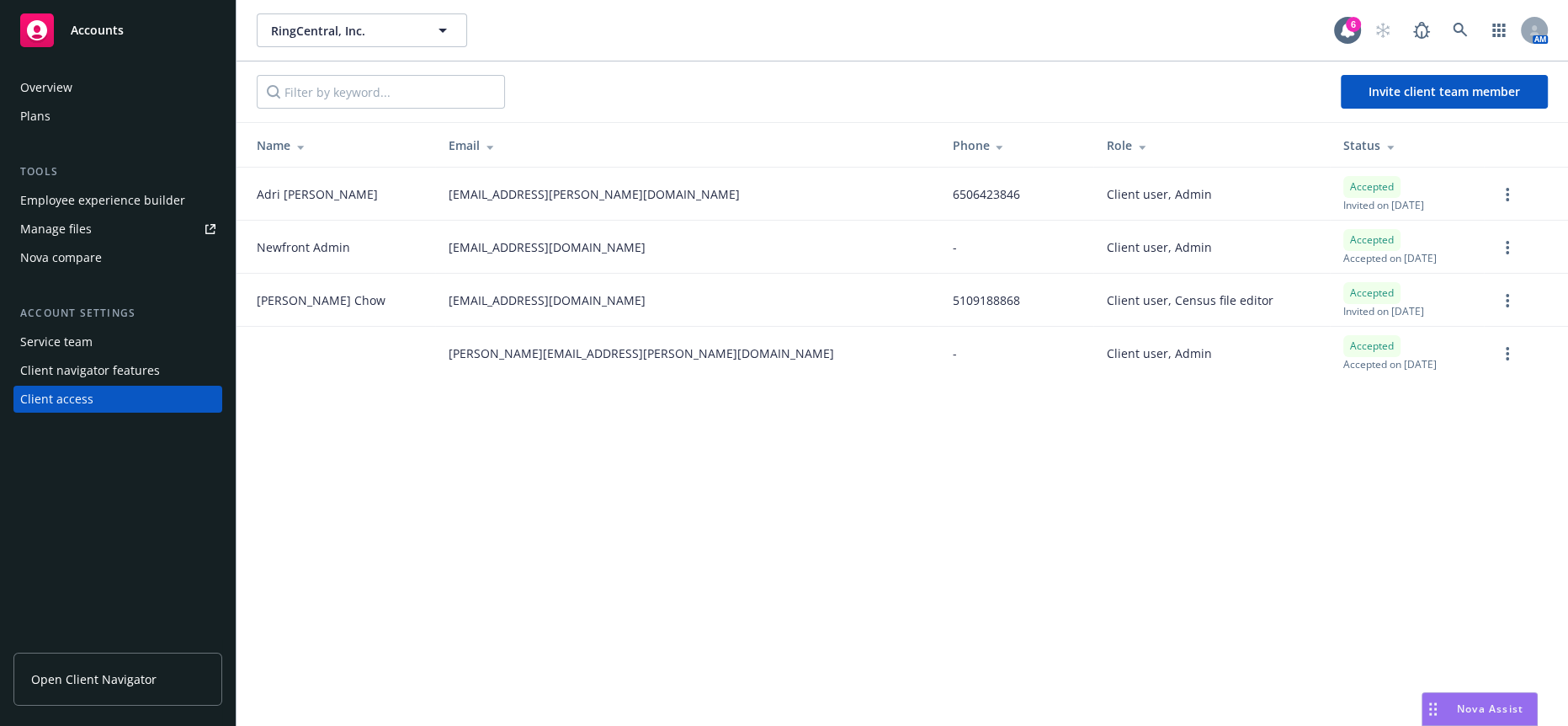
click at [998, 43] on div "RingCentral, Inc. RingCentral, Inc. 6 AM" at bounding box center [903, 30] width 1332 height 61
click at [264, 404] on div "RingCentral, Inc. RingCentral, Inc. 6 AM Invite client team member Name Email P…" at bounding box center [903, 363] width 1332 height 726
click at [134, 552] on div "Overview Plans Tools Employee experience builder Manage files Nova compare Acco…" at bounding box center [118, 390] width 236 height 672
click at [383, 482] on div "RingCentral, Inc. RingCentral, Inc. 6 AM Invite client team member Name Email P…" at bounding box center [903, 363] width 1332 height 726
drag, startPoint x: 693, startPoint y: 677, endPoint x: 714, endPoint y: 694, distance: 27.5
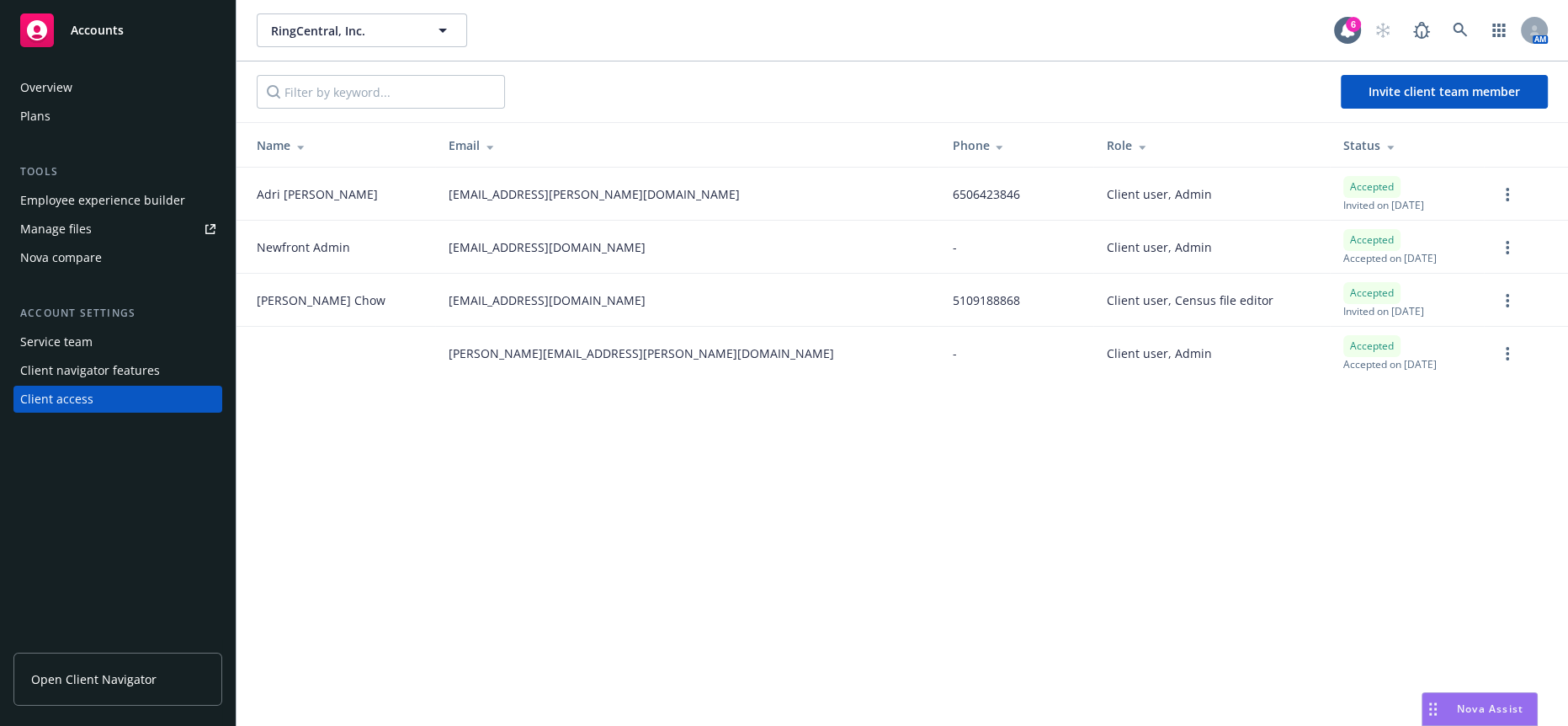
click at [692, 677] on div "RingCentral, Inc. RingCentral, Inc. 6 AM Invite client team member Name Email P…" at bounding box center [903, 363] width 1332 height 726
drag, startPoint x: 1029, startPoint y: 577, endPoint x: 1189, endPoint y: 564, distance: 160.5
click at [1029, 577] on div "RingCentral, Inc. RingCentral, Inc. 6 AM Invite client team member Name Email P…" at bounding box center [903, 363] width 1332 height 726
click at [1466, 705] on span "Nova Assist" at bounding box center [1490, 708] width 66 height 14
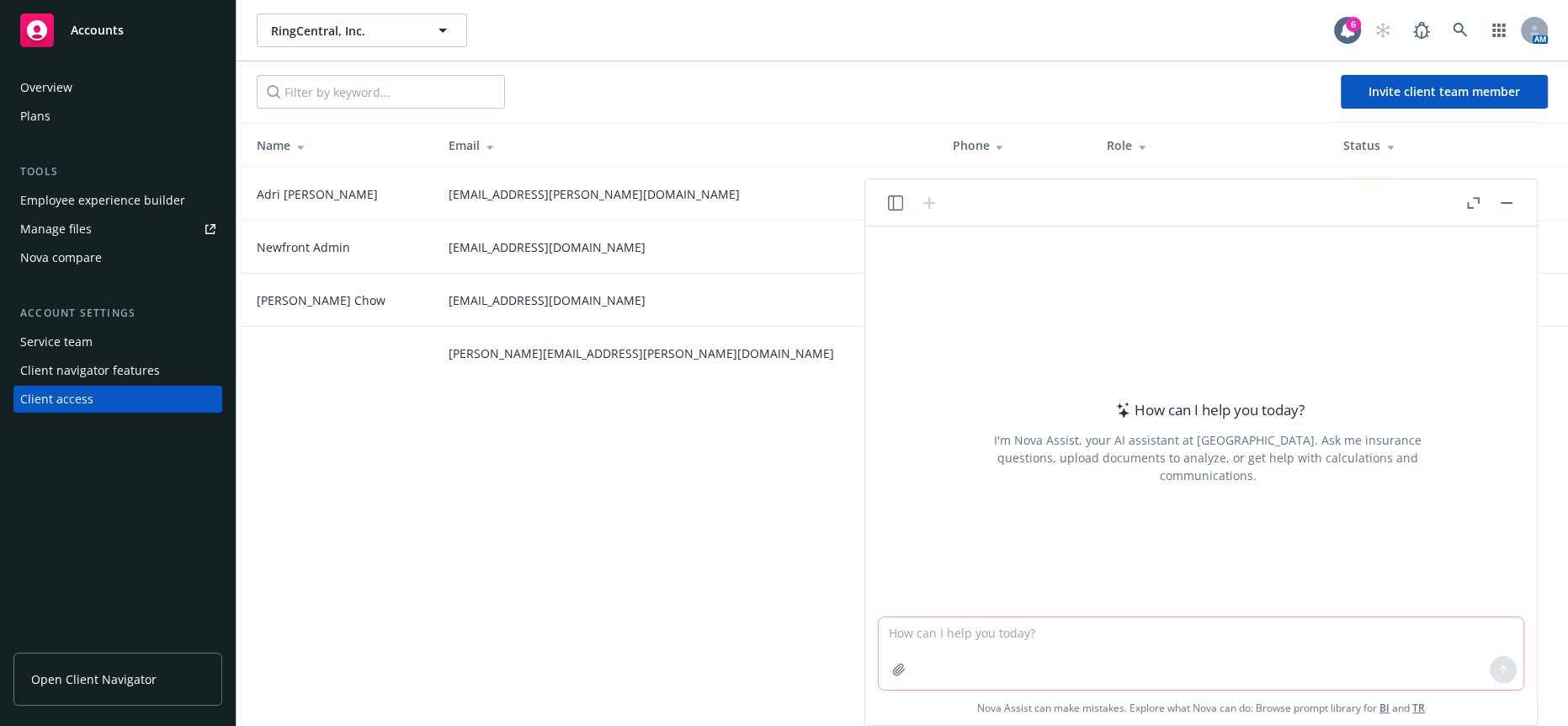
click at [1068, 642] on textarea at bounding box center [1201, 653] width 645 height 72
paste textarea "Can you please clarify which 1 pager of Benefits you are looking for?"
type textarea "make professional and friendly Can you please clarify which 1 pager of Benefits…"
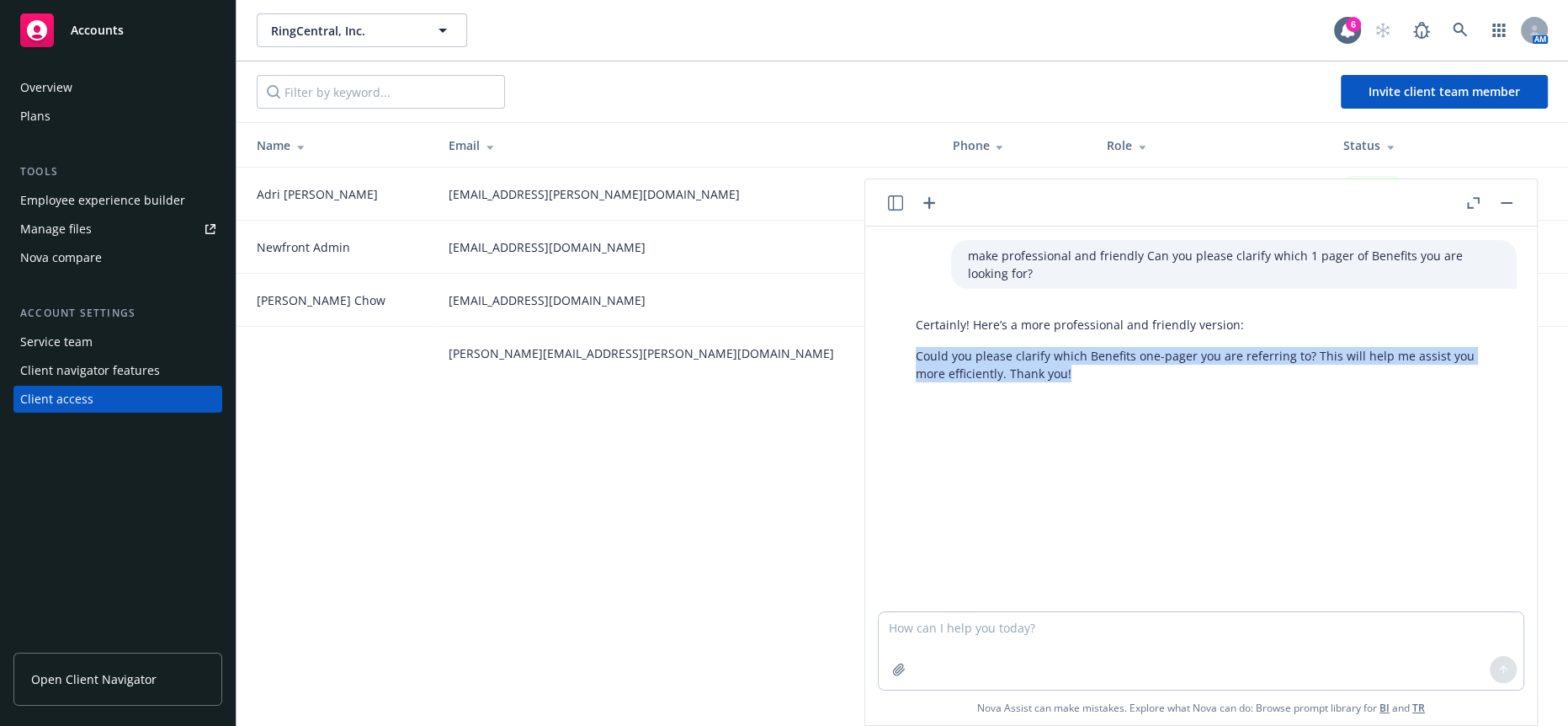
drag, startPoint x: 1061, startPoint y: 360, endPoint x: 901, endPoint y: 347, distance: 160.5
click at [901, 347] on div "Certainly! Here’s a more professional and friendly version: Could you please cl…" at bounding box center [1208, 349] width 618 height 80
click at [949, 363] on p "Could you please clarify which Benefits one-pager you are referring to? This wi…" at bounding box center [1208, 364] width 584 height 35
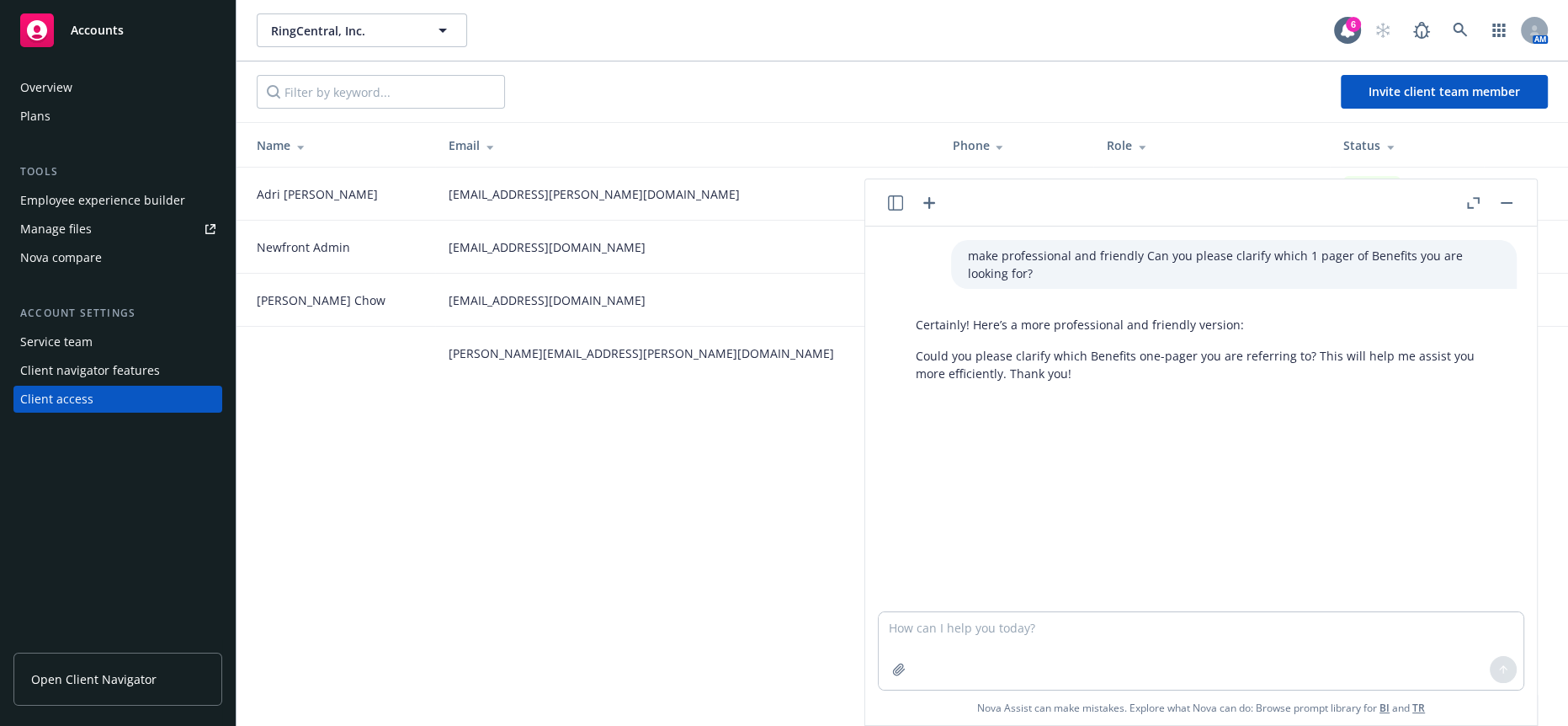
click at [970, 358] on p "Could you please clarify which Benefits one-pager you are referring to? This wi…" at bounding box center [1208, 364] width 584 height 35
click at [1050, 641] on textarea at bounding box center [1201, 650] width 645 height 77
type textarea "rephrase"
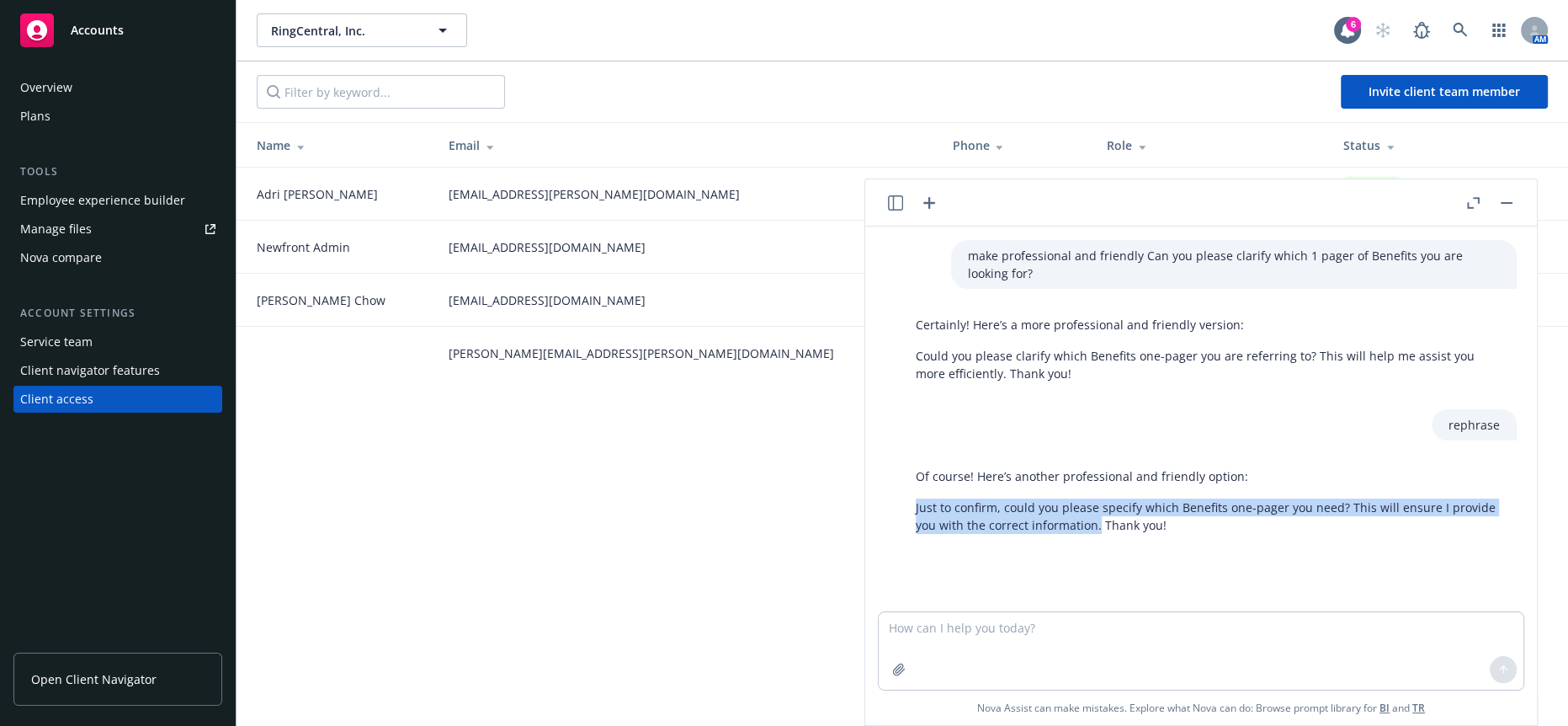
drag, startPoint x: 1093, startPoint y: 498, endPoint x: 902, endPoint y: 481, distance: 191.0
click at [902, 481] on div "Of course! Here’s another professional and friendly option: Just to confirm, co…" at bounding box center [1208, 500] width 618 height 80
copy p "Just to confirm, could you please specify which Benefits one-pager you need? Th…"
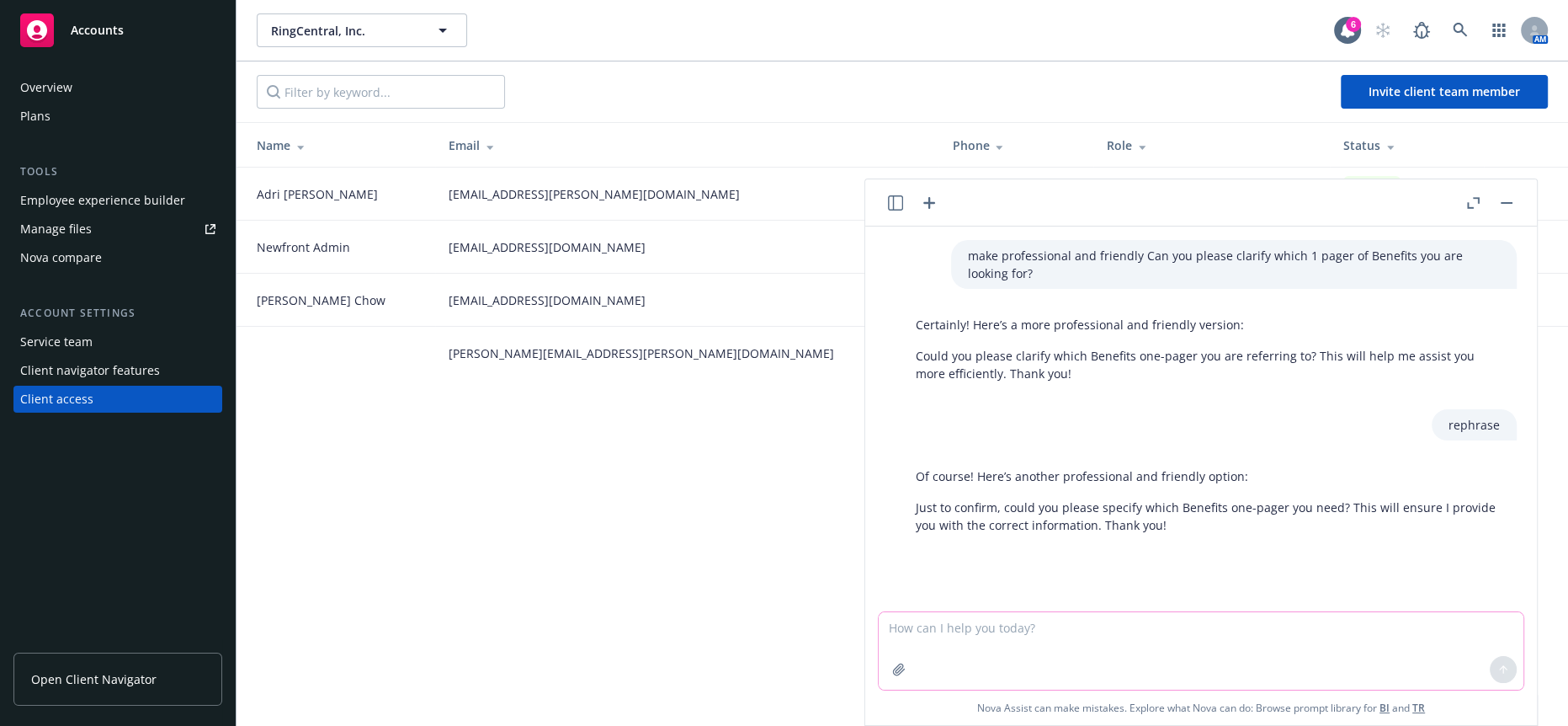
click at [1119, 621] on textarea at bounding box center [1201, 650] width 645 height 77
paste textarea "The link here is the preview link not the finalized, employee facing link. Once…"
type textarea "professional The link here is the preview link not the finalized, employee faci…"
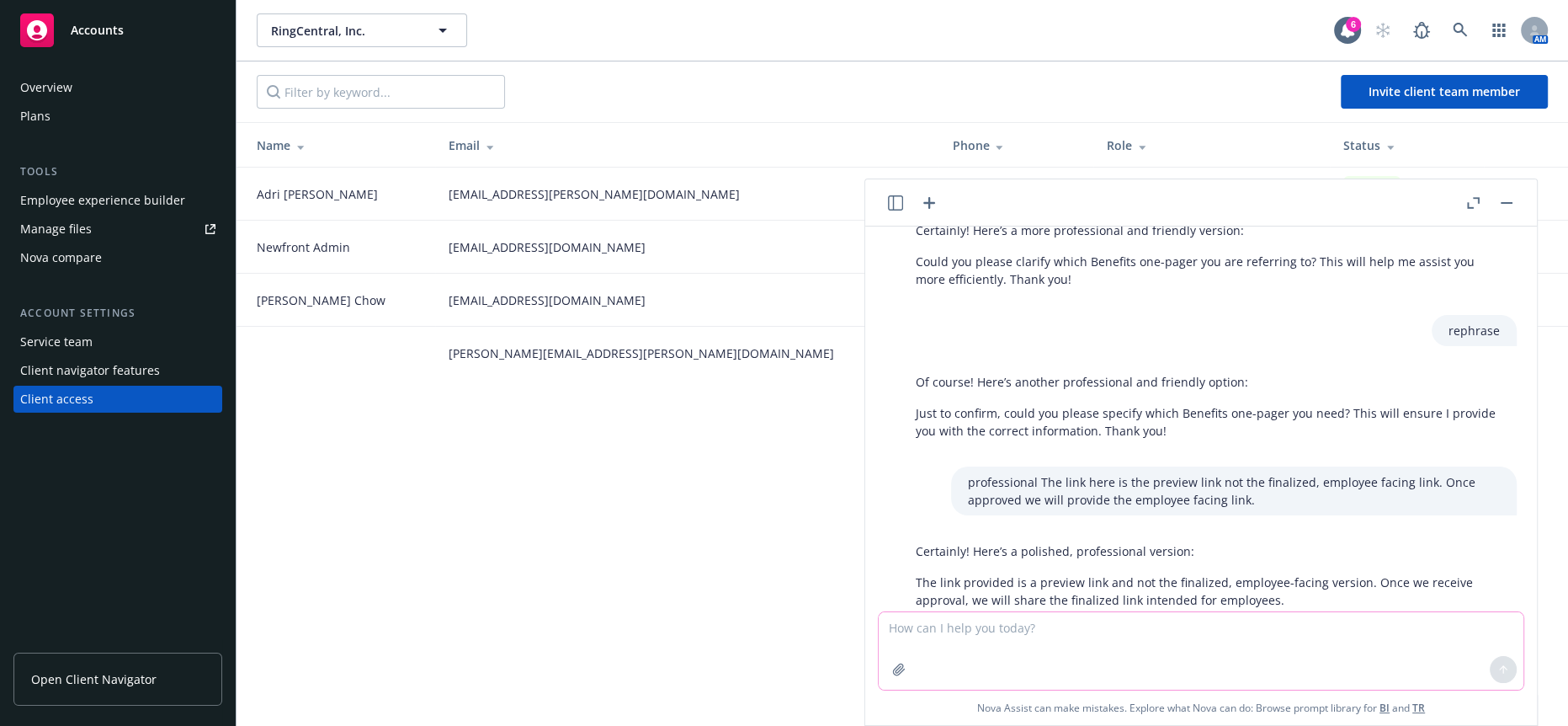
scroll to position [98, 0]
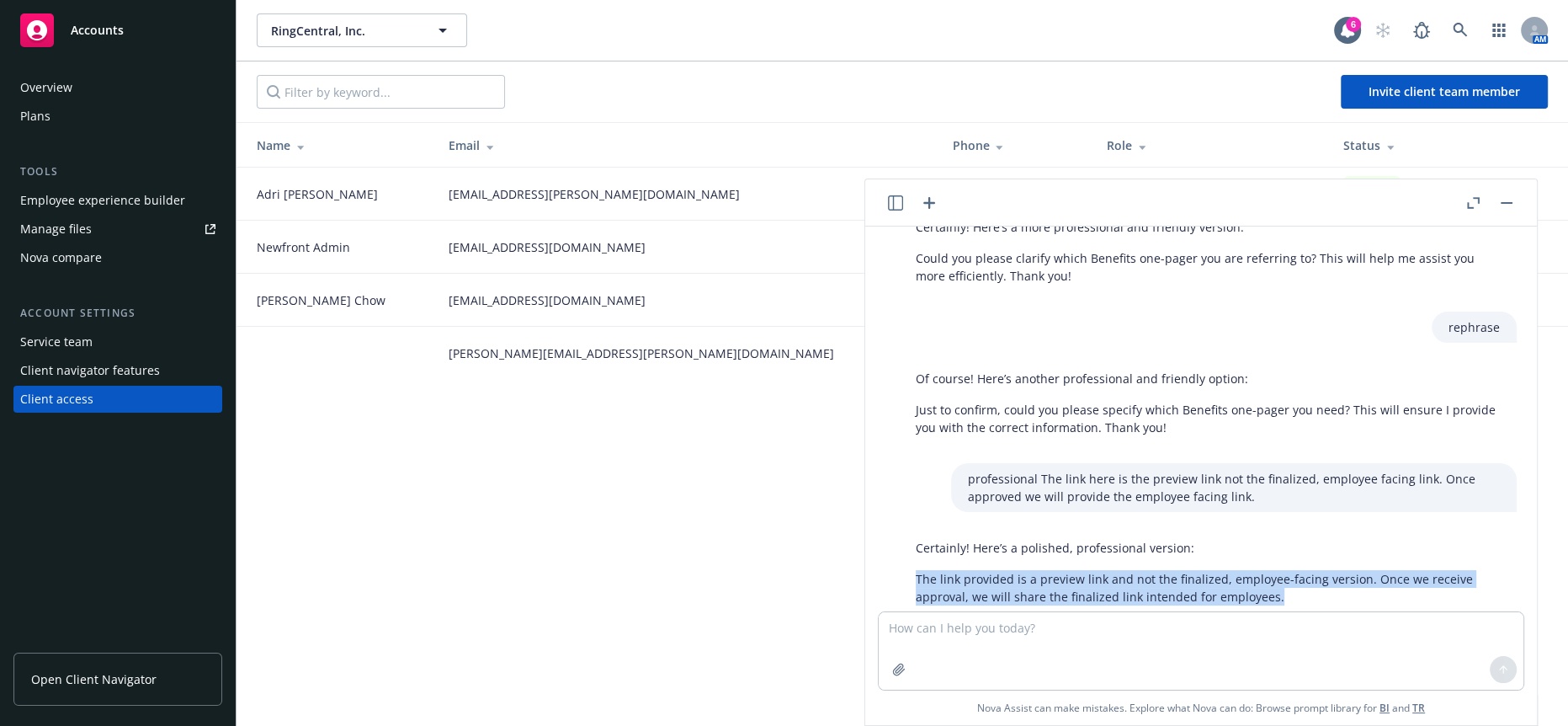
drag, startPoint x: 1287, startPoint y: 561, endPoint x: 912, endPoint y: 541, distance: 375.1
click at [916, 570] on p "The link provided is a preview link and not the finalized, employee-facing vers…" at bounding box center [1208, 587] width 584 height 35
copy p "The link provided is a preview link and not the finalized, employee-facing vers…"
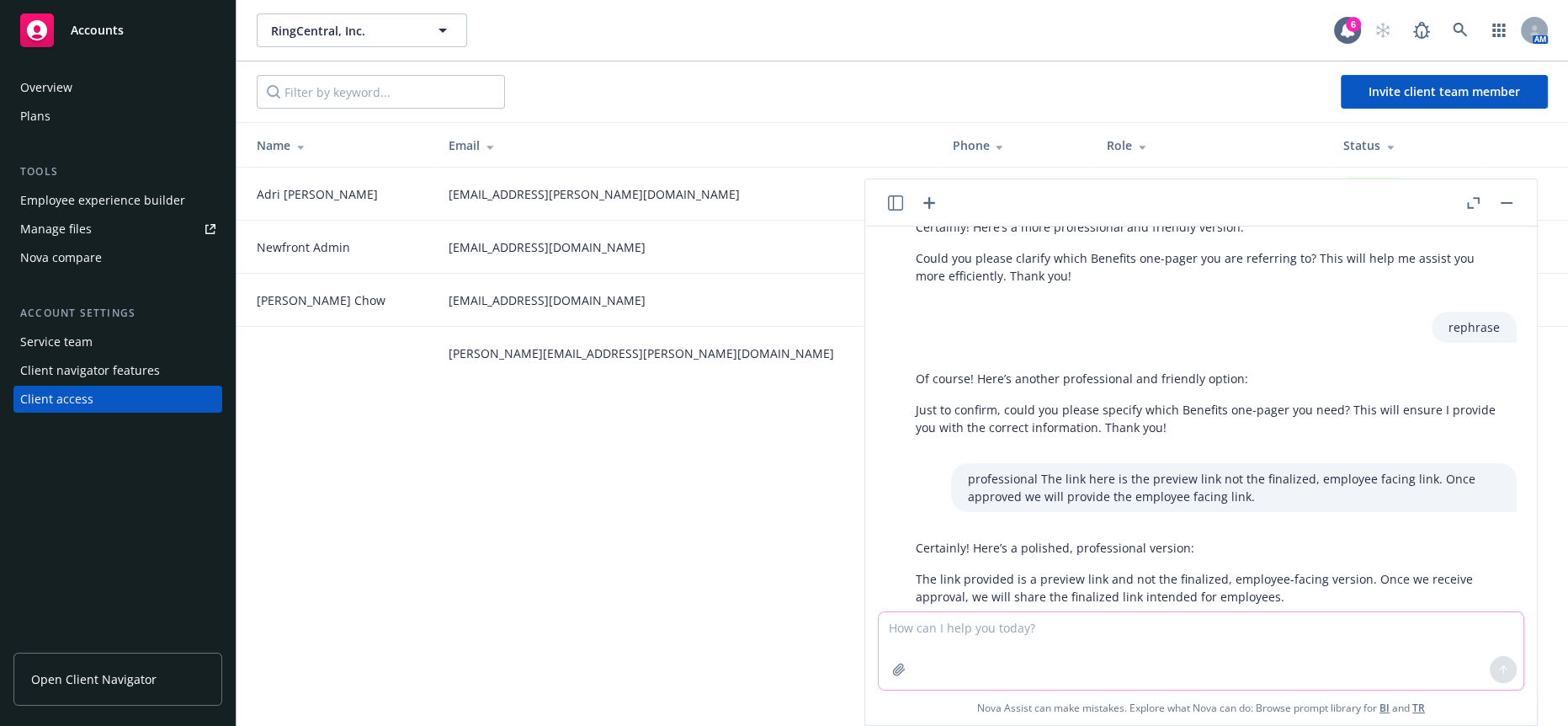
click at [1119, 651] on textarea at bounding box center [1201, 650] width 645 height 77
click at [1233, 619] on textarea at bounding box center [1201, 650] width 645 height 77
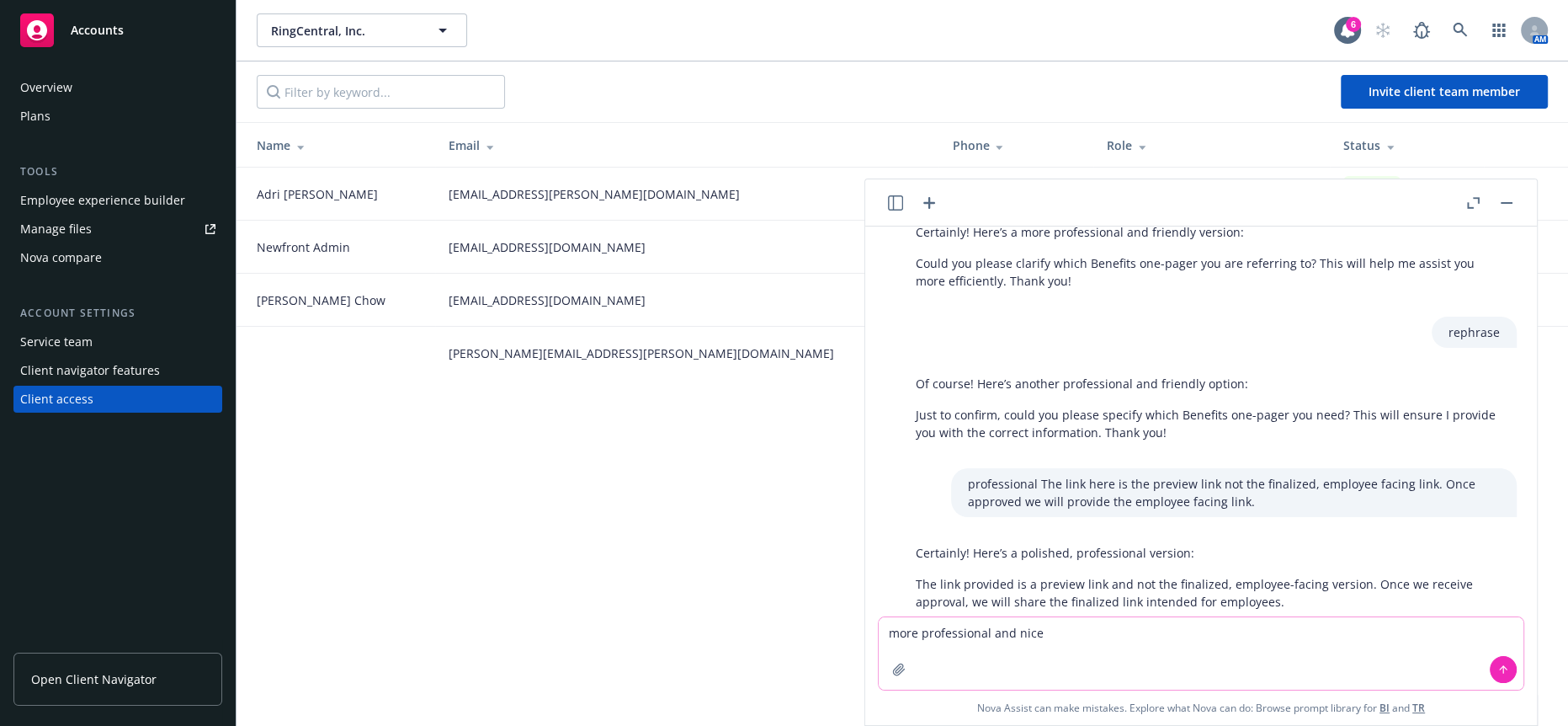
paste textarea "Just to confirm, could you please specify which Benefits one-pager you need"
type textarea "more professional and nice Just to confirm, could you please specify which Bene…"
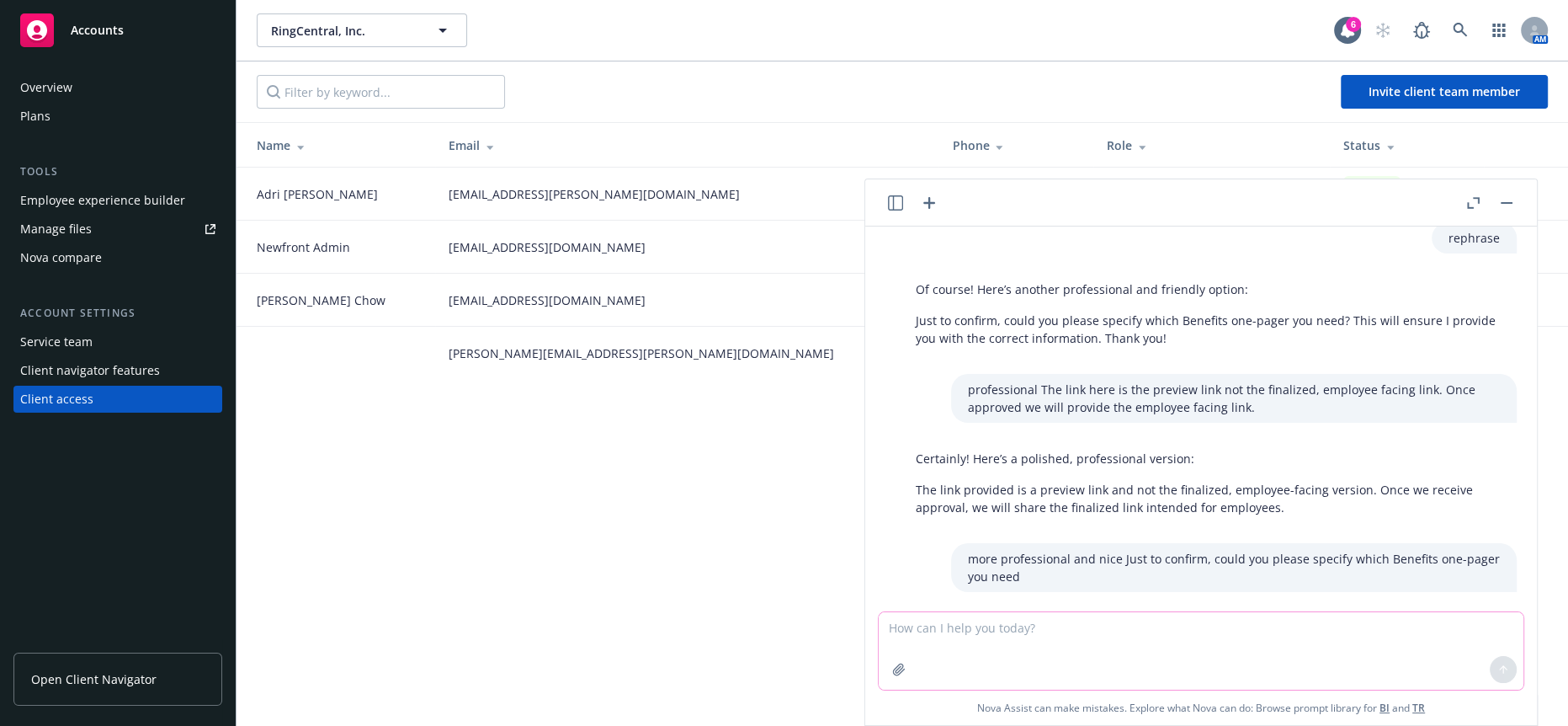
scroll to position [257, 0]
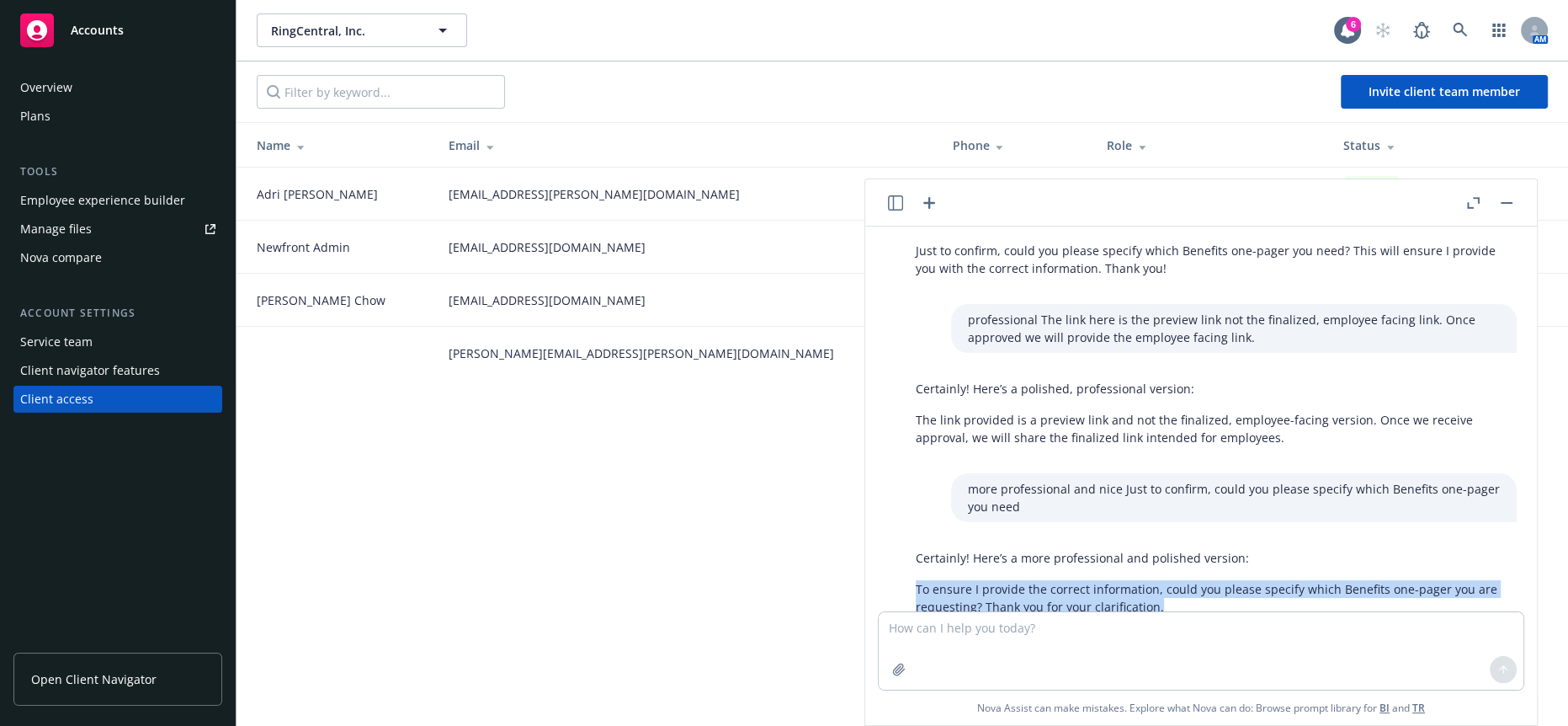
drag, startPoint x: 1177, startPoint y: 555, endPoint x: 912, endPoint y: 551, distance: 264.3
click at [916, 580] on p "To ensure I provide the correct information, could you please specify which Ben…" at bounding box center [1208, 597] width 584 height 35
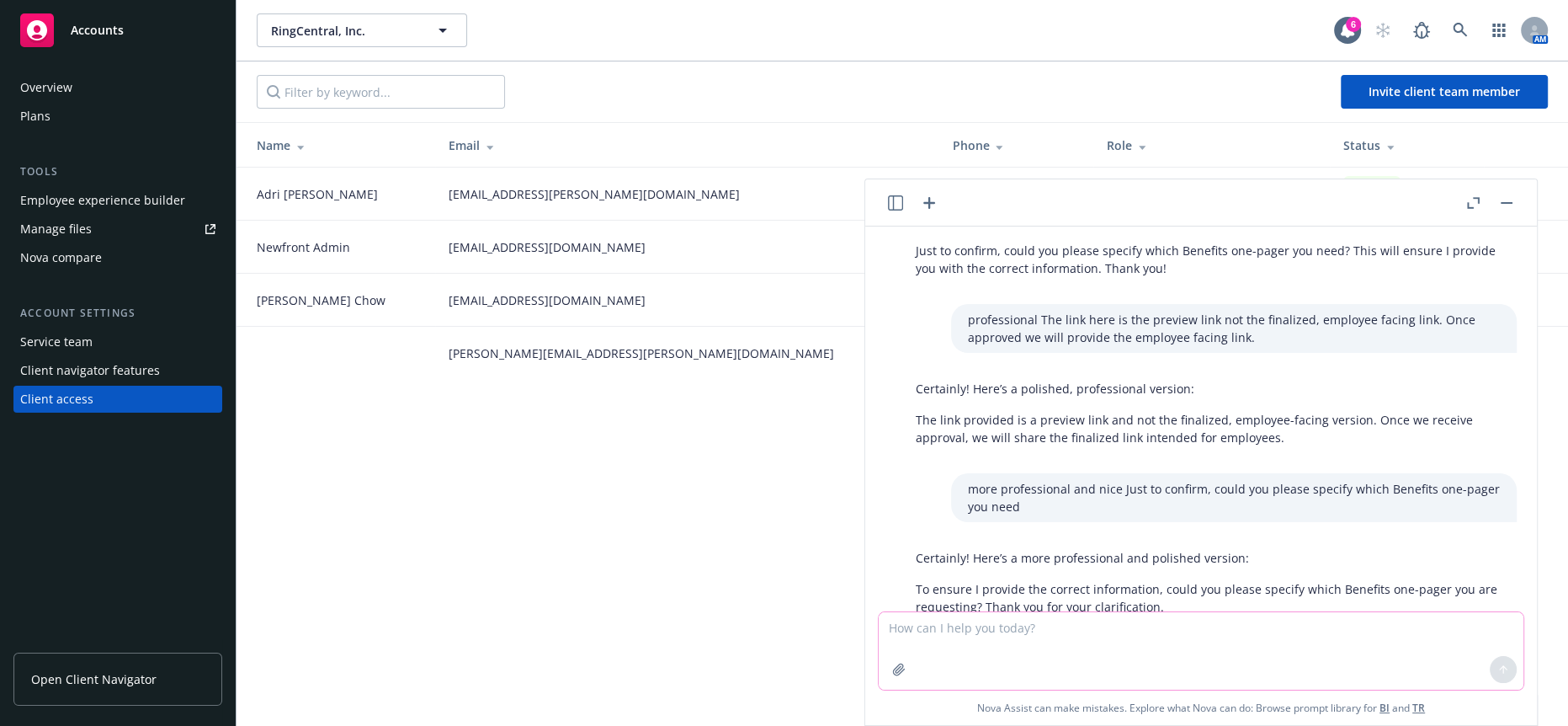
click at [1040, 651] on textarea at bounding box center [1201, 650] width 645 height 77
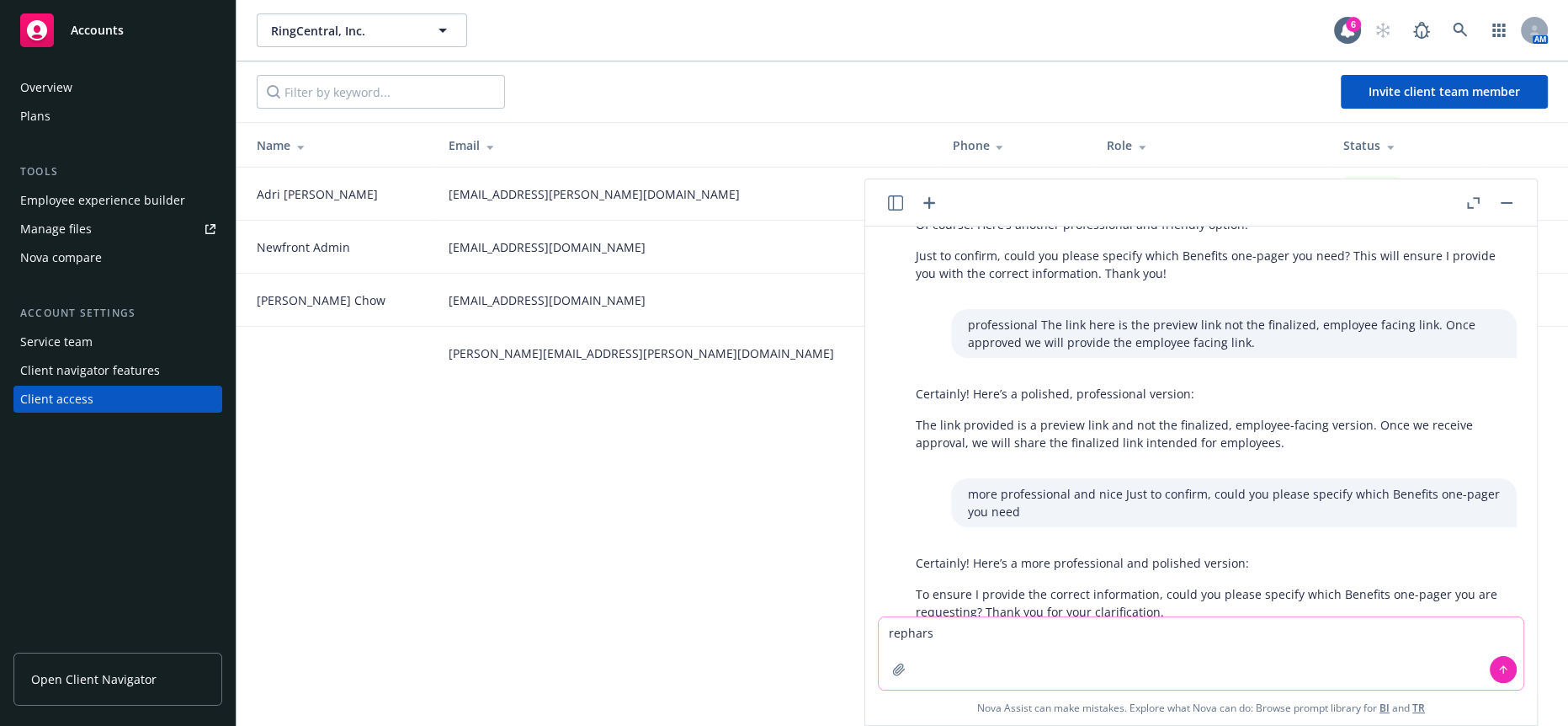
type textarea "repharse"
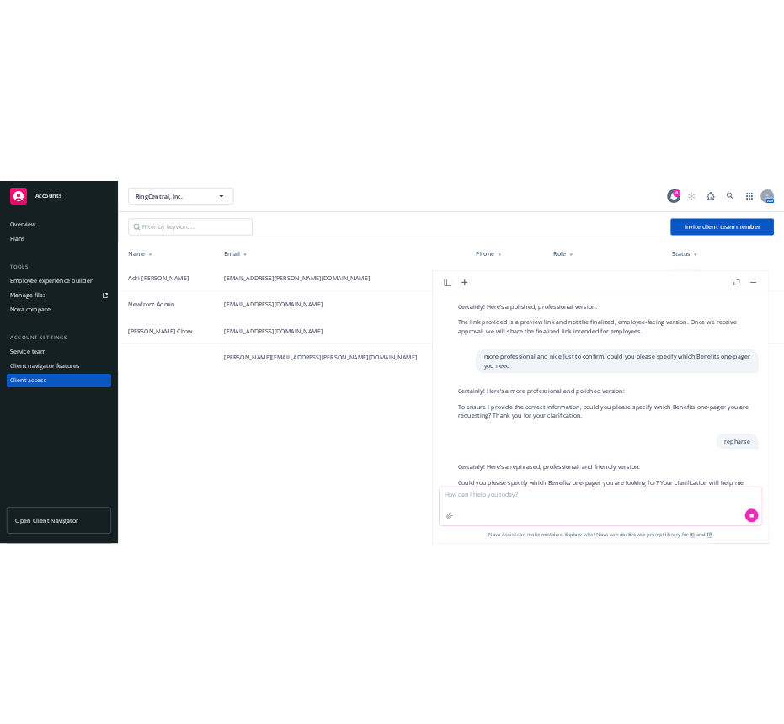
scroll to position [398, 0]
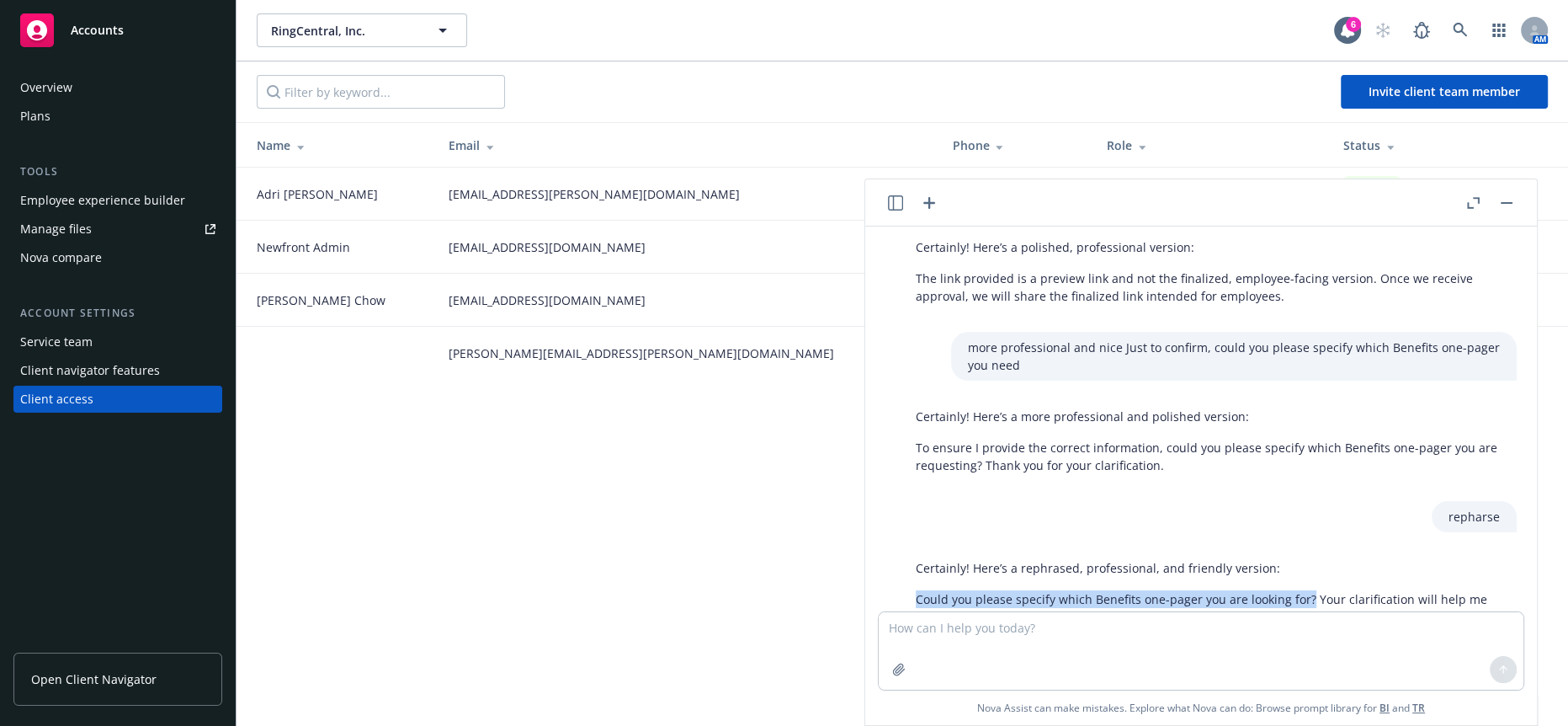
drag, startPoint x: 1302, startPoint y: 540, endPoint x: 888, endPoint y: 542, distance: 414.1
click at [888, 552] on div "Certainly! Here’s a rephrased, professional, and friendly version: Could you pl…" at bounding box center [1207, 592] width 645 height 80
drag, startPoint x: 938, startPoint y: 539, endPoint x: 1137, endPoint y: 620, distance: 214.8
click at [1139, 620] on textarea at bounding box center [1201, 650] width 645 height 77
click at [1517, 194] on div at bounding box center [1490, 203] width 54 height 20
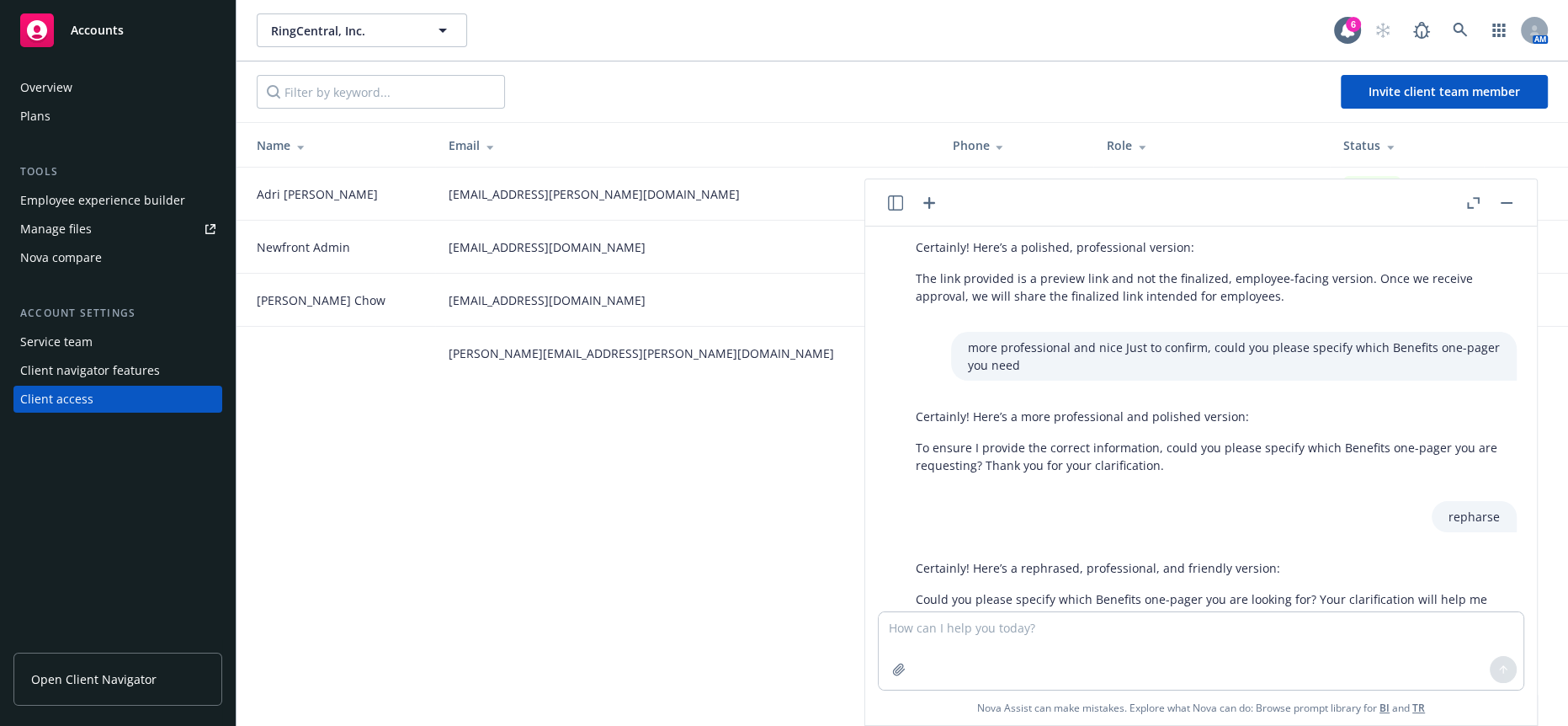
click at [1513, 202] on icon "button" at bounding box center [1507, 203] width 12 height 2
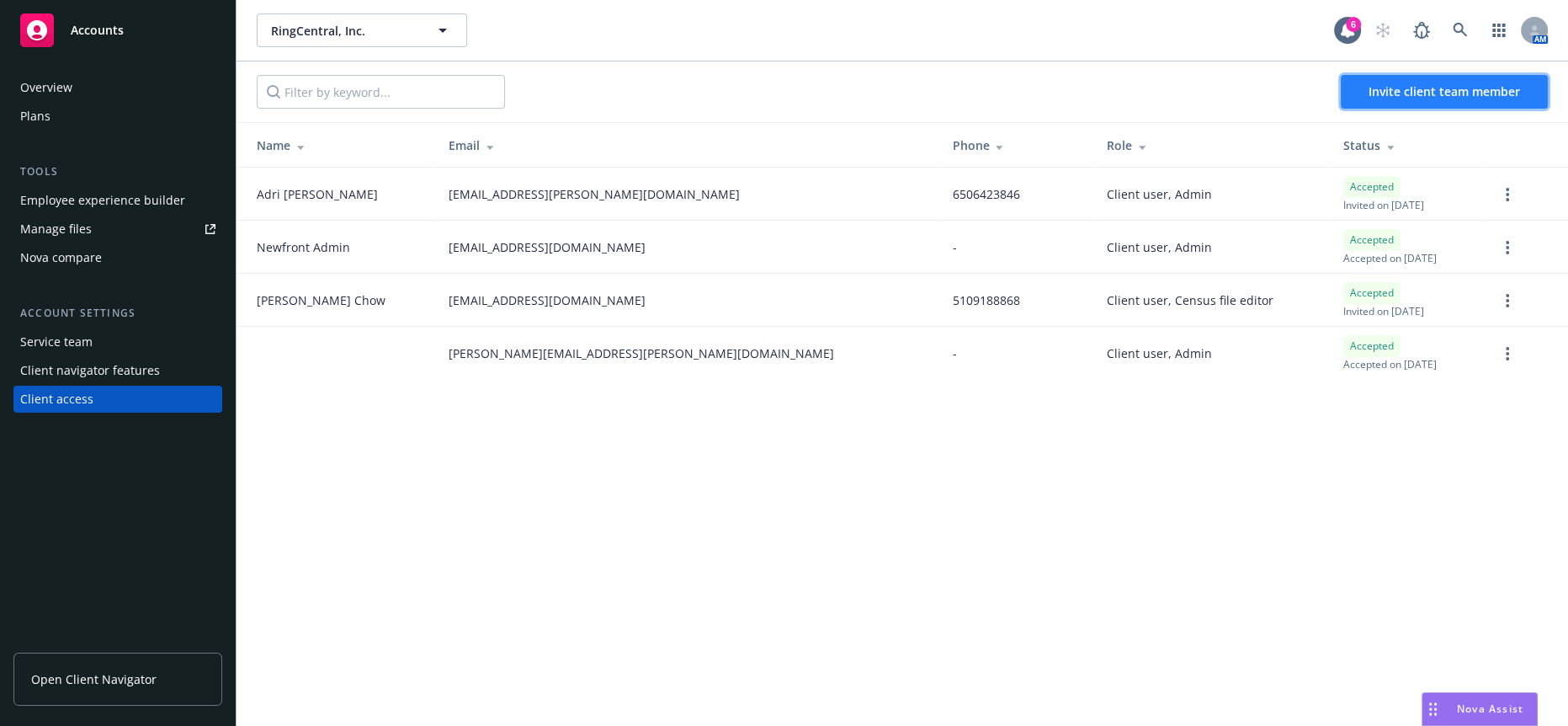
click at [1464, 83] on span "Invite client team member" at bounding box center [1445, 91] width 152 height 16
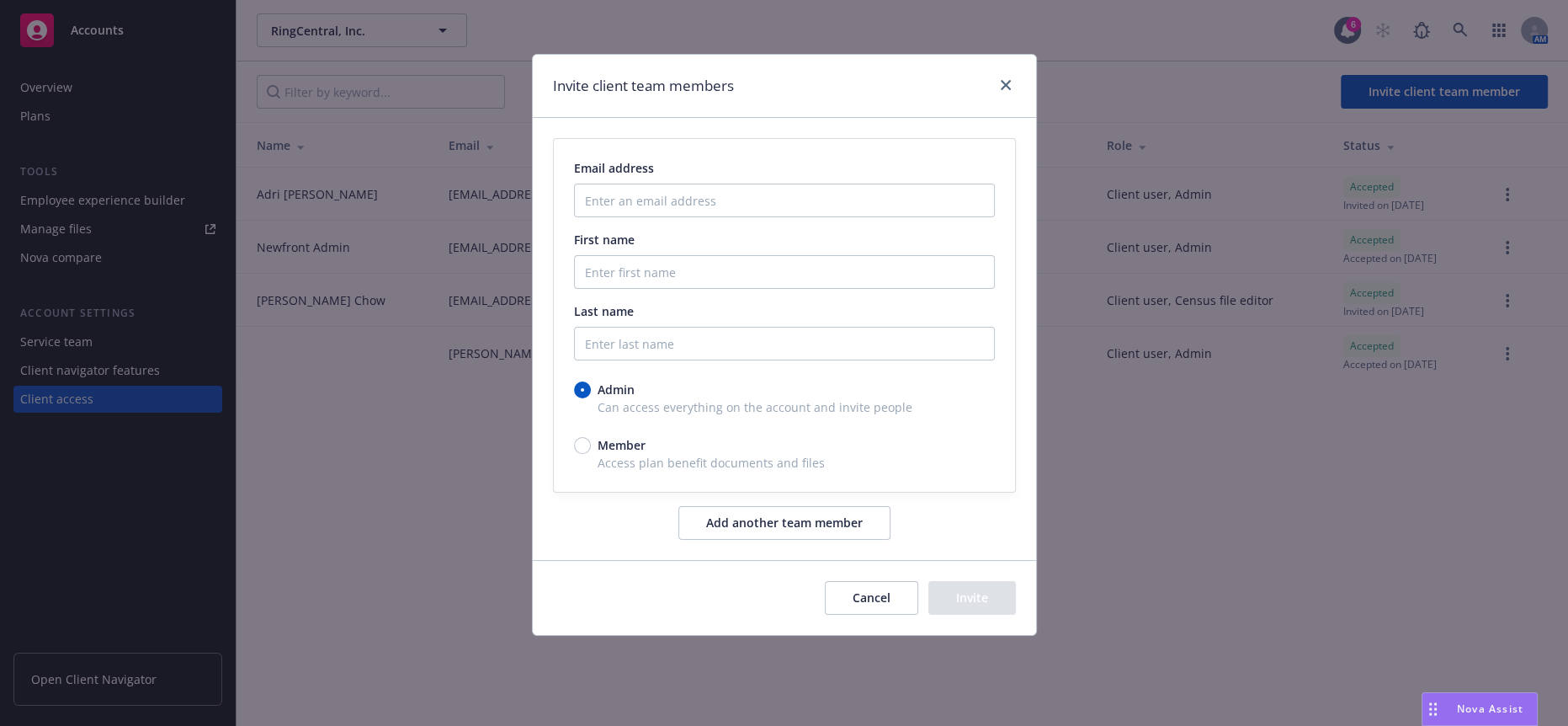
click at [885, 581] on button "Cancel" at bounding box center [871, 598] width 93 height 34
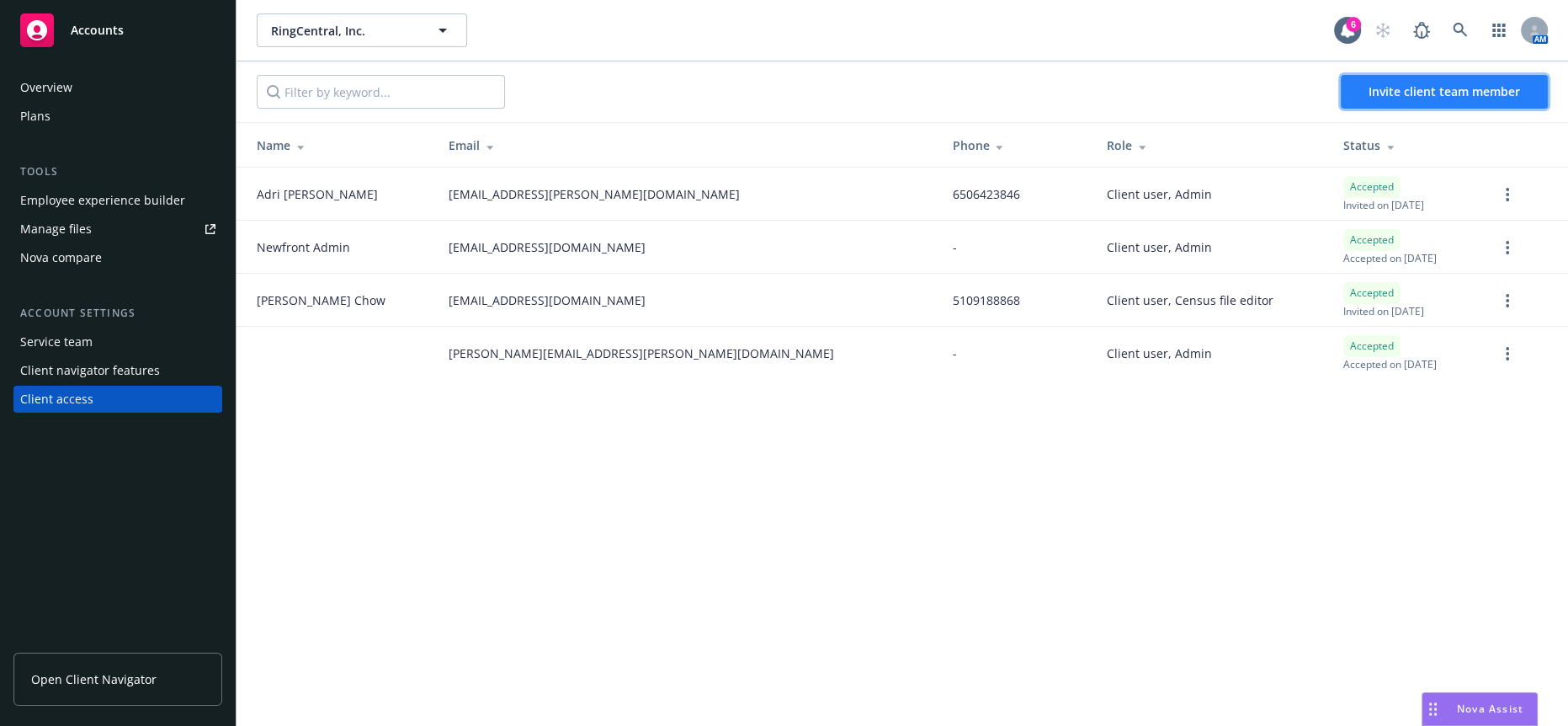
click at [1497, 83] on span "Invite client team member" at bounding box center [1445, 91] width 152 height 16
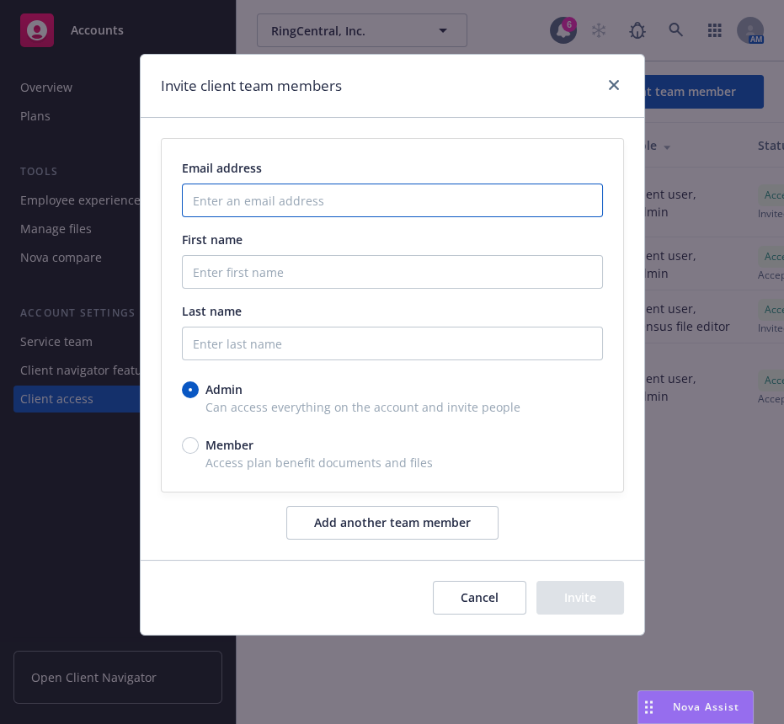
click at [243, 191] on input "Enter an email address" at bounding box center [392, 200] width 421 height 34
click at [233, 184] on input "Enter an email address" at bounding box center [392, 200] width 421 height 34
paste input "[DOMAIN_NAME][EMAIL_ADDRESS][DOMAIN_NAME]"
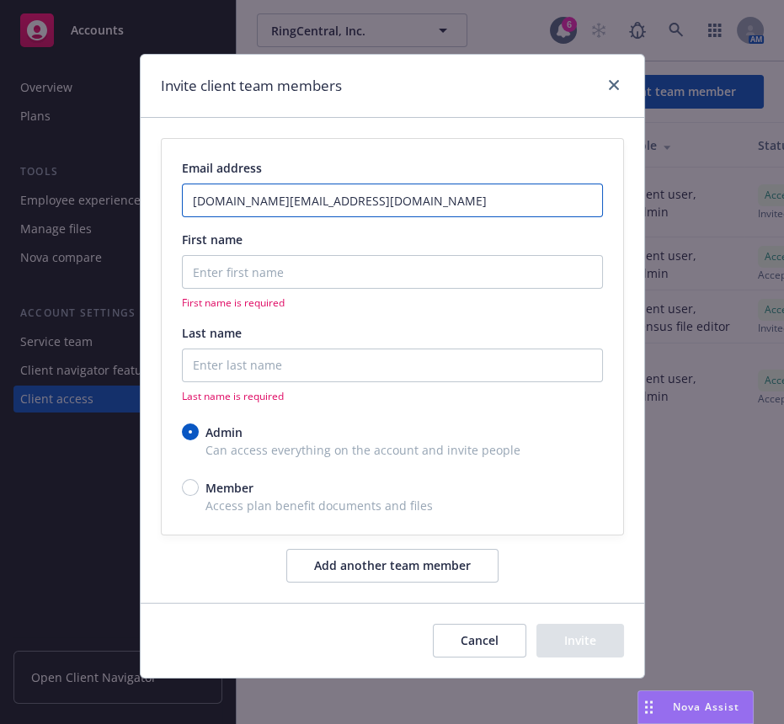
type input "[DOMAIN_NAME][EMAIL_ADDRESS][DOMAIN_NAME]"
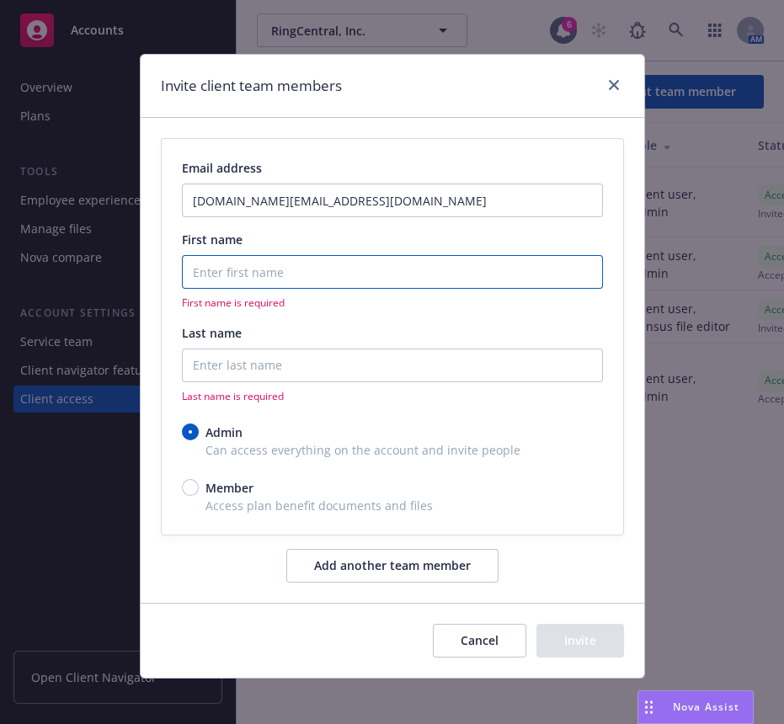
click at [238, 257] on input "First name" at bounding box center [392, 272] width 421 height 34
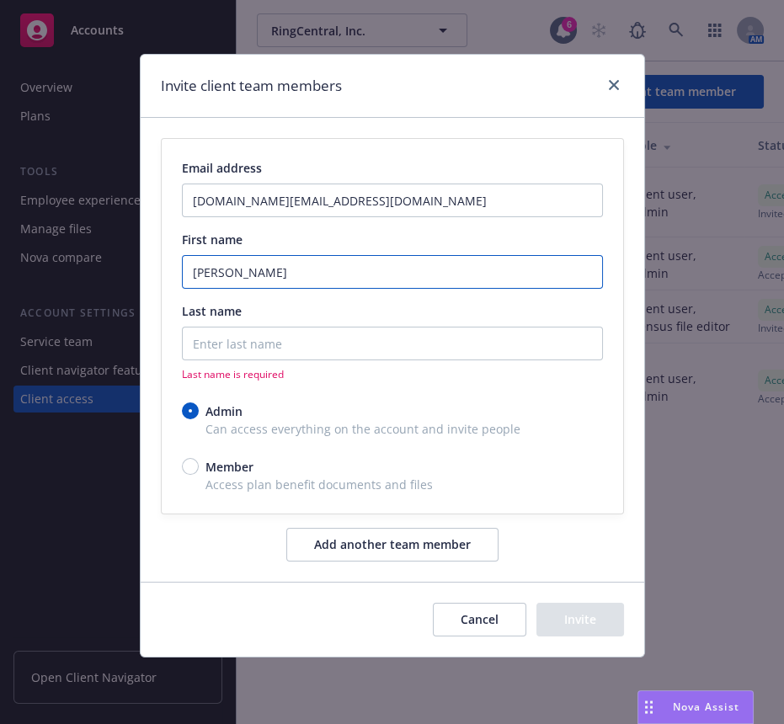
type input "[PERSON_NAME]"
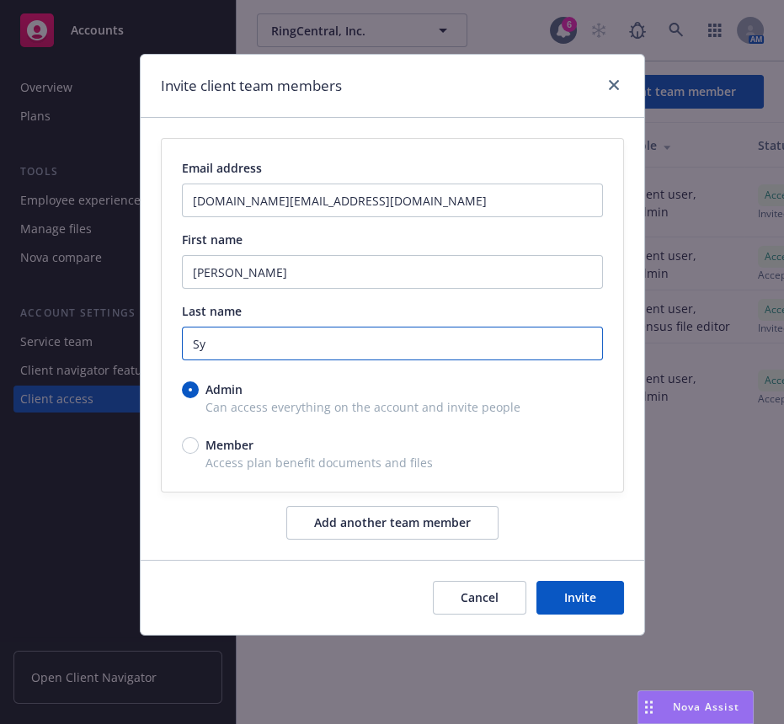
type input "Sy"
click at [449, 507] on button "Add another team member" at bounding box center [392, 523] width 212 height 34
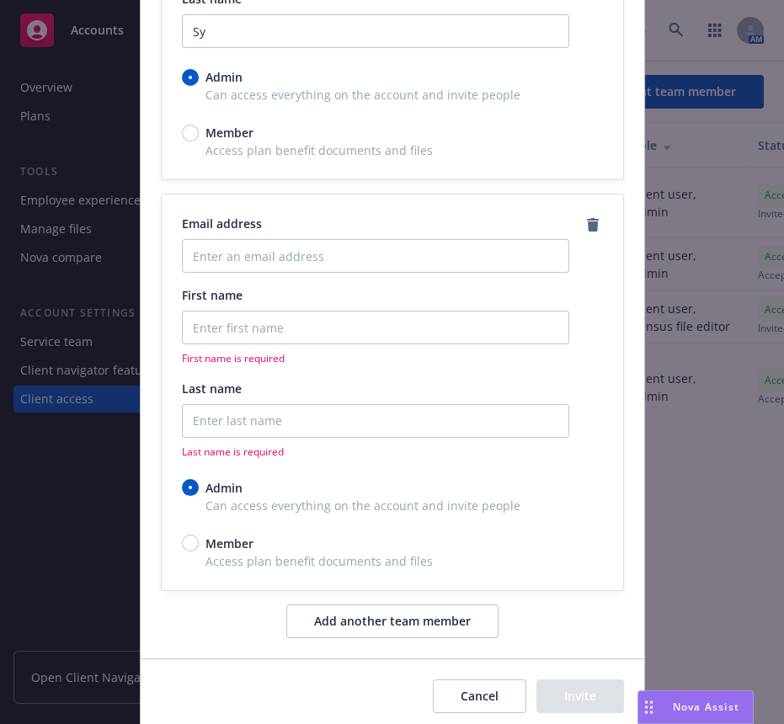
scroll to position [315, 0]
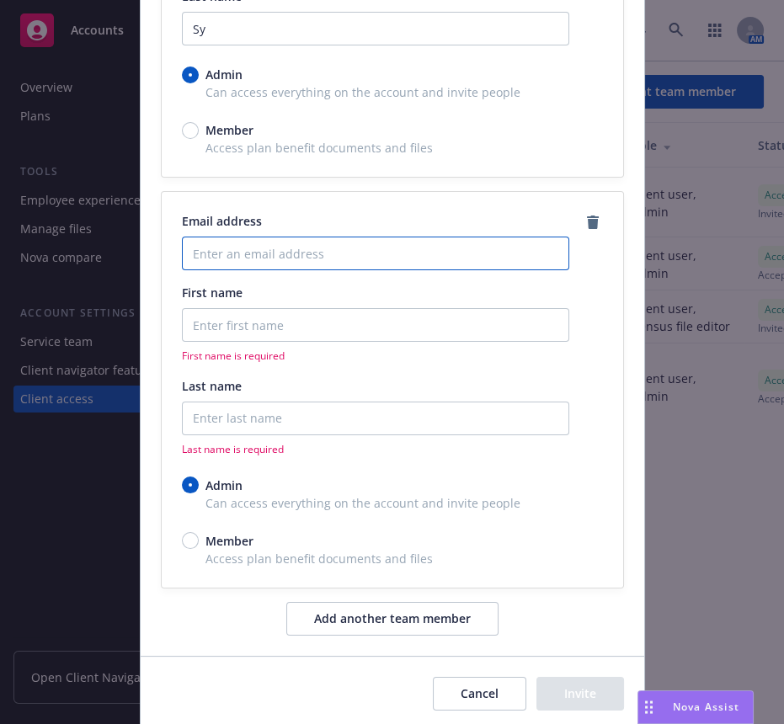
click at [190, 237] on input "Enter an email address" at bounding box center [375, 254] width 387 height 34
paste input "[EMAIL_ADDRESS][DOMAIN_NAME]"
type input "[EMAIL_ADDRESS][DOMAIN_NAME]"
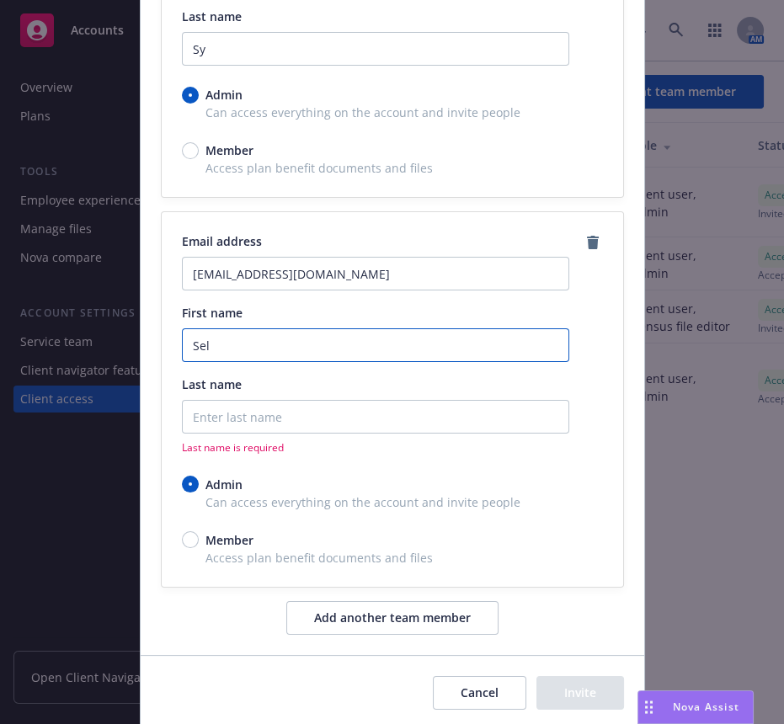
type input "Sel"
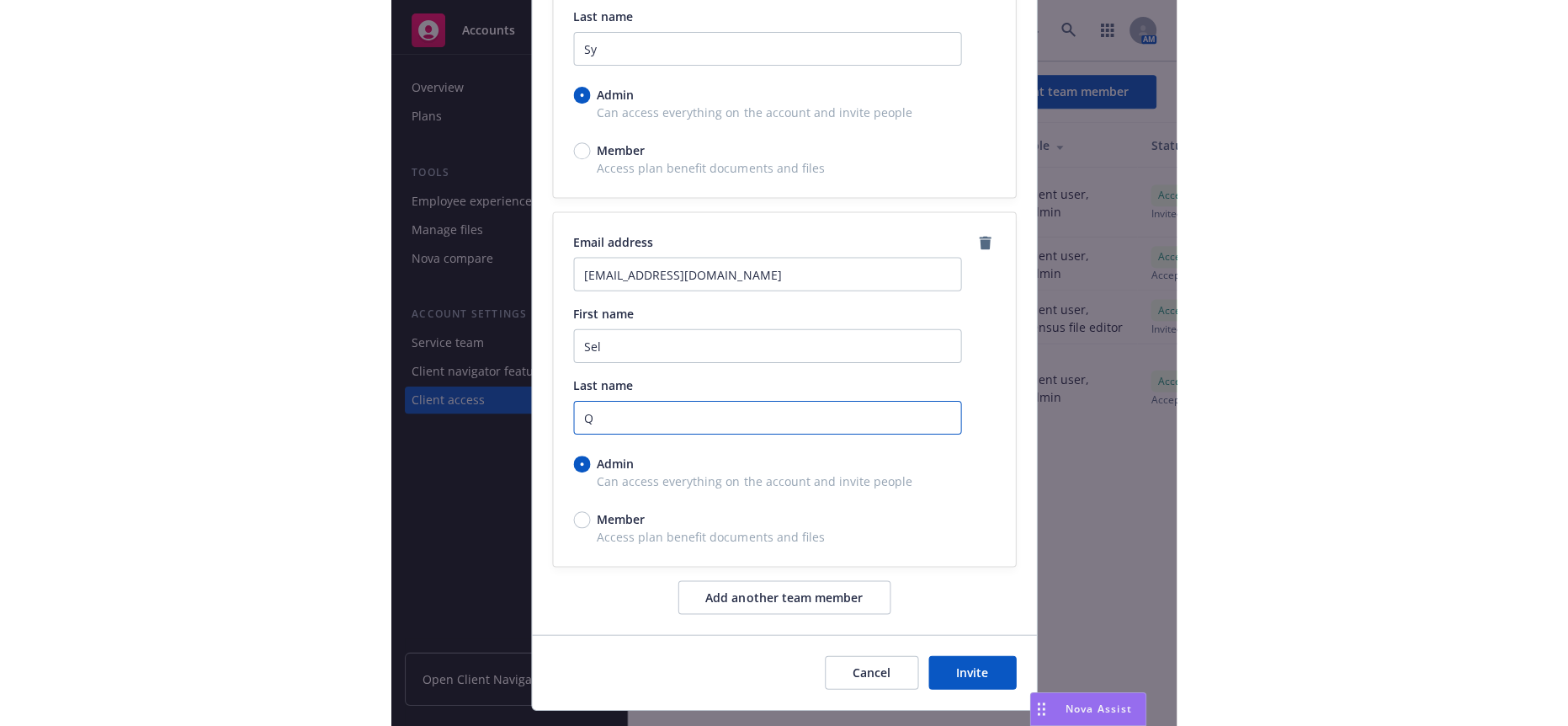
scroll to position [274, 0]
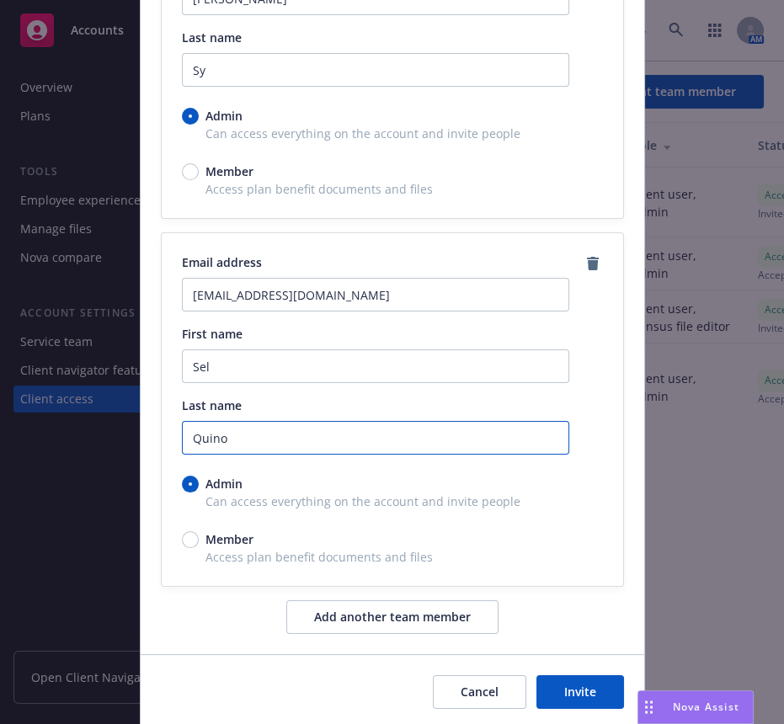
type input "Quino"
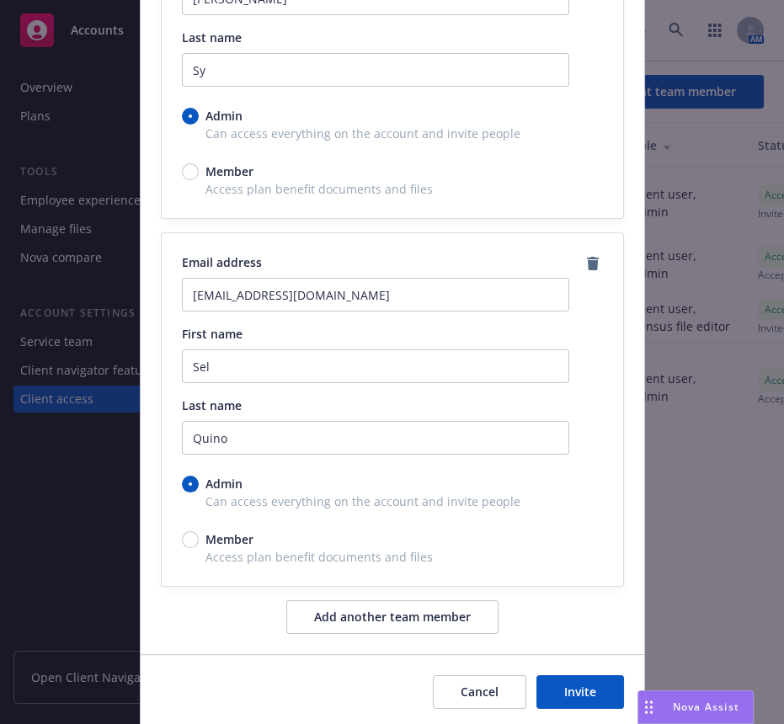
drag, startPoint x: 603, startPoint y: 632, endPoint x: 593, endPoint y: 638, distance: 12.4
click at [603, 675] on button "Invite" at bounding box center [580, 692] width 88 height 34
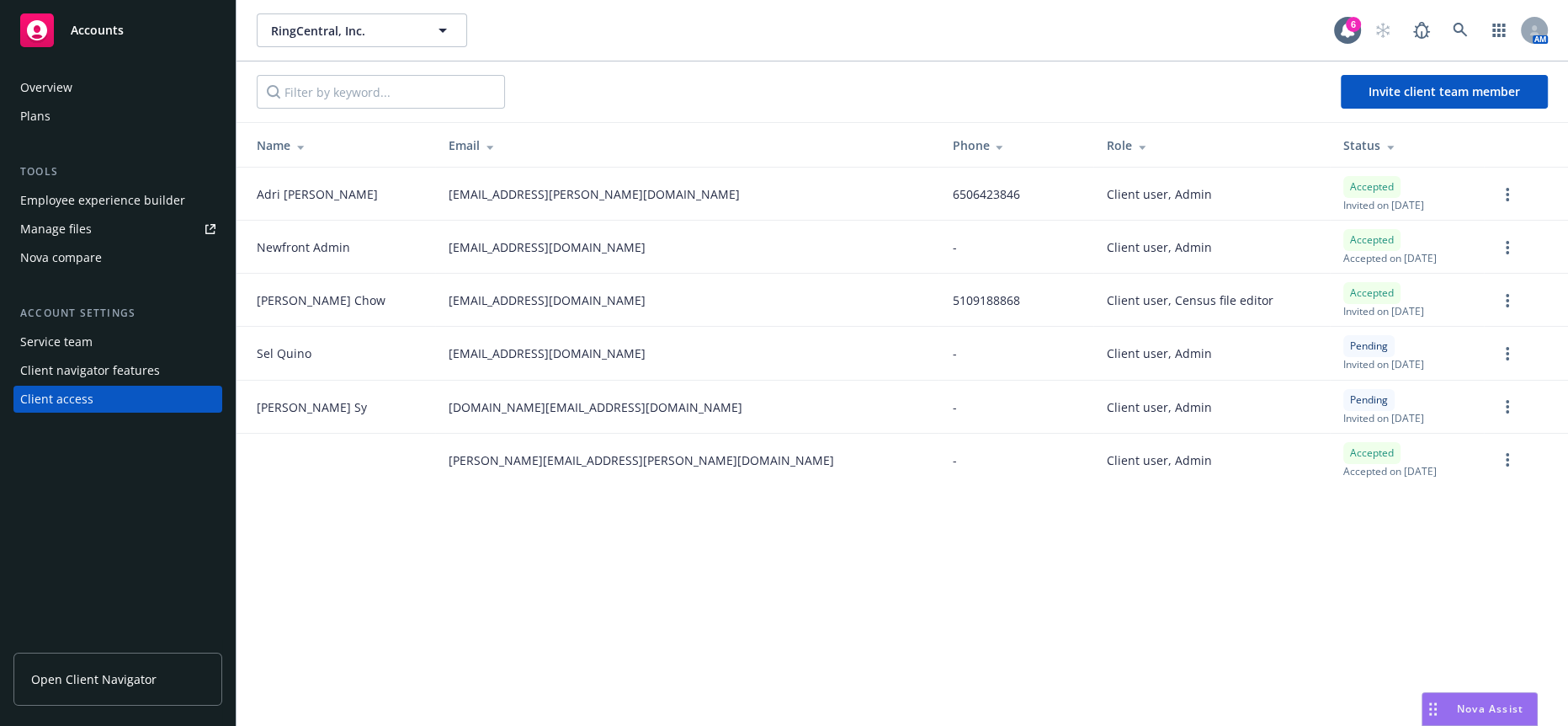
click at [233, 591] on div "Overview Plans Tools Employee experience builder Manage files Nova compare Acco…" at bounding box center [118, 390] width 236 height 672
click at [1084, 548] on div "RingCentral, Inc. RingCentral, Inc. 6 AM Invite client team member Name Email P…" at bounding box center [903, 363] width 1332 height 726
click at [677, 557] on div "RingCentral, Inc. RingCentral, Inc. 6 AM Invite client team member Name Email P…" at bounding box center [903, 363] width 1332 height 726
